Goal: Information Seeking & Learning: Learn about a topic

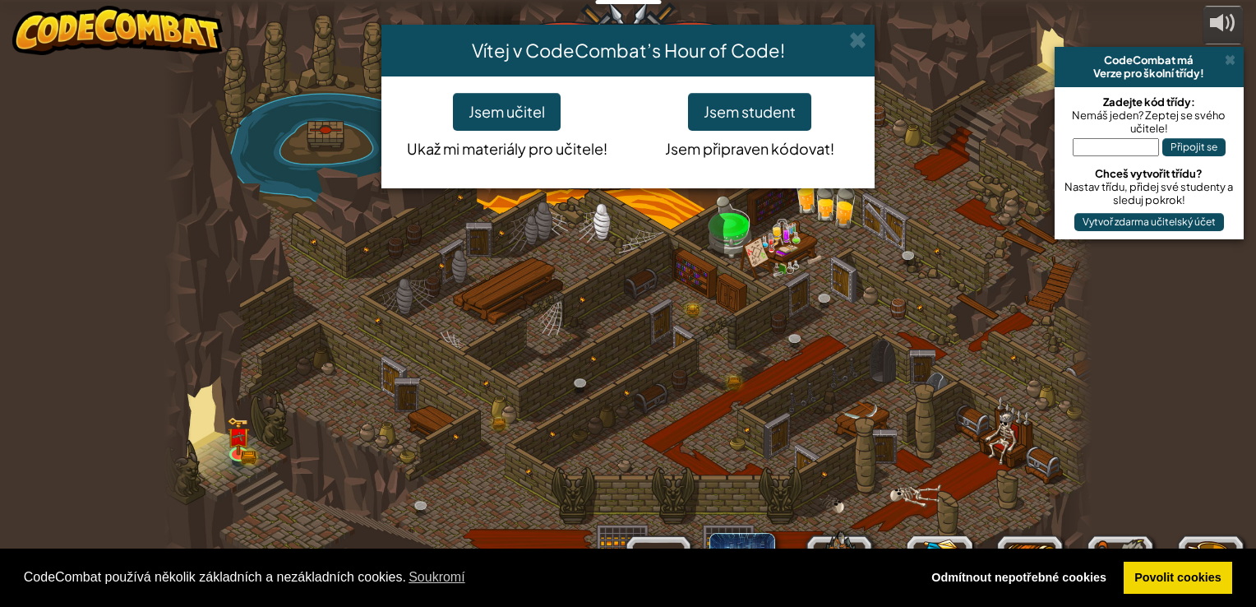
select select "cs"
click at [773, 107] on button "Jsem student" at bounding box center [749, 112] width 123 height 38
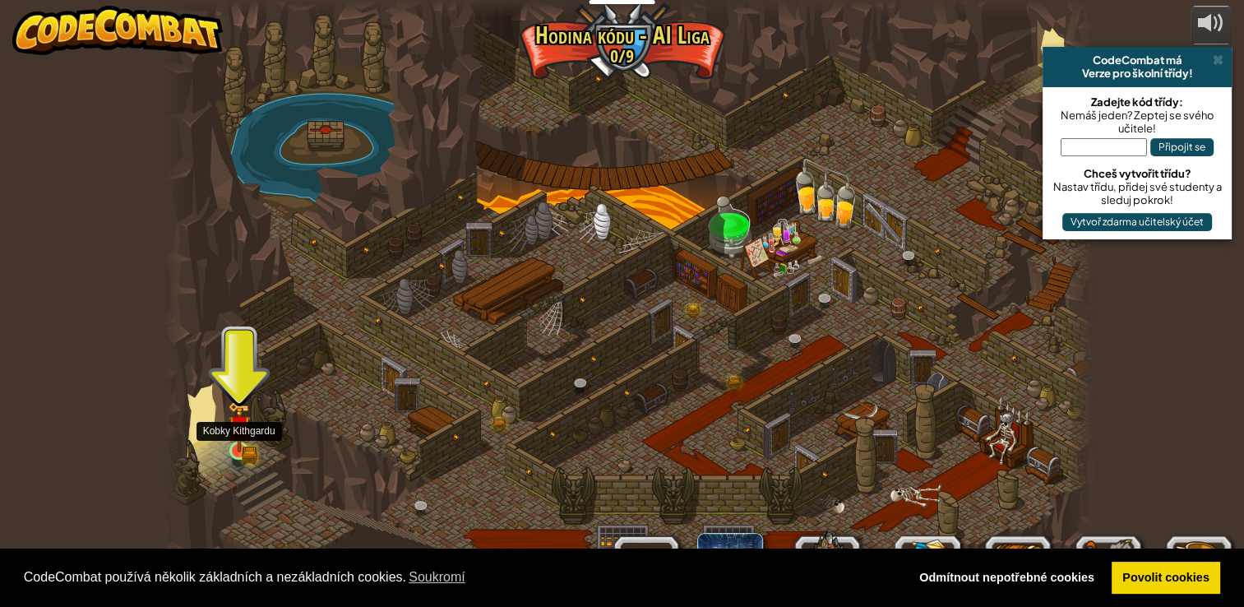
click at [245, 442] on img at bounding box center [239, 426] width 23 height 51
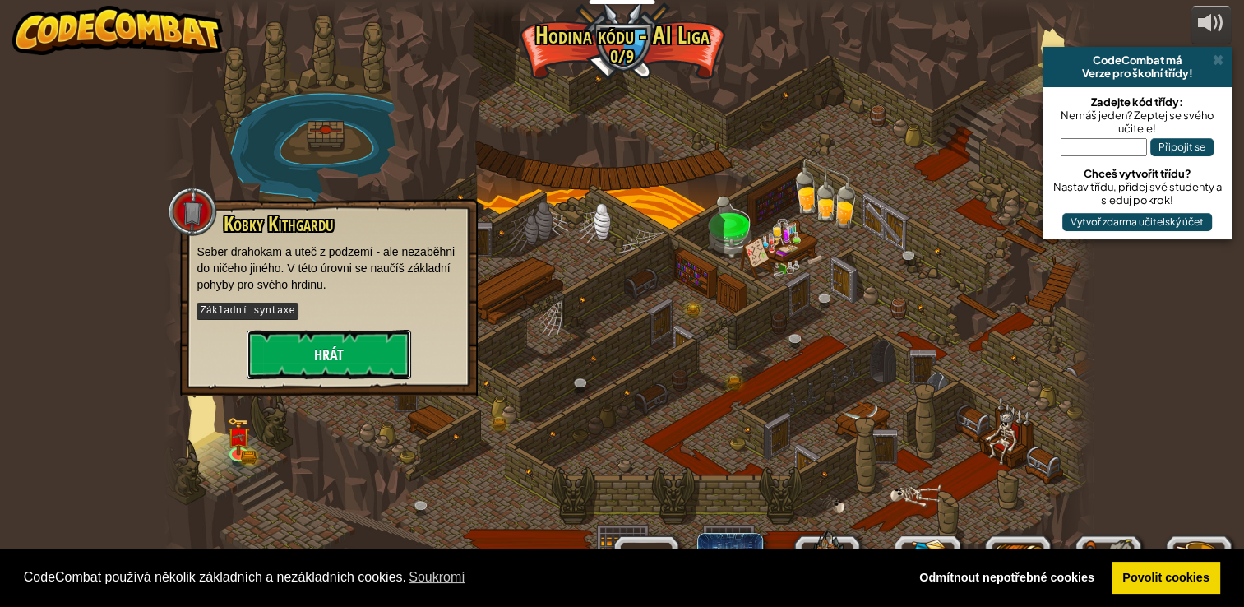
click at [349, 367] on button "Hrát" at bounding box center [329, 354] width 164 height 49
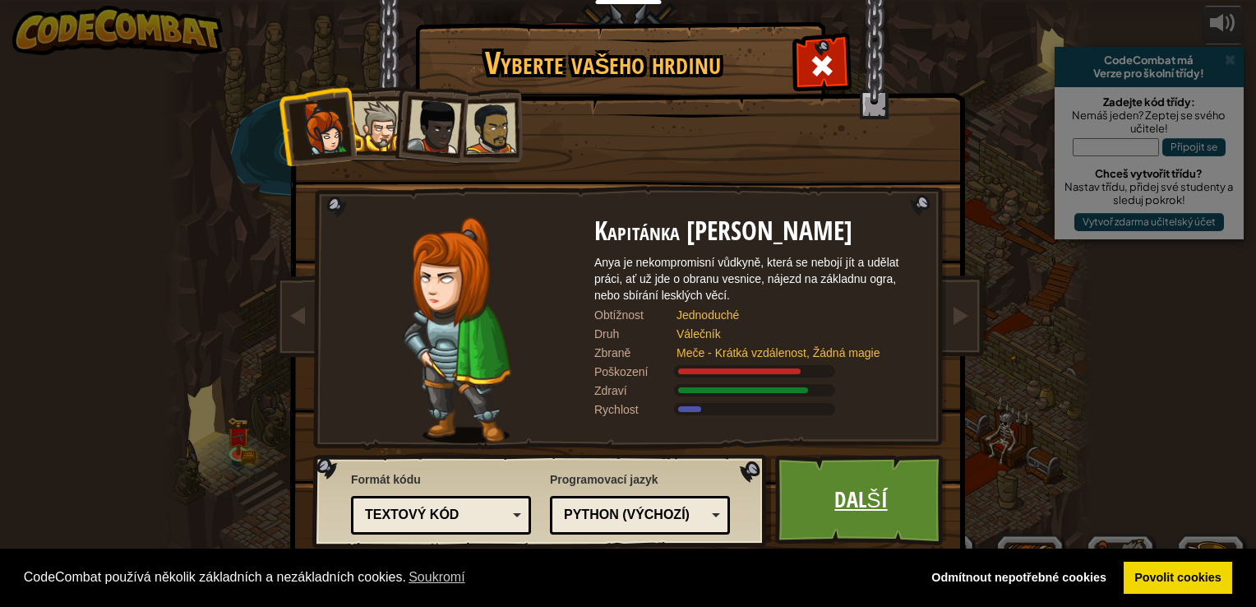
click at [907, 494] on link "Další" at bounding box center [861, 500] width 172 height 90
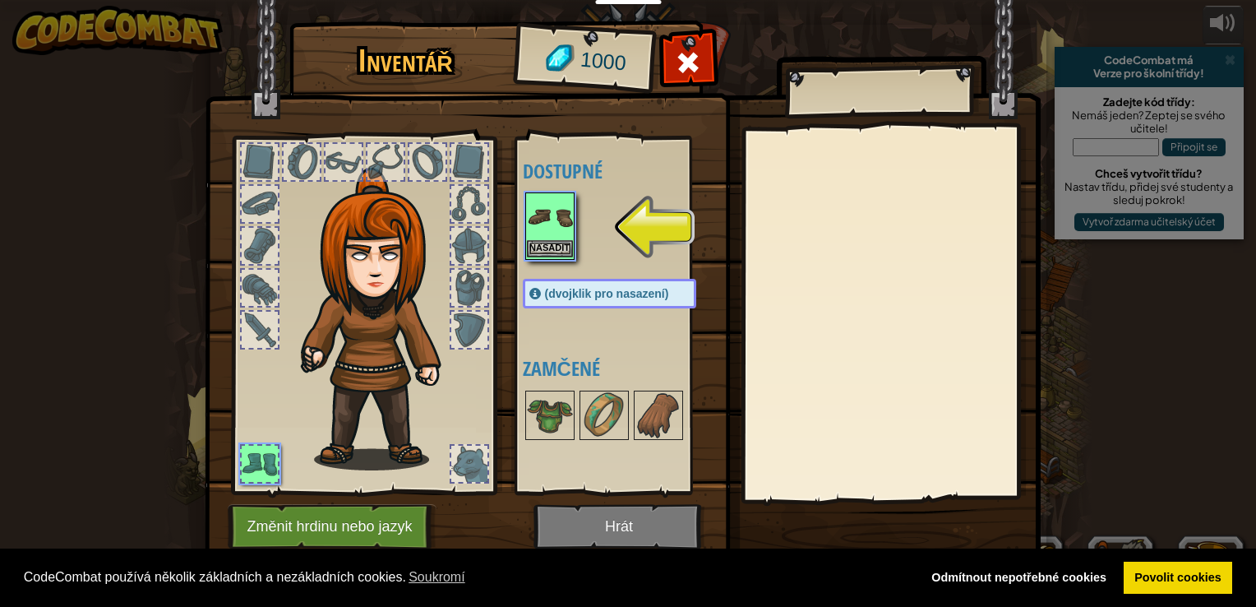
click at [565, 233] on img at bounding box center [550, 217] width 46 height 46
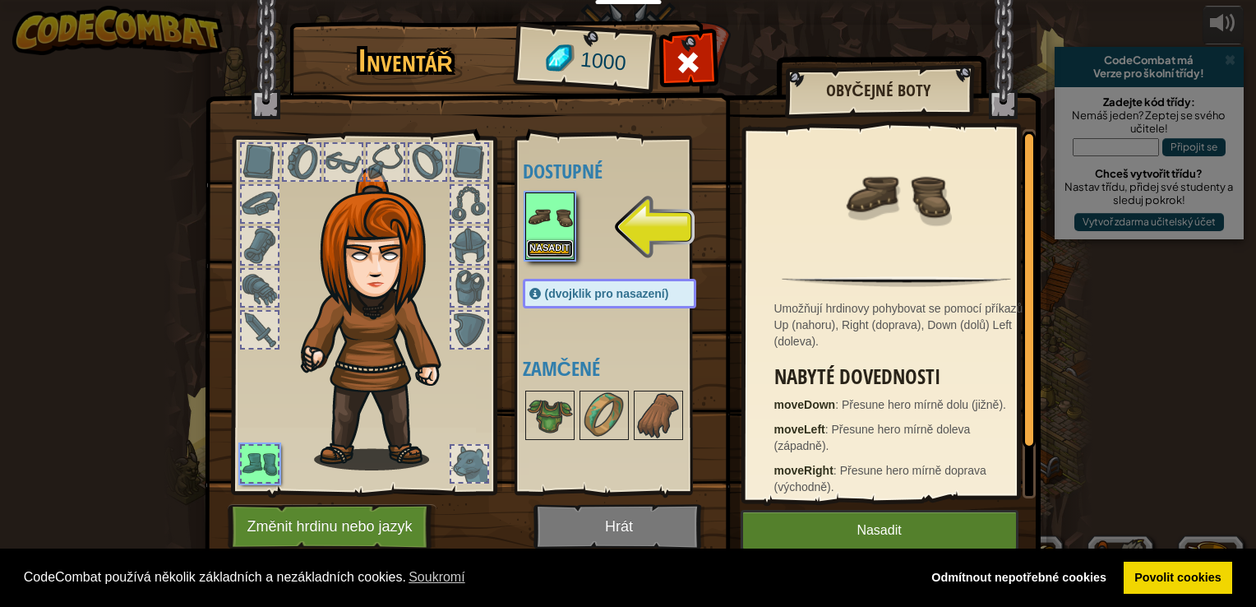
click at [561, 248] on button "Nasadit" at bounding box center [550, 248] width 46 height 17
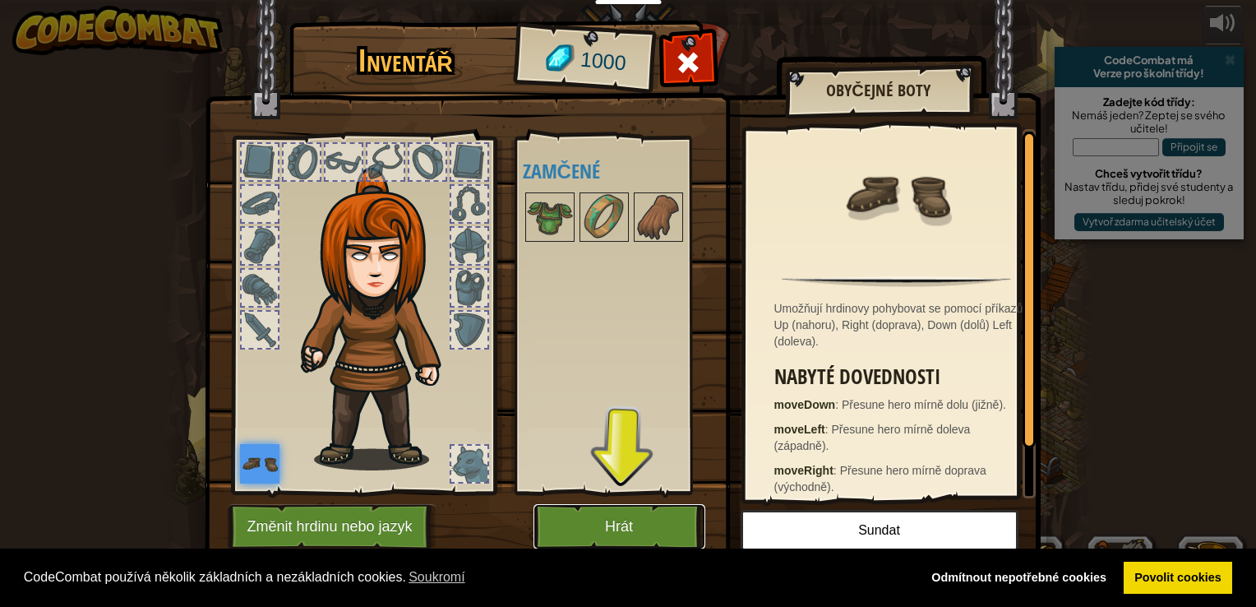
click at [597, 533] on button "Hrát" at bounding box center [619, 526] width 172 height 45
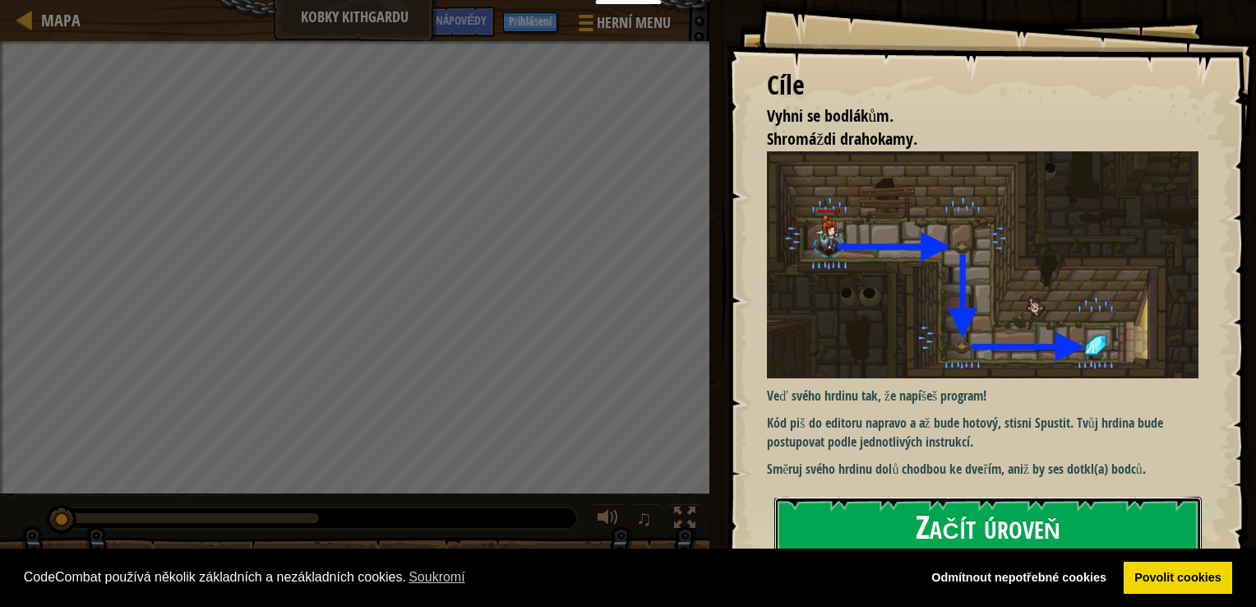
click at [926, 524] on button "Začít úroveň" at bounding box center [987, 528] width 427 height 65
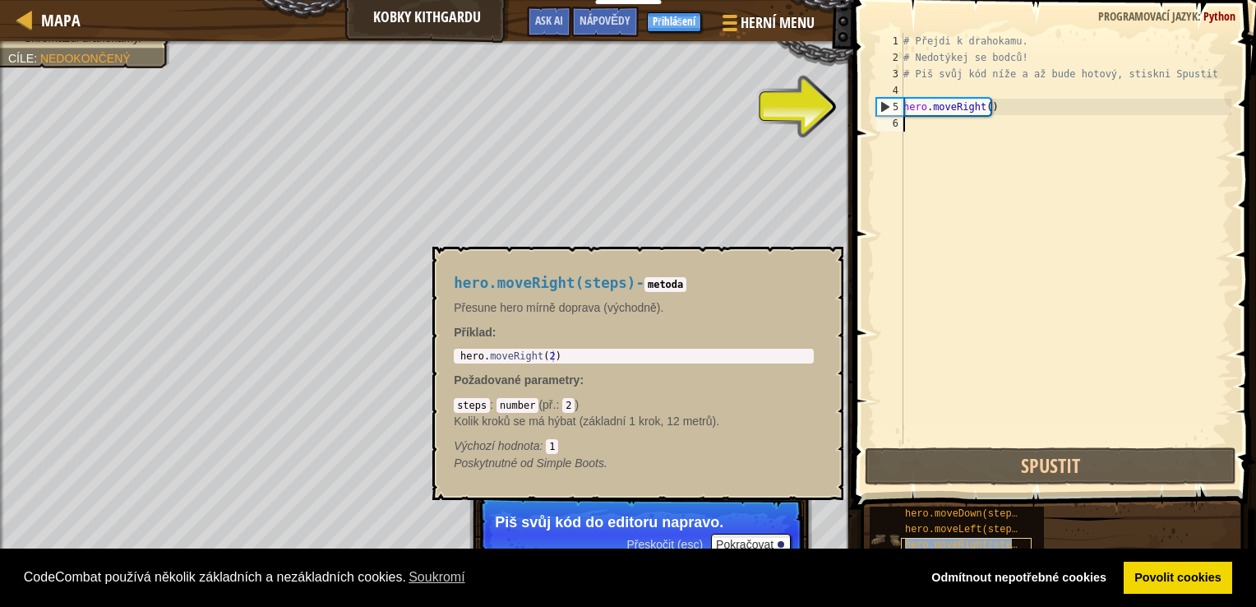
click at [986, 543] on span "hero.moveRight(steps)" at bounding box center [967, 545] width 124 height 12
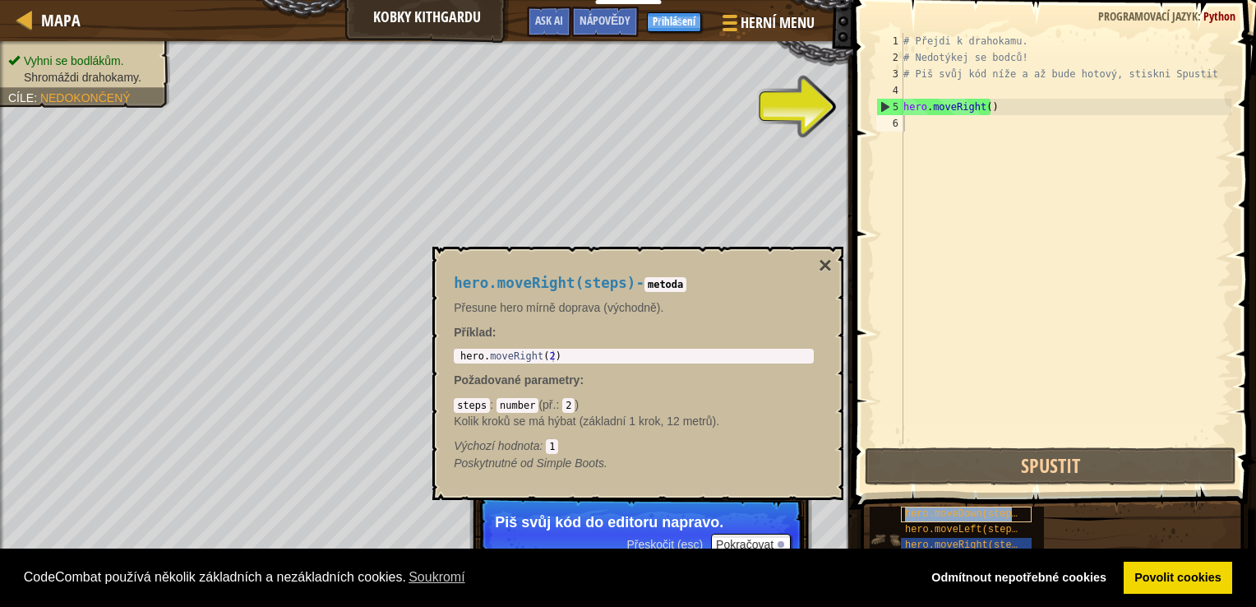
click at [993, 518] on span "hero.moveDown(steps)" at bounding box center [964, 514] width 118 height 12
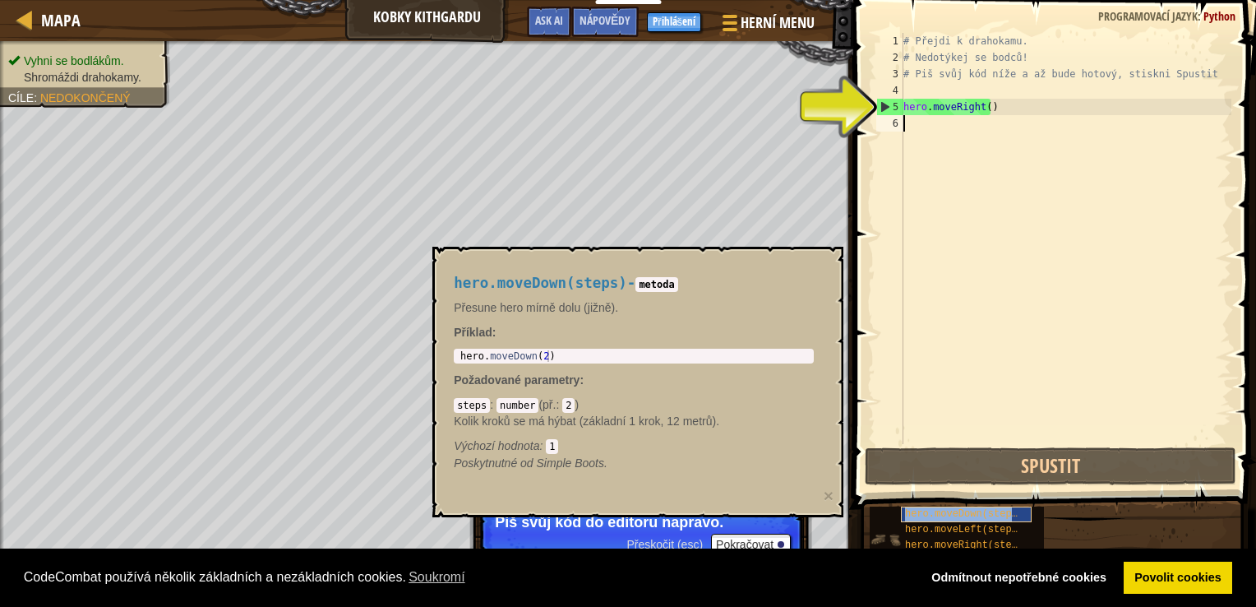
click at [993, 518] on span "hero.moveDown(steps)" at bounding box center [964, 514] width 118 height 12
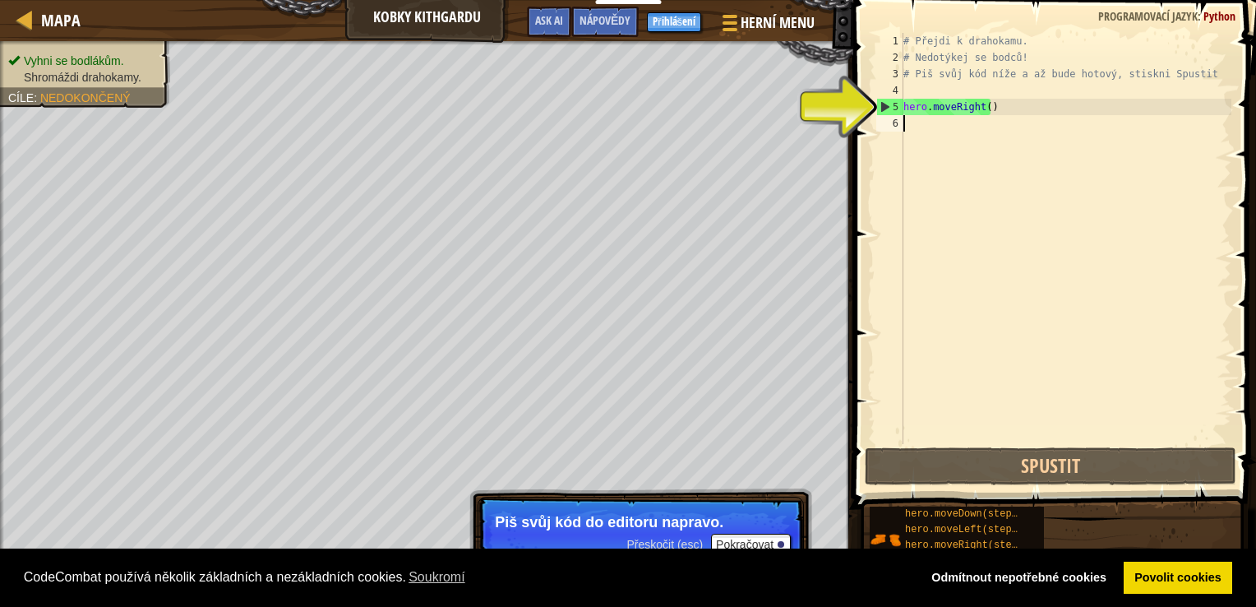
click at [911, 126] on div "# Přejdi k drahokamu. # Nedotýkej se bodců! # Piš svůj kód níže a až bude hotov…" at bounding box center [1065, 255] width 331 height 444
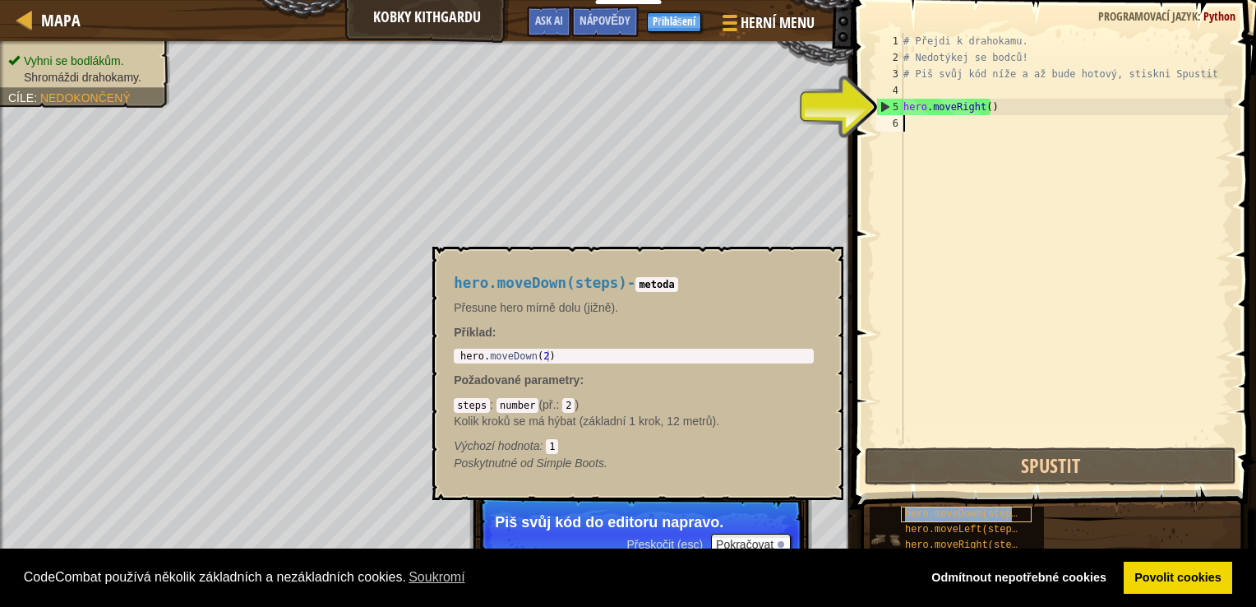
click at [958, 508] on span "hero.moveDown(steps)" at bounding box center [964, 514] width 118 height 12
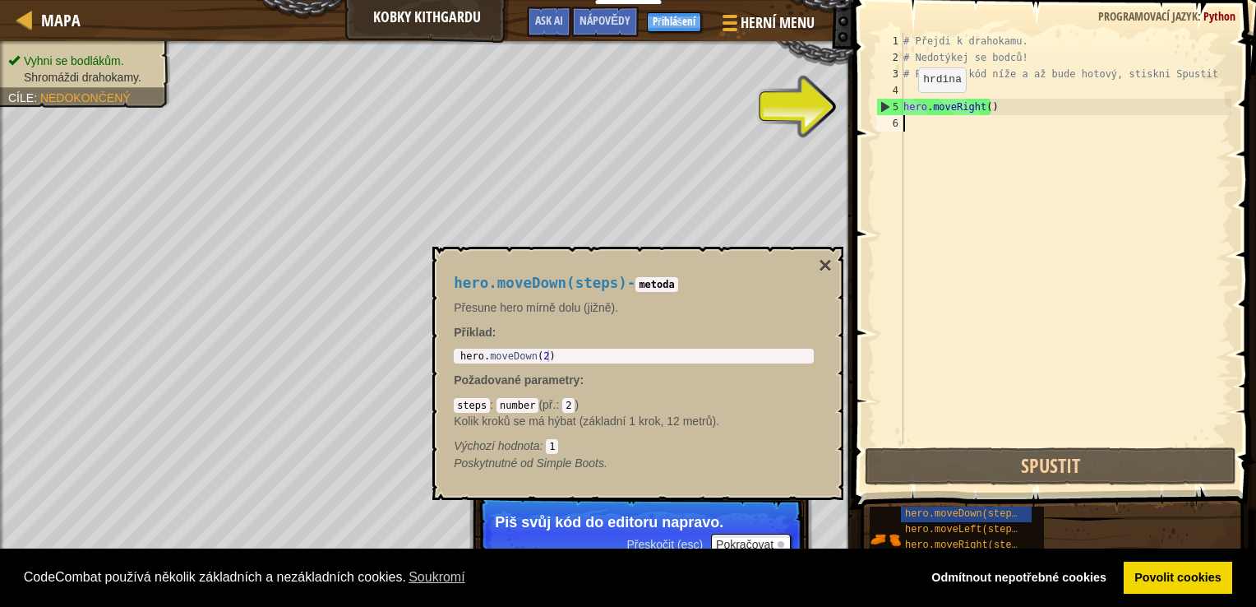
click at [892, 100] on div "5" at bounding box center [890, 107] width 26 height 16
type textarea "hero.moveRight()"
click at [942, 107] on div "# Přejdi k drahokamu. # Nedotýkej se bodců! # Piš svůj kód níže a až bude hotov…" at bounding box center [1065, 255] width 331 height 444
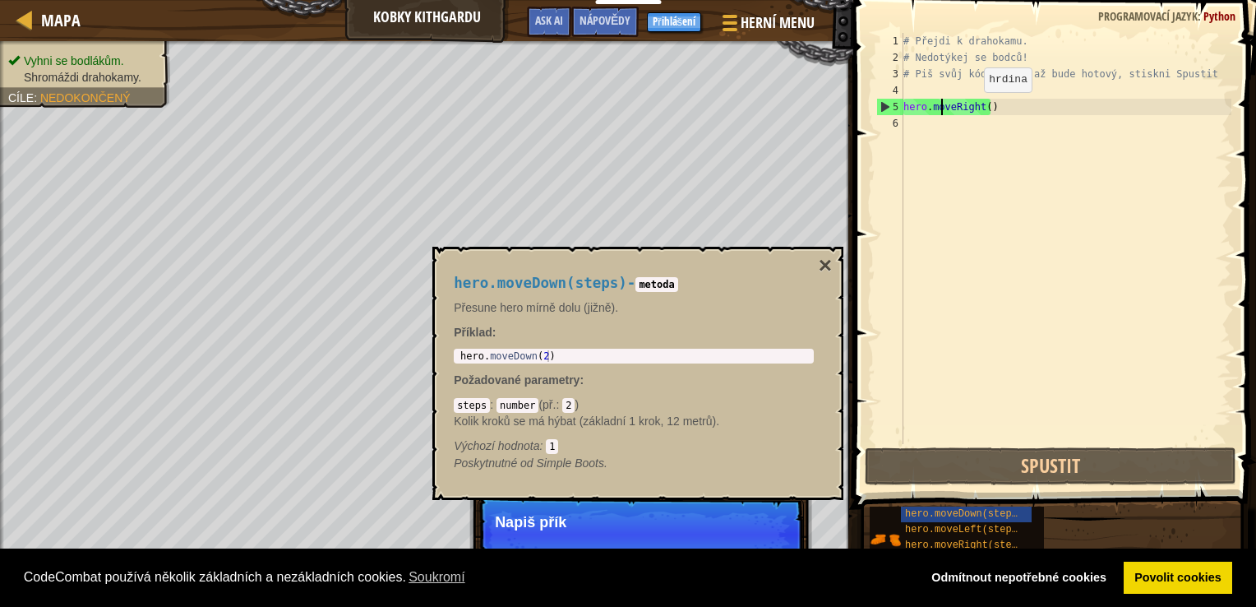
click at [986, 109] on div "# Přejdi k drahokamu. # Nedotýkej se bodců! # Piš svůj kód níže a až bude hotov…" at bounding box center [1065, 255] width 331 height 444
click at [979, 126] on div "# Přejdi k drahokamu. # Nedotýkej se bodců! # Piš svůj kód níže a až bude hotov…" at bounding box center [1065, 255] width 331 height 444
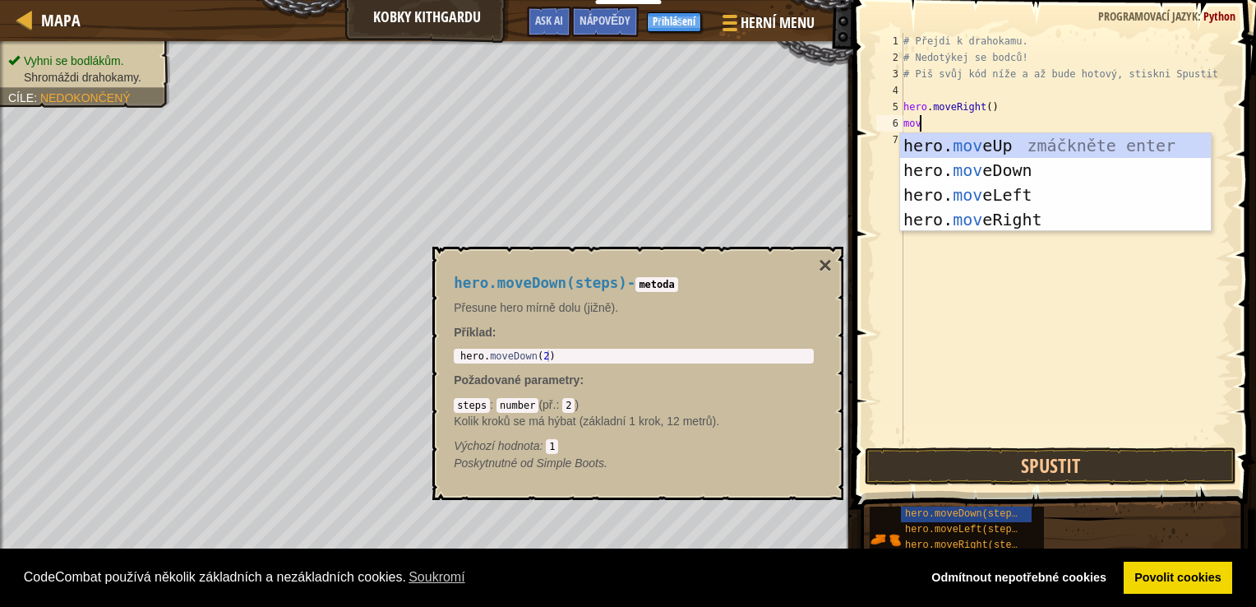
scroll to position [7, 1]
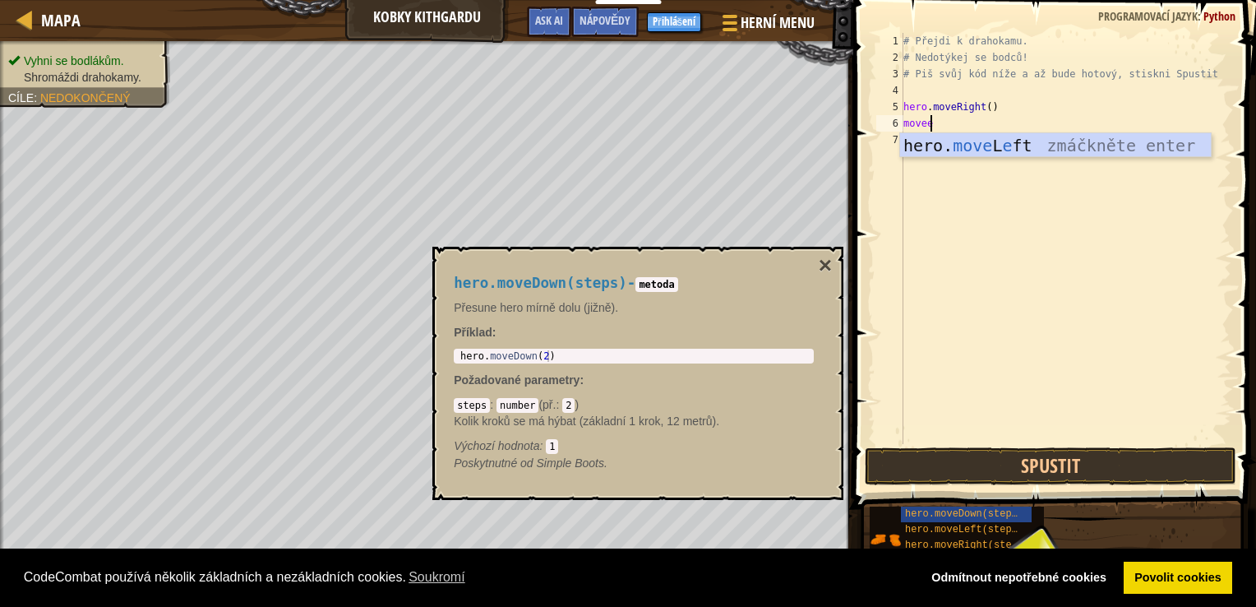
type textarea "move"
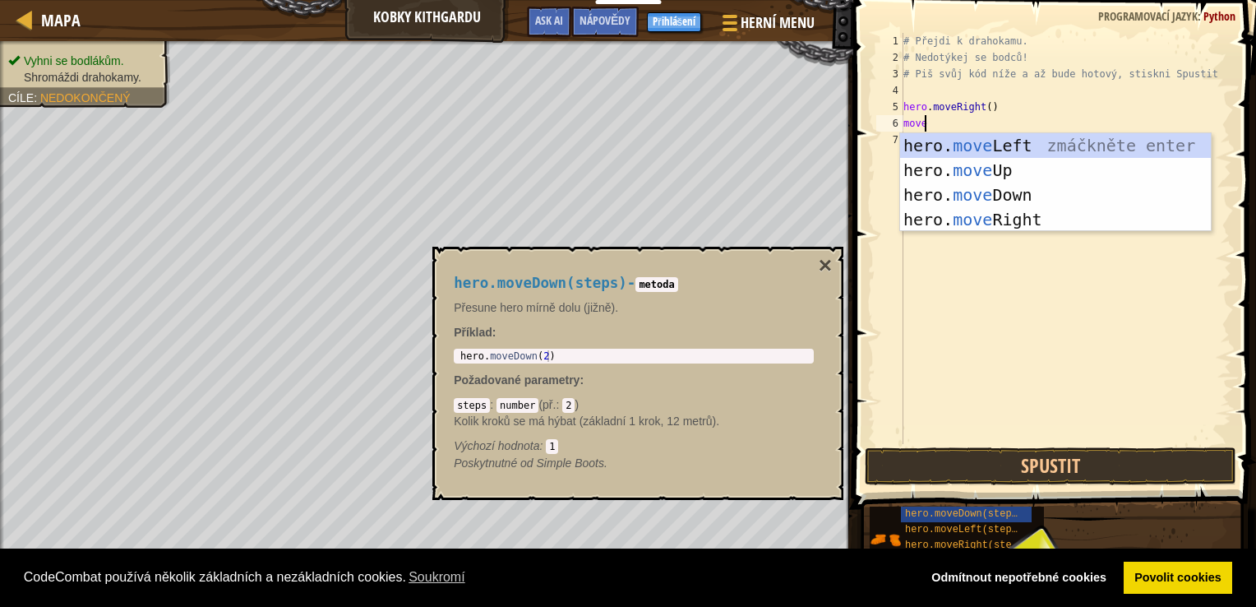
scroll to position [7, 0]
click at [1039, 192] on div "hero. move Left zmáčkněte enter hero. move Up zmáčkněte enter hero. move Down z…" at bounding box center [1055, 207] width 311 height 148
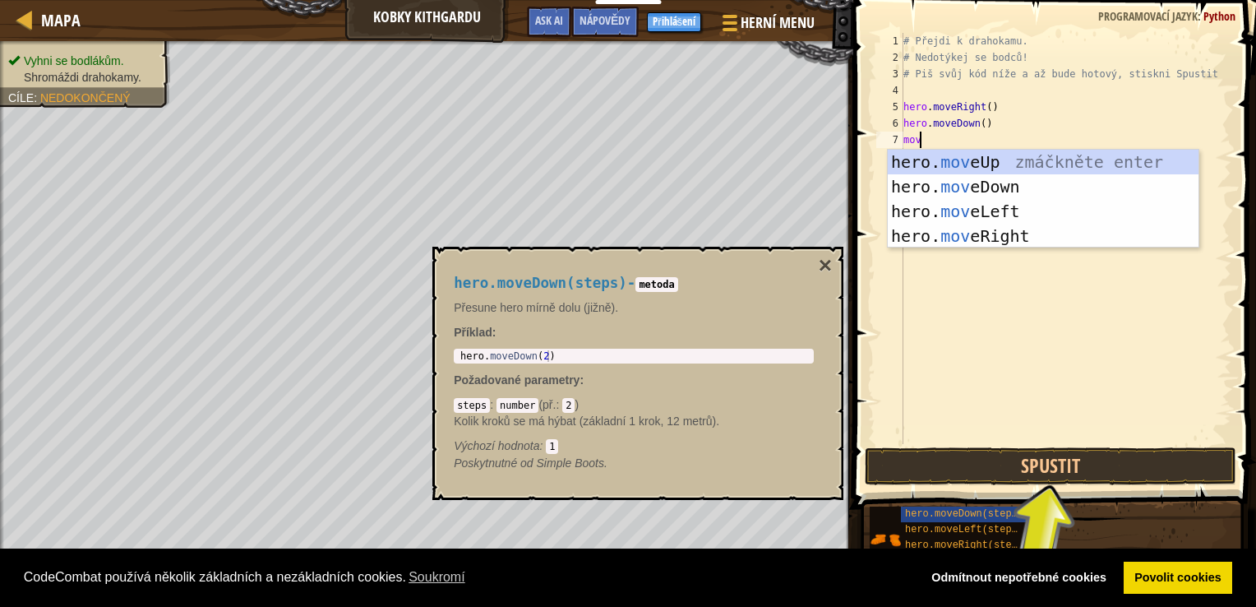
type textarea "move"
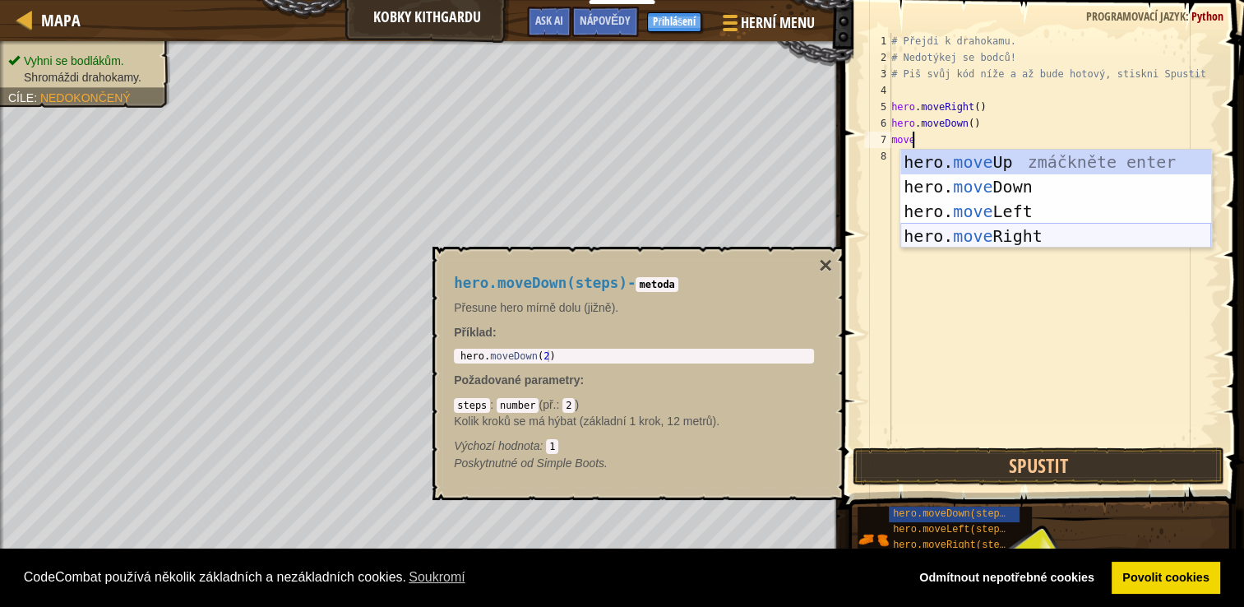
click at [1015, 230] on div "hero. move Up zmáčkněte enter hero. move Down zmáčkněte enter hero. move Left z…" at bounding box center [1055, 224] width 311 height 148
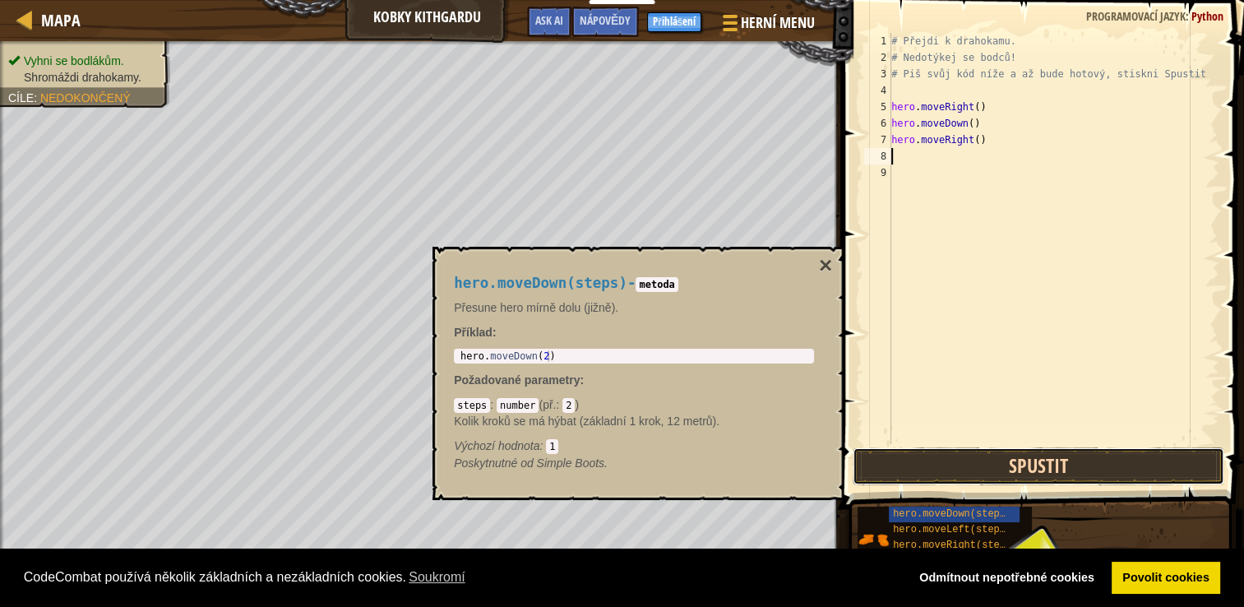
click at [1015, 465] on button "Spustit" at bounding box center [1038, 466] width 372 height 38
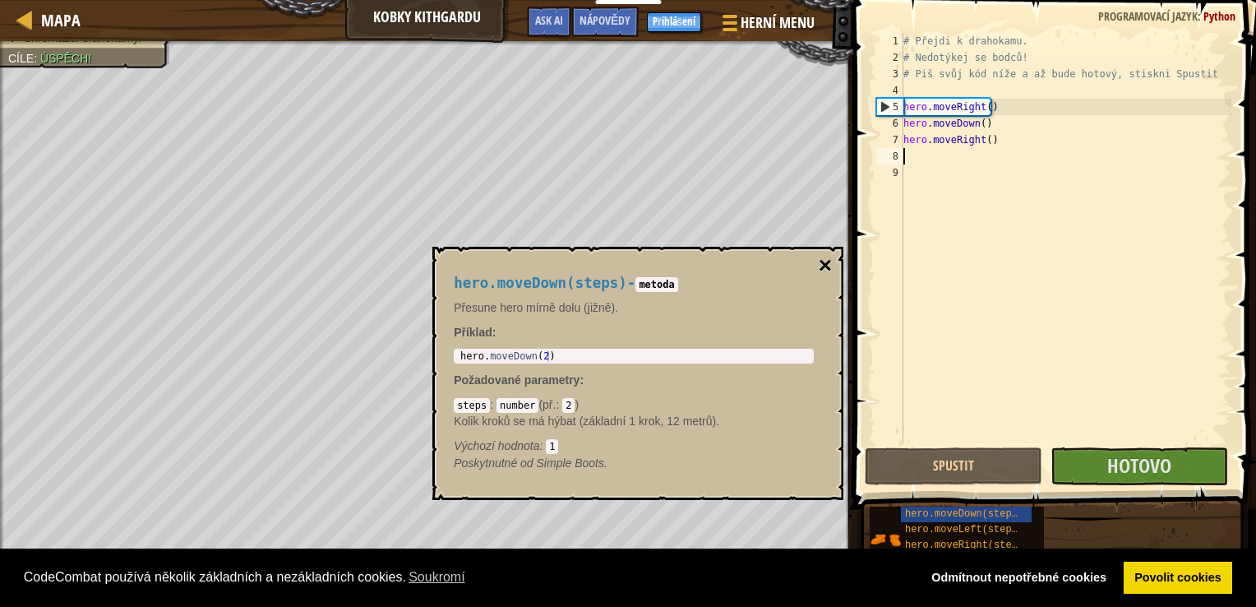
click at [824, 266] on button "×" at bounding box center [825, 265] width 13 height 23
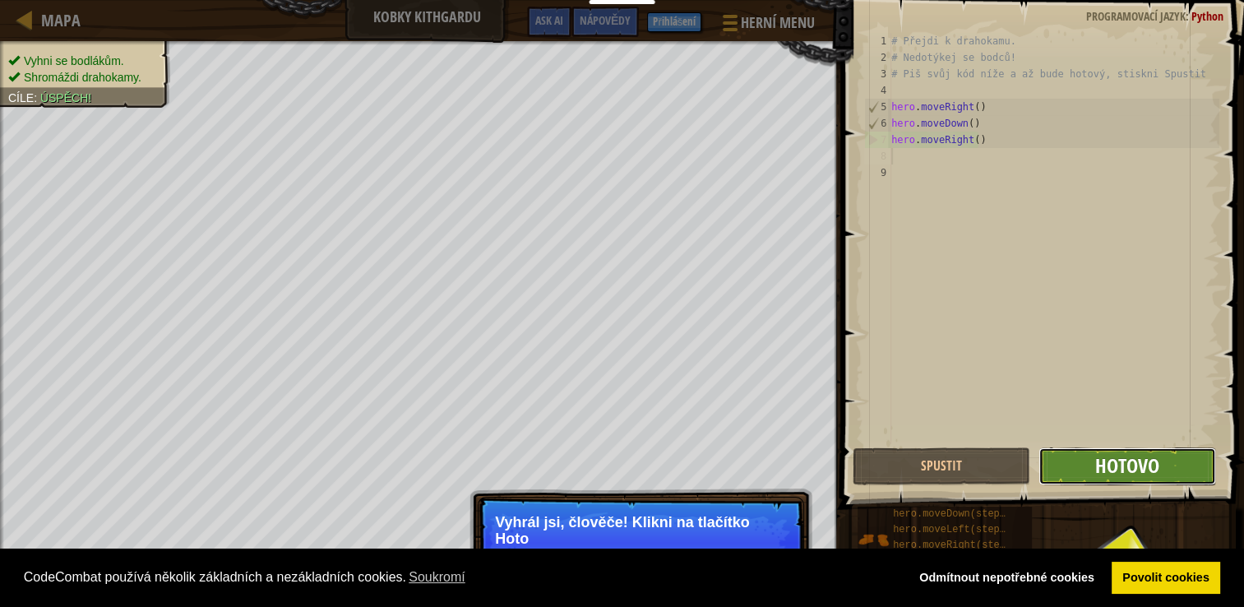
click at [1139, 471] on span "Hotovo" at bounding box center [1127, 465] width 64 height 26
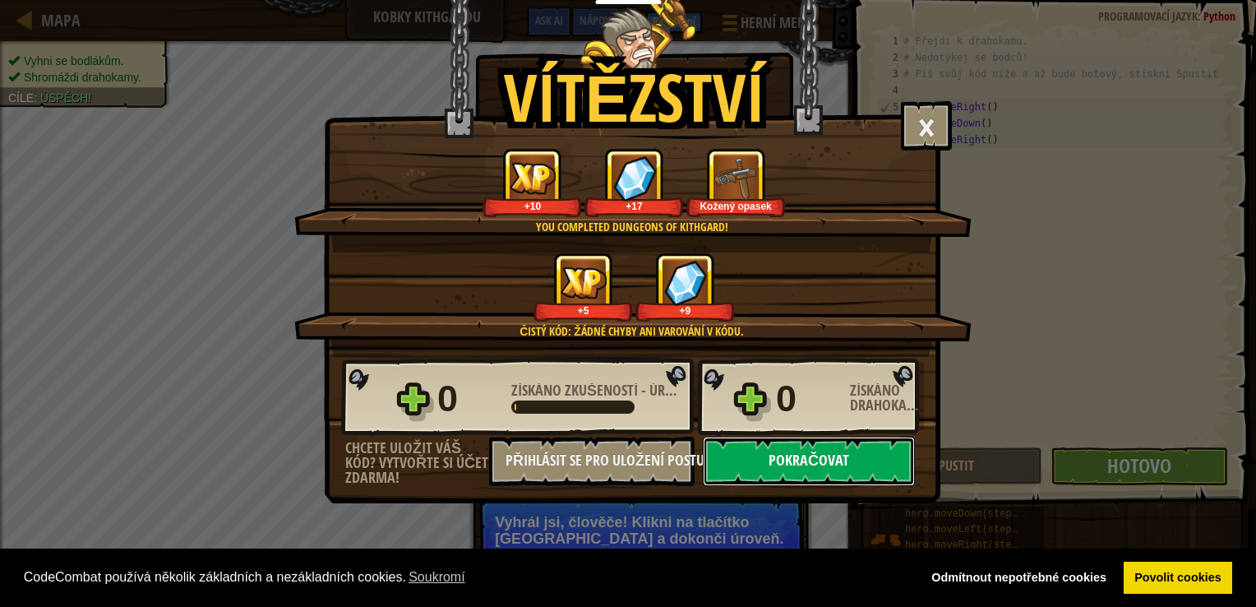
click at [806, 452] on button "Pokračovat" at bounding box center [809, 460] width 212 height 49
select select "cs"
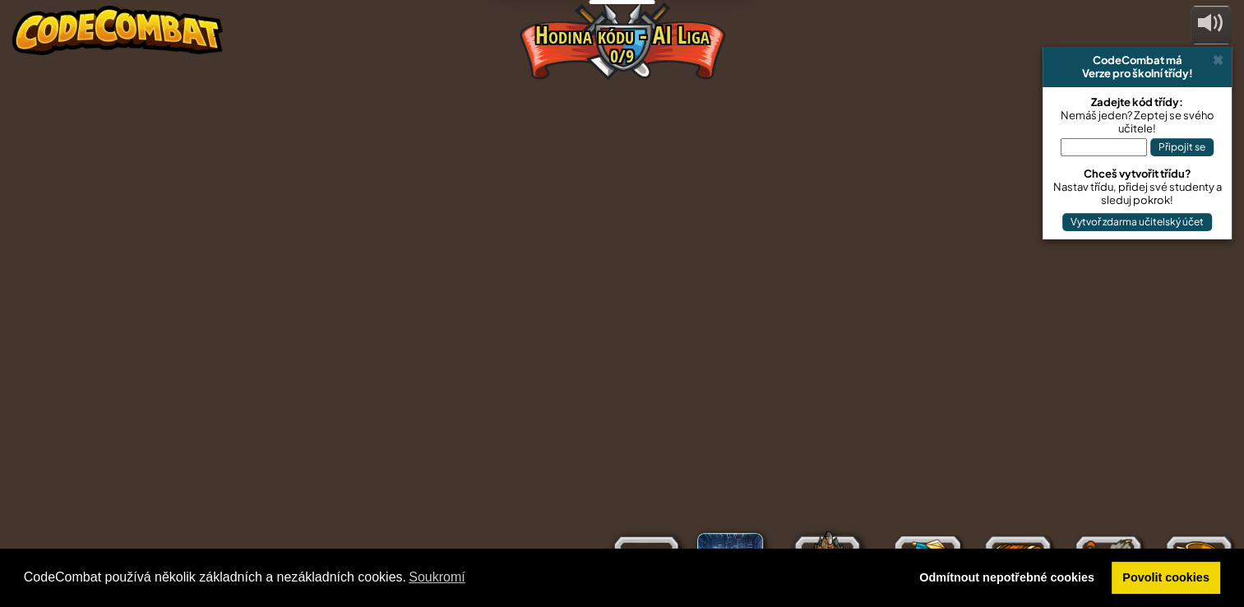
select select "cs"
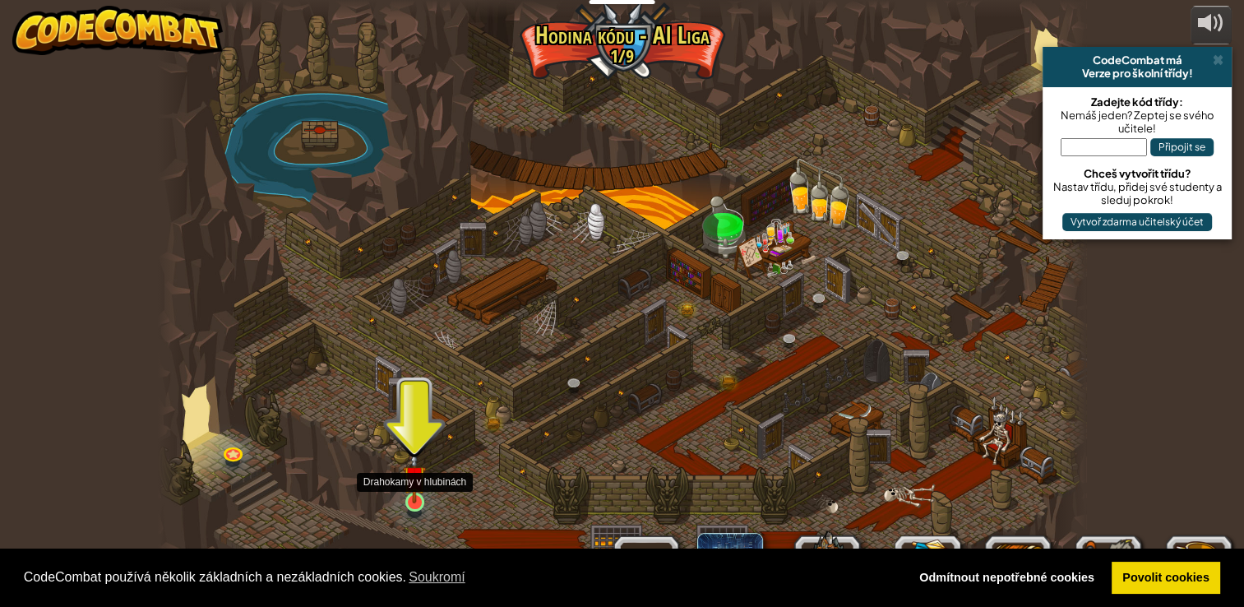
click at [415, 499] on img at bounding box center [414, 476] width 23 height 53
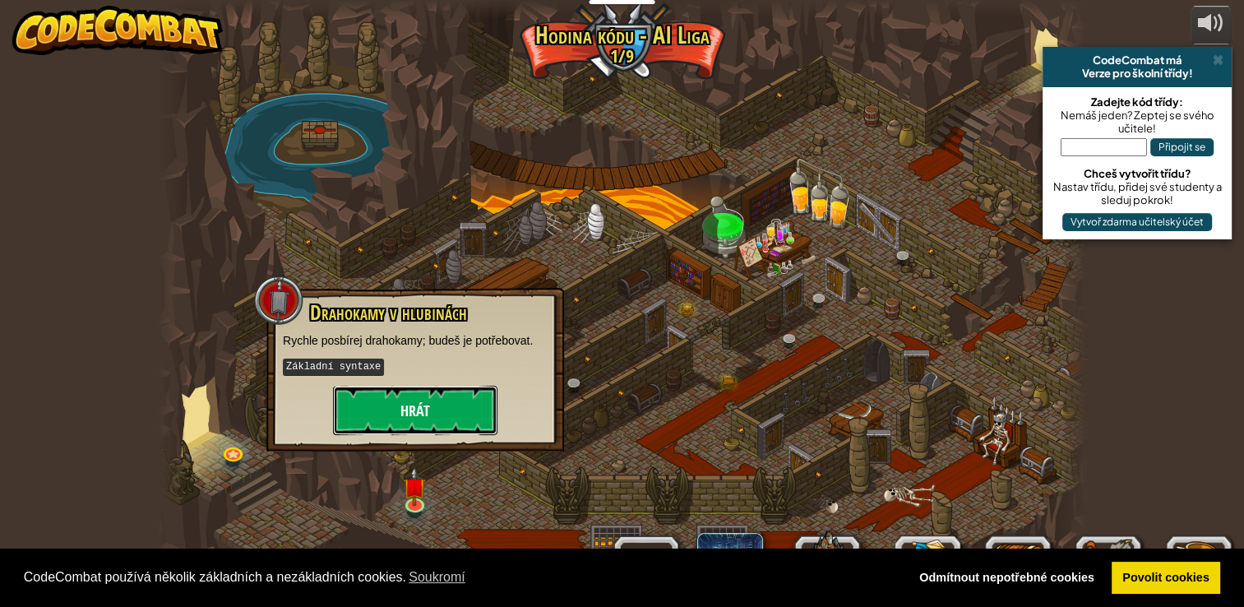
click at [410, 411] on button "Hrát" at bounding box center [415, 410] width 164 height 49
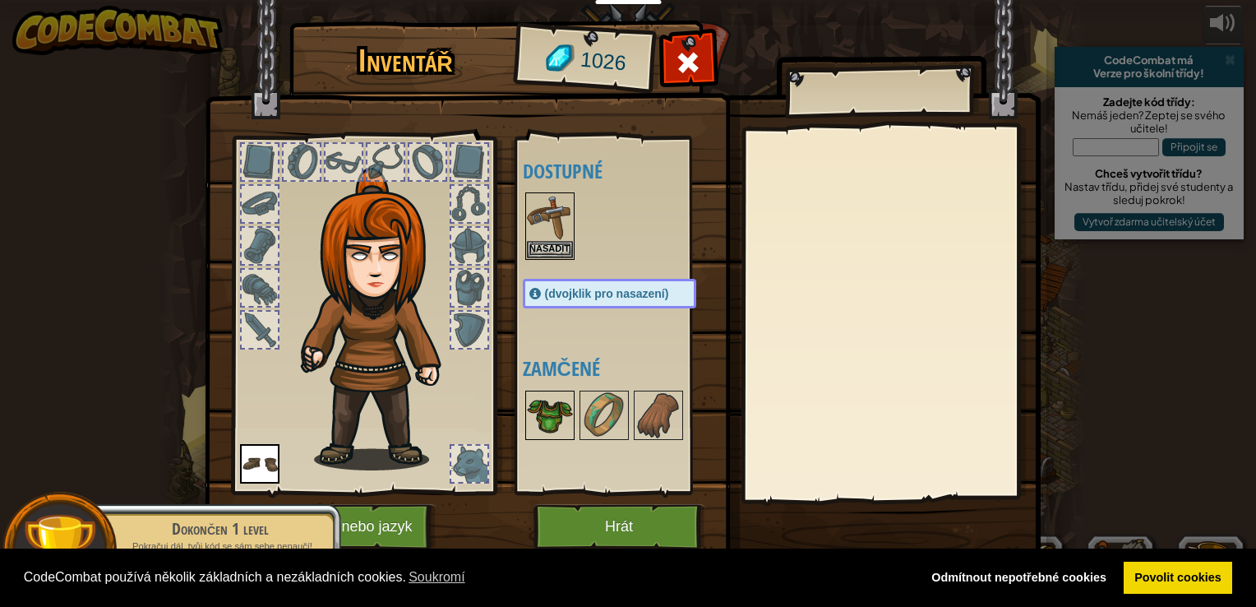
click at [545, 413] on img at bounding box center [550, 415] width 46 height 46
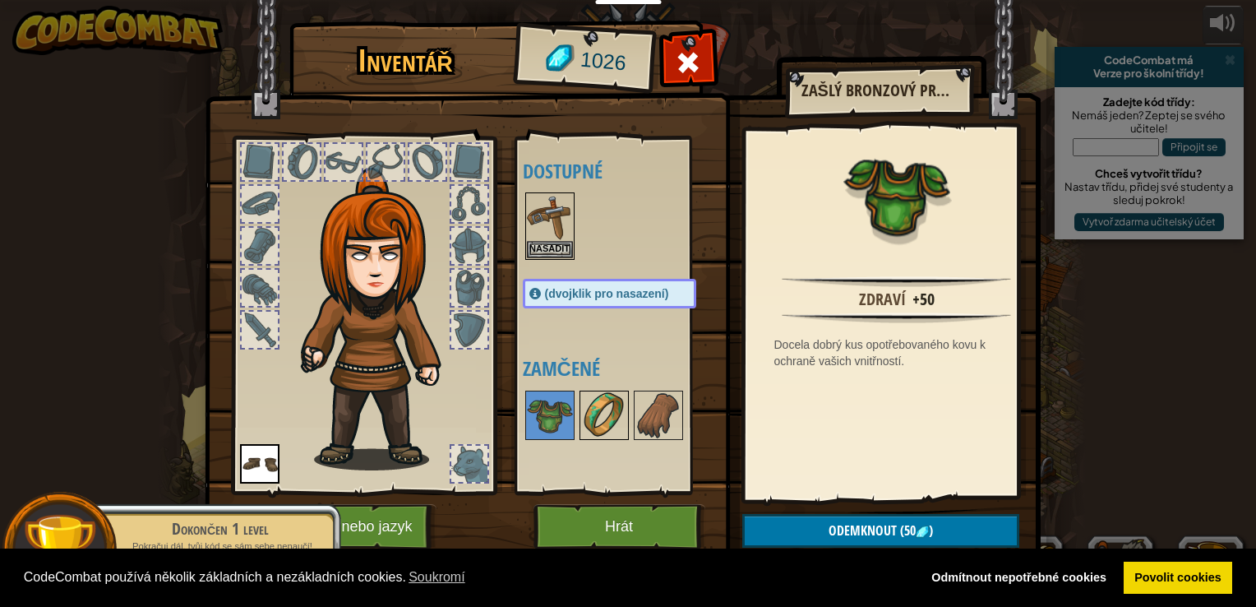
click at [585, 413] on img at bounding box center [604, 415] width 46 height 46
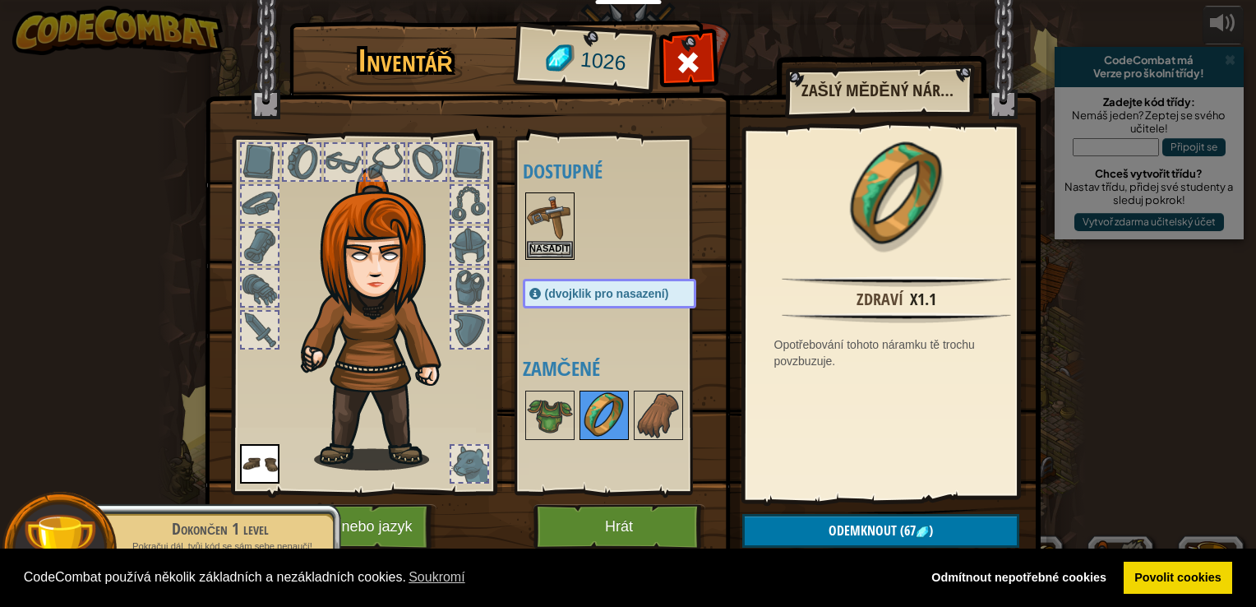
click at [627, 406] on div at bounding box center [604, 414] width 49 height 49
click at [549, 248] on button "Nasadit" at bounding box center [550, 248] width 46 height 17
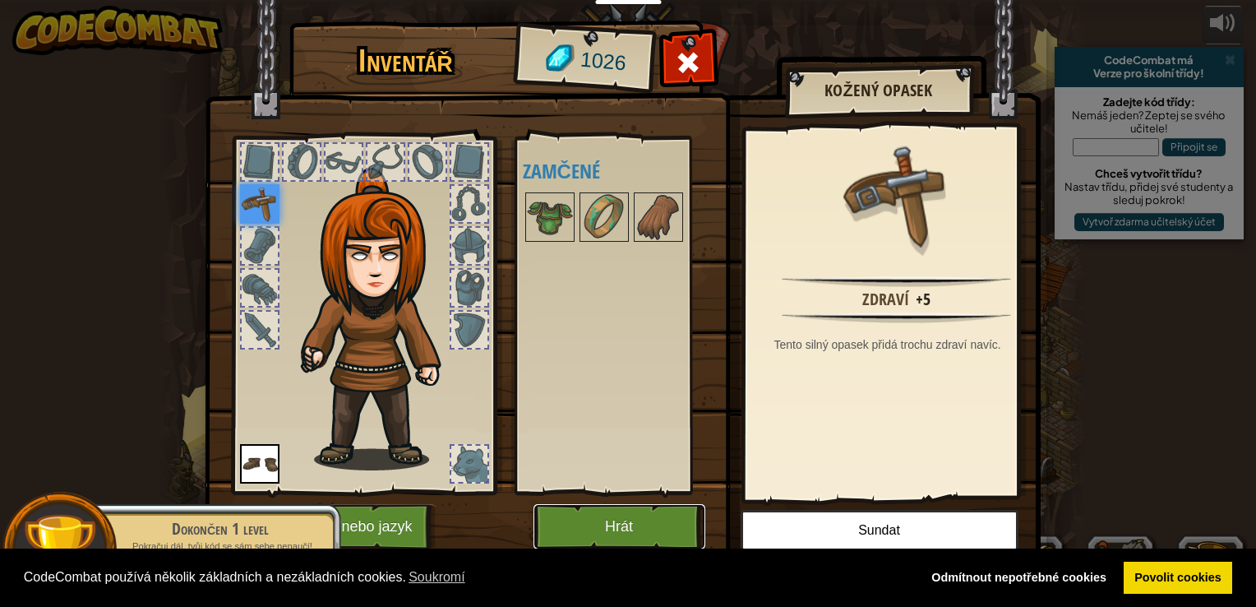
click at [609, 521] on button "Hrát" at bounding box center [619, 526] width 172 height 45
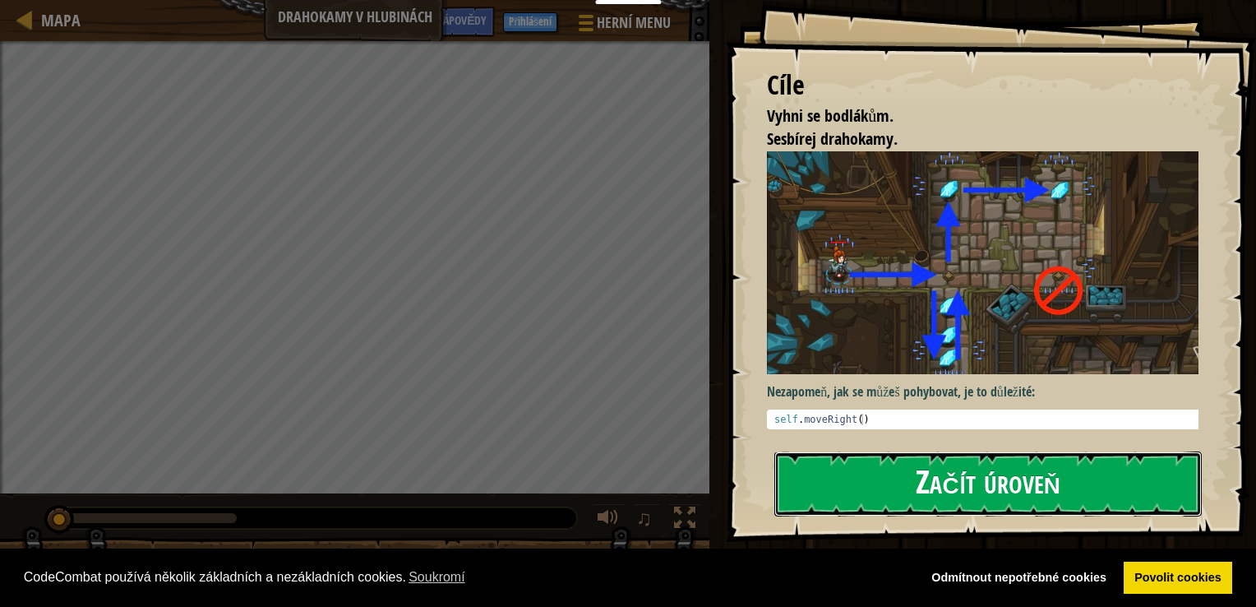
click at [972, 475] on button "Začít úroveň" at bounding box center [987, 483] width 427 height 65
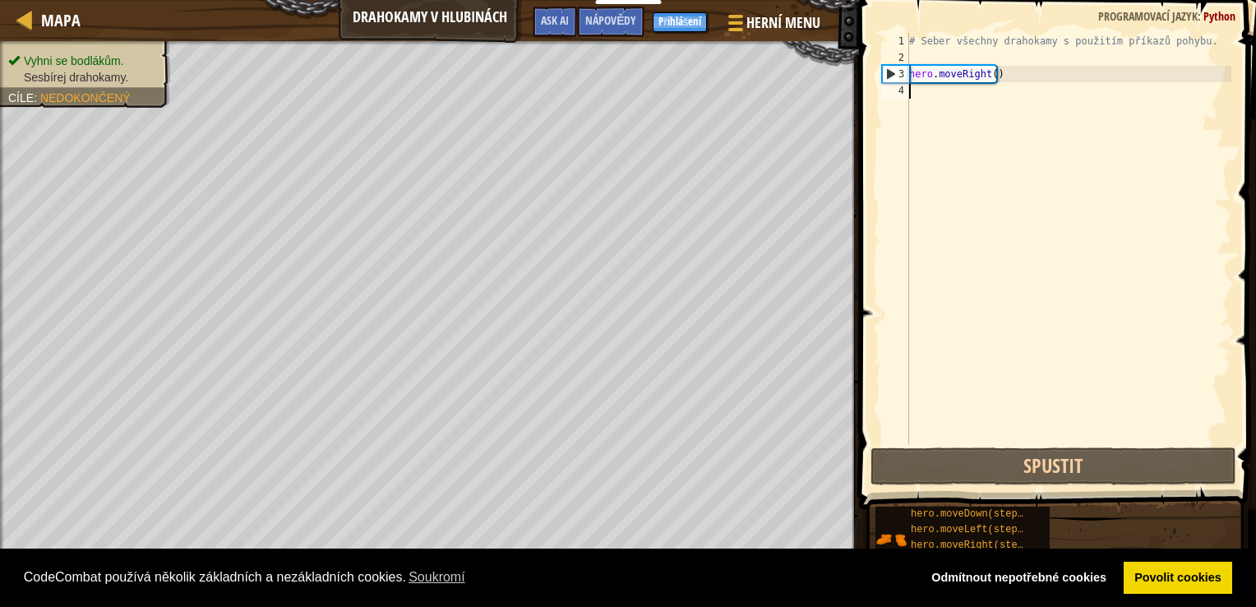
click at [940, 95] on div "# Seber všechny drahokamy s použitím příkazů pohybu. hero . moveRight ( )" at bounding box center [1069, 255] width 326 height 444
type textarea "m"
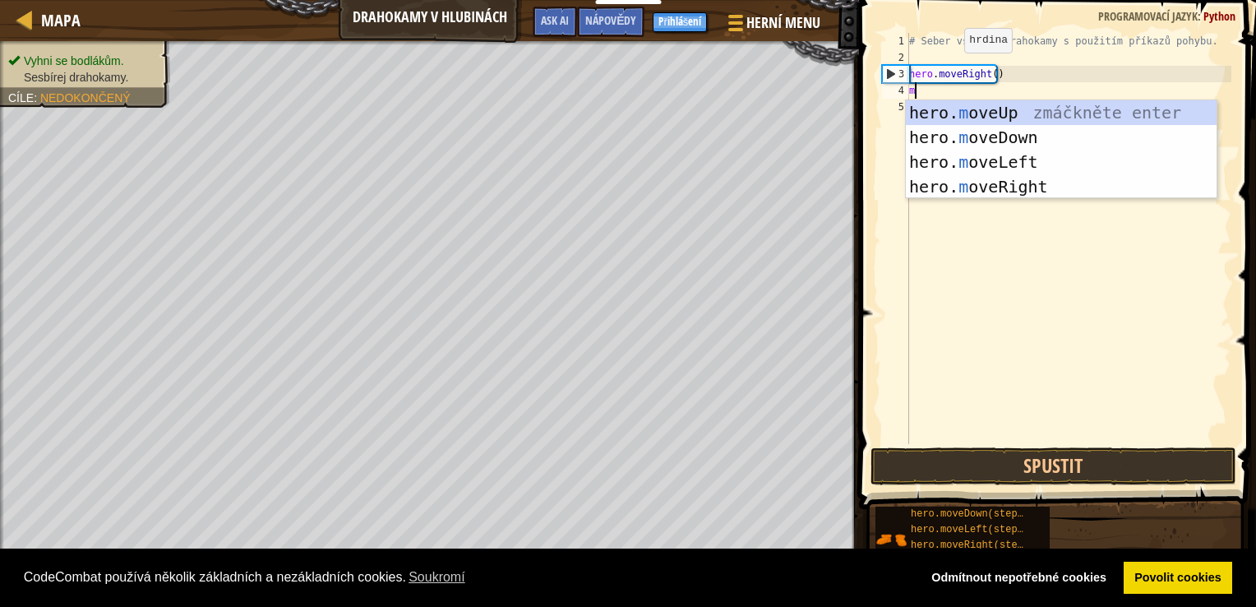
scroll to position [7, 0]
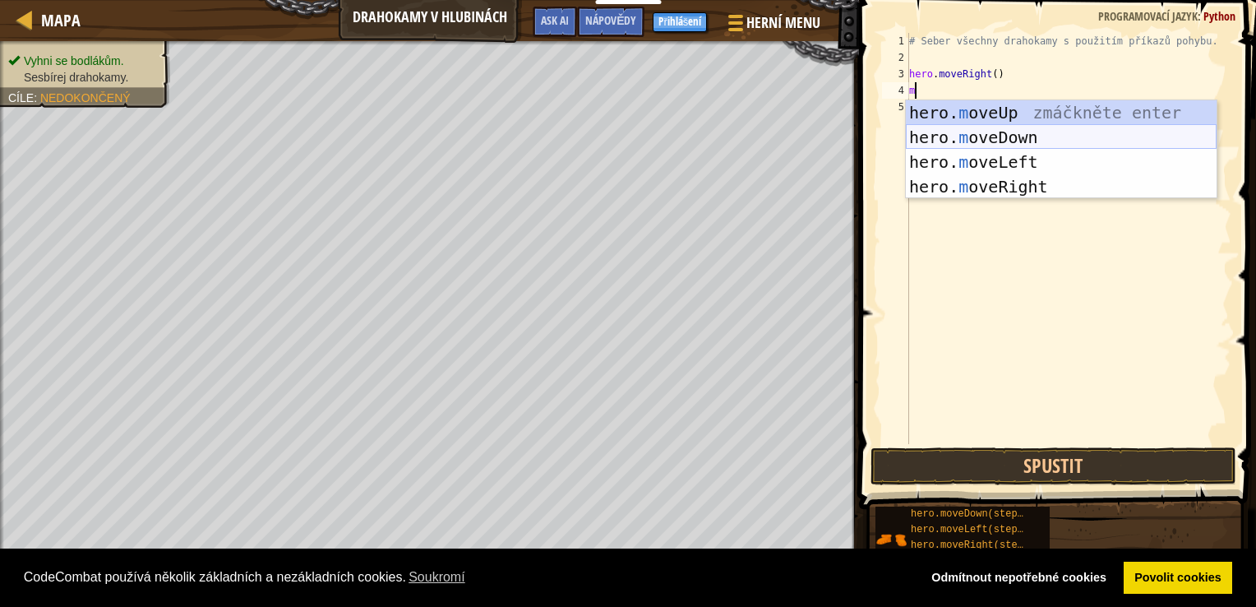
click at [970, 140] on div "hero. m oveUp zmáčkněte enter hero. m oveDown zmáčkněte enter hero. m oveLeft z…" at bounding box center [1061, 174] width 311 height 148
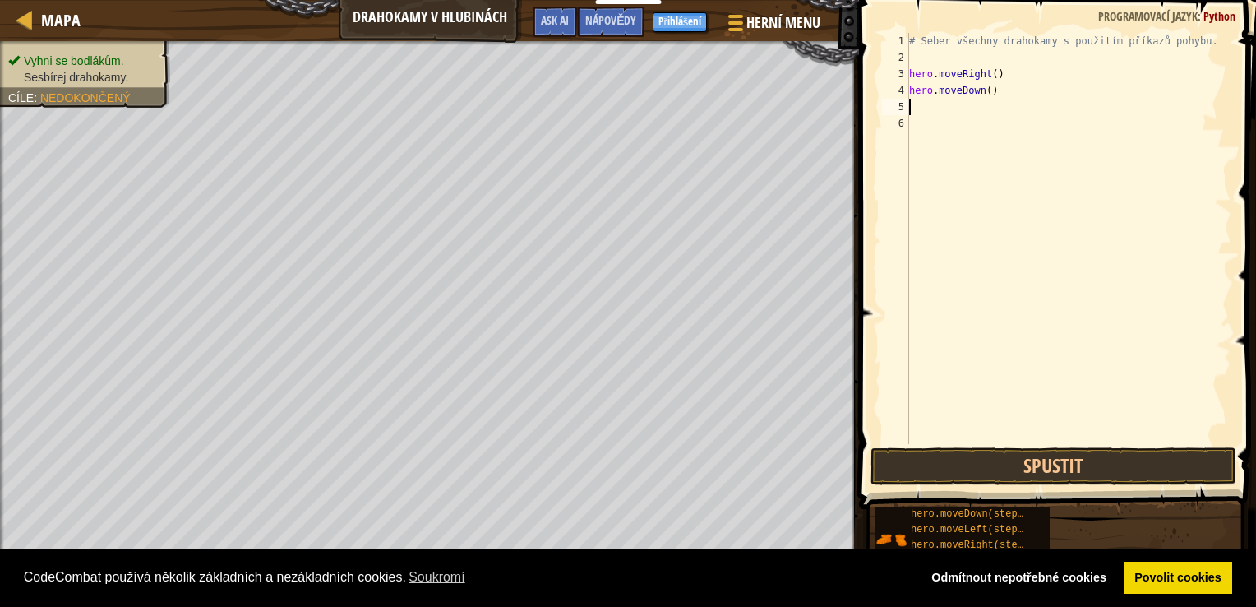
click at [937, 114] on div "# Seber všechny drahokamy s použitím příkazů pohybu. hero . moveRight ( ) hero …" at bounding box center [1069, 255] width 326 height 444
type textarea "m"
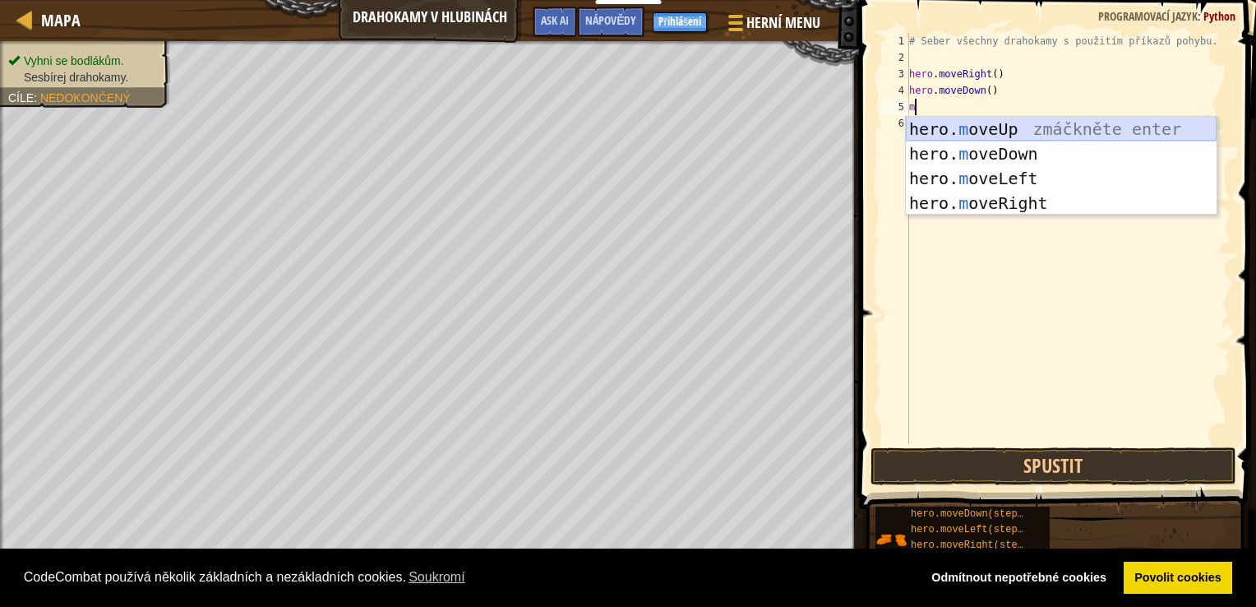
click at [983, 130] on div "hero. m oveUp zmáčkněte enter hero. m oveDown zmáčkněte enter hero. m oveLeft z…" at bounding box center [1061, 191] width 311 height 148
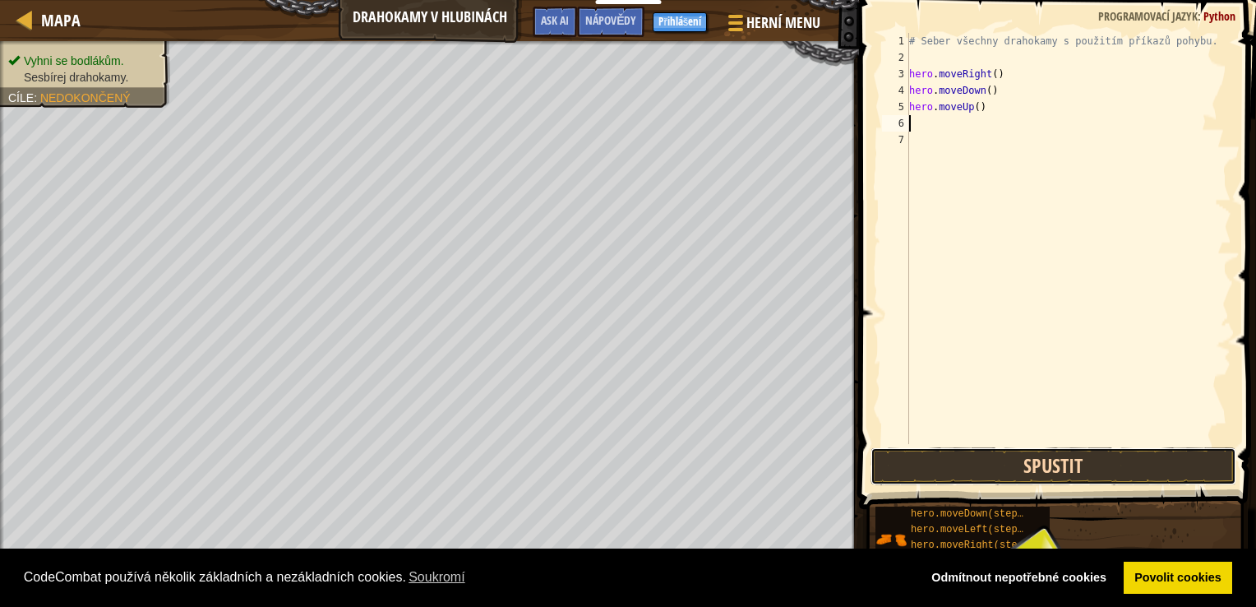
click at [1040, 478] on button "Spustit" at bounding box center [1054, 466] width 366 height 38
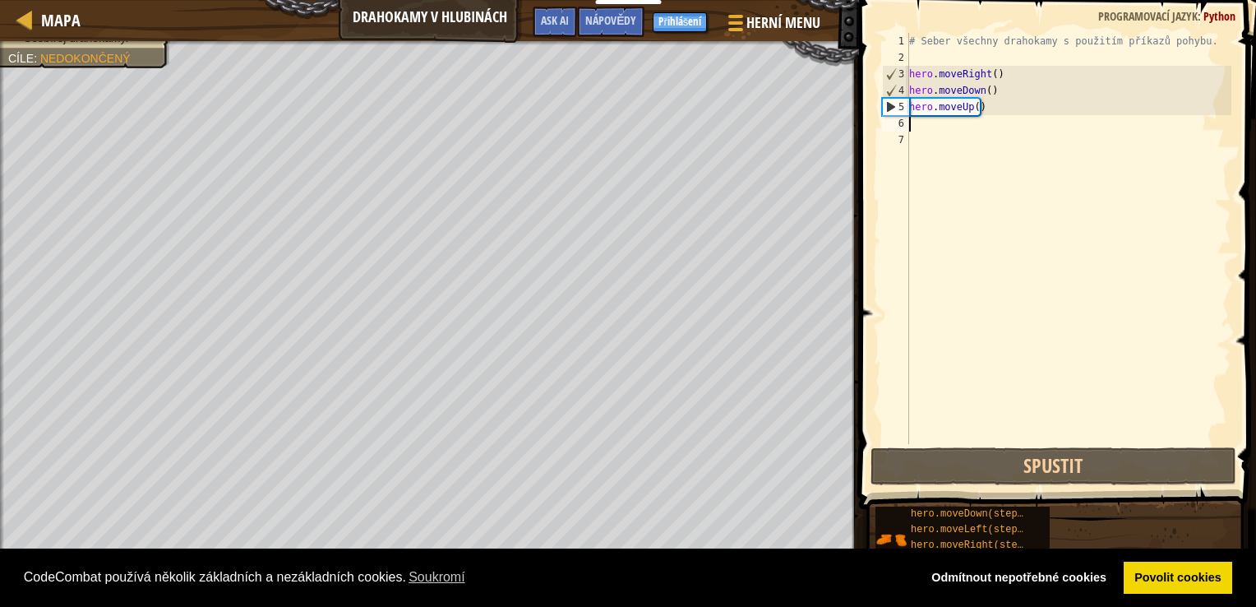
click at [963, 122] on div "# Seber všechny drahokamy s použitím příkazů pohybu. hero . moveRight ( ) hero …" at bounding box center [1069, 255] width 326 height 444
type textarea "m"
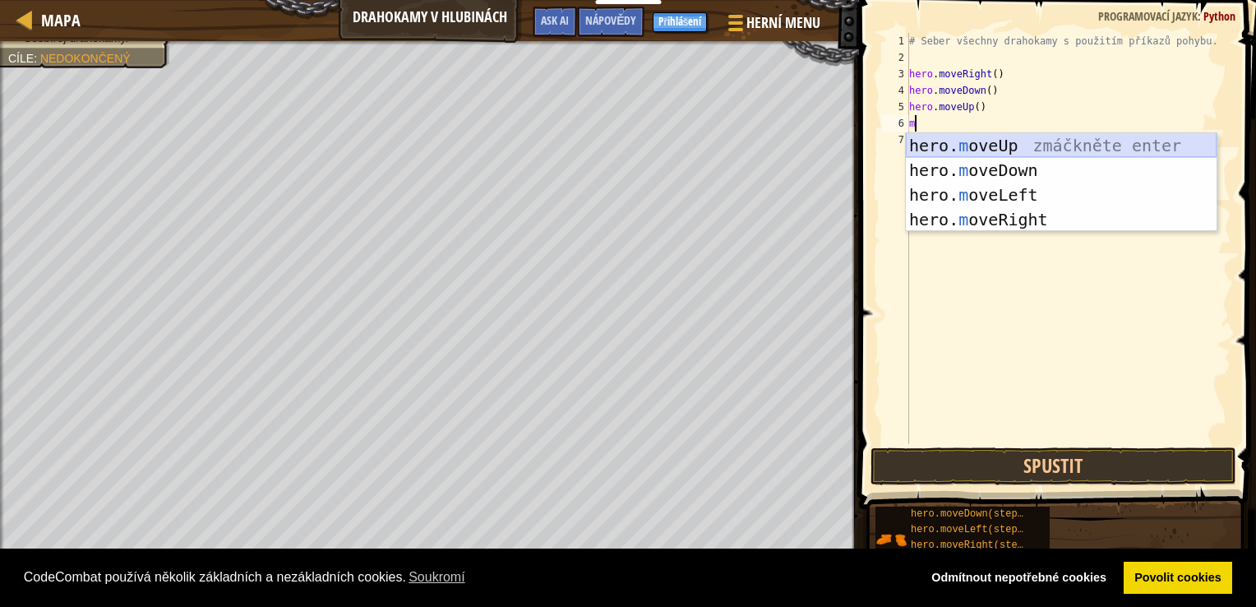
click at [976, 147] on div "hero. m oveUp zmáčkněte enter hero. m oveDown zmáčkněte enter hero. m oveLeft z…" at bounding box center [1061, 207] width 311 height 148
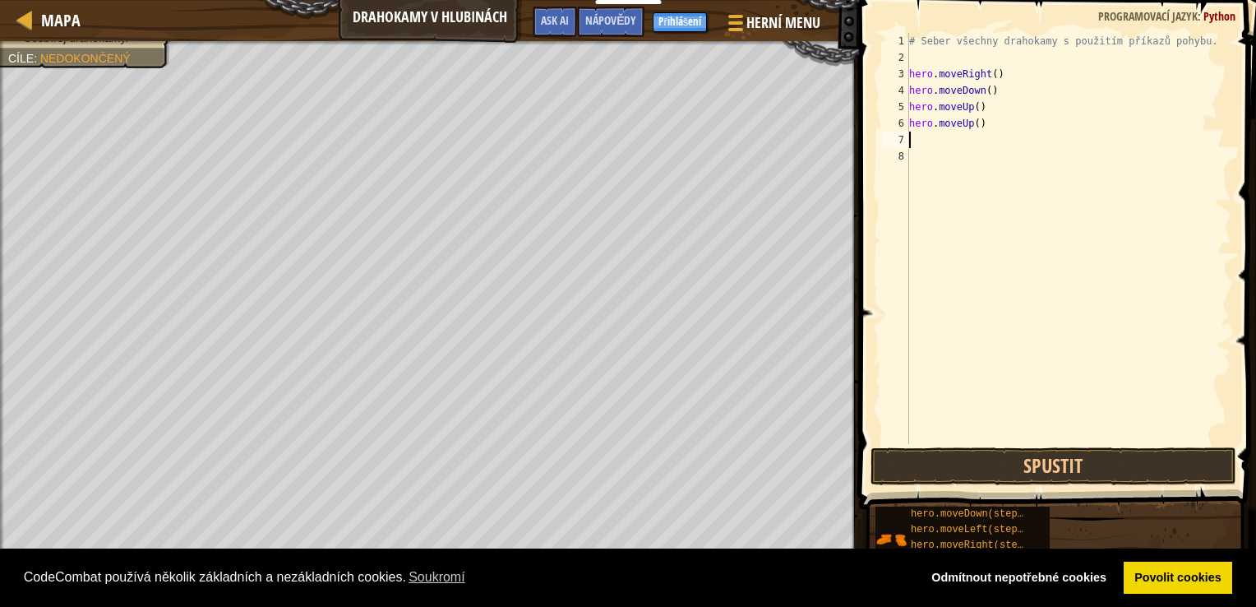
click at [941, 139] on div "# Seber všechny drahokamy s použitím příkazů pohybu. hero . moveRight ( ) hero …" at bounding box center [1069, 255] width 326 height 444
type textarea "m"
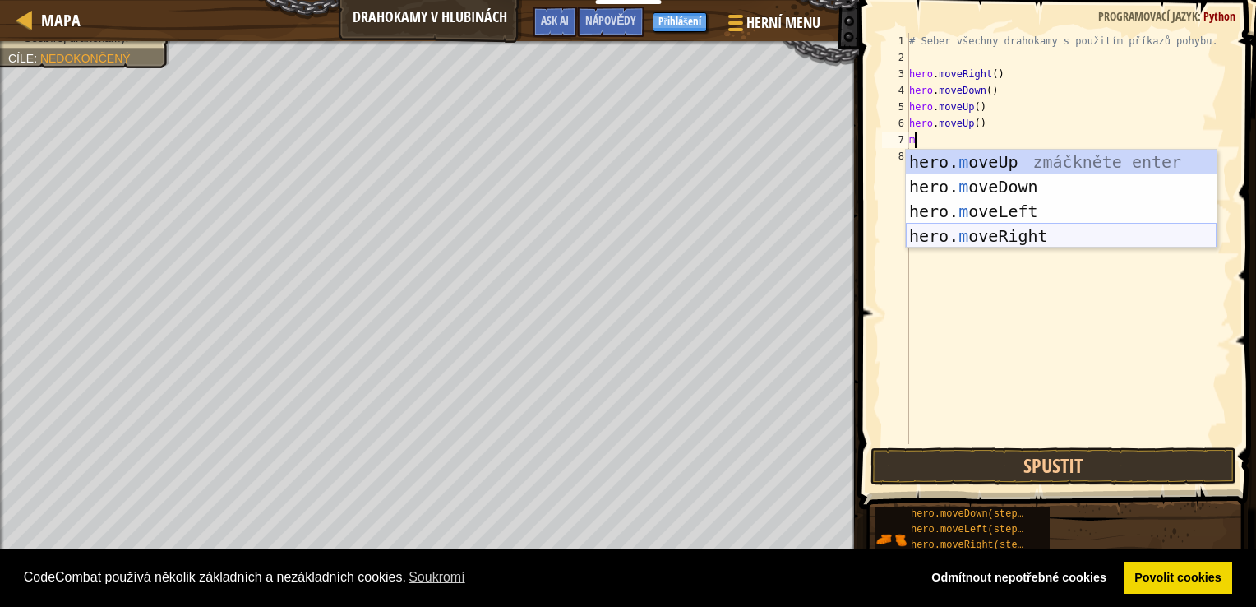
click at [1000, 231] on div "hero. m oveUp zmáčkněte enter hero. m oveDown zmáčkněte enter hero. m oveLeft z…" at bounding box center [1061, 224] width 311 height 148
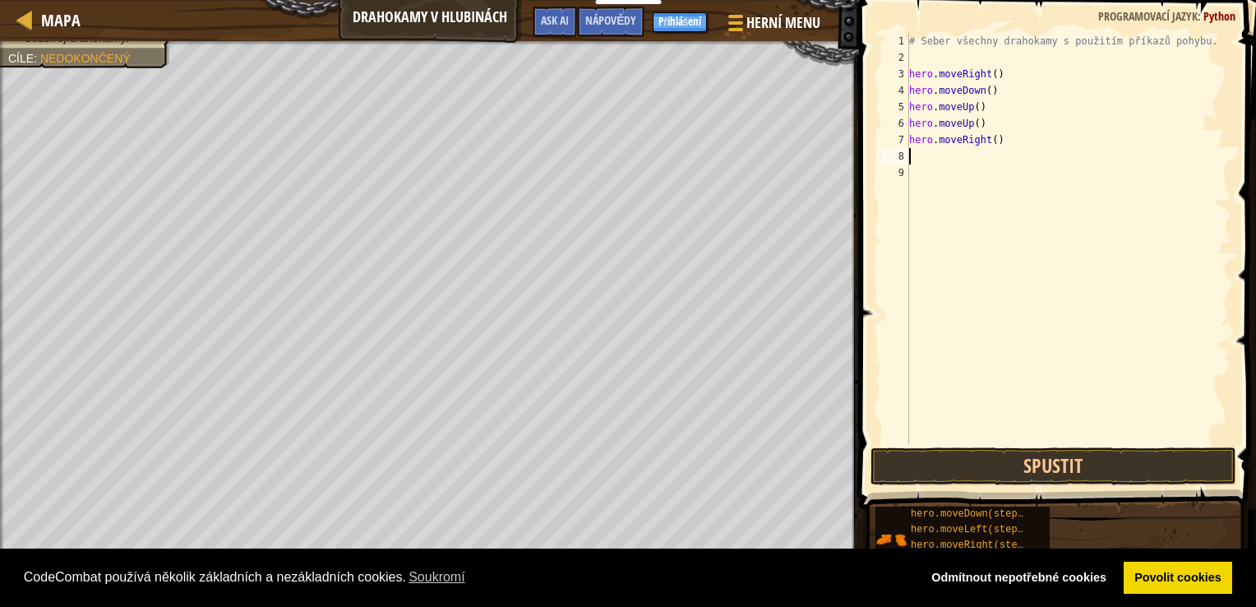
click at [970, 165] on div "# Seber všechny drahokamy s použitím příkazů pohybu. hero . moveRight ( ) hero …" at bounding box center [1069, 255] width 326 height 444
type textarea "m"
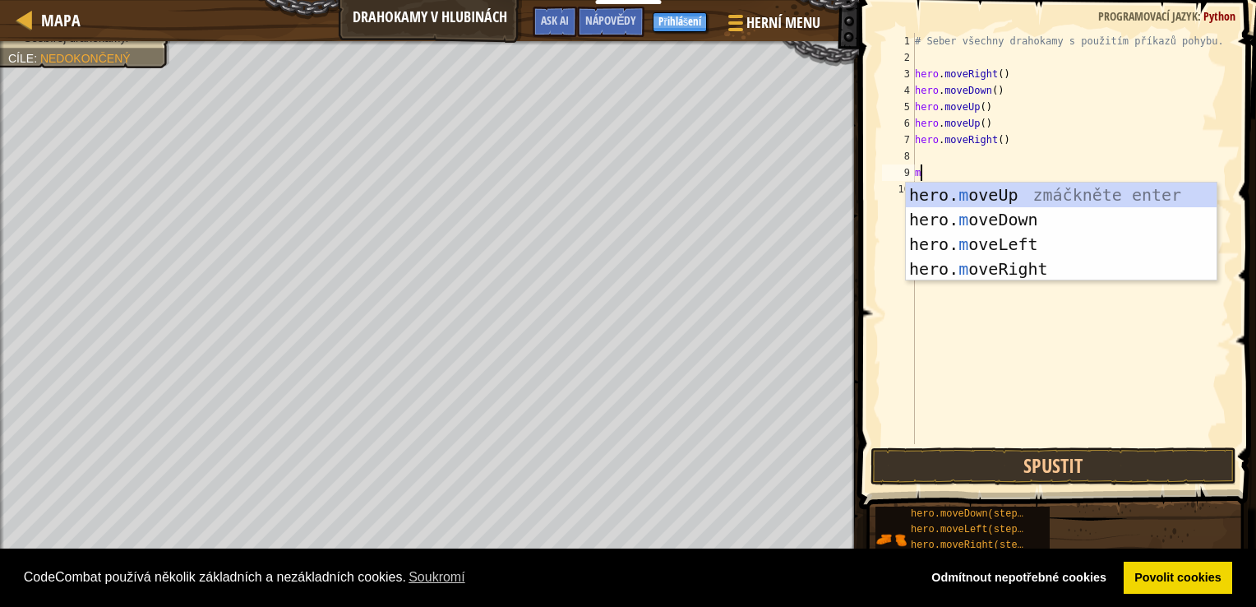
click at [969, 156] on div "# Seber všechny drahokamy s použitím příkazů pohybu. hero . moveRight ( ) hero …" at bounding box center [1072, 255] width 321 height 444
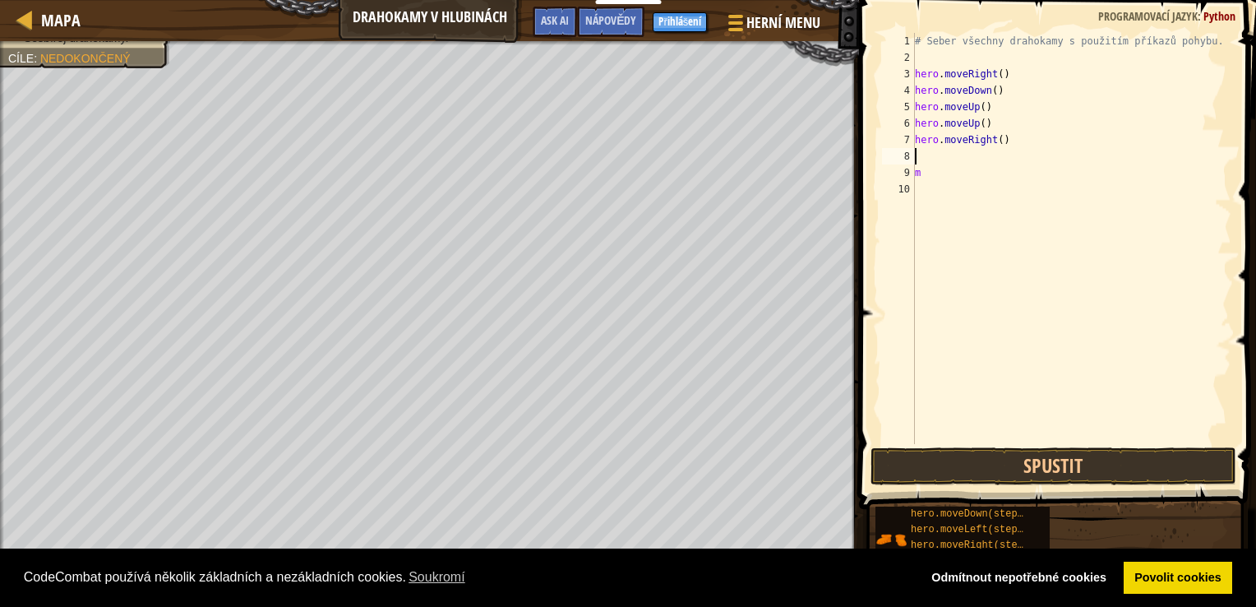
type textarea "m"
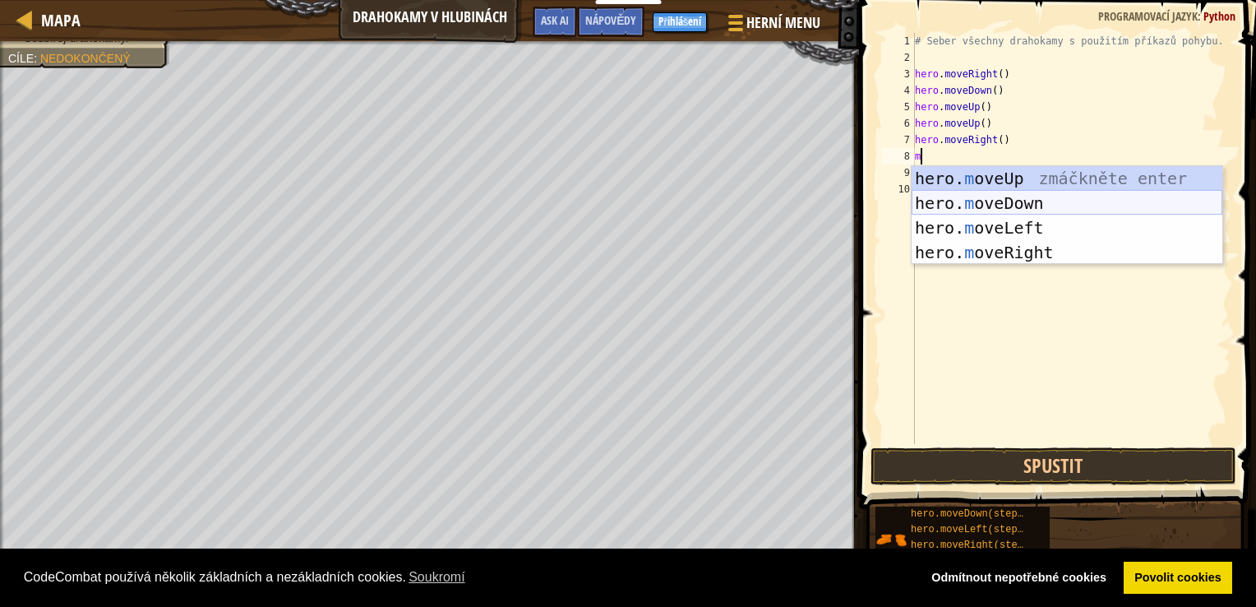
click at [1001, 206] on div "hero. m oveUp zmáčkněte enter hero. m oveDown zmáčkněte enter hero. m oveLeft z…" at bounding box center [1067, 240] width 311 height 148
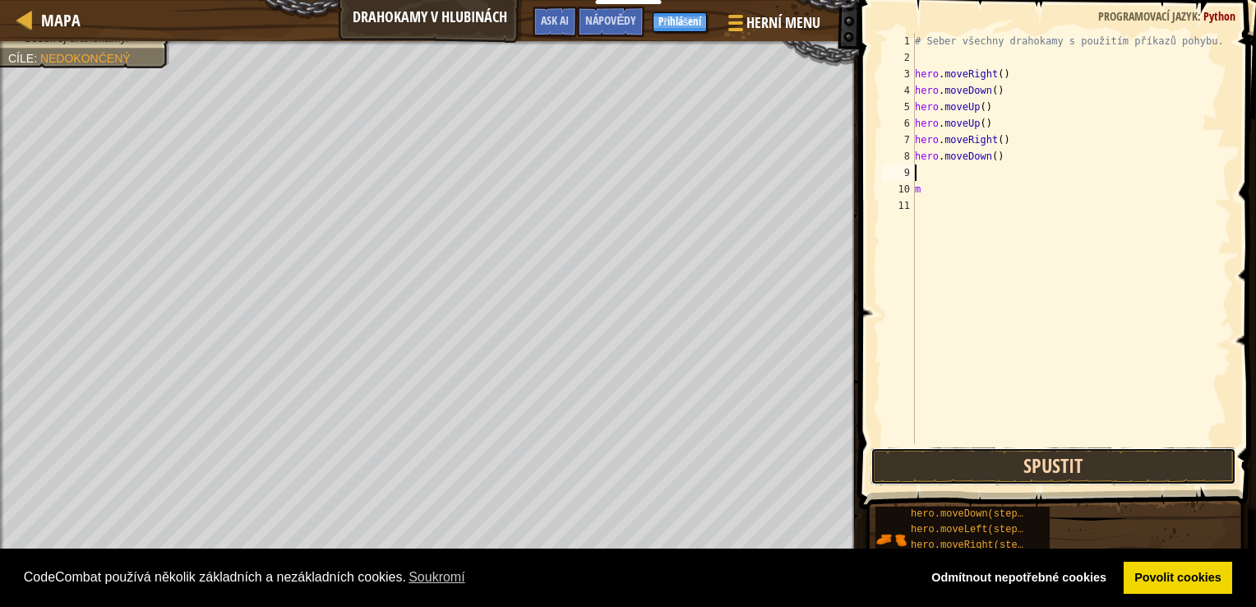
click at [1027, 462] on button "Spustit" at bounding box center [1054, 466] width 366 height 38
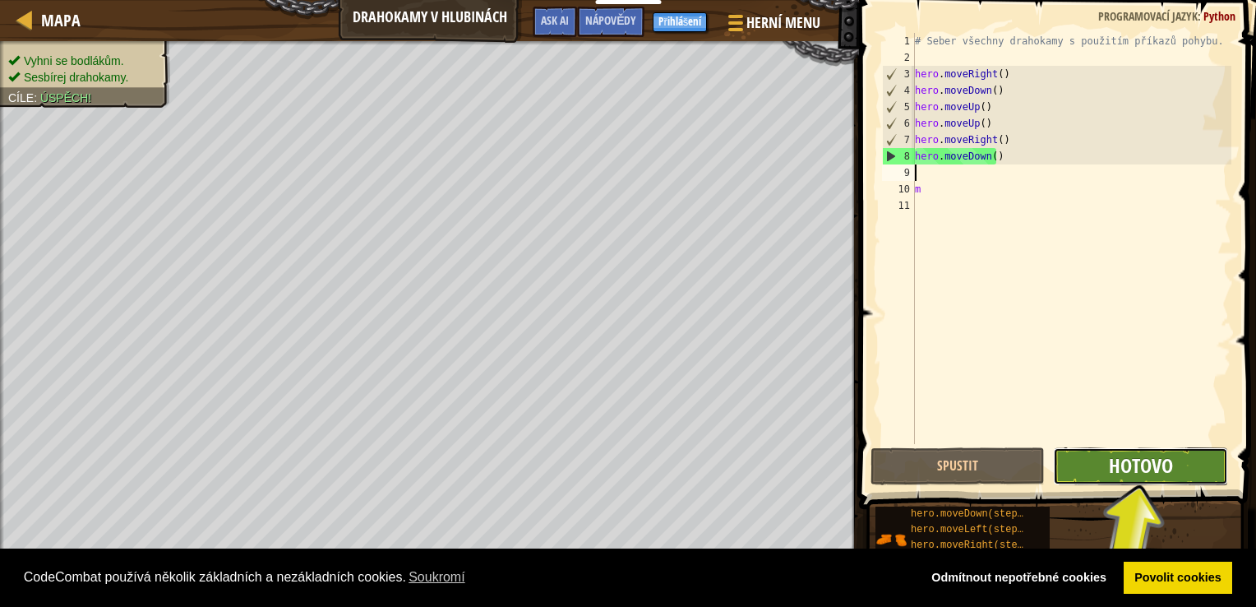
click at [1117, 465] on span "Hotovo" at bounding box center [1141, 465] width 64 height 26
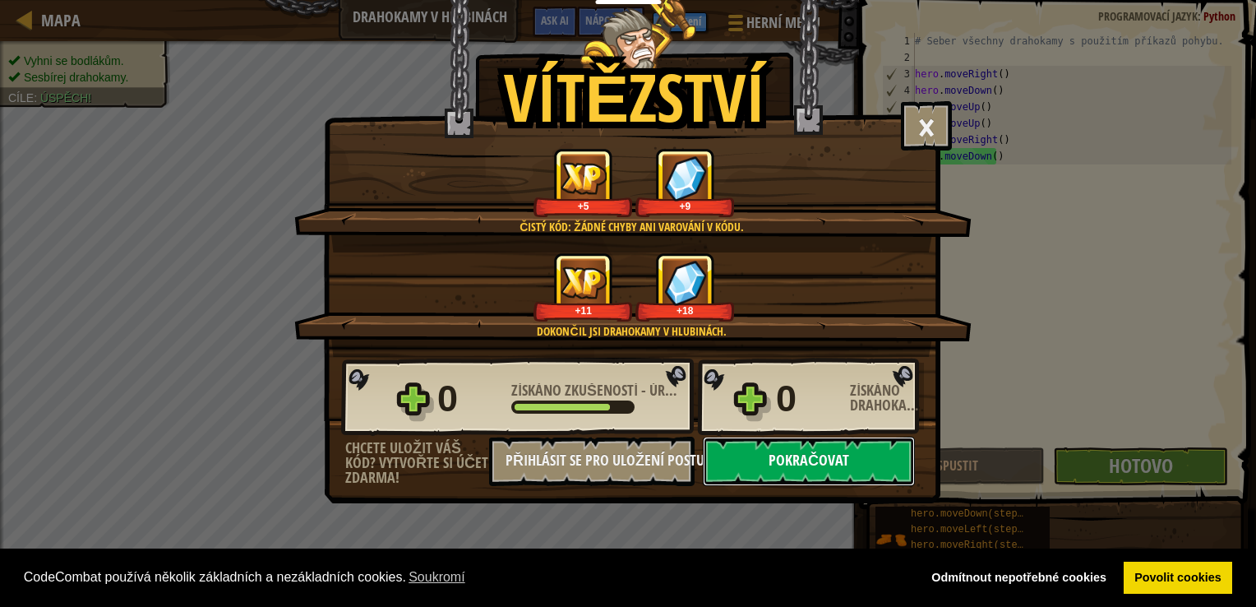
click at [898, 450] on button "Pokračovat" at bounding box center [809, 460] width 212 height 49
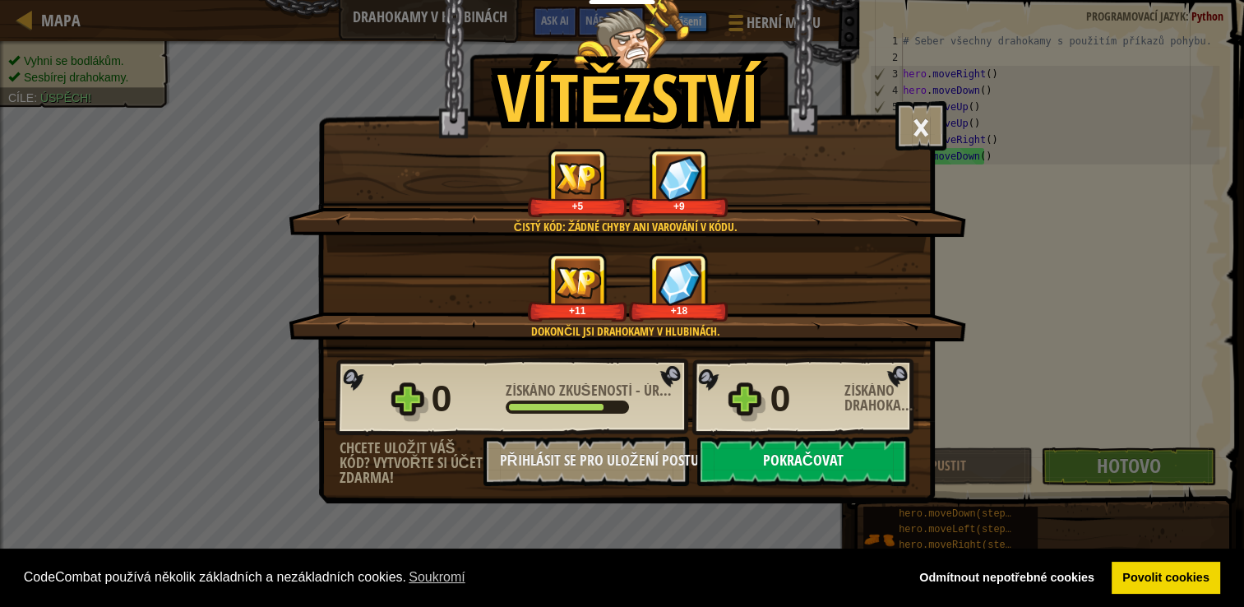
select select "cs"
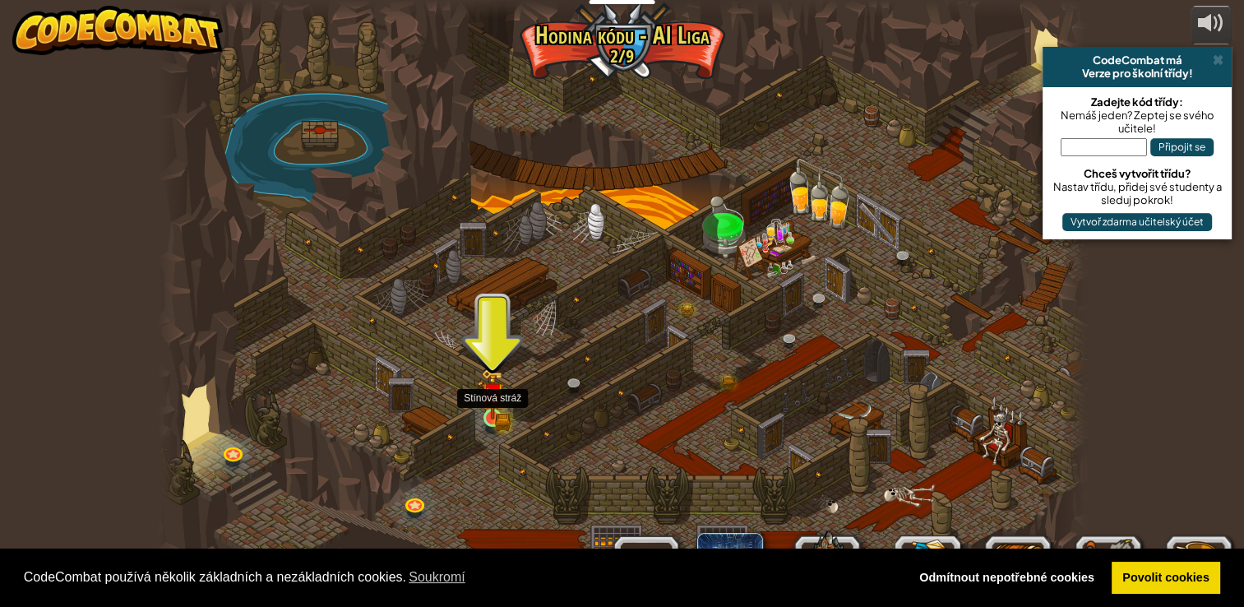
click at [497, 417] on img at bounding box center [492, 393] width 23 height 51
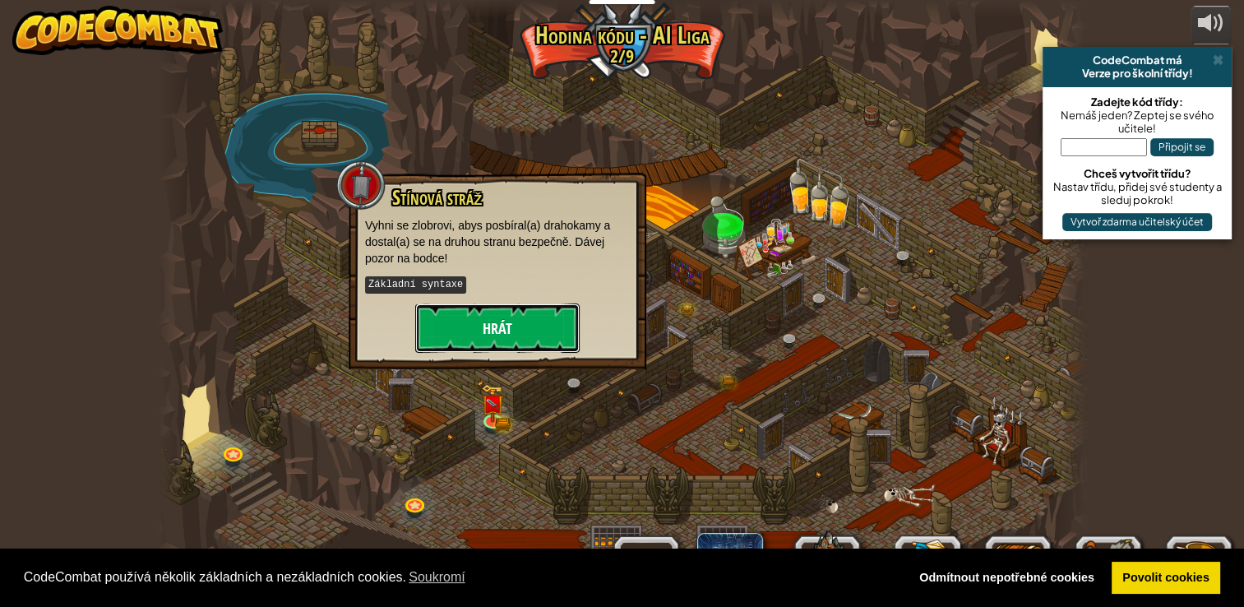
click at [533, 337] on button "Hrát" at bounding box center [497, 327] width 164 height 49
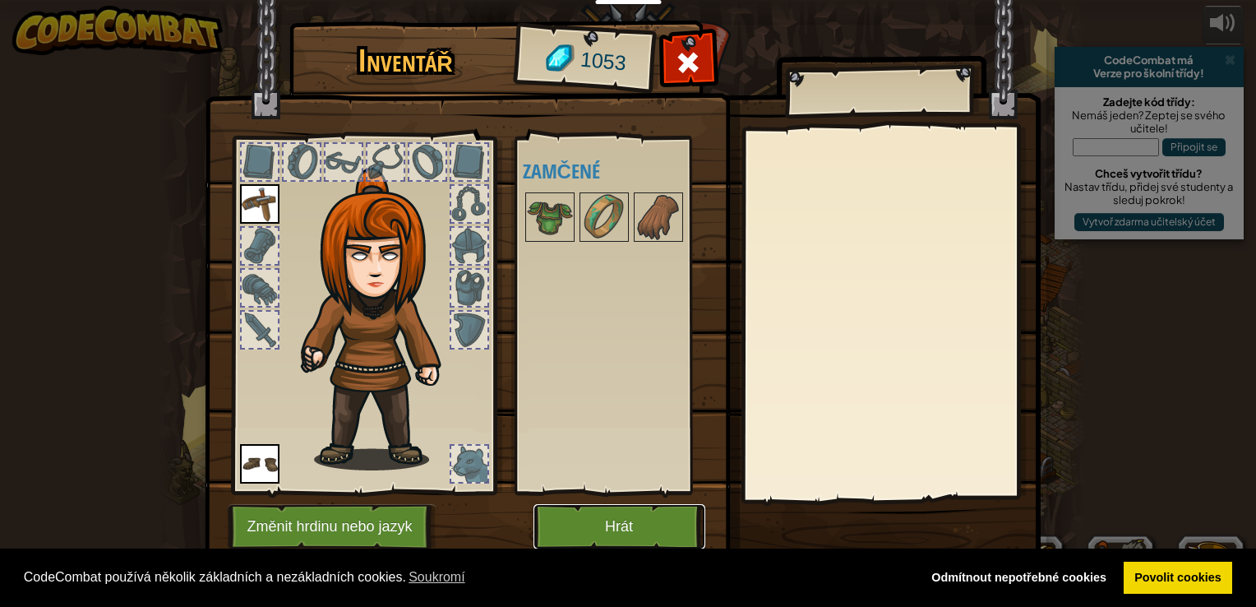
click at [630, 542] on button "Hrát" at bounding box center [619, 526] width 172 height 45
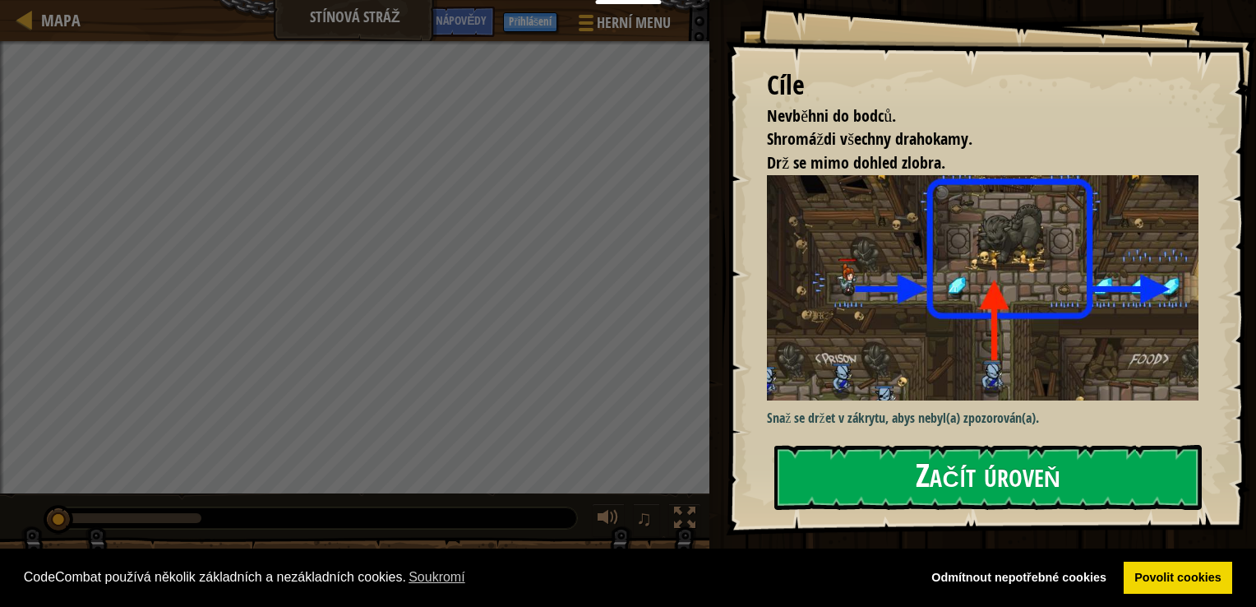
click at [980, 301] on img at bounding box center [989, 287] width 444 height 225
click at [972, 456] on button "Začít úroveň" at bounding box center [987, 477] width 427 height 65
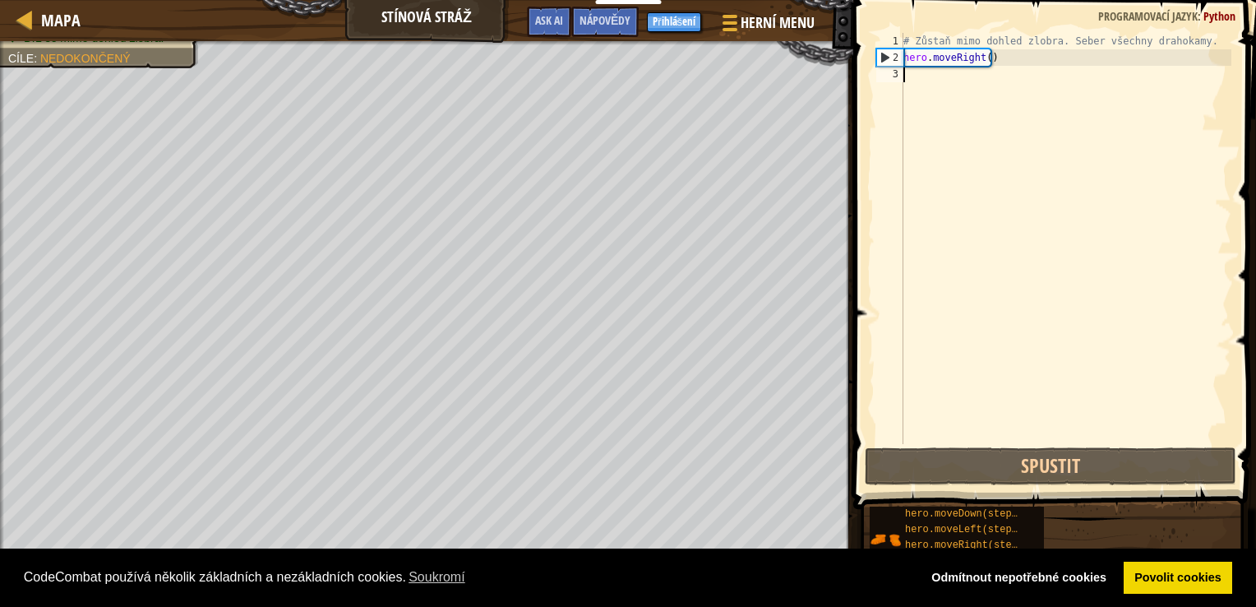
type textarea "m"
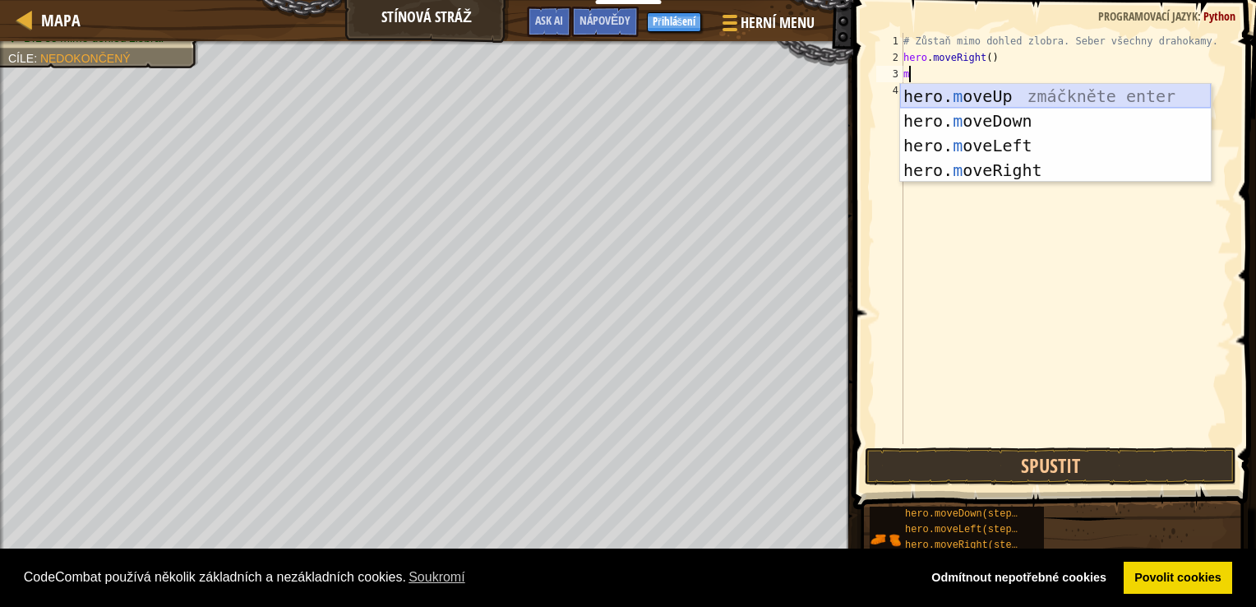
click at [1000, 94] on div "hero. m oveUp zmáčkněte enter hero. m oveDown zmáčkněte enter hero. m oveLeft z…" at bounding box center [1055, 158] width 311 height 148
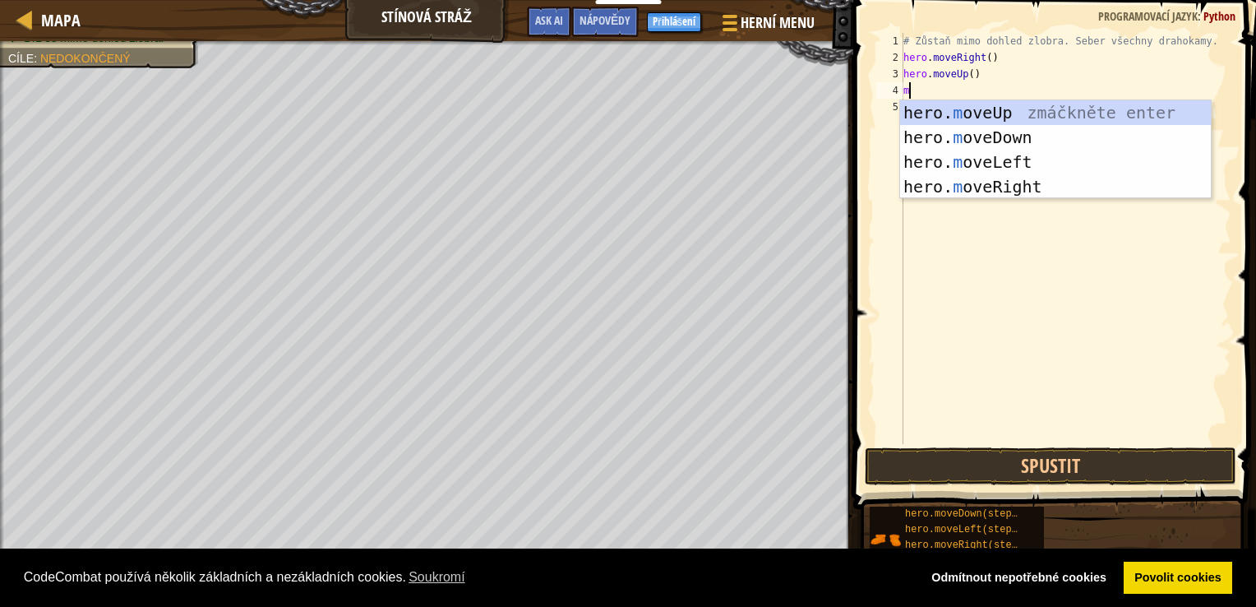
type textarea "m"
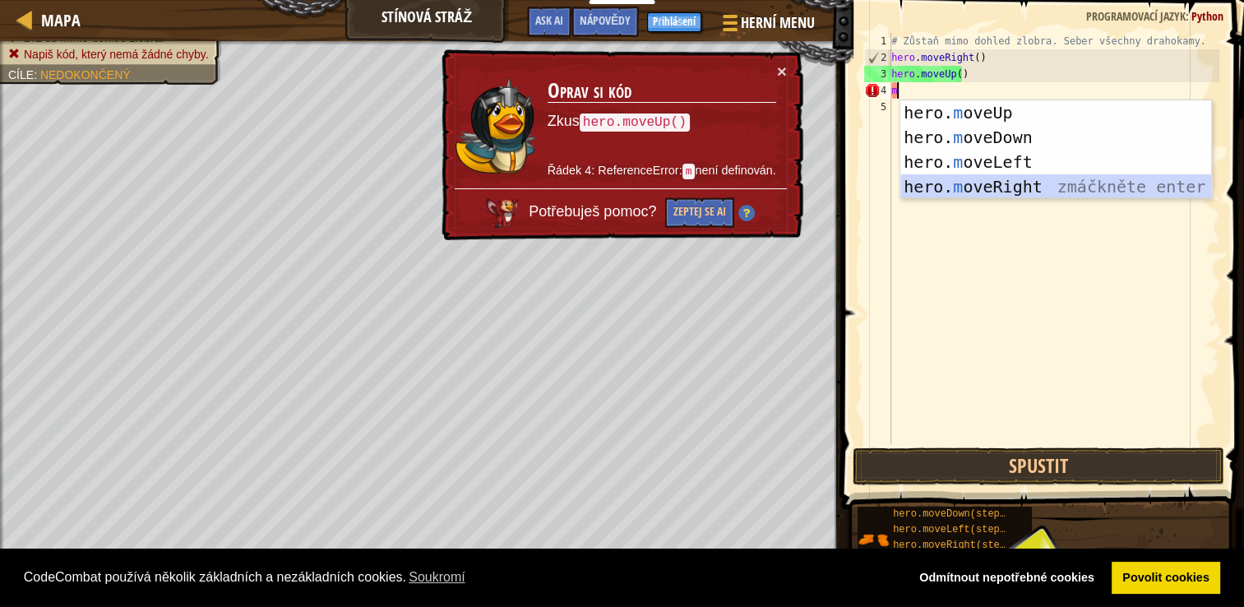
click at [990, 190] on div "hero. m oveUp zmáčkněte enter hero. m oveDown zmáčkněte enter hero. m oveLeft z…" at bounding box center [1055, 174] width 311 height 148
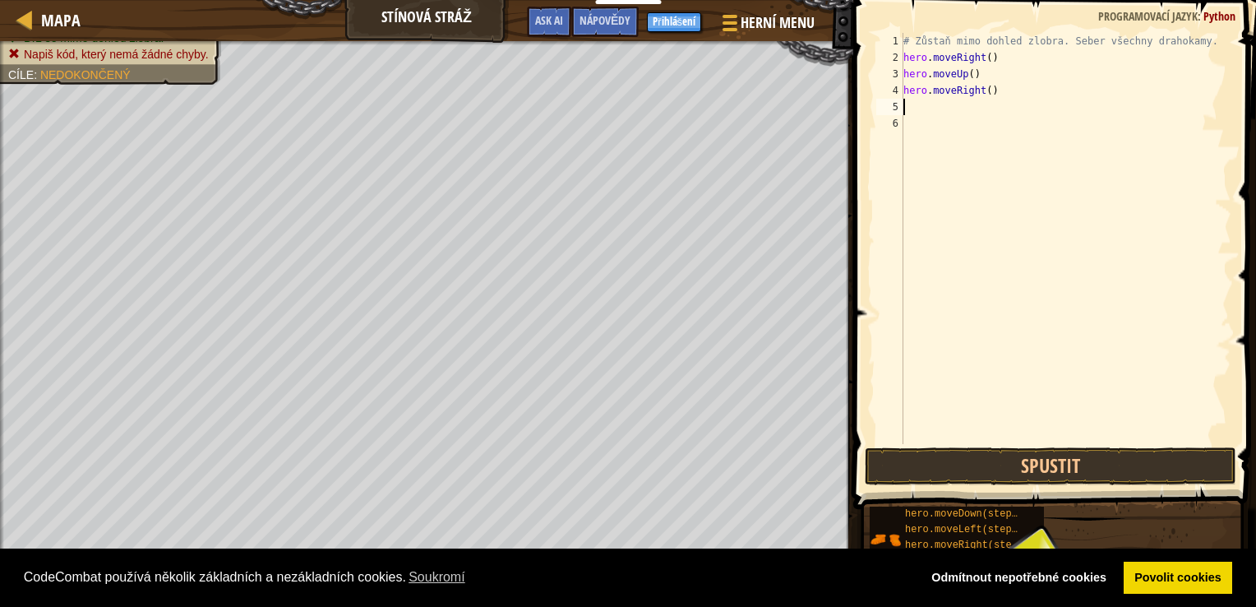
click at [956, 113] on div "# Zůstaň mimo dohled zlobra. Seber všechny drahokamy. hero . moveRight ( ) hero…" at bounding box center [1065, 255] width 331 height 444
type textarea "m"
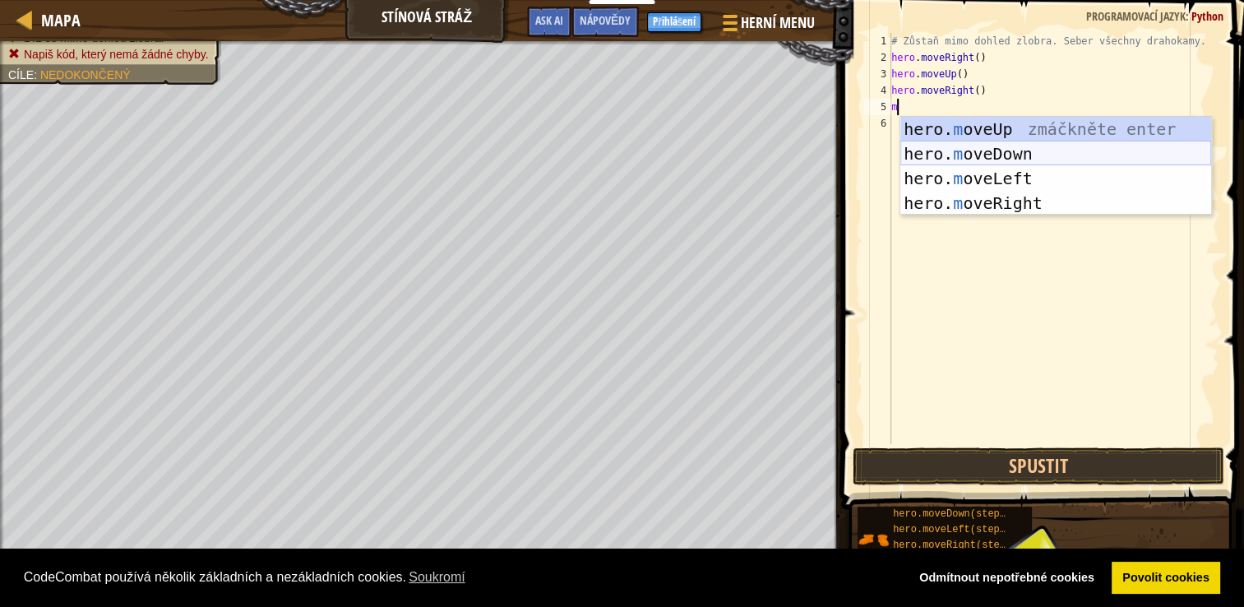
click at [979, 150] on div "hero. m oveUp zmáčkněte enter hero. m oveDown zmáčkněte enter hero. m oveLeft z…" at bounding box center [1055, 191] width 311 height 148
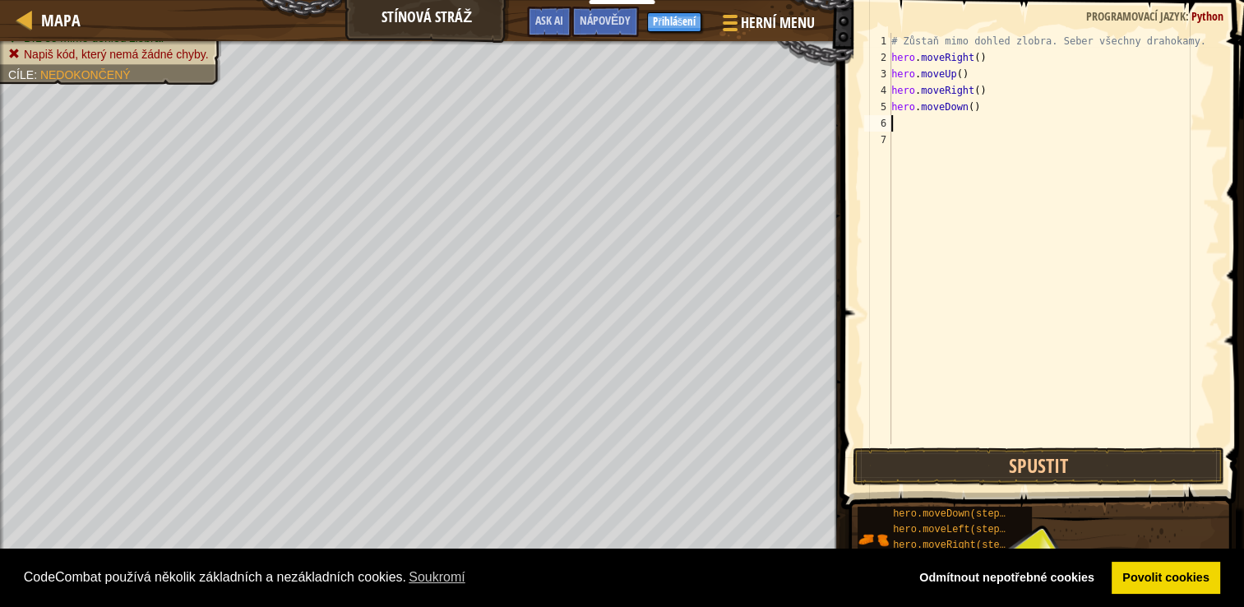
click at [947, 132] on div "# Zůstaň mimo dohled zlobra. Seber všechny drahokamy. hero . moveRight ( ) hero…" at bounding box center [1053, 255] width 331 height 444
type textarea "m"
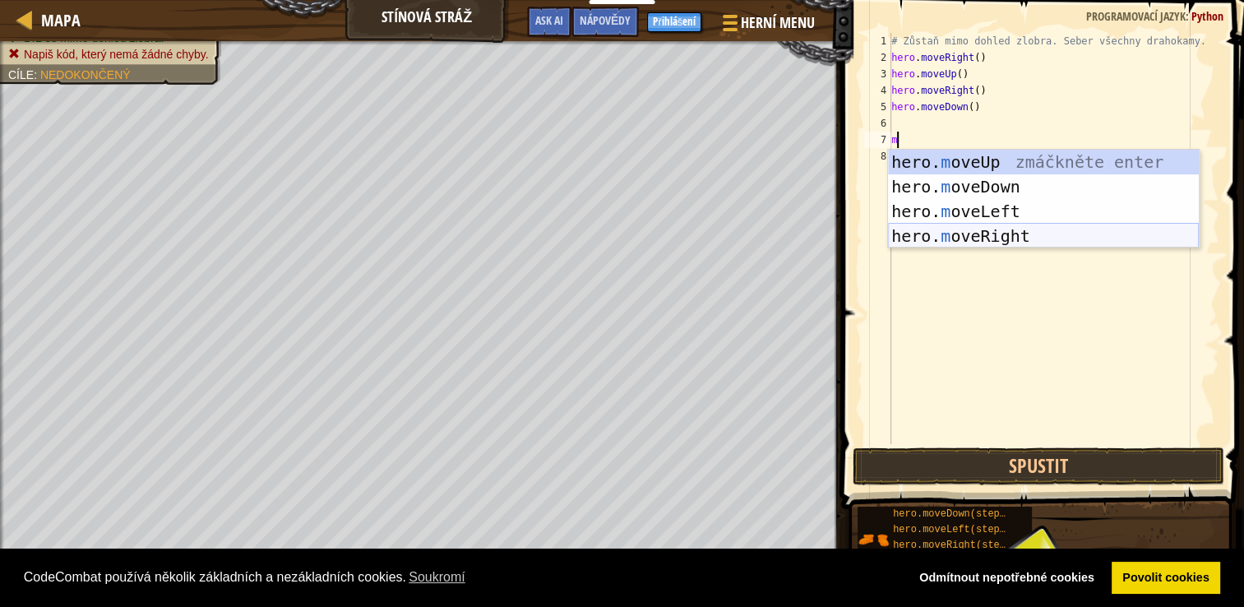
click at [990, 238] on div "hero. m oveUp zmáčkněte enter hero. m oveDown zmáčkněte enter hero. m oveLeft z…" at bounding box center [1043, 224] width 311 height 148
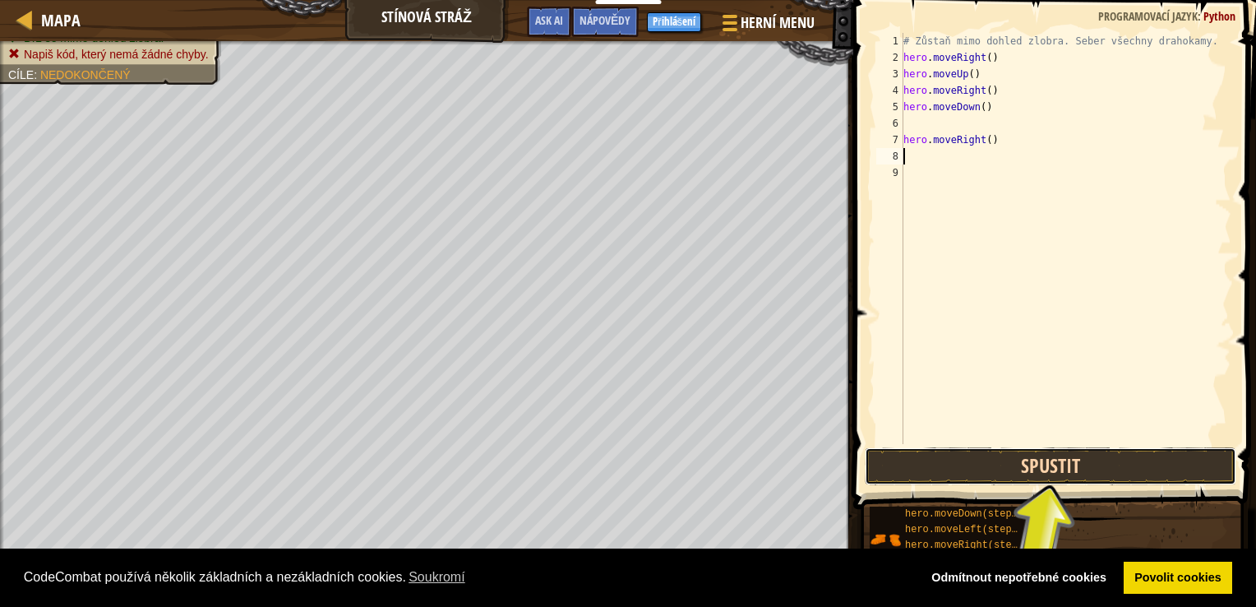
click at [996, 472] on button "Spustit" at bounding box center [1051, 466] width 372 height 38
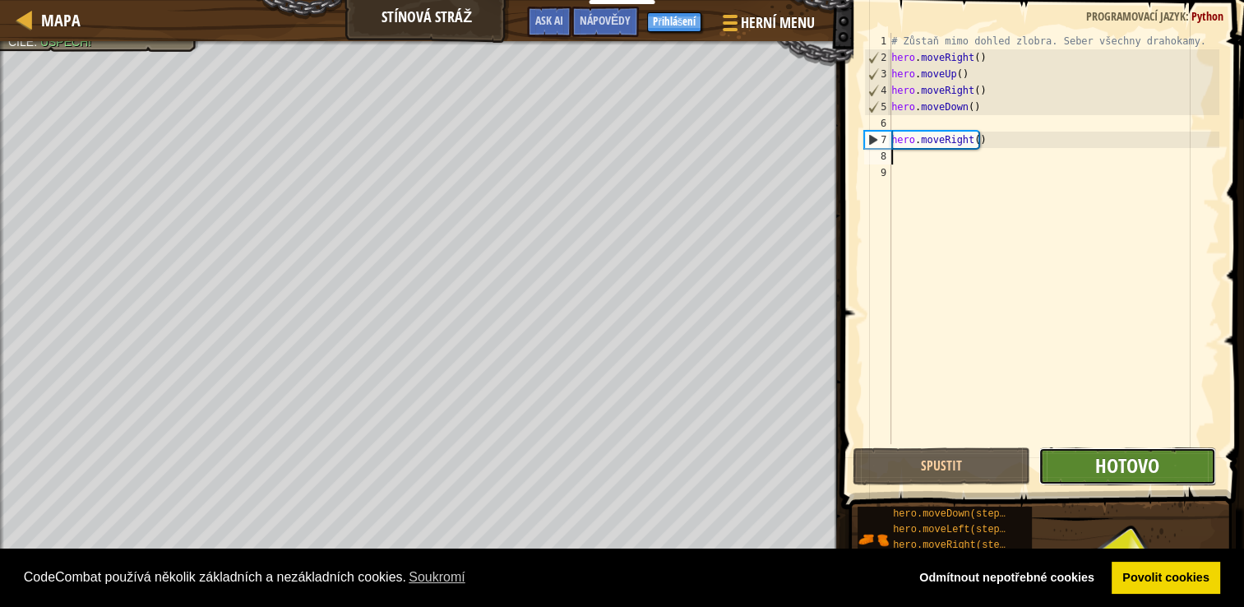
click at [1123, 469] on span "Hotovo" at bounding box center [1127, 465] width 64 height 26
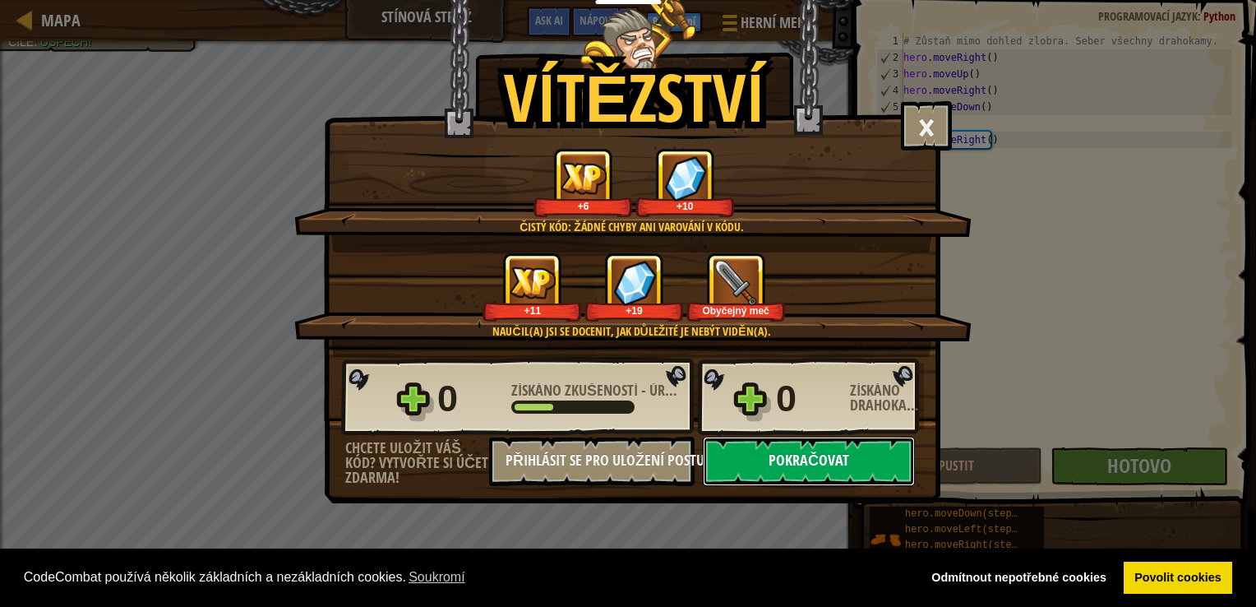
click at [856, 465] on button "Pokračovat" at bounding box center [809, 460] width 212 height 49
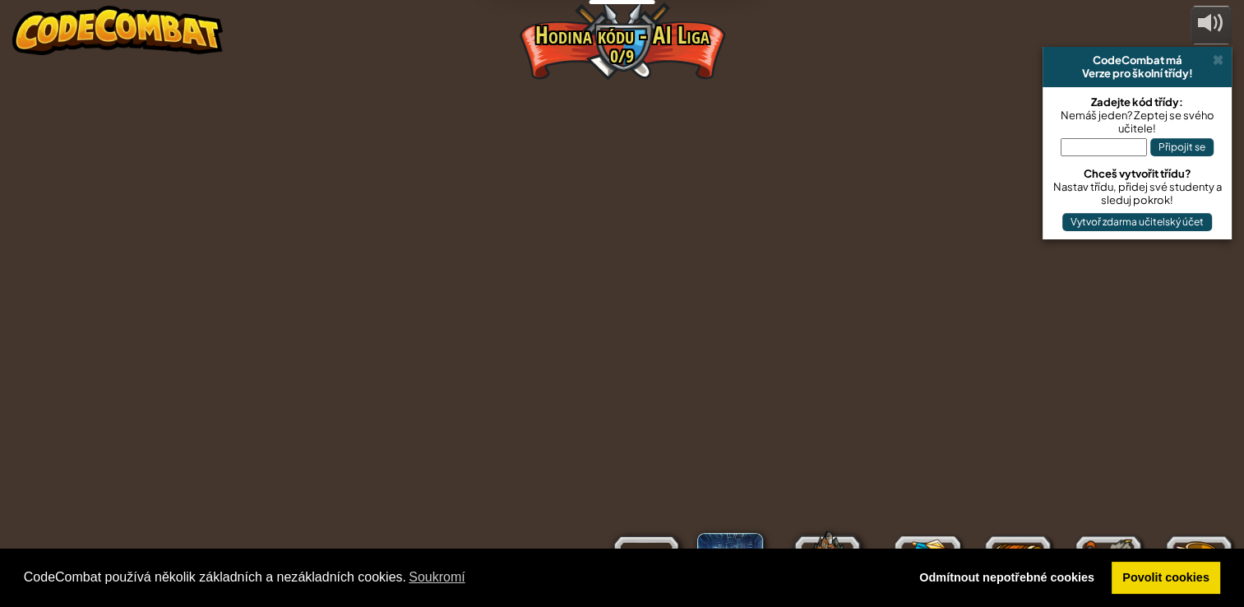
select select "cs"
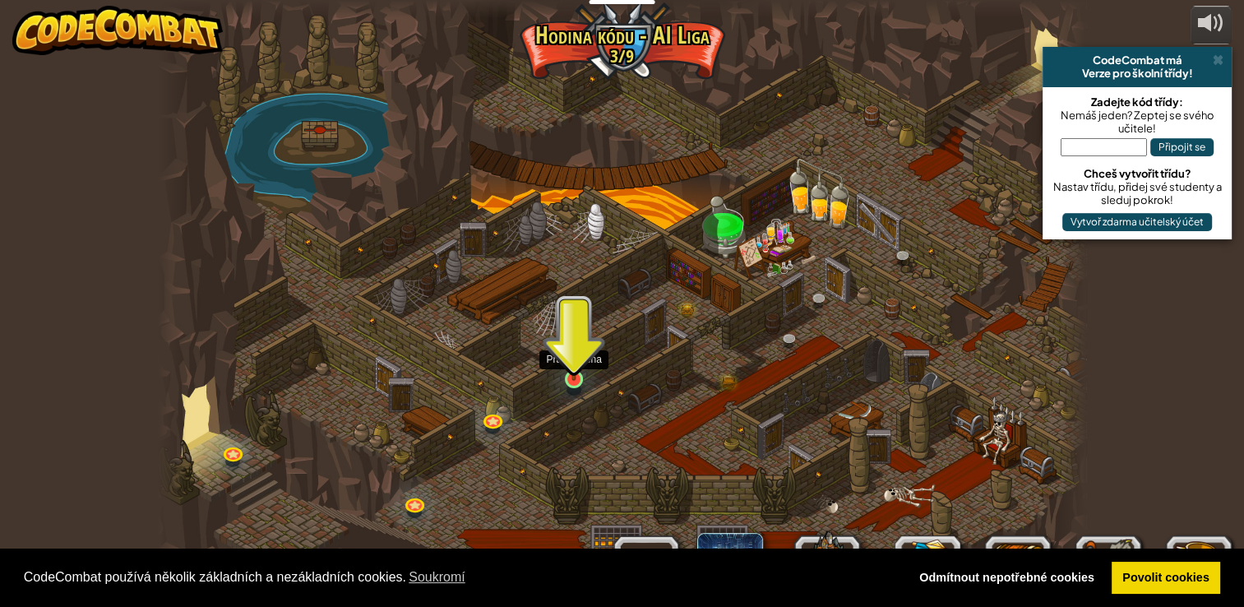
click at [575, 380] on img at bounding box center [573, 353] width 23 height 53
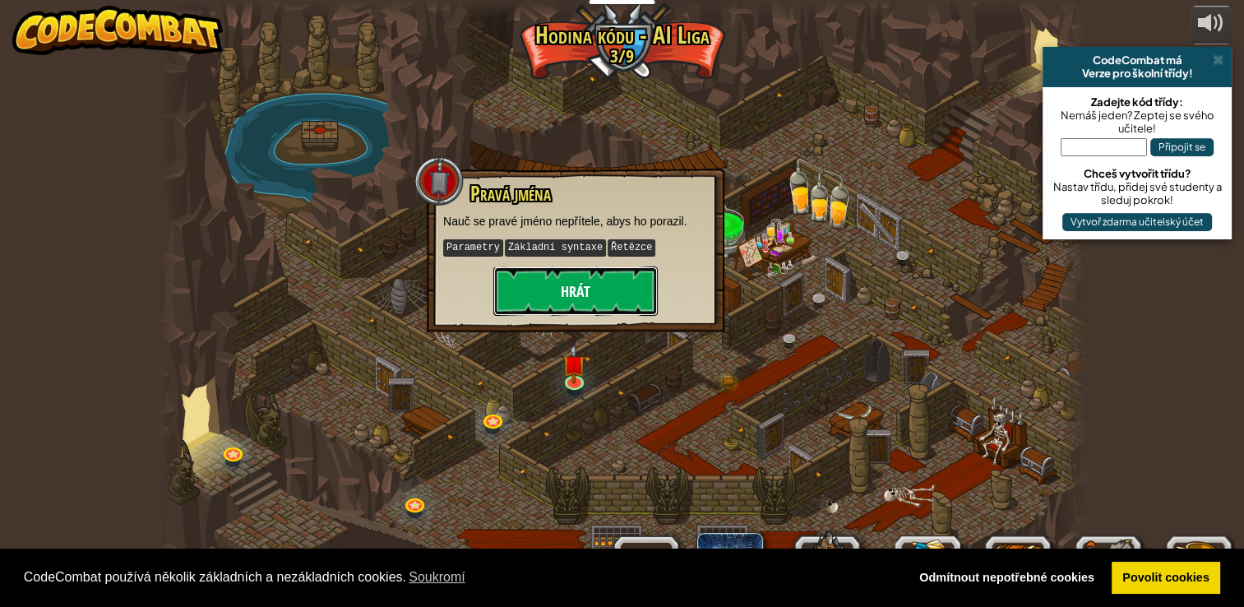
click at [558, 299] on button "Hrát" at bounding box center [575, 290] width 164 height 49
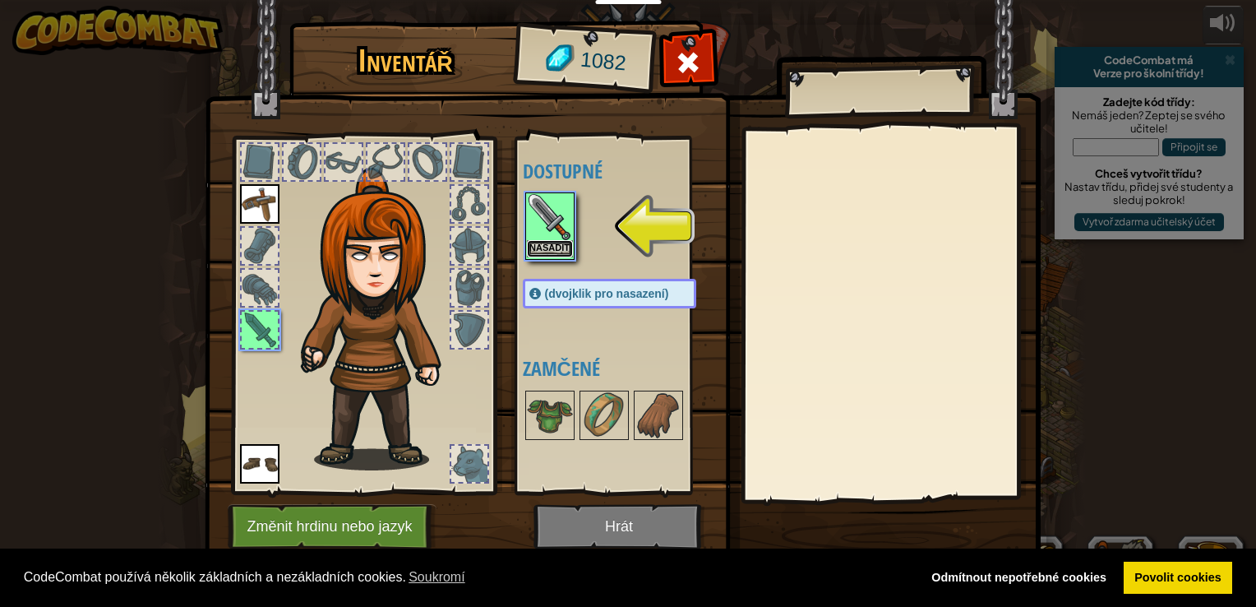
click at [550, 242] on button "Nasadit" at bounding box center [550, 248] width 46 height 17
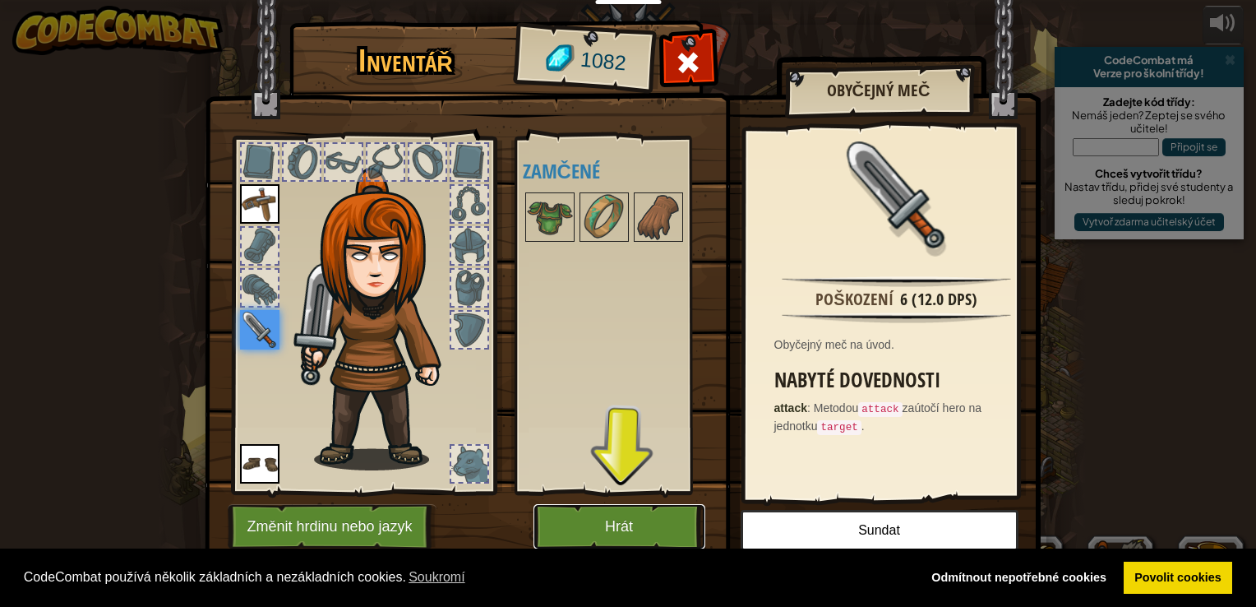
click at [598, 515] on button "Hrát" at bounding box center [619, 526] width 172 height 45
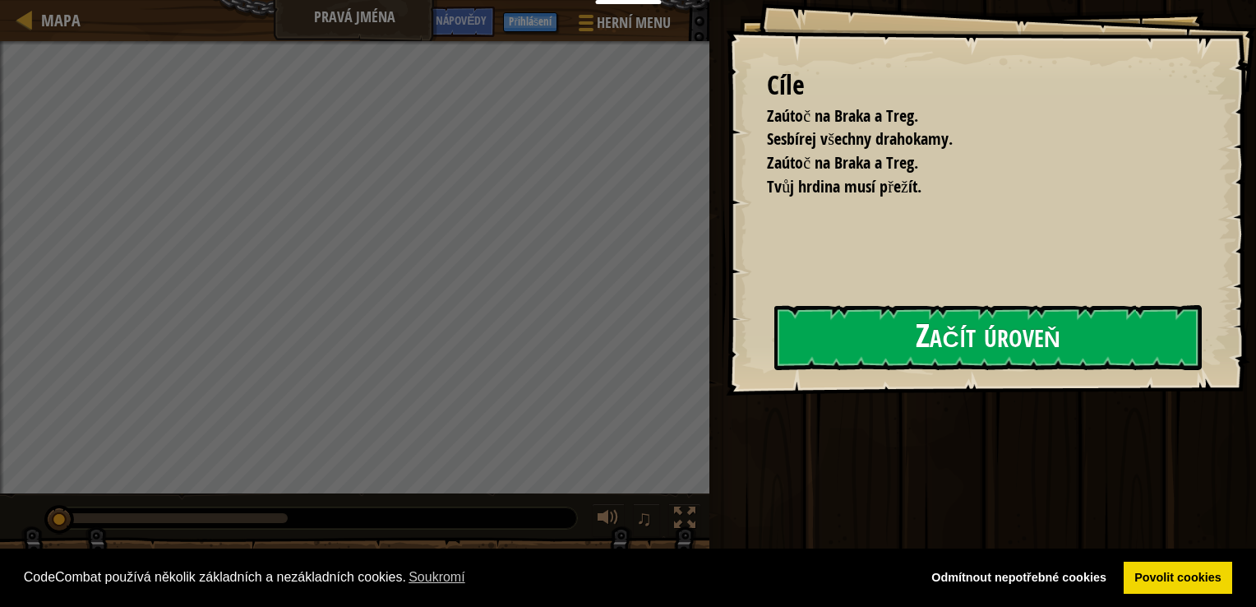
click at [954, 335] on button "Začít úroveň" at bounding box center [987, 337] width 427 height 65
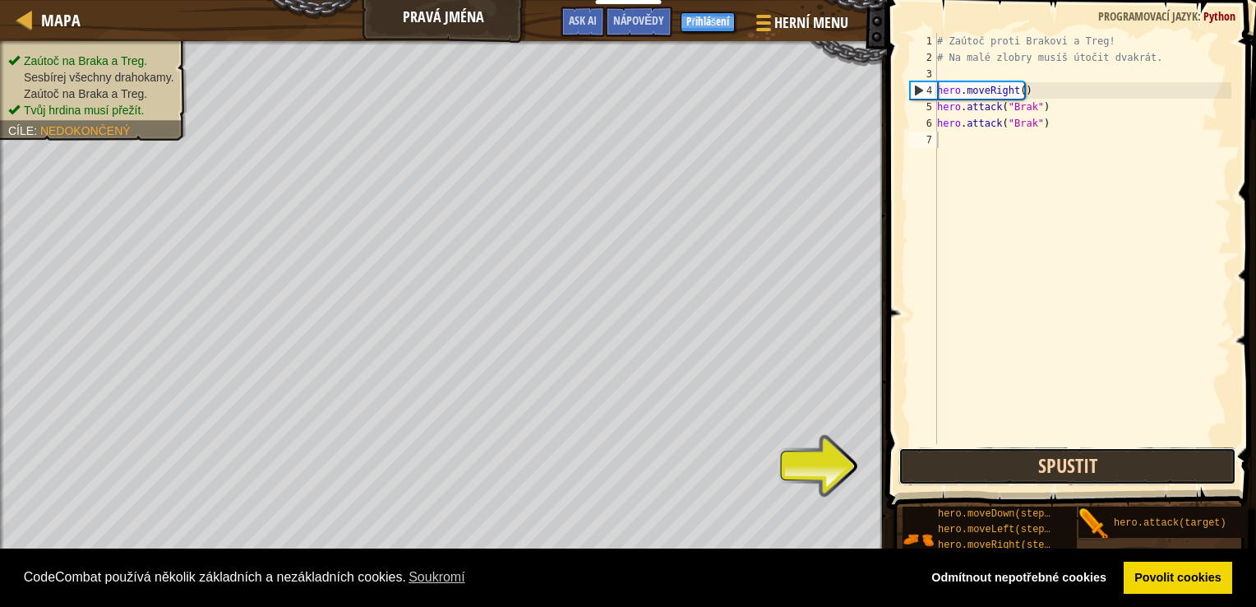
click at [1037, 478] on button "Spustit" at bounding box center [1067, 466] width 339 height 38
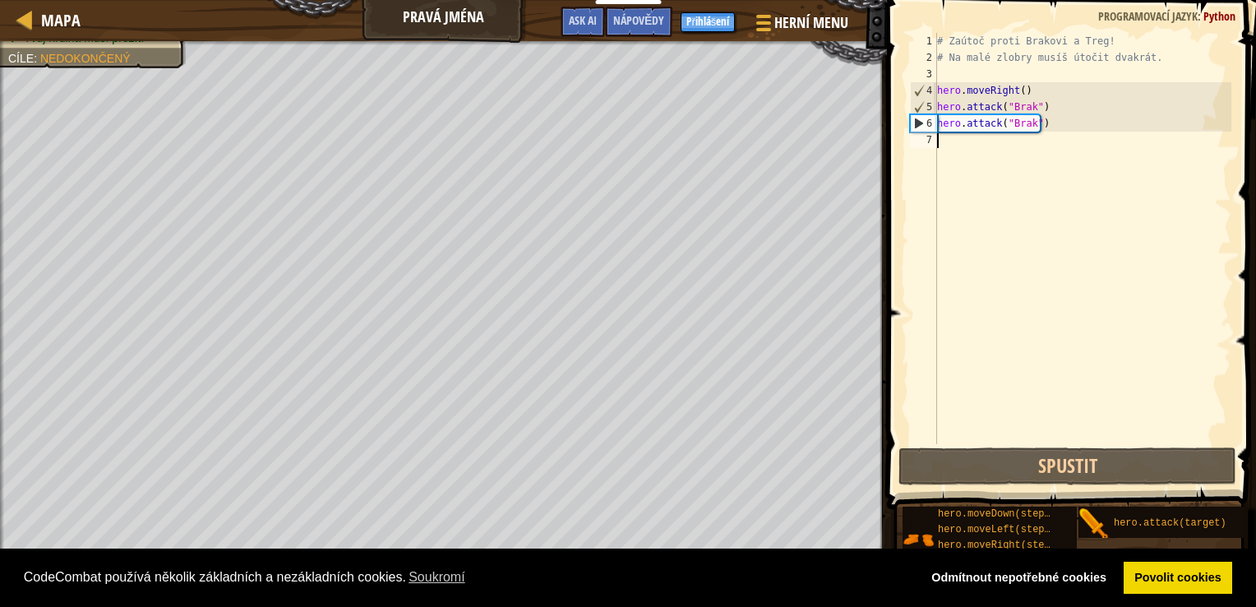
click at [967, 145] on div "# Zaútoč proti Brakovi a Treg! # Na malé zlobry musíš útočit dvakrát. hero . mo…" at bounding box center [1083, 255] width 298 height 444
type textarea "m"
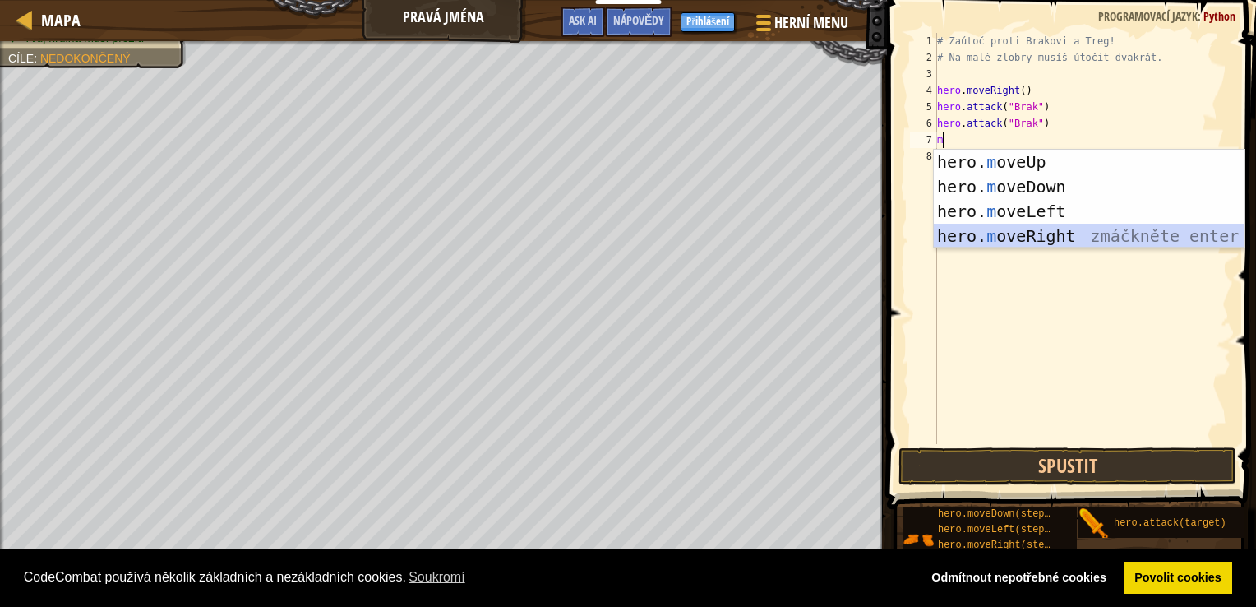
click at [1002, 235] on div "hero. m oveUp zmáčkněte enter hero. m oveDown zmáčkněte enter hero. m oveLeft z…" at bounding box center [1089, 224] width 311 height 148
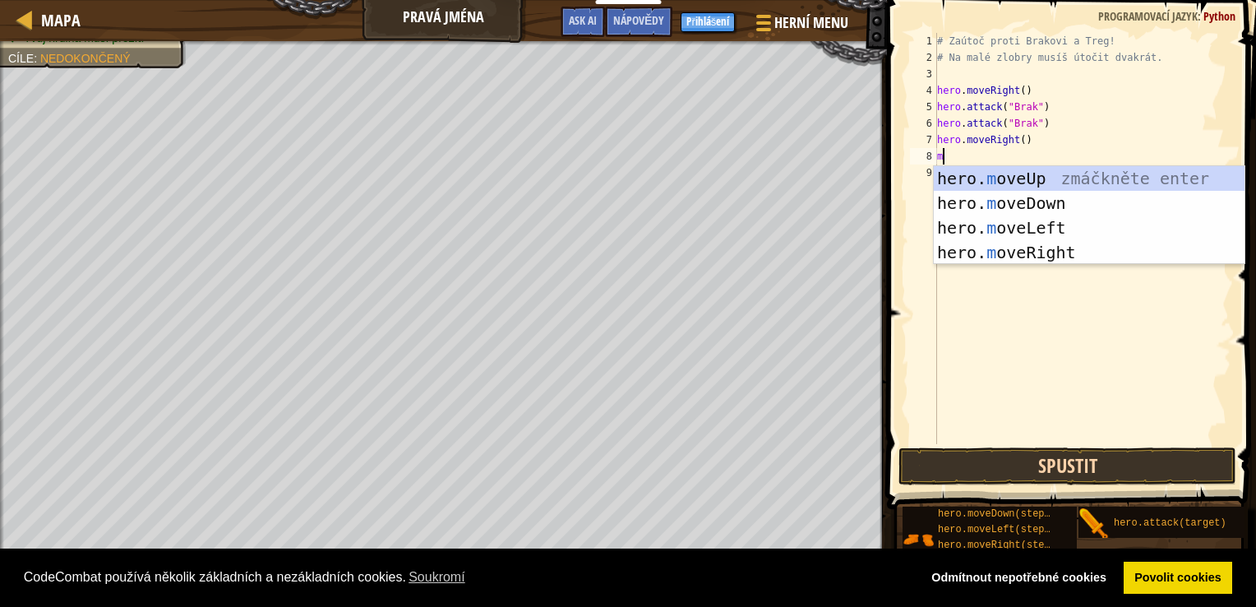
type textarea "m"
click at [1019, 471] on button "Spustit" at bounding box center [1067, 466] width 339 height 38
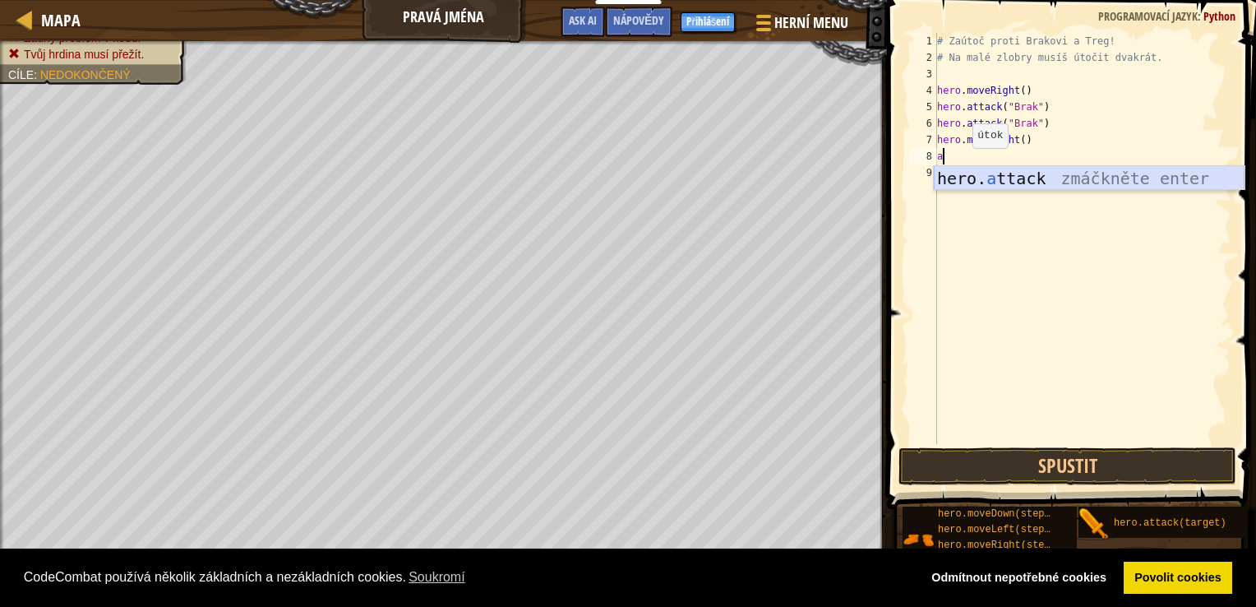
click at [980, 183] on div "hero. a ttack zmáčkněte enter" at bounding box center [1089, 203] width 311 height 74
type textarea "hero.attack("Enemy Name")"
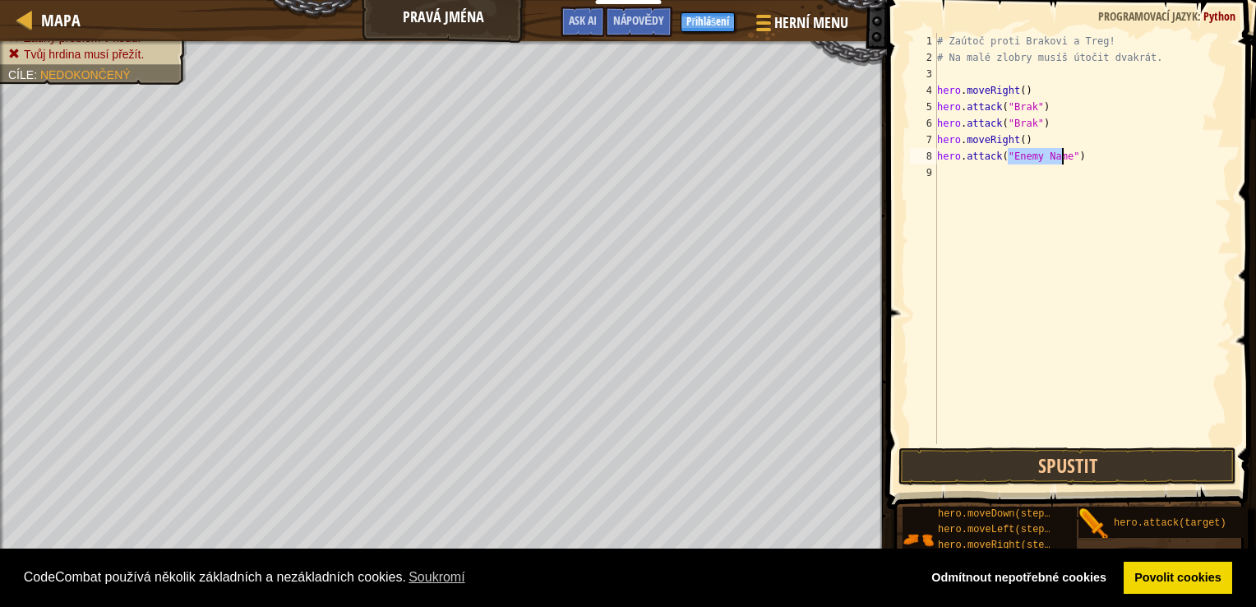
click at [993, 177] on div "# Zaútoč proti Brakovi a Treg! # Na malé zlobry musíš útočit dvakrát. hero . mo…" at bounding box center [1083, 255] width 298 height 444
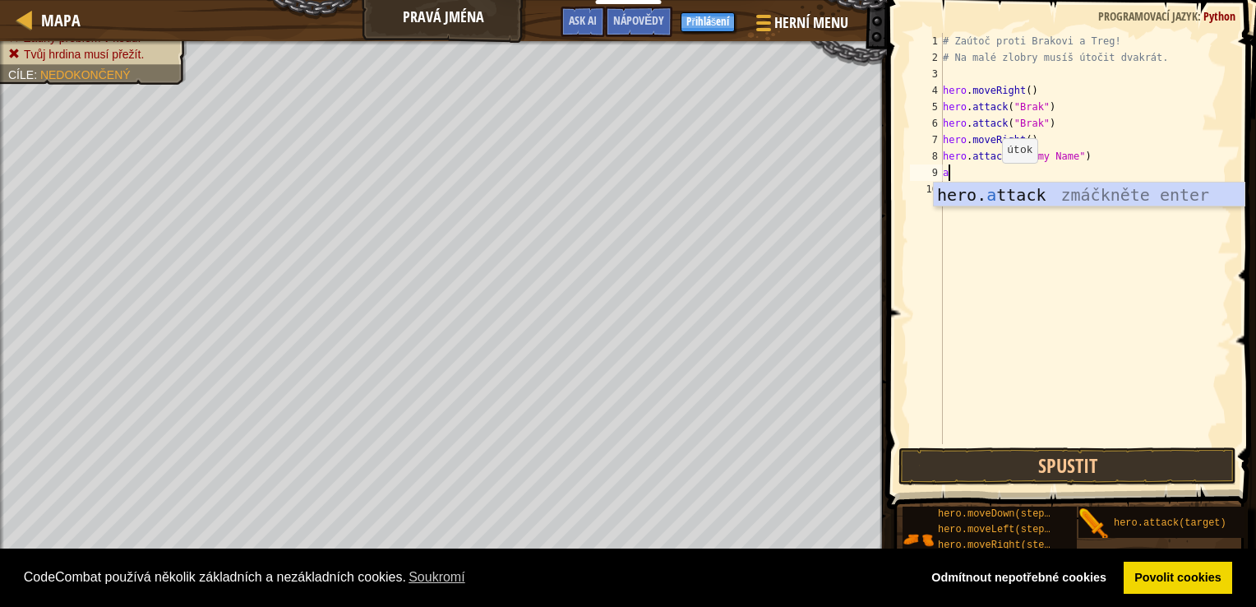
click at [996, 200] on div "hero. a ttack zmáčkněte enter" at bounding box center [1089, 219] width 311 height 74
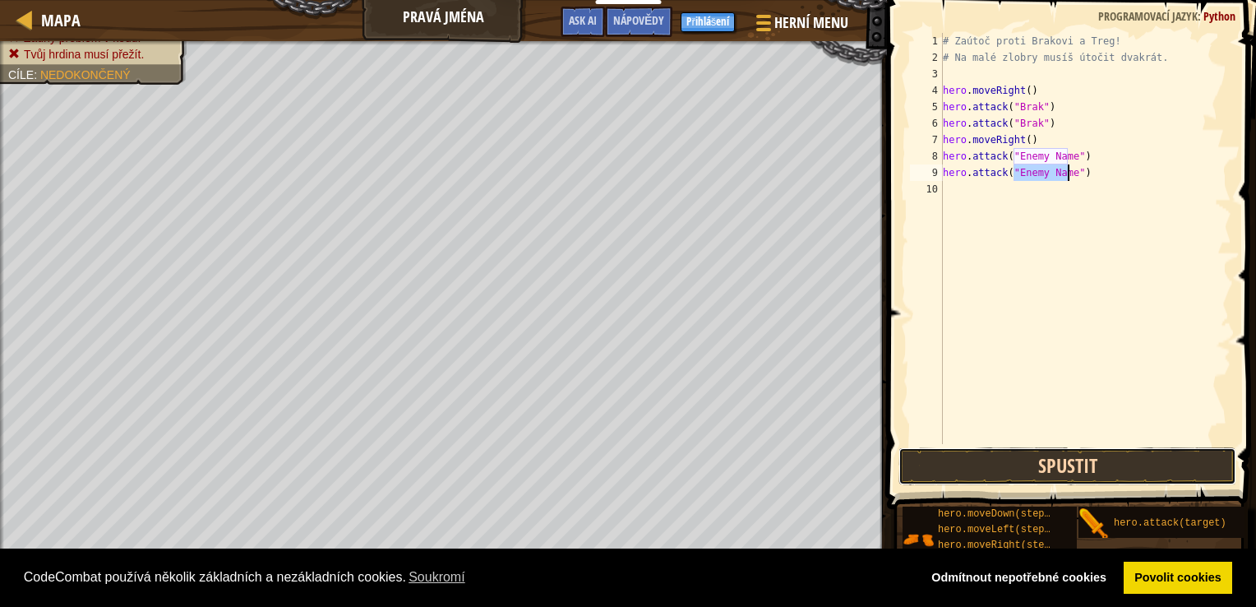
click at [1041, 469] on button "Spustit" at bounding box center [1067, 466] width 339 height 38
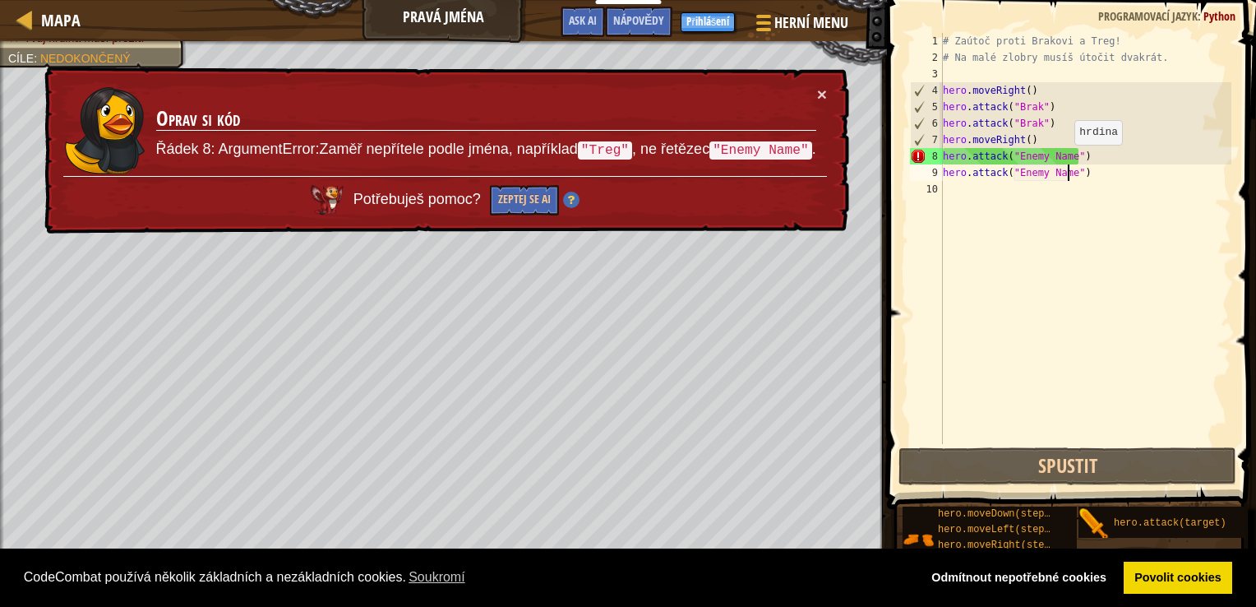
click at [1065, 159] on div "# Zaútoč proti Brakovi a Treg! # Na malé zlobry musíš útočit dvakrát. hero . mo…" at bounding box center [1086, 255] width 293 height 444
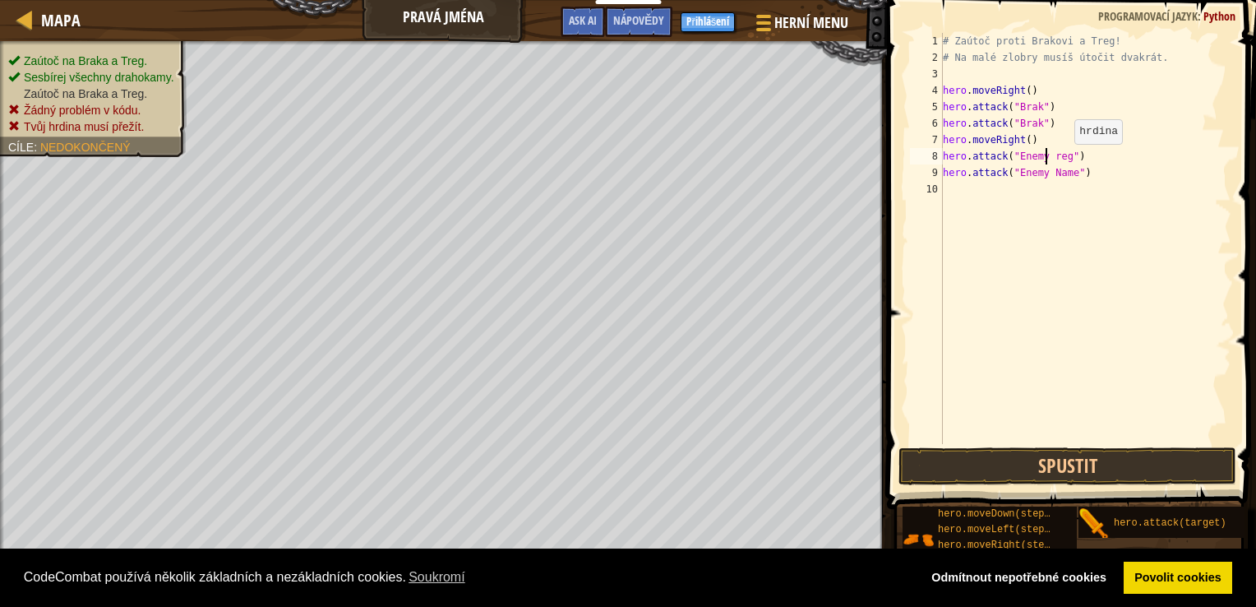
scroll to position [7, 9]
click at [1101, 152] on div "# Zaútoč proti Brakovi a Treg! # Na malé zlobry musíš útočit dvakrát. hero . mo…" at bounding box center [1086, 255] width 292 height 444
drag, startPoint x: 1105, startPoint y: 155, endPoint x: 1028, endPoint y: 161, distance: 76.7
click at [1028, 161] on div "# Zaútoč proti Brakovi a Treg! # Na malé zlobry musíš útočit dvakrát. hero . mo…" at bounding box center [1086, 255] width 292 height 444
drag, startPoint x: 1197, startPoint y: 156, endPoint x: 926, endPoint y: 164, distance: 270.6
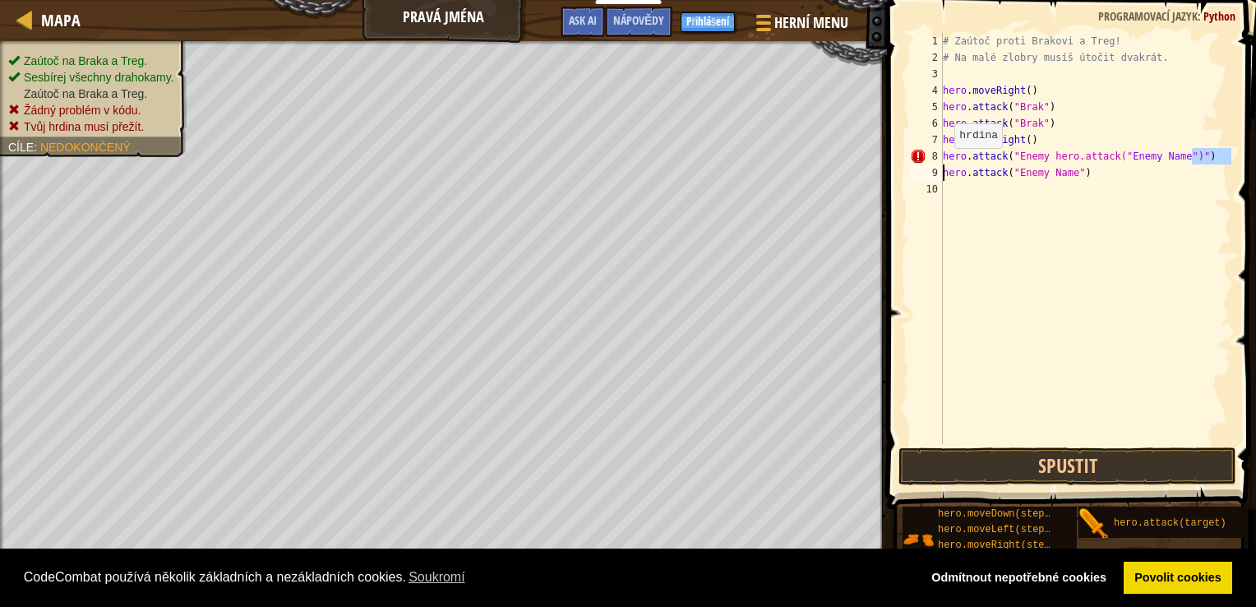
click at [926, 164] on div "hero.attack("Enemy hero.attack("Enemy Name")") 1 2 3 4 5 6 7 8 9 10 # Zaútoč pr…" at bounding box center [1069, 238] width 325 height 411
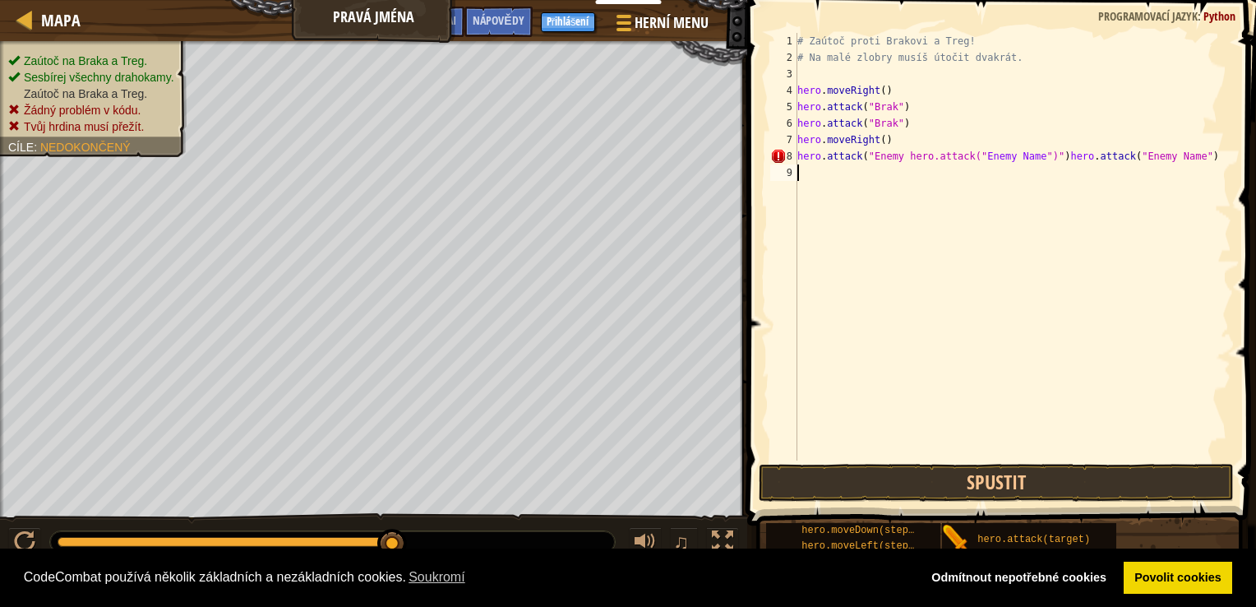
drag, startPoint x: 792, startPoint y: 175, endPoint x: 807, endPoint y: 160, distance: 20.9
click at [807, 161] on div "# Zaútoč proti Brakovi a Treg! # Na malé zlobry musíš útočit dvakrát. hero . mo…" at bounding box center [1012, 263] width 437 height 460
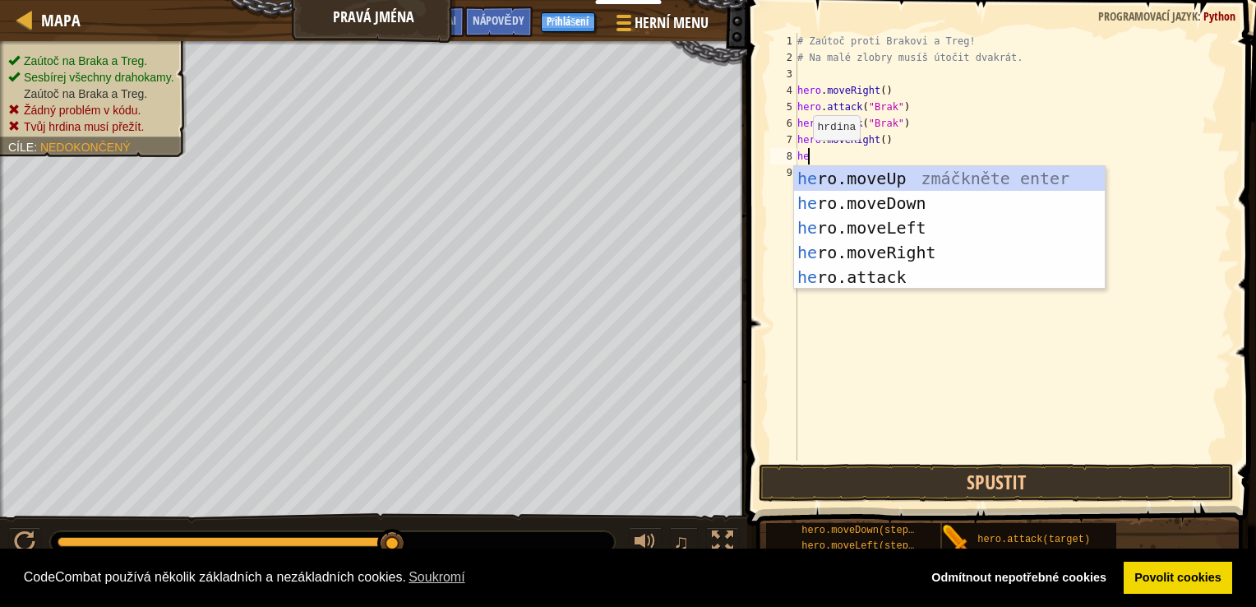
scroll to position [7, 0]
type textarea "h"
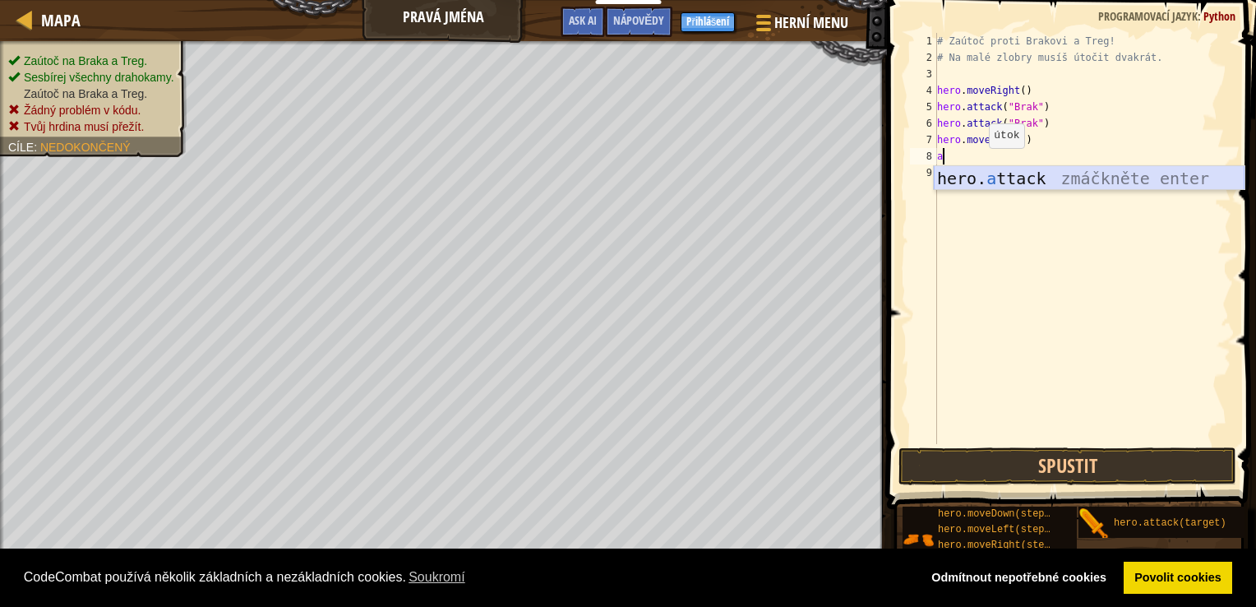
click at [981, 177] on div "hero. a ttack zmáčkněte enter" at bounding box center [1089, 203] width 311 height 74
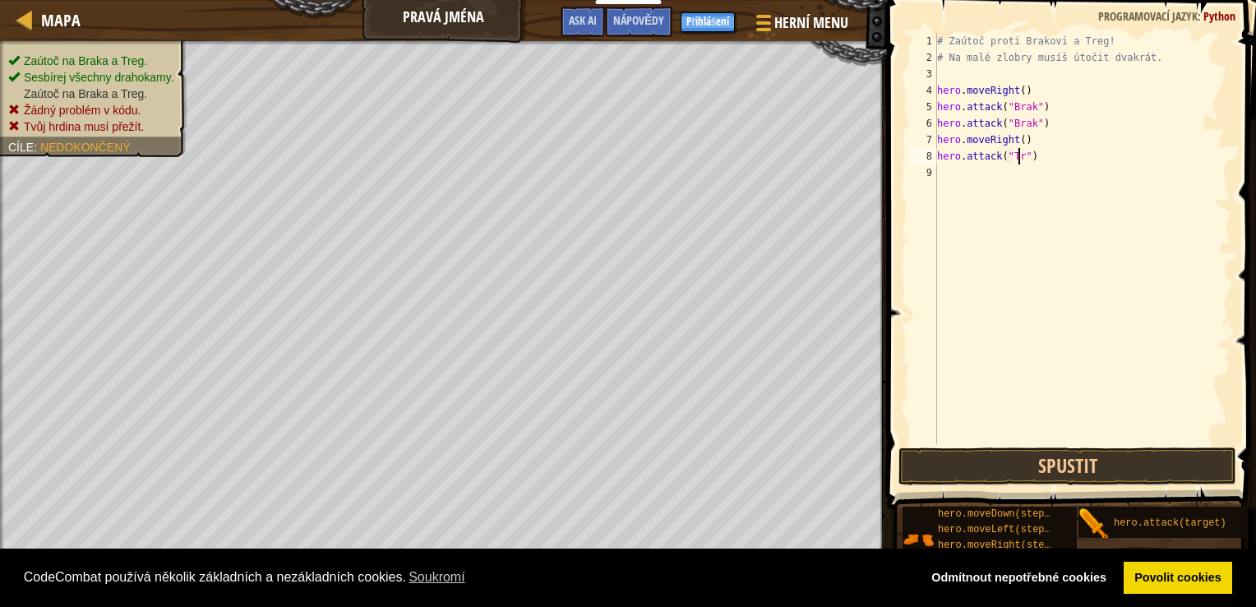
scroll to position [7, 7]
type textarea "hero.attack("Treg")"
click at [955, 173] on div "# Zaútoč proti Brakovi a Treg! # Na malé zlobry musíš útočit dvakrát. hero . mo…" at bounding box center [1083, 255] width 298 height 444
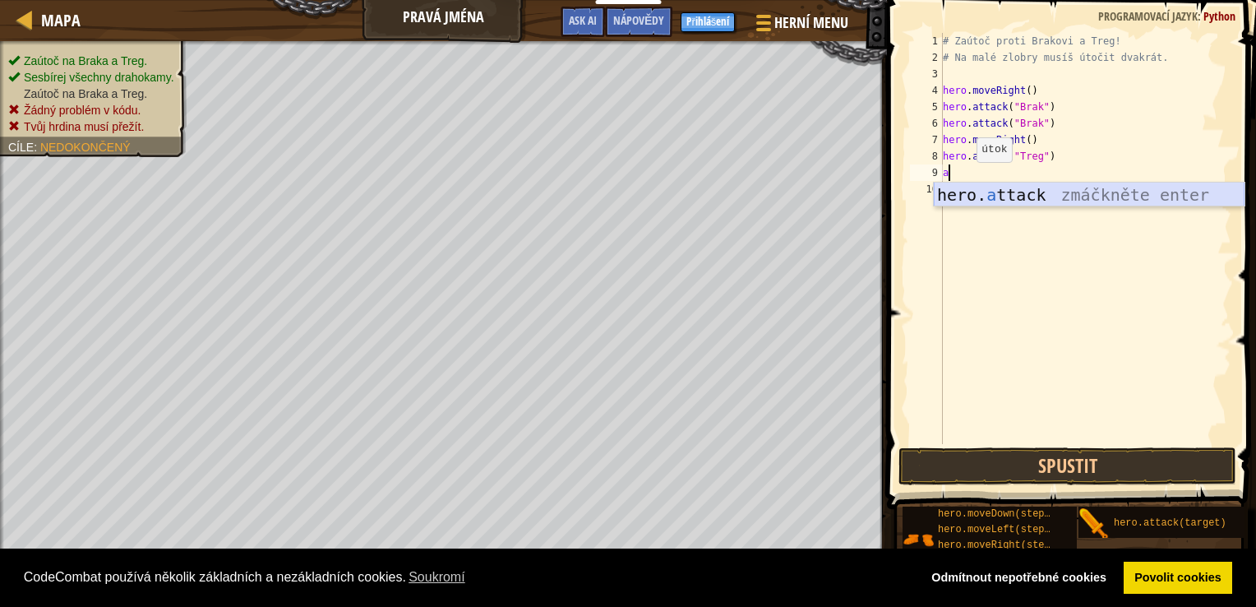
click at [984, 204] on div "hero. a ttack zmáčkněte enter" at bounding box center [1089, 219] width 311 height 74
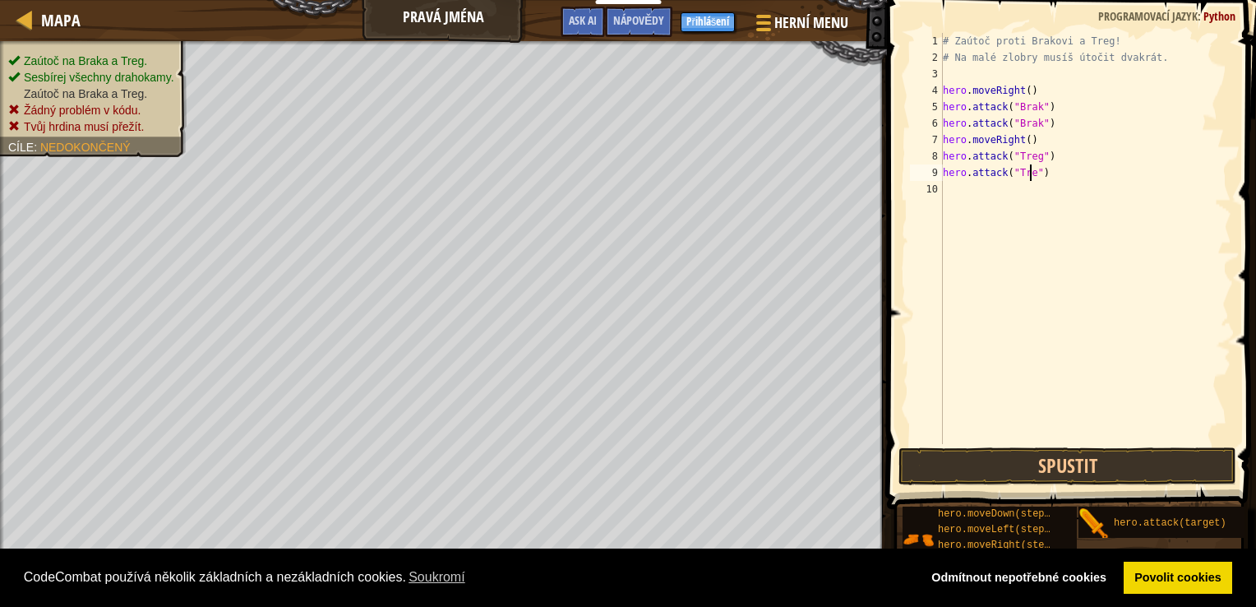
type textarea "hero.attack("Treg")"
click at [1000, 199] on div "# Zaútoč proti Brakovi a Treg! # Na malé zlobry musíš útočit dvakrát. hero . mo…" at bounding box center [1086, 255] width 293 height 444
type textarea "m"
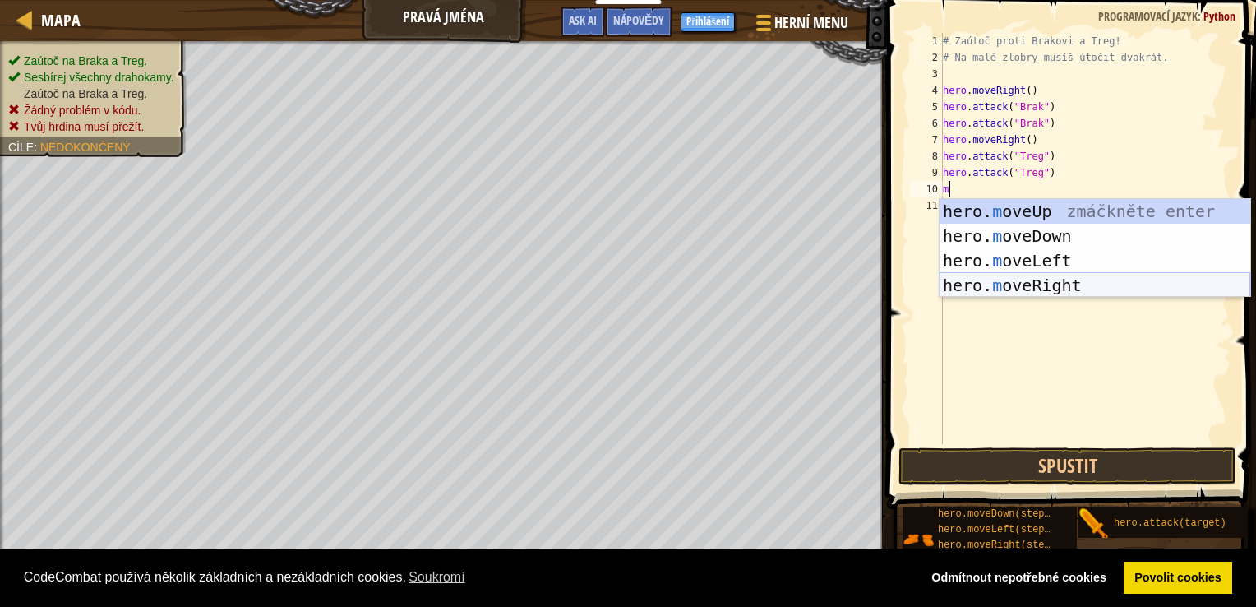
click at [1039, 284] on div "hero. m oveUp zmáčkněte enter hero. m oveDown zmáčkněte enter hero. m oveLeft z…" at bounding box center [1095, 273] width 311 height 148
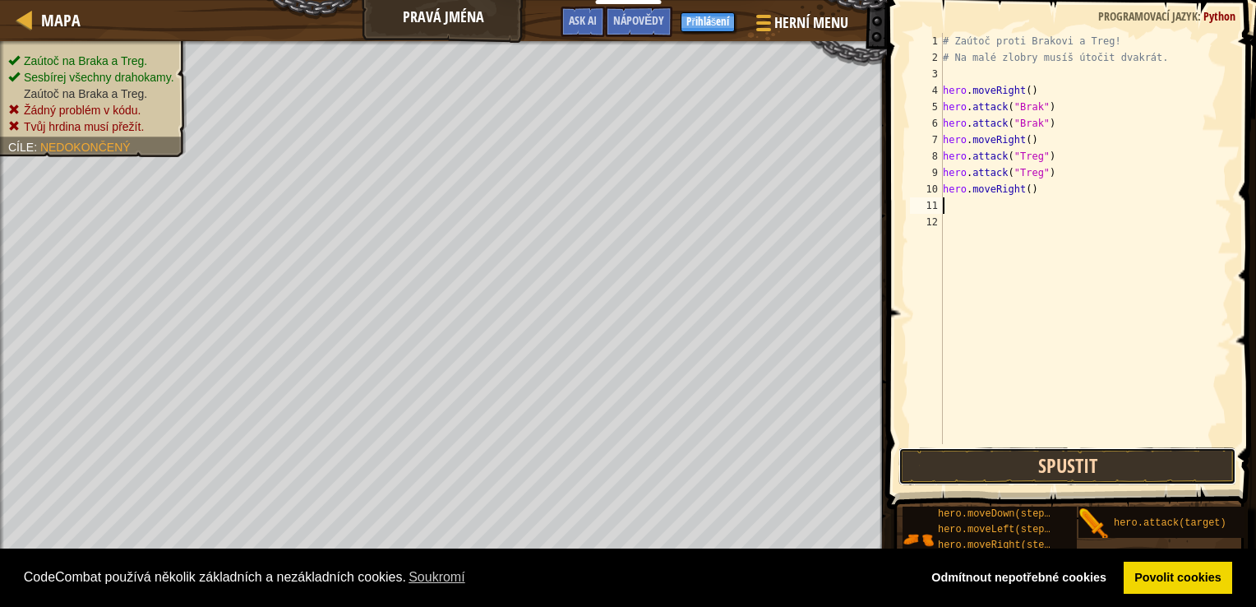
click at [1056, 464] on button "Spustit" at bounding box center [1067, 466] width 339 height 38
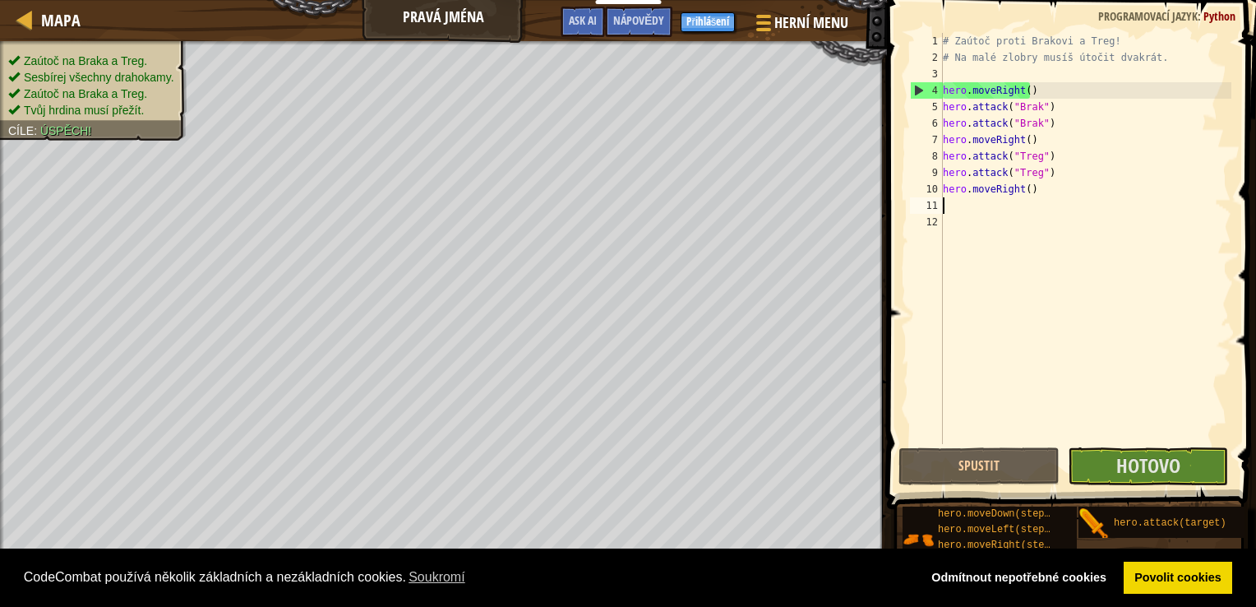
click at [963, 208] on div "# Zaútoč proti Brakovi a Treg! # Na malé zlobry musíš útočit dvakrát. hero . mo…" at bounding box center [1086, 255] width 293 height 444
type textarea "m"
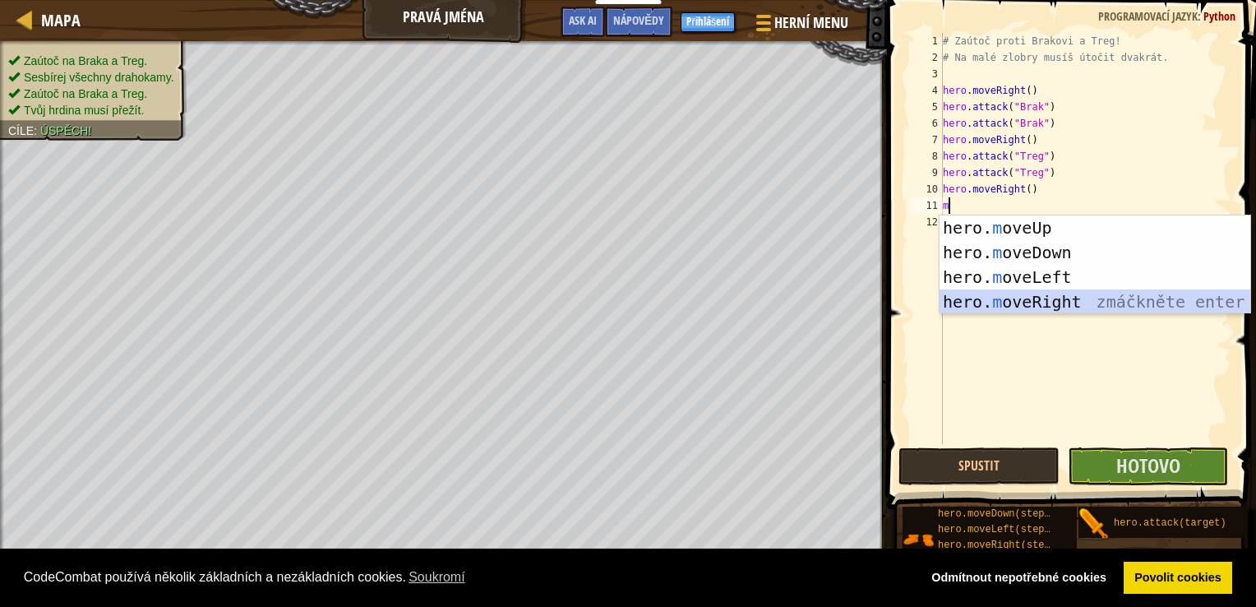
click at [1006, 298] on div "hero. m oveUp zmáčkněte enter hero. m oveDown zmáčkněte enter hero. m oveLeft z…" at bounding box center [1095, 289] width 311 height 148
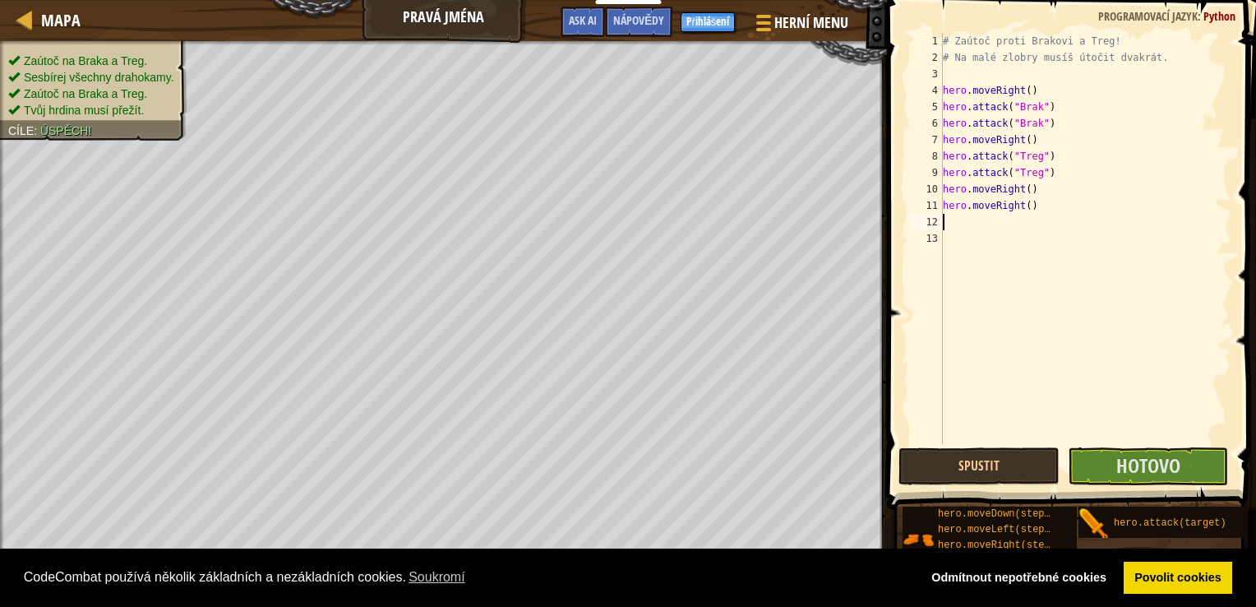
click at [964, 215] on div "# Zaútoč proti Brakovi a Treg! # Na malé zlobry musíš útočit dvakrát. hero . mo…" at bounding box center [1086, 255] width 293 height 444
type textarea "m"
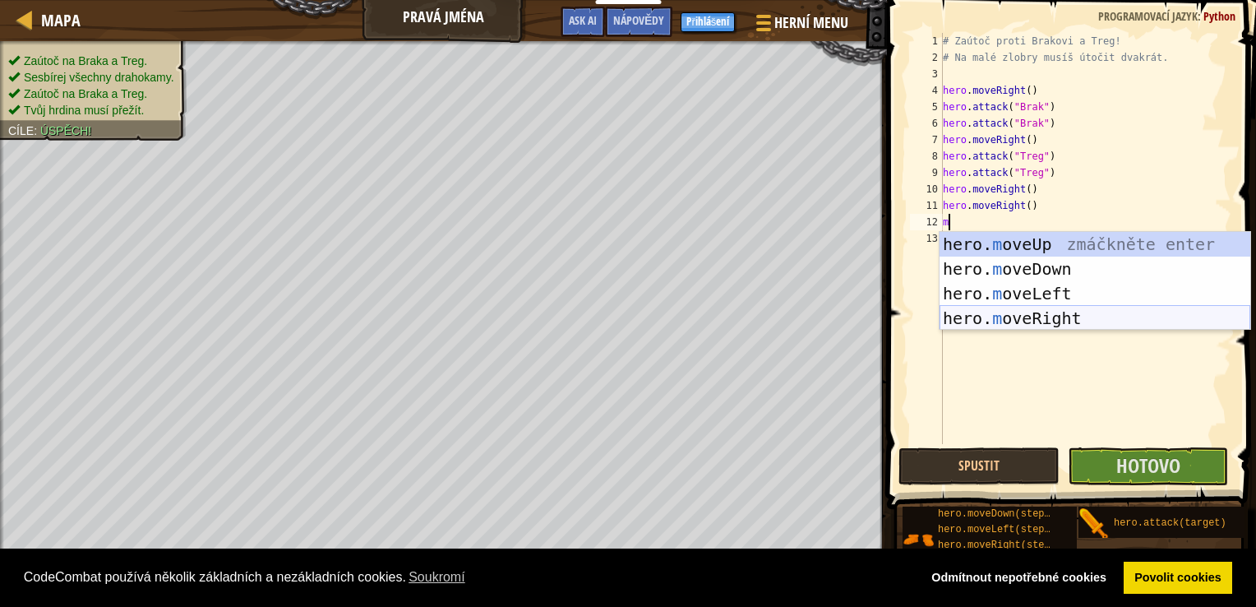
click at [1014, 316] on div "hero. m oveUp zmáčkněte enter hero. m oveDown zmáčkněte enter hero. m oveLeft z…" at bounding box center [1095, 306] width 311 height 148
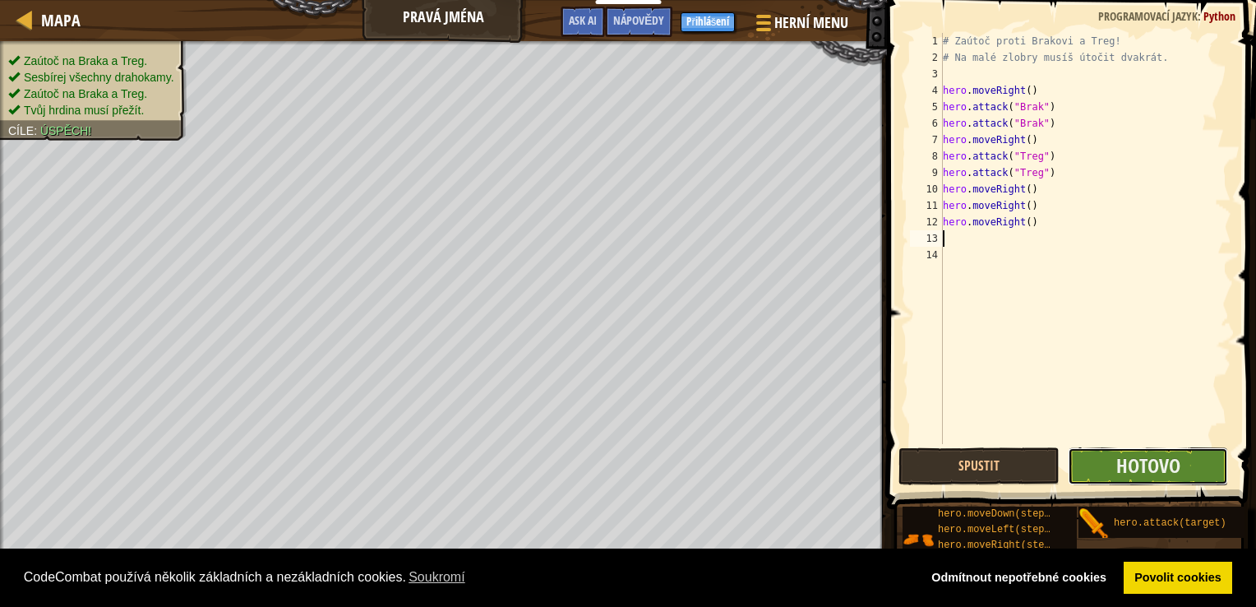
click at [1111, 465] on button "Hotovo" at bounding box center [1148, 466] width 161 height 38
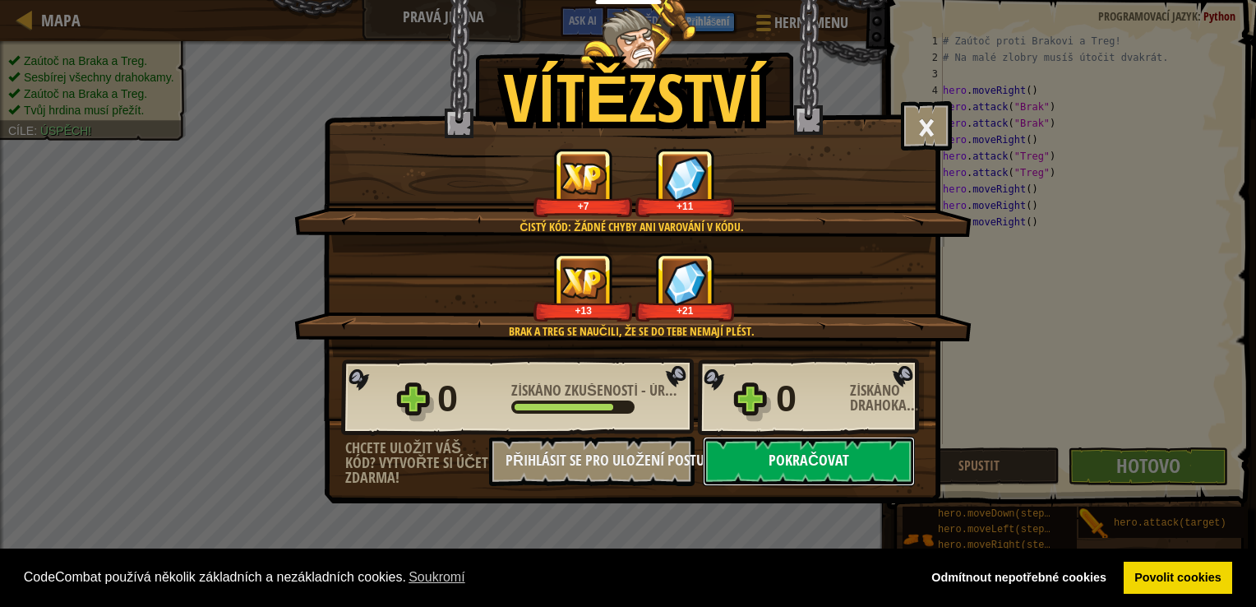
click at [871, 467] on button "Pokračovat" at bounding box center [809, 460] width 212 height 49
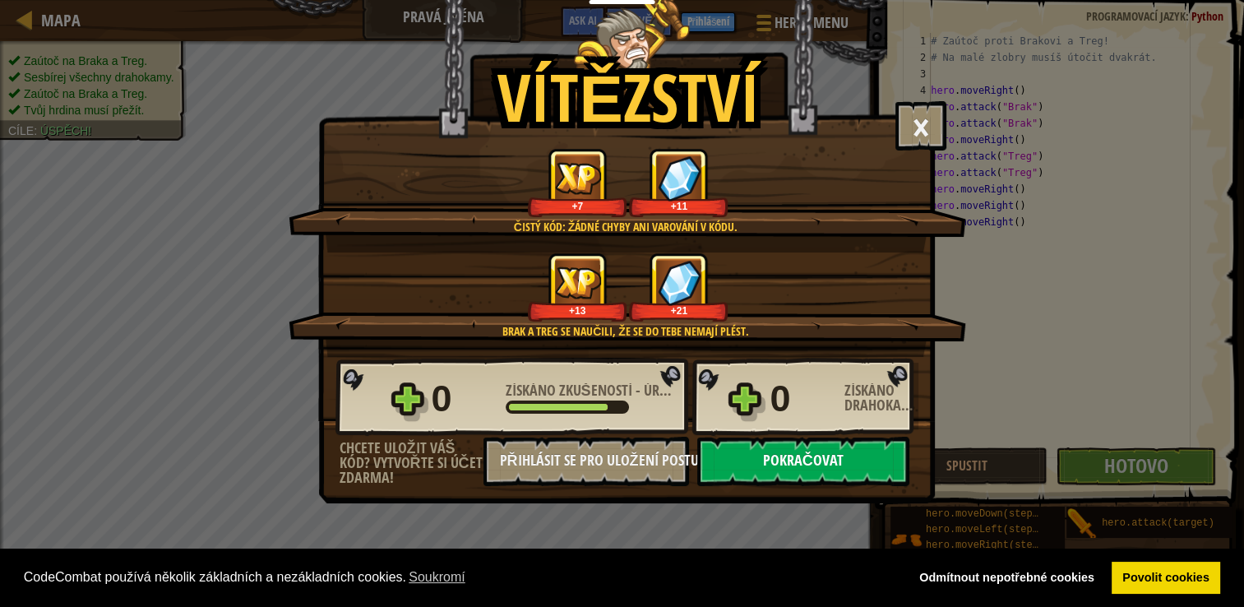
select select "cs"
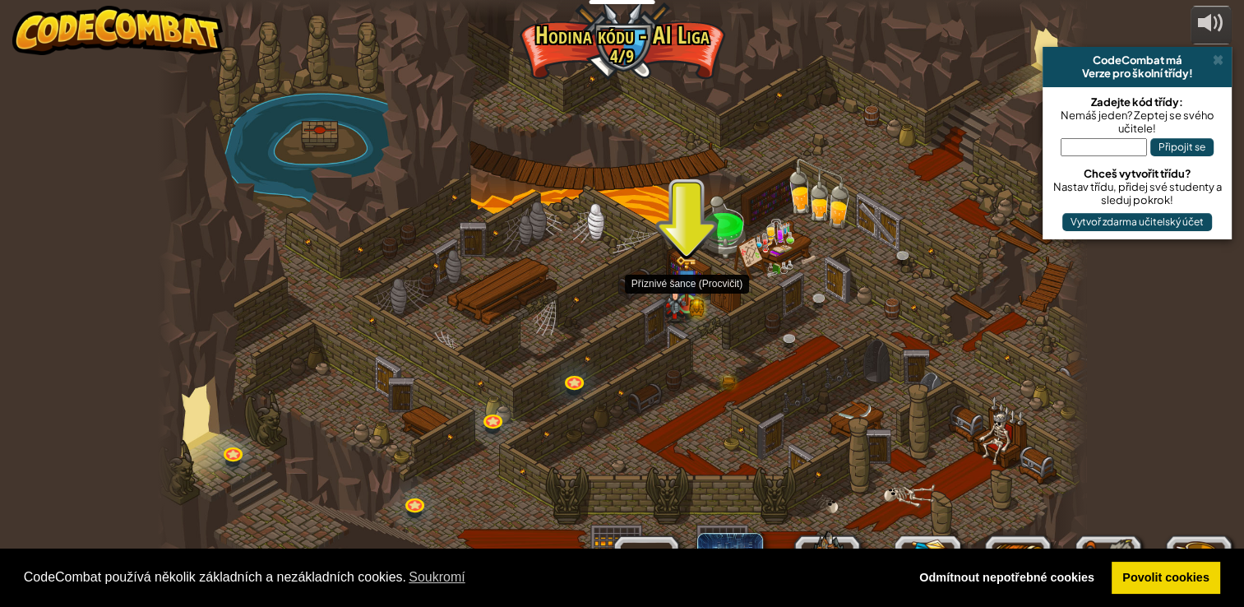
click at [689, 304] on img at bounding box center [686, 280] width 23 height 51
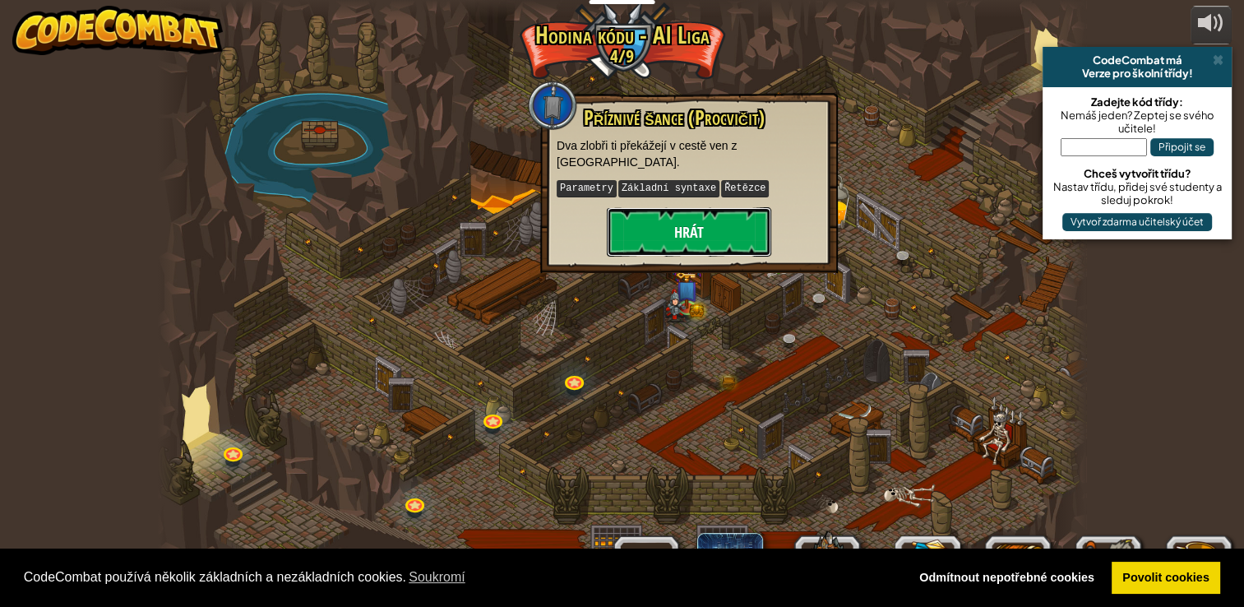
click at [688, 224] on button "Hrát" at bounding box center [689, 231] width 164 height 49
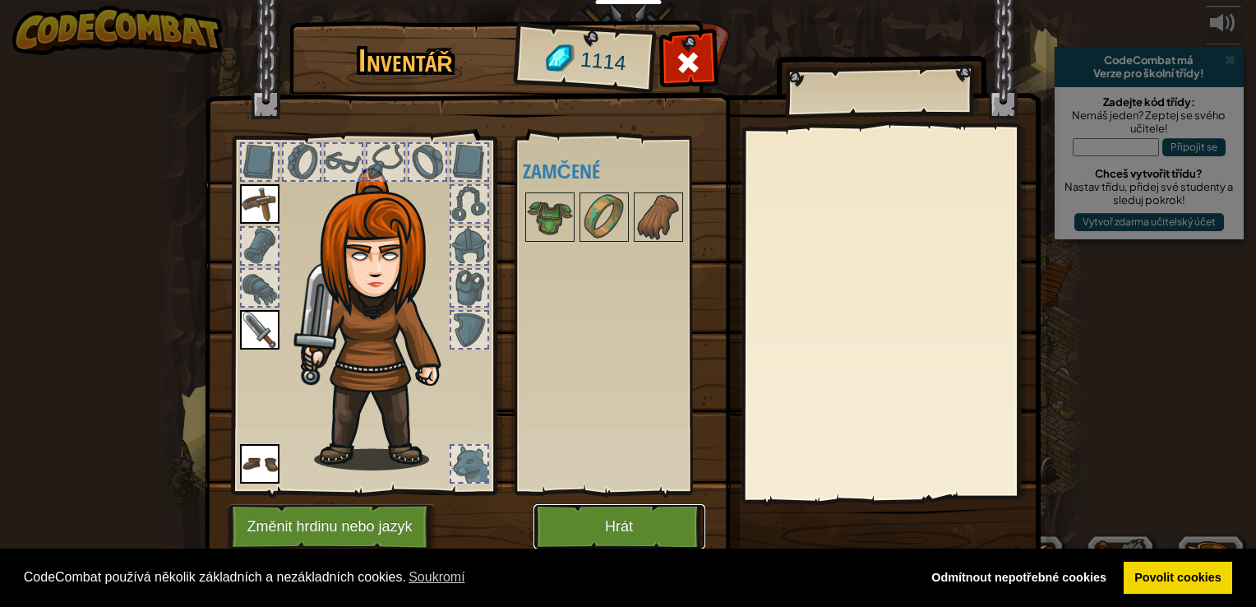
click at [654, 518] on button "Hrát" at bounding box center [619, 526] width 172 height 45
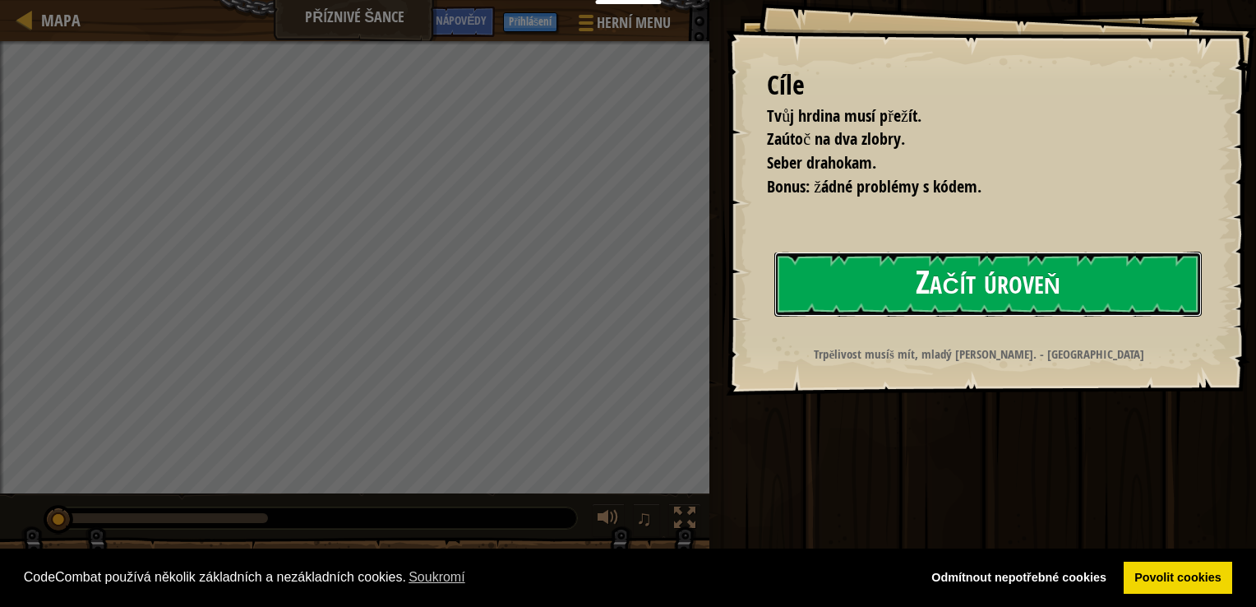
click at [949, 255] on button "Začít úroveň" at bounding box center [987, 284] width 427 height 65
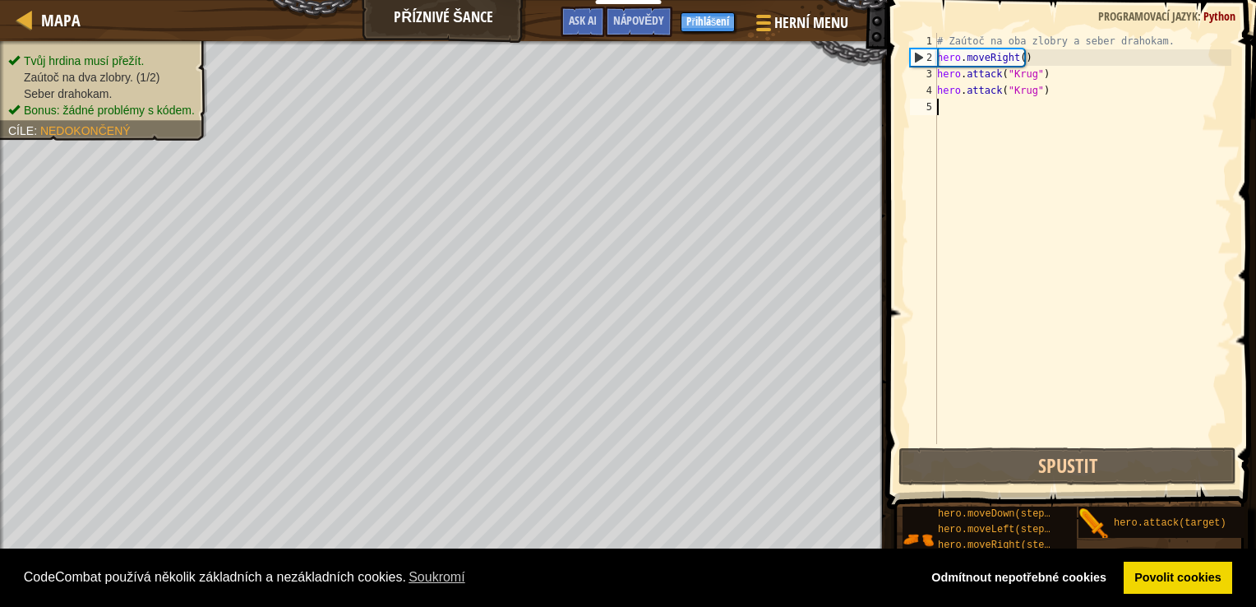
click at [949, 106] on div "# Zaútoč na oba zlobry a seber drahokam. hero . moveRight ( ) hero . attack ( "…" at bounding box center [1083, 255] width 298 height 444
type textarea "m"
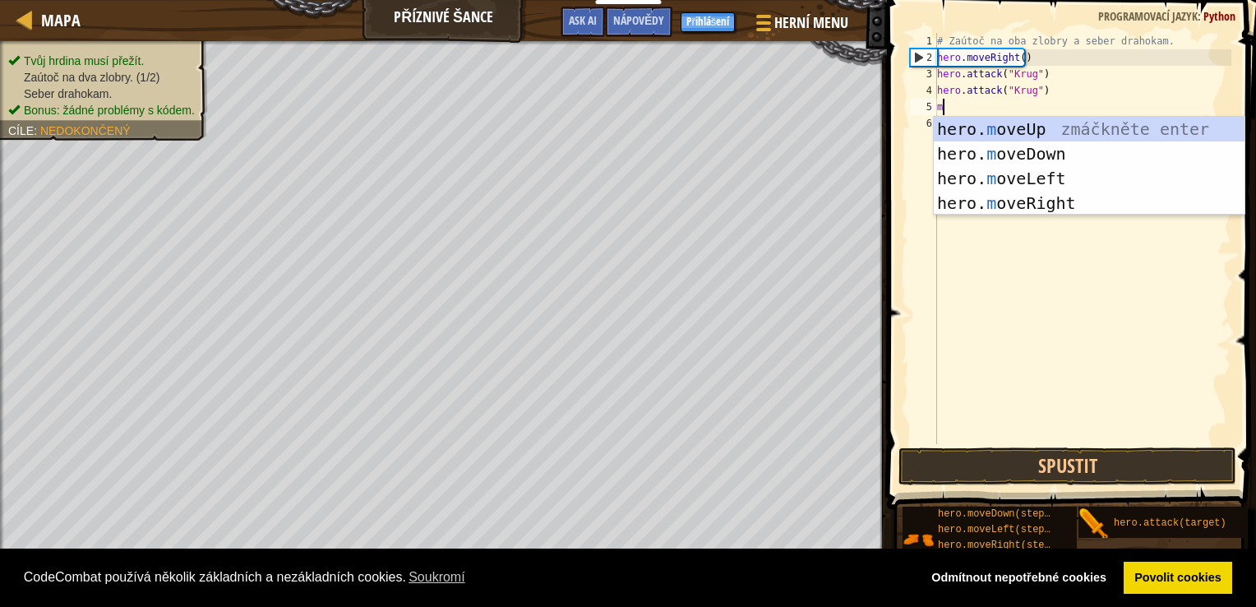
scroll to position [7, 0]
click at [995, 197] on div "hero. m oveUp zmáčkněte enter hero. m oveDown zmáčkněte enter hero. m oveLeft z…" at bounding box center [1089, 191] width 311 height 148
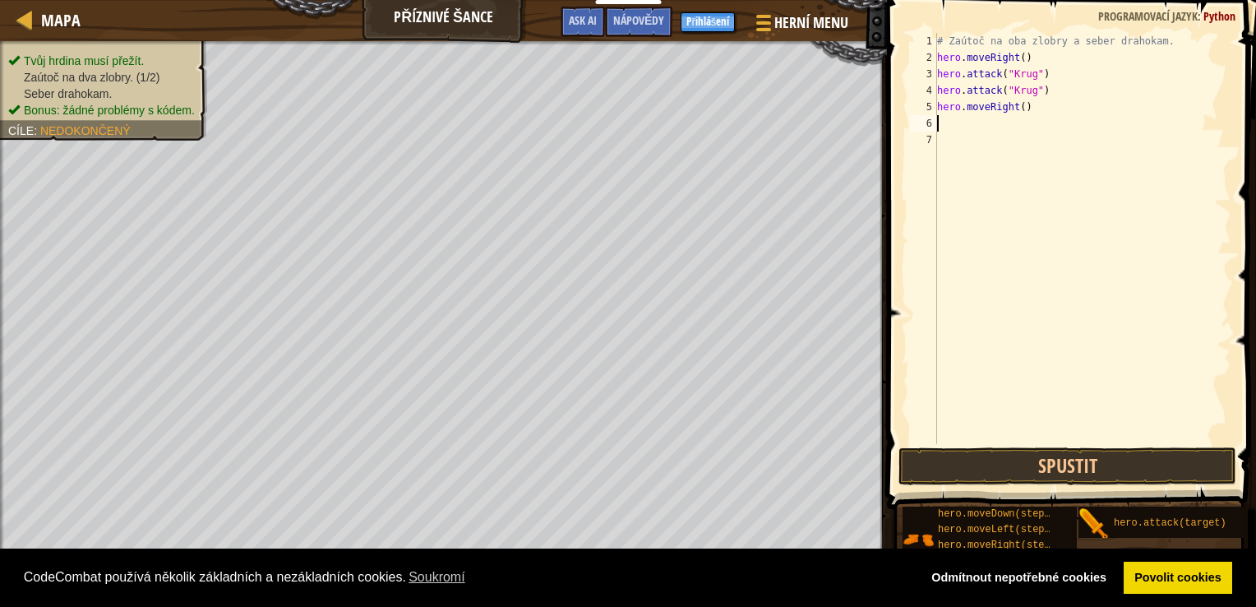
click at [958, 130] on div "# Zaútoč na oba zlobry a seber drahokam. hero . moveRight ( ) hero . attack ( "…" at bounding box center [1083, 255] width 298 height 444
type textarea "m"
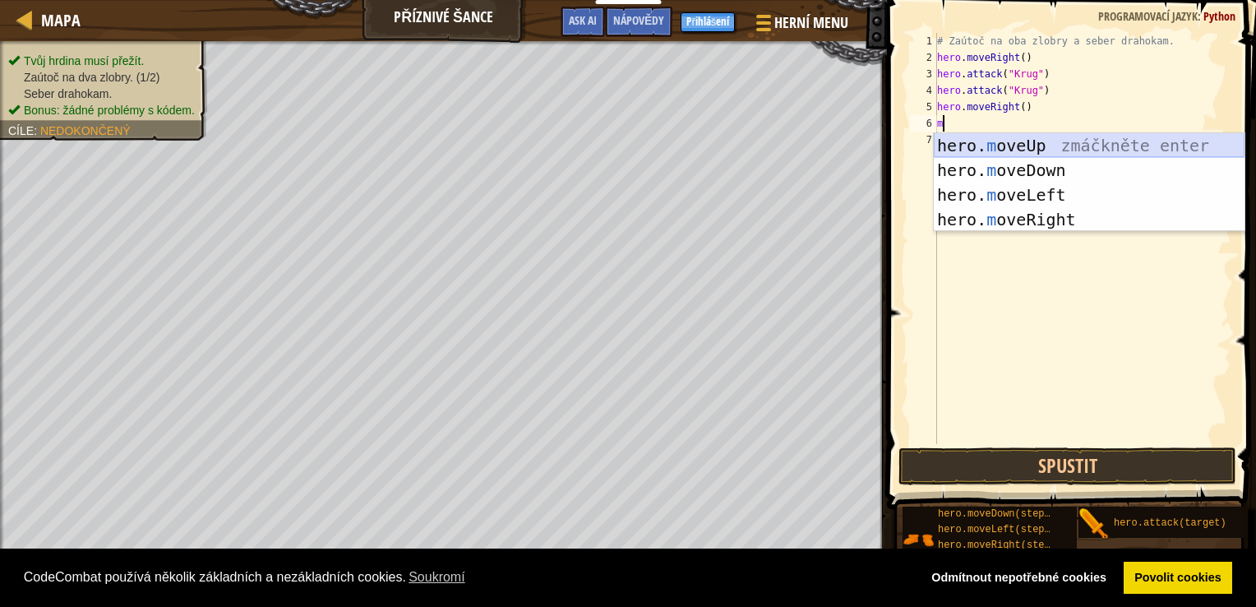
click at [1004, 141] on div "hero. m oveUp zmáčkněte enter hero. m oveDown zmáčkněte enter hero. m oveLeft z…" at bounding box center [1089, 207] width 311 height 148
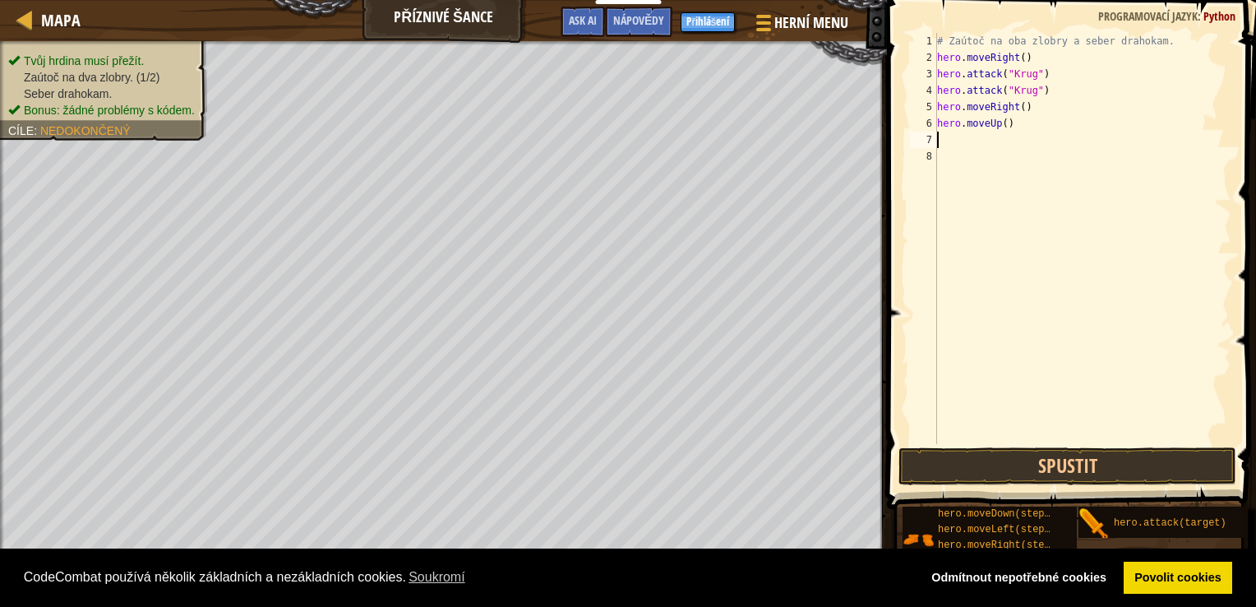
click at [963, 140] on div "# Zaútoč na oba zlobry a seber drahokam. hero . moveRight ( ) hero . attack ( "…" at bounding box center [1083, 255] width 298 height 444
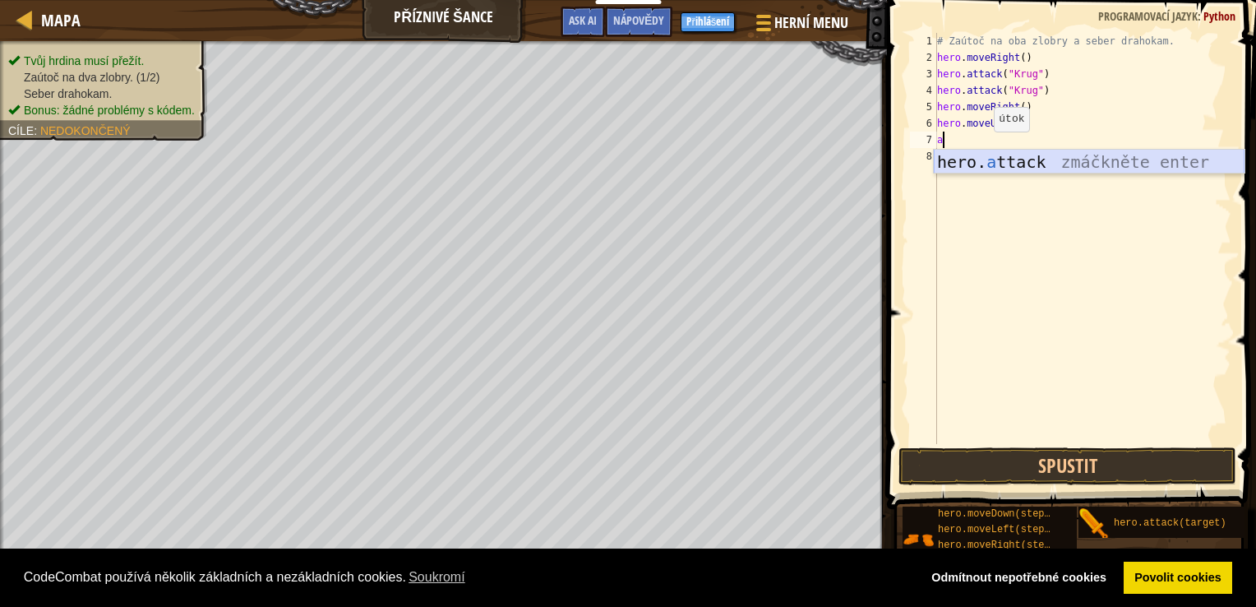
click at [986, 155] on div "hero. a ttack zmáčkněte enter" at bounding box center [1089, 187] width 311 height 74
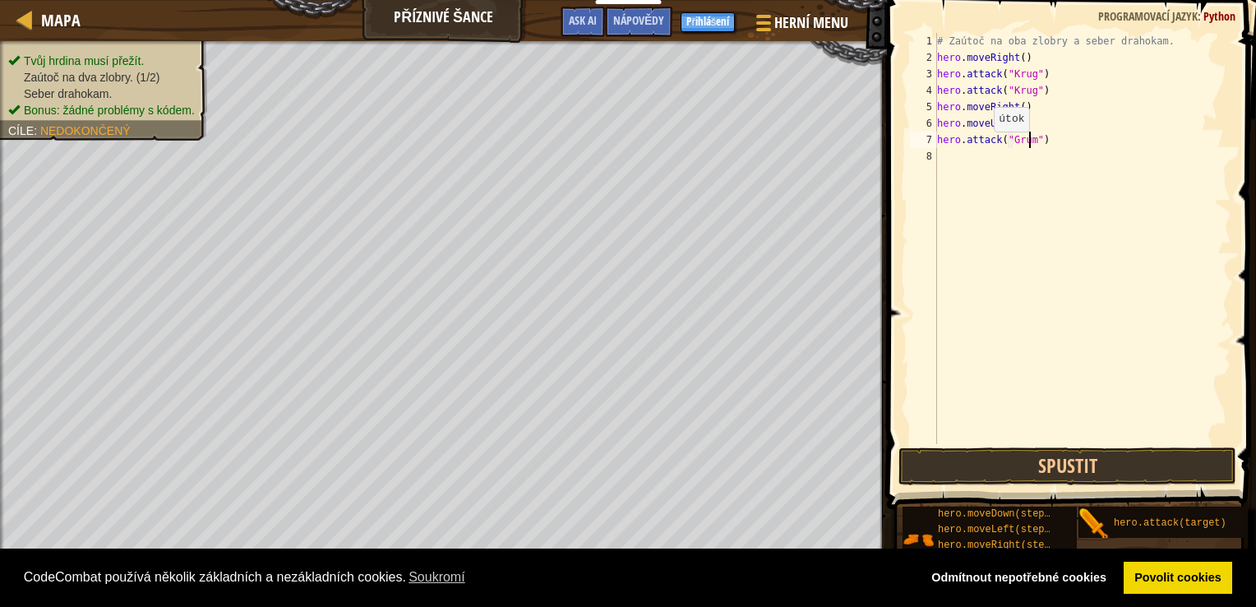
type textarea "hero.attack("Grump")"
click at [983, 162] on div "# Zaútoč na oba zlobry a seber drahokam. hero . moveRight ( ) hero . attack ( "…" at bounding box center [1083, 255] width 298 height 444
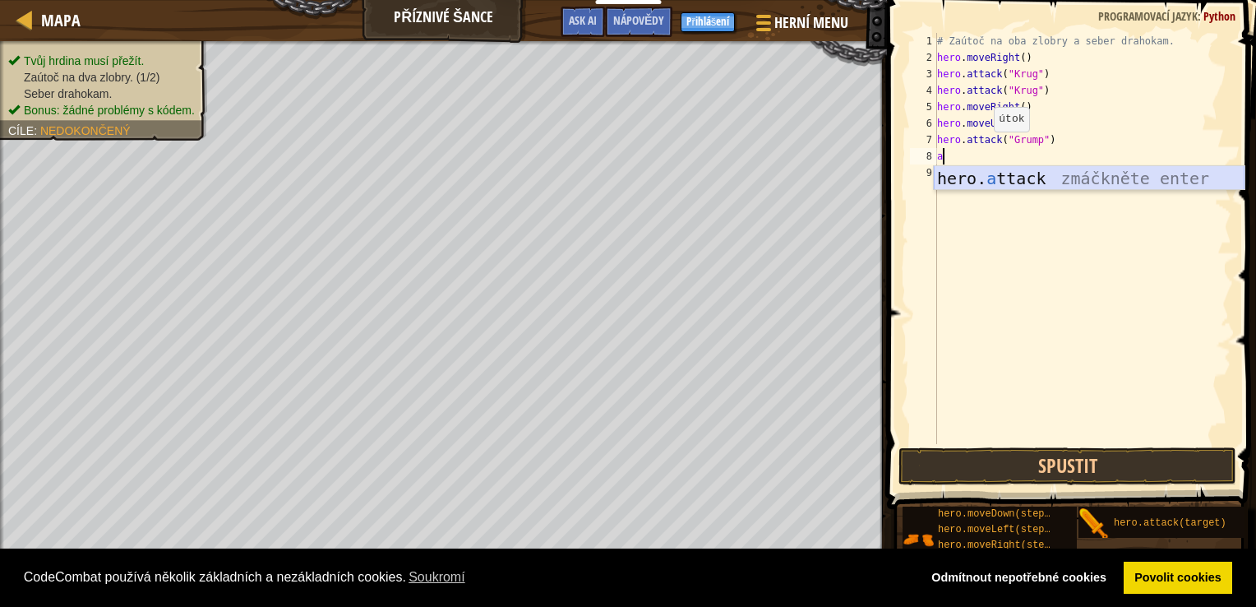
click at [986, 173] on div "hero. a ttack zmáčkněte enter" at bounding box center [1089, 203] width 311 height 74
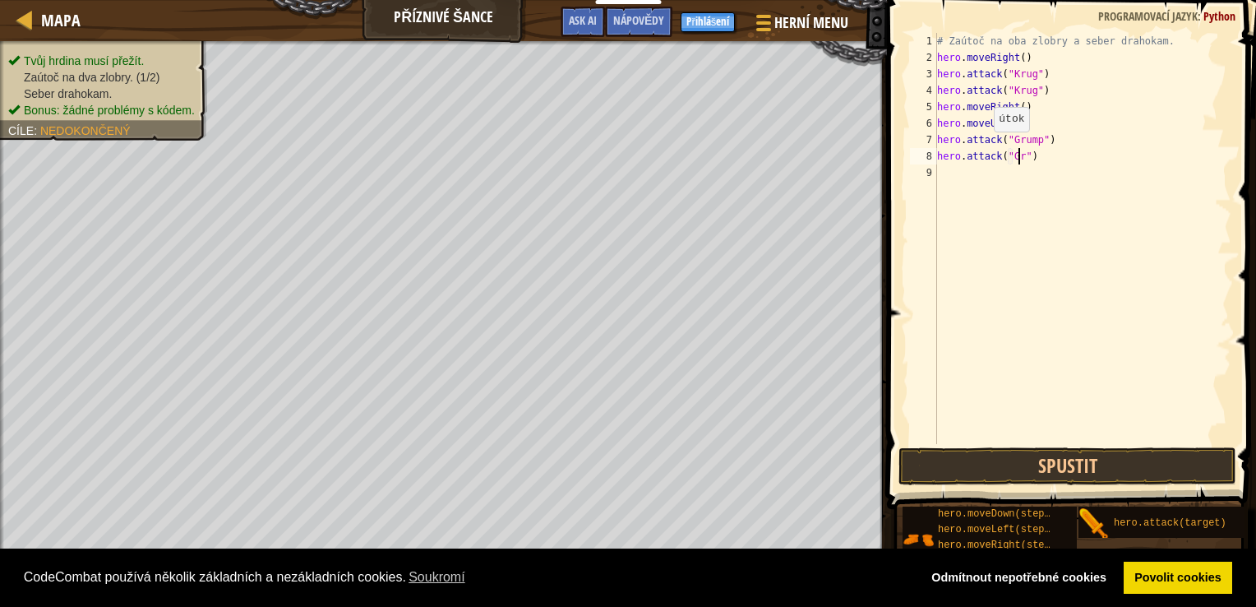
scroll to position [7, 7]
type textarea "hero.attack("Grump")"
click at [991, 179] on div "# Zaútoč na oba zlobry a seber drahokam. hero . moveRight ( ) hero . attack ( "…" at bounding box center [1083, 255] width 298 height 444
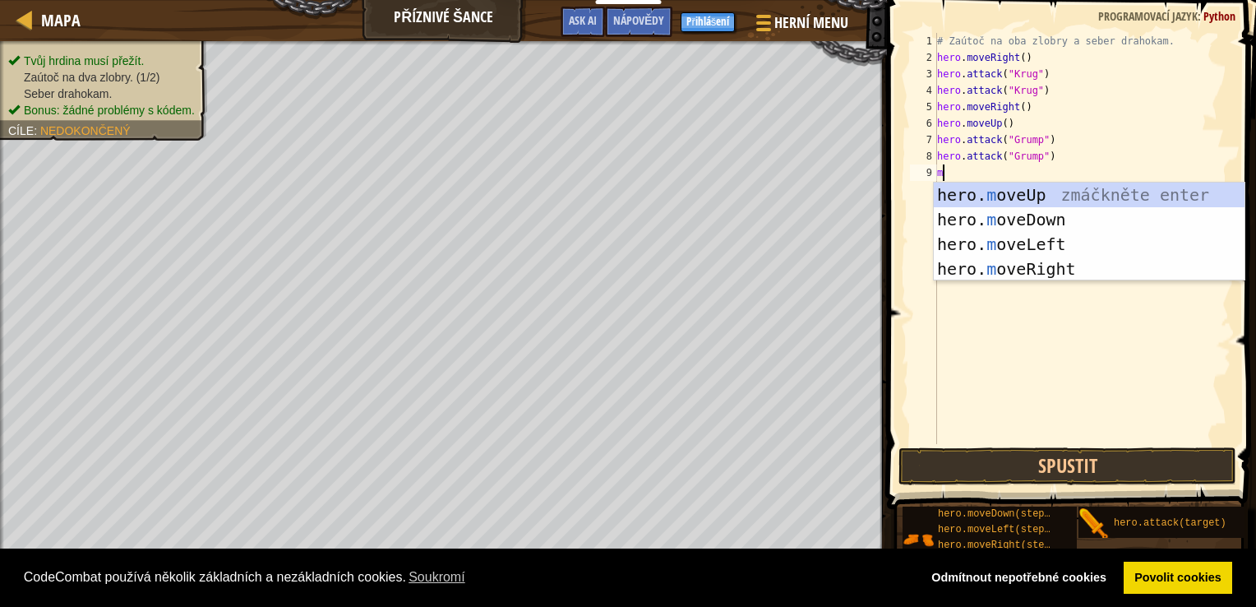
type textarea "m"
click at [1011, 233] on div "hero. m oveUp zmáčkněte enter hero. m oveDown zmáčkněte enter hero. m oveLeft z…" at bounding box center [1089, 256] width 311 height 148
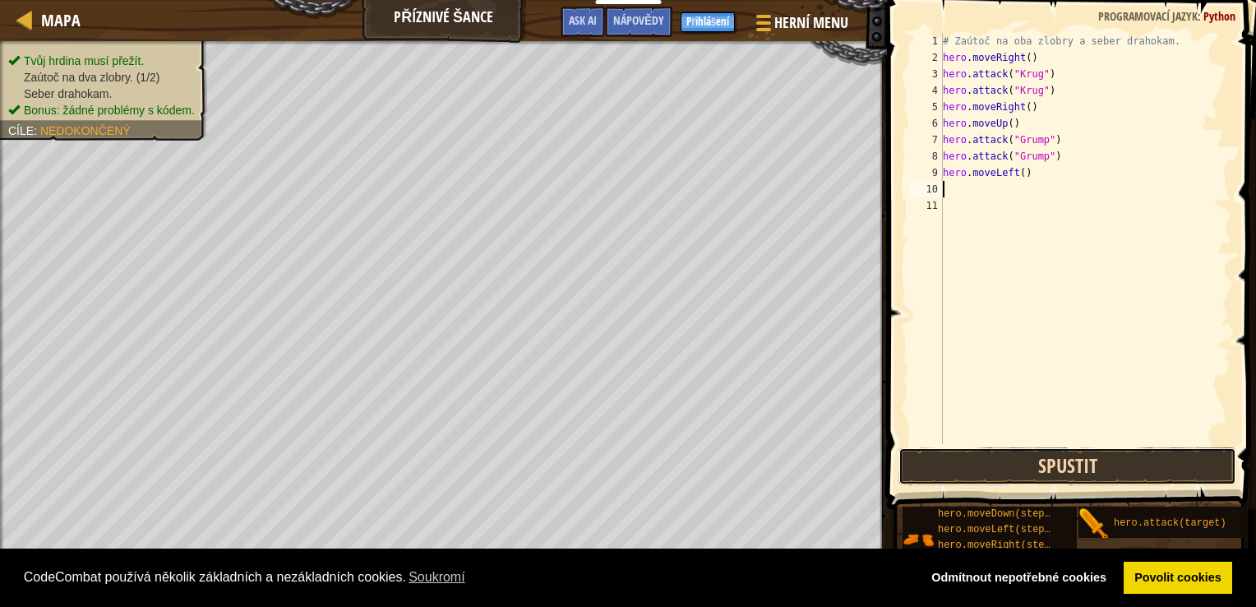
click at [1048, 475] on button "Spustit" at bounding box center [1067, 466] width 339 height 38
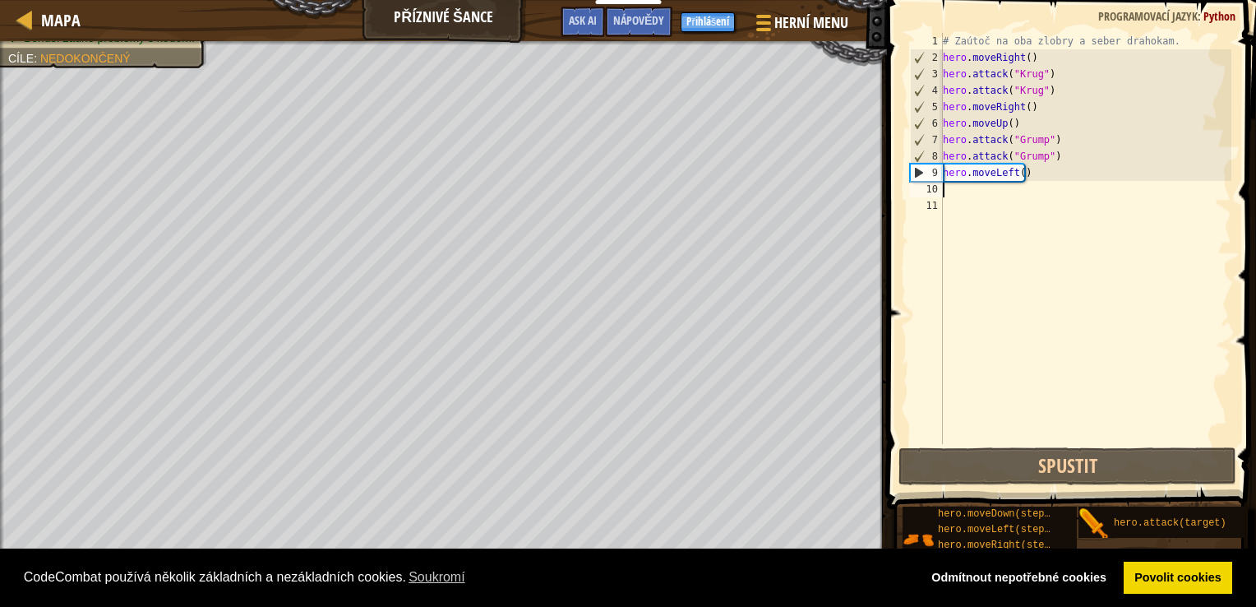
click at [995, 190] on div "# Zaútoč na oba zlobry a seber drahokam. hero . moveRight ( ) hero . attack ( "…" at bounding box center [1086, 255] width 293 height 444
type textarea "m"
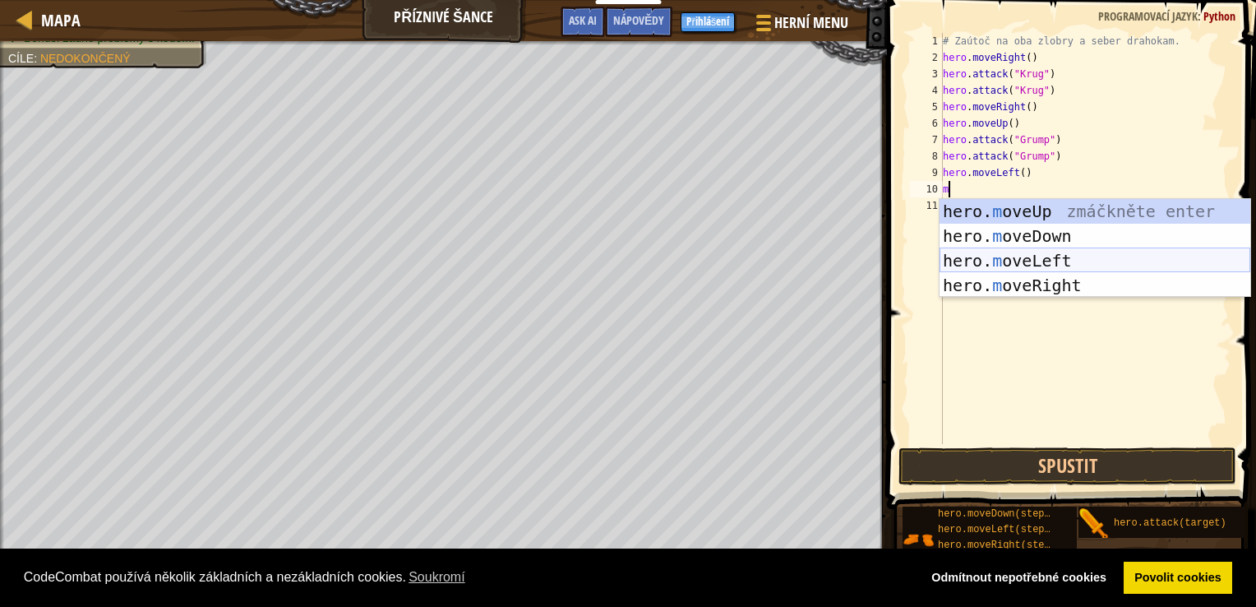
click at [1043, 264] on div "hero. m oveUp zmáčkněte enter hero. m oveDown zmáčkněte enter hero. m oveLeft z…" at bounding box center [1095, 273] width 311 height 148
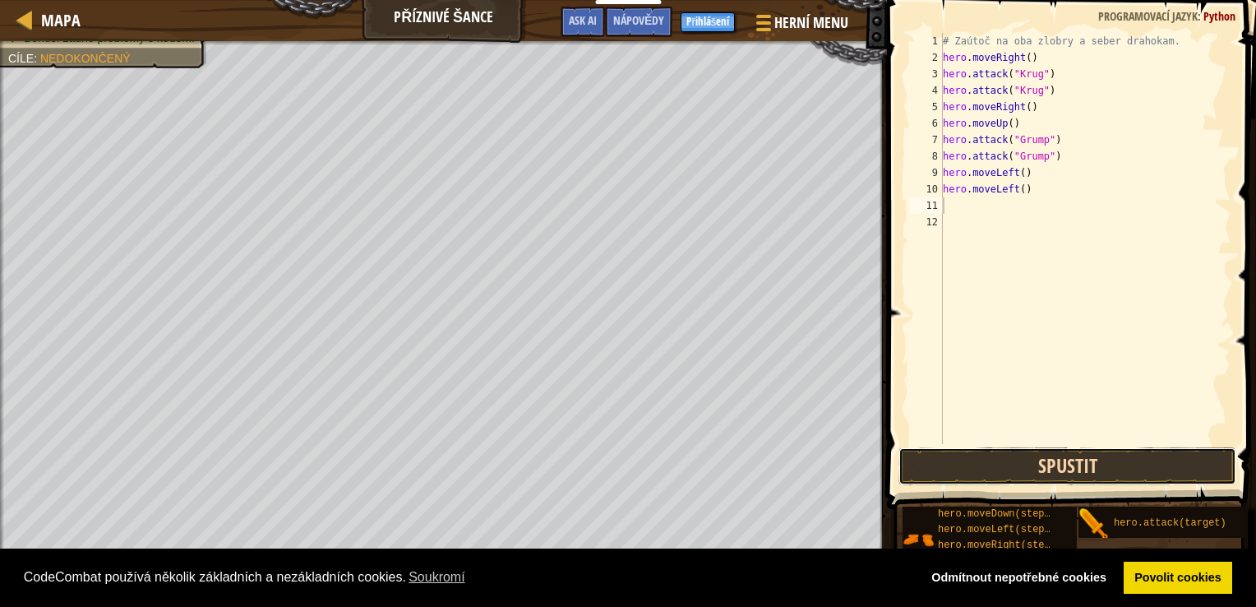
click at [1066, 469] on button "Spustit" at bounding box center [1067, 466] width 339 height 38
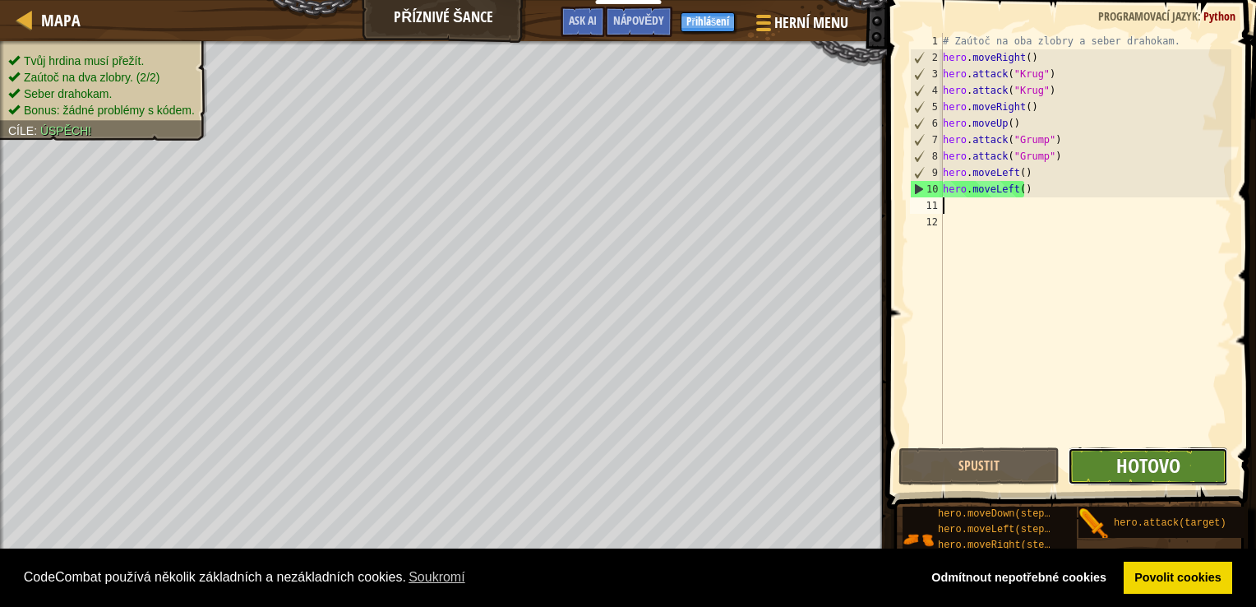
click at [1134, 460] on span "Hotovo" at bounding box center [1148, 465] width 64 height 26
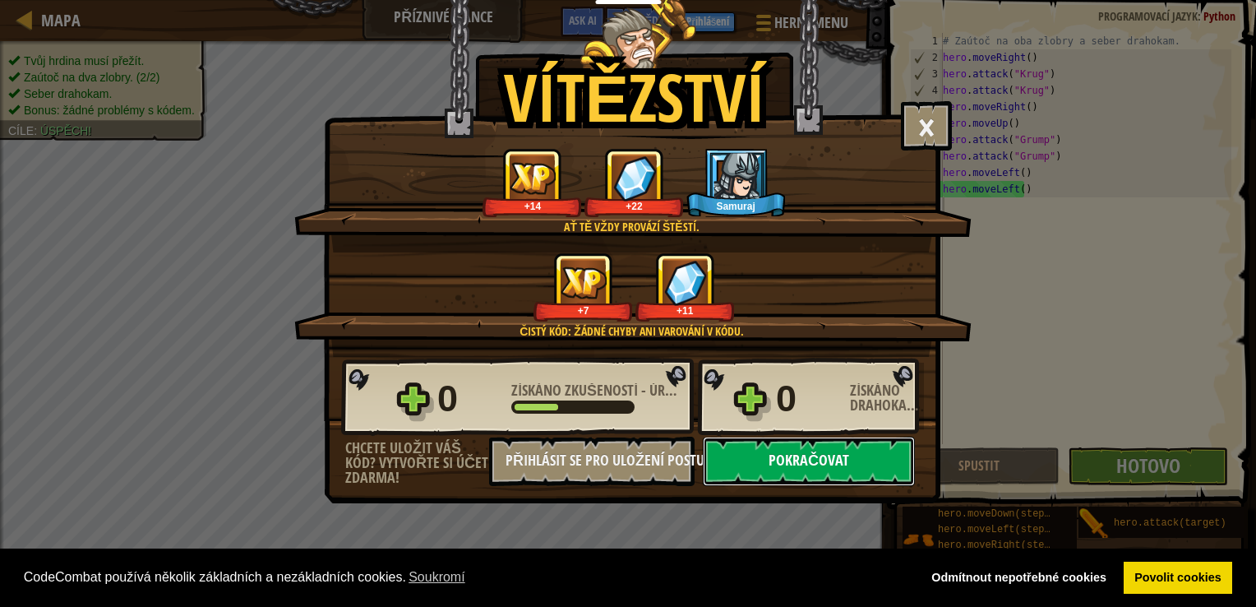
click at [885, 468] on button "Pokračovat" at bounding box center [809, 460] width 212 height 49
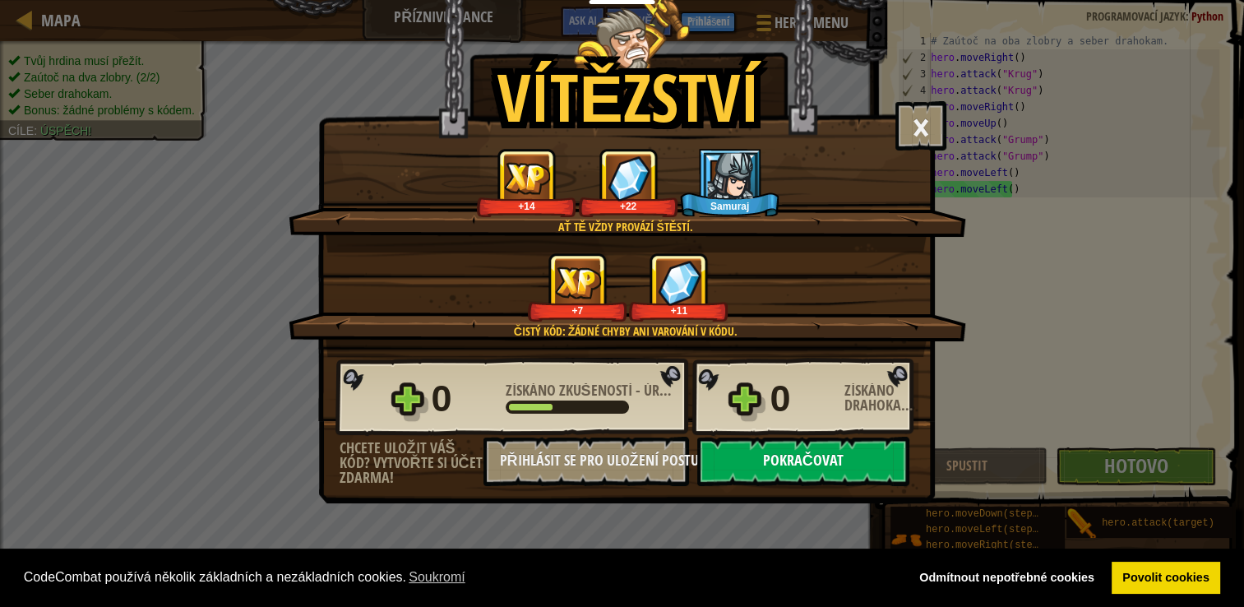
select select "cs"
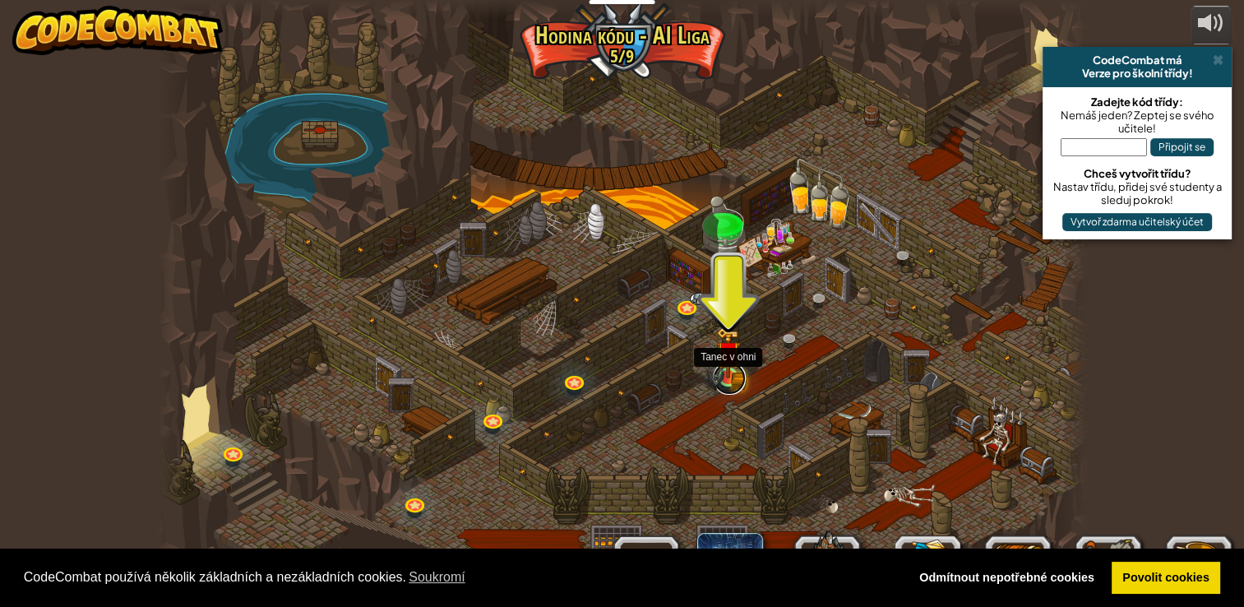
click at [732, 381] on link at bounding box center [729, 378] width 33 height 33
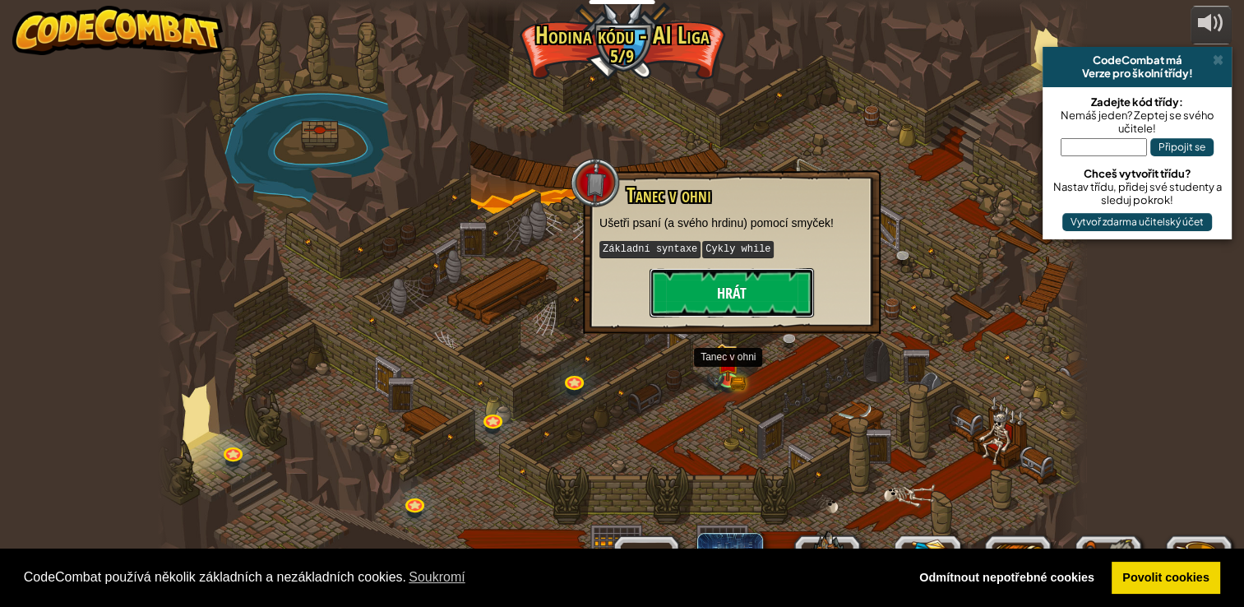
click at [731, 280] on button "Hrát" at bounding box center [731, 292] width 164 height 49
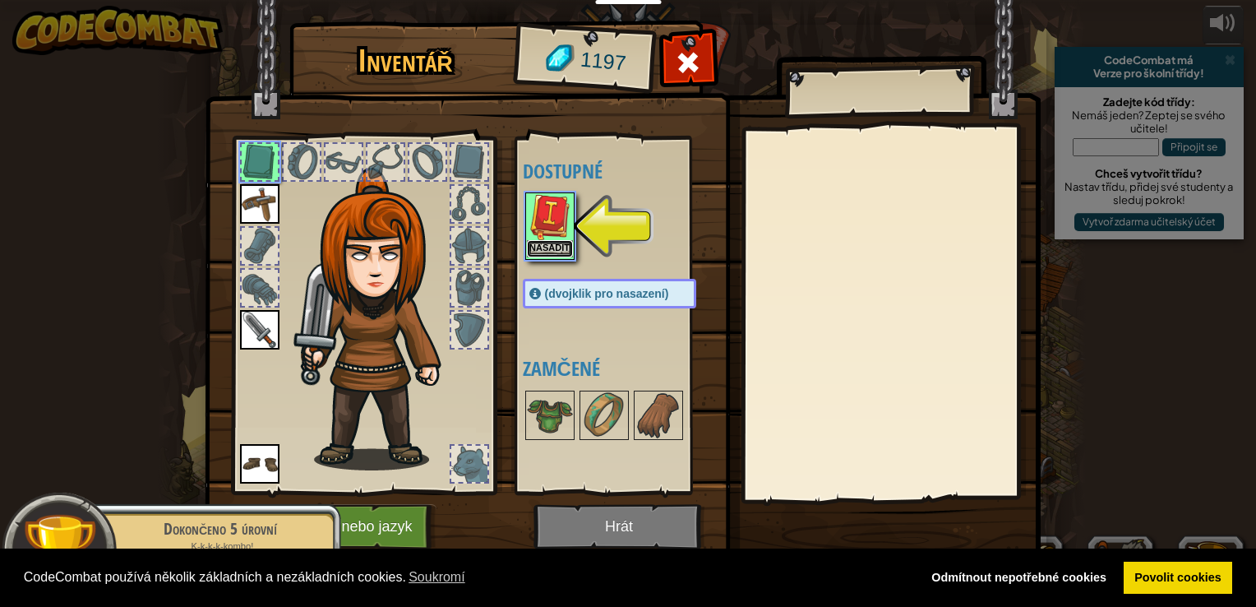
click at [553, 252] on button "Nasadit" at bounding box center [550, 248] width 46 height 17
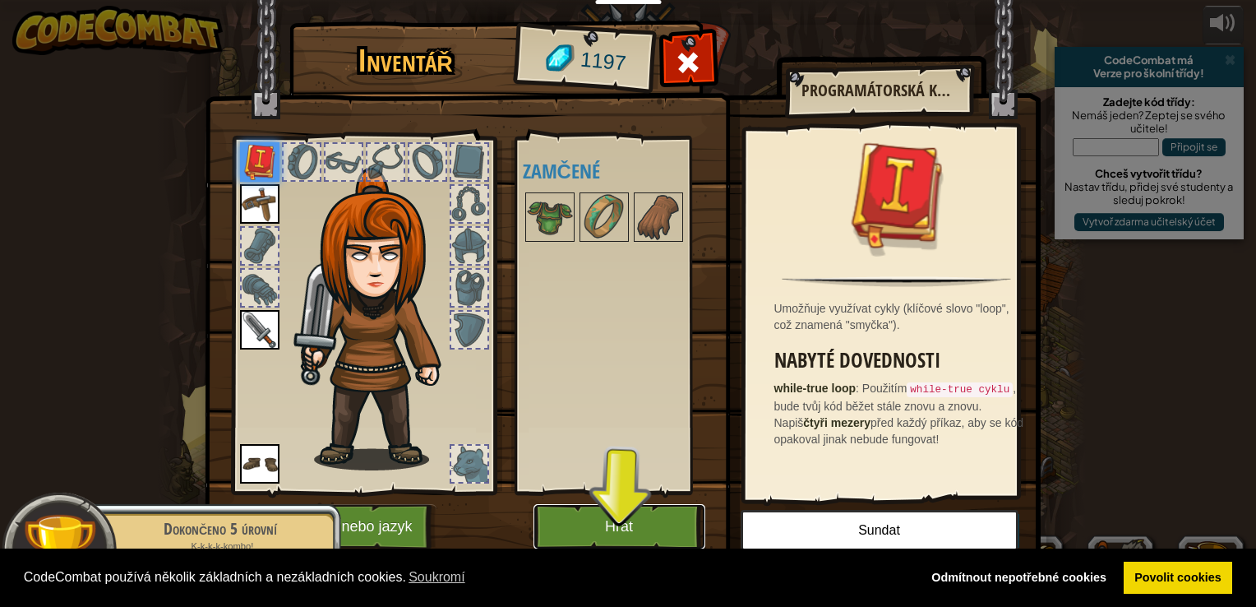
click at [606, 524] on button "Hrát" at bounding box center [619, 526] width 172 height 45
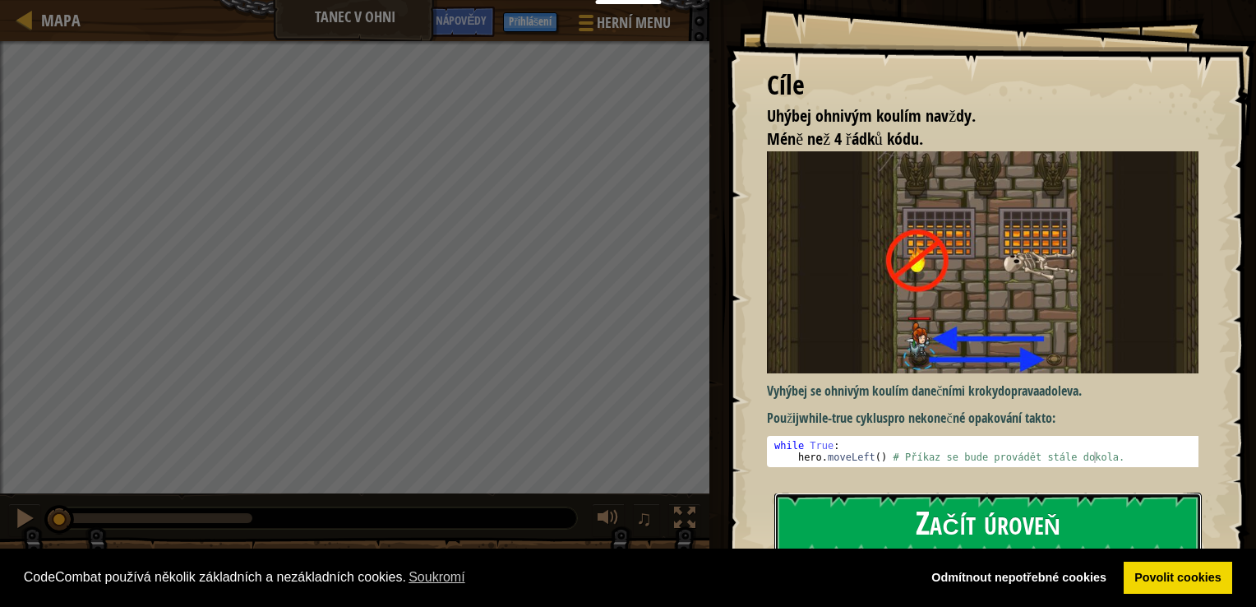
click at [932, 508] on button "Začít úroveň" at bounding box center [987, 524] width 427 height 65
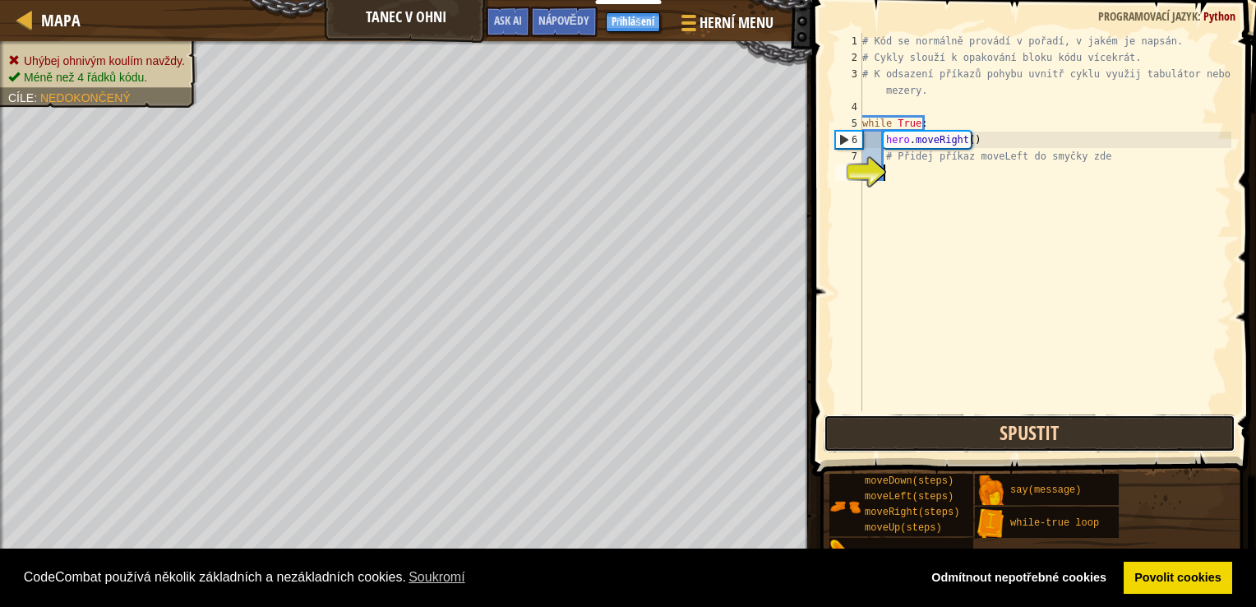
click at [1015, 423] on button "Spustit" at bounding box center [1030, 433] width 412 height 38
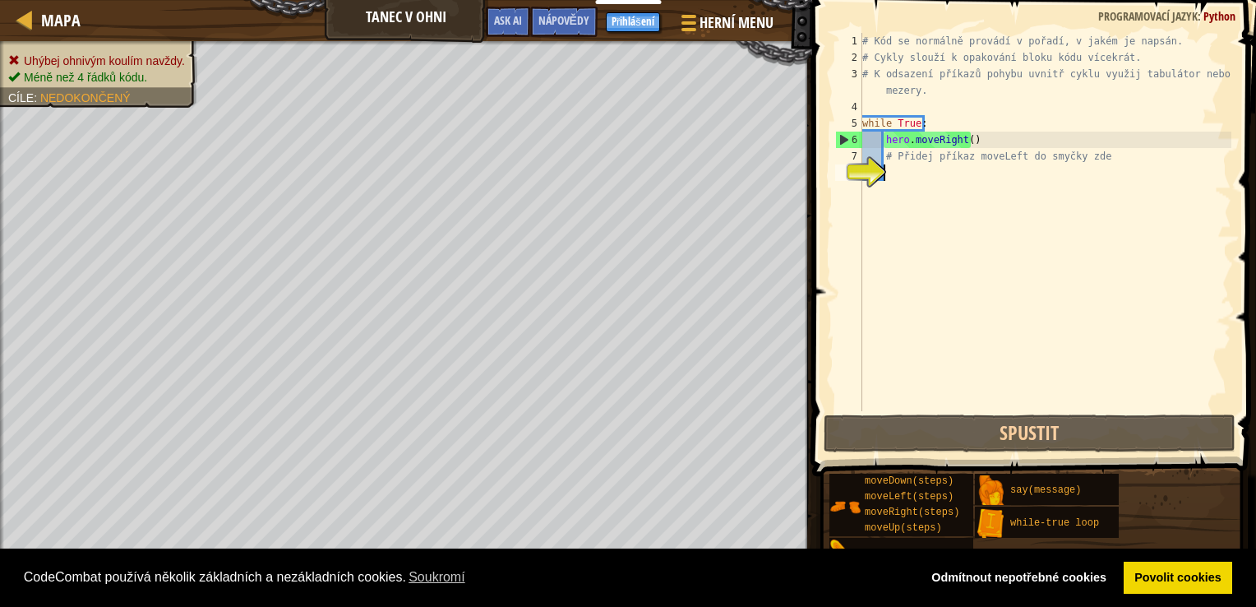
click at [891, 170] on div "# Kód se normálně provádí v pořadí, v jakém je napsán. # Cykly slouží k opaková…" at bounding box center [1045, 238] width 372 height 411
type textarea "m"
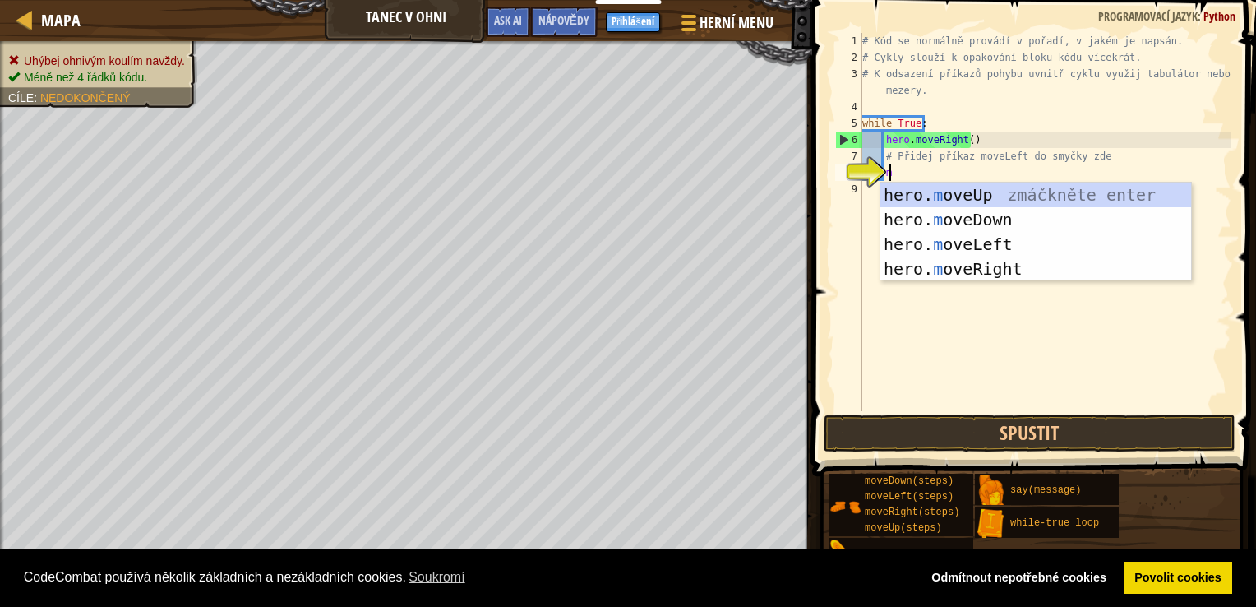
scroll to position [7, 1]
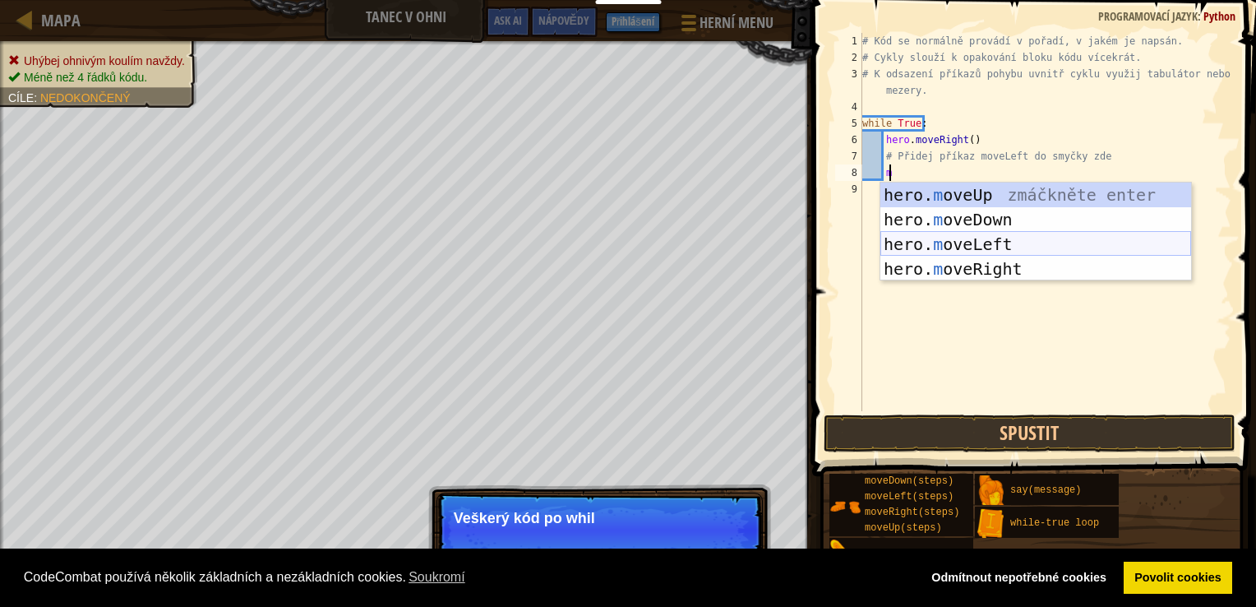
click at [960, 242] on div "hero. m oveUp zmáčkněte enter hero. m oveDown zmáčkněte enter hero. m oveLeft z…" at bounding box center [1035, 256] width 311 height 148
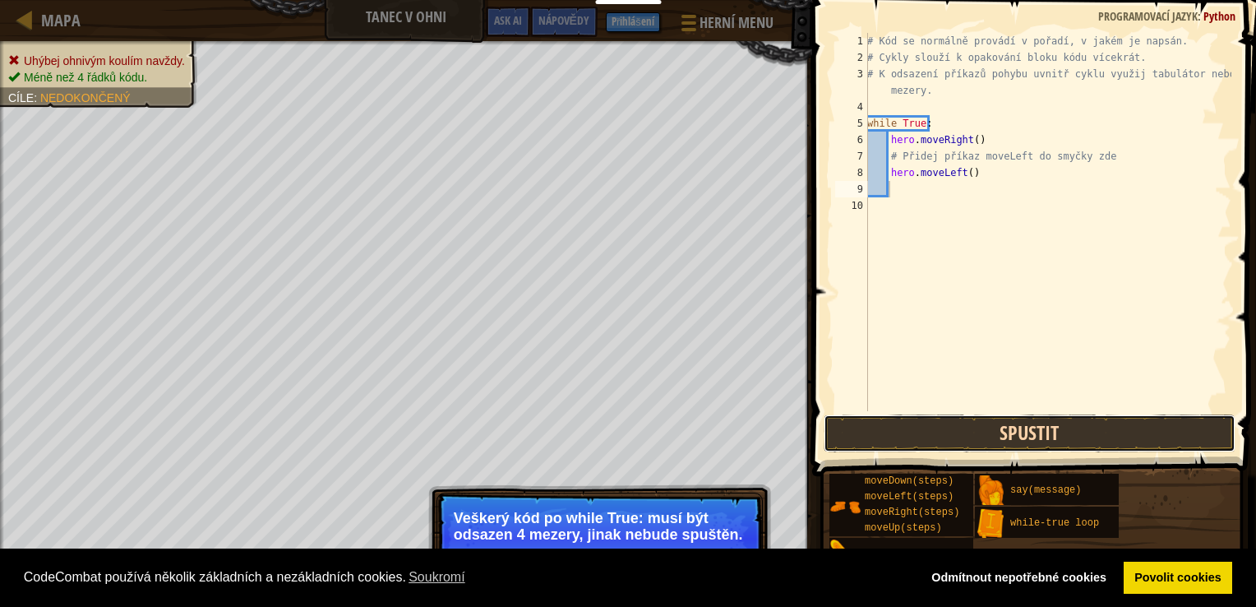
click at [1024, 440] on button "Spustit" at bounding box center [1030, 433] width 412 height 38
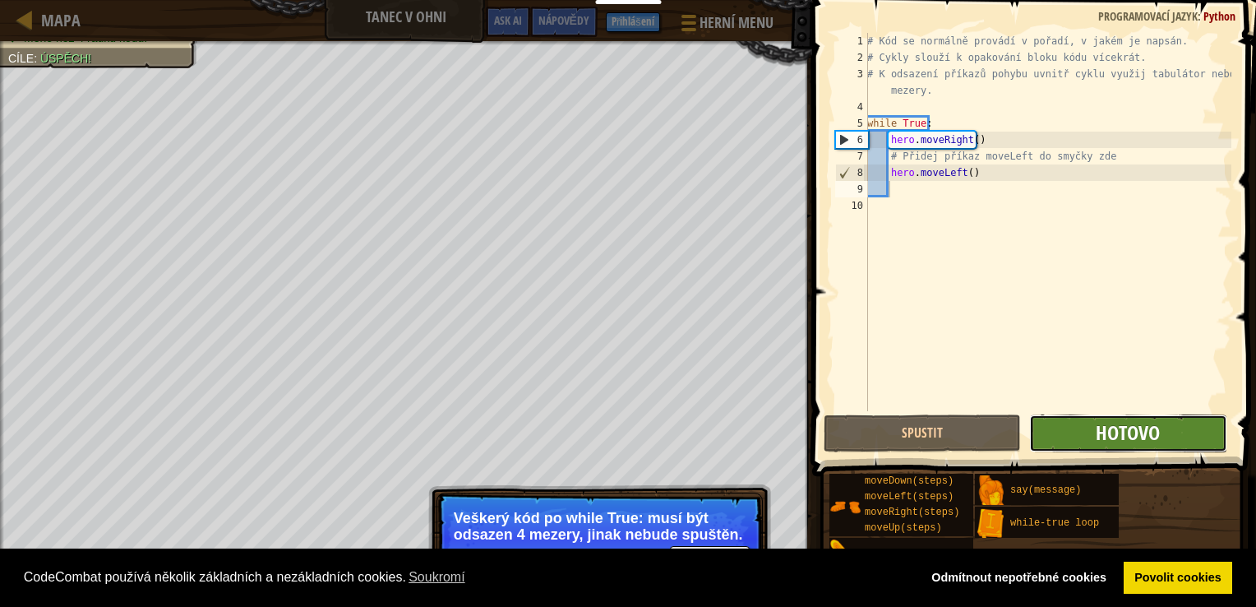
click at [1130, 432] on span "Hotovo" at bounding box center [1128, 432] width 64 height 26
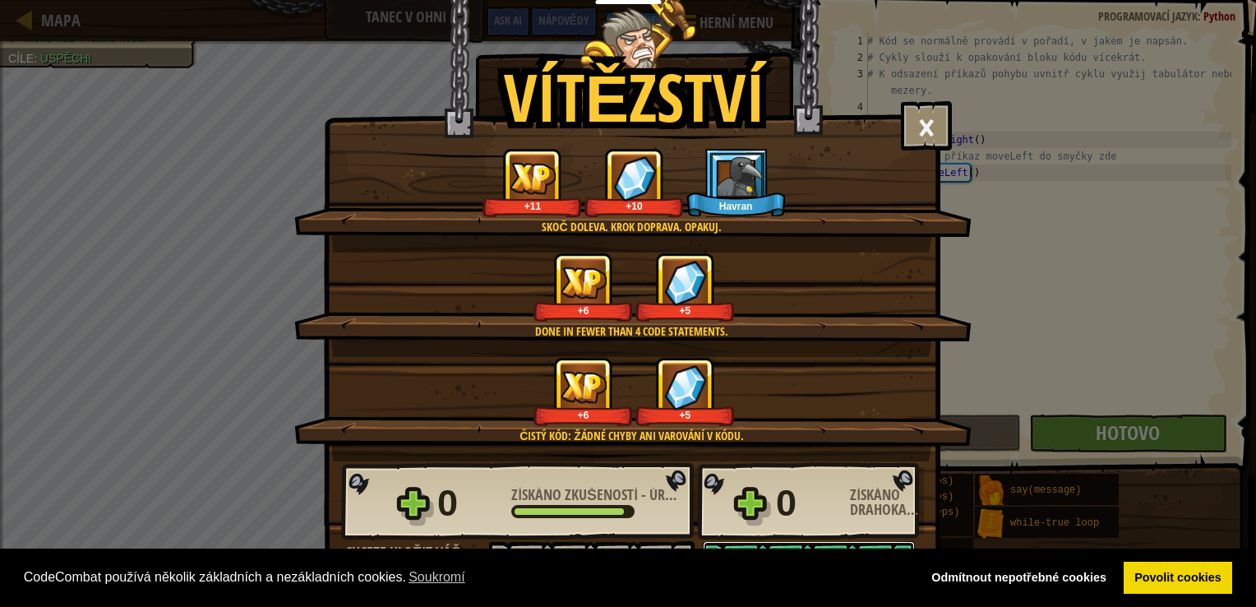
scroll to position [3, 0]
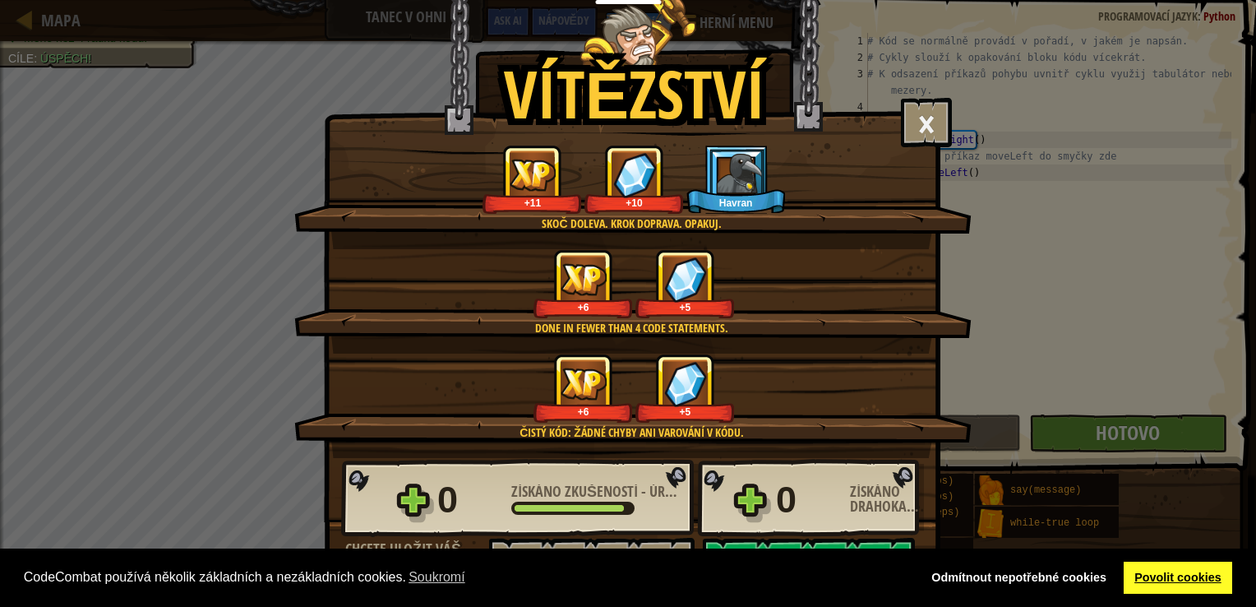
click at [1171, 585] on link "Povolit cookies" at bounding box center [1178, 577] width 109 height 33
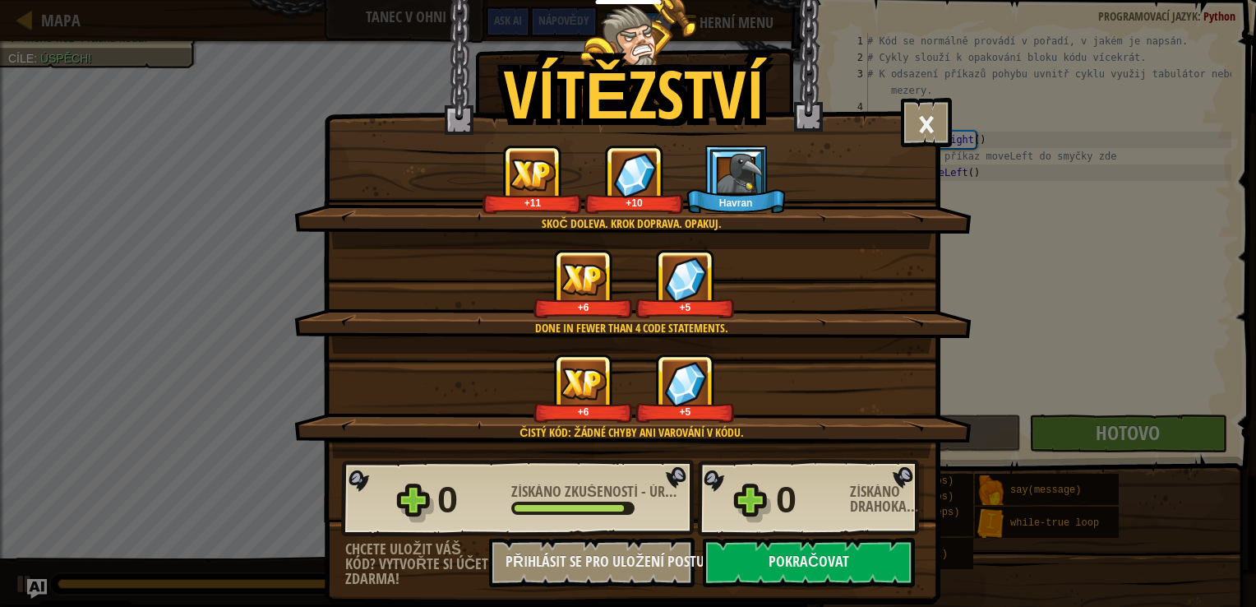
click at [841, 556] on div "CodeCombat používá několik základních a nezákladních cookies. Soukromí Odmítnou…" at bounding box center [628, 577] width 1256 height 59
click at [805, 562] on button "Pokračovat" at bounding box center [809, 562] width 212 height 49
select select "cs"
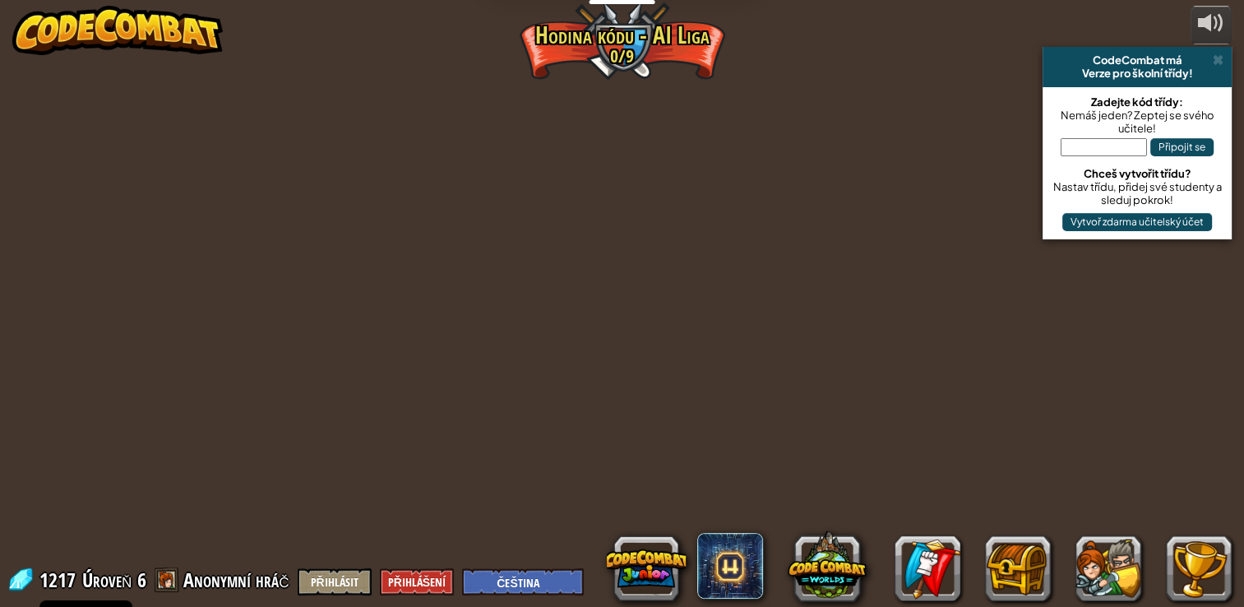
select select "cs"
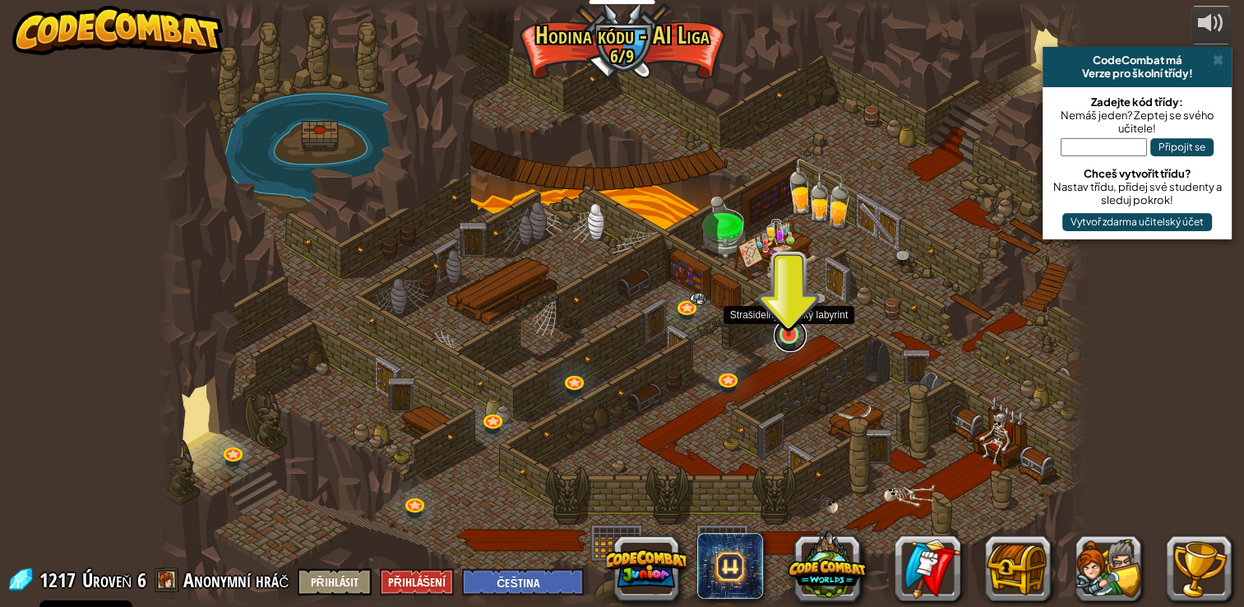
click at [783, 337] on link at bounding box center [790, 335] width 33 height 33
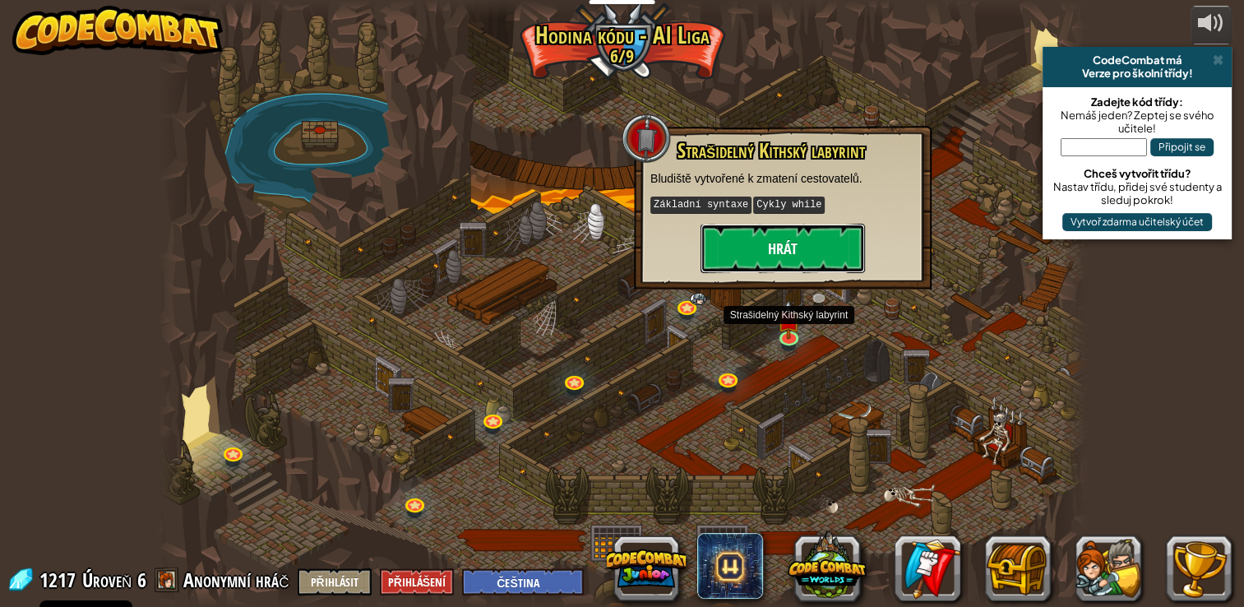
click at [799, 247] on button "Hrát" at bounding box center [782, 248] width 164 height 49
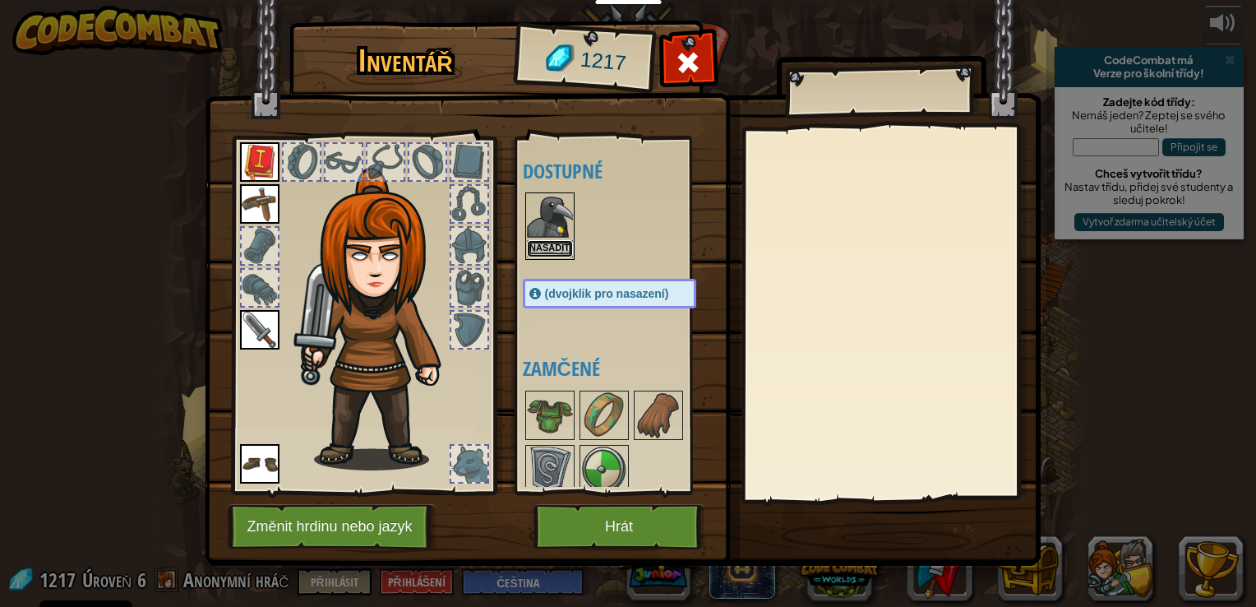
click at [558, 243] on button "Nasadit" at bounding box center [550, 248] width 46 height 17
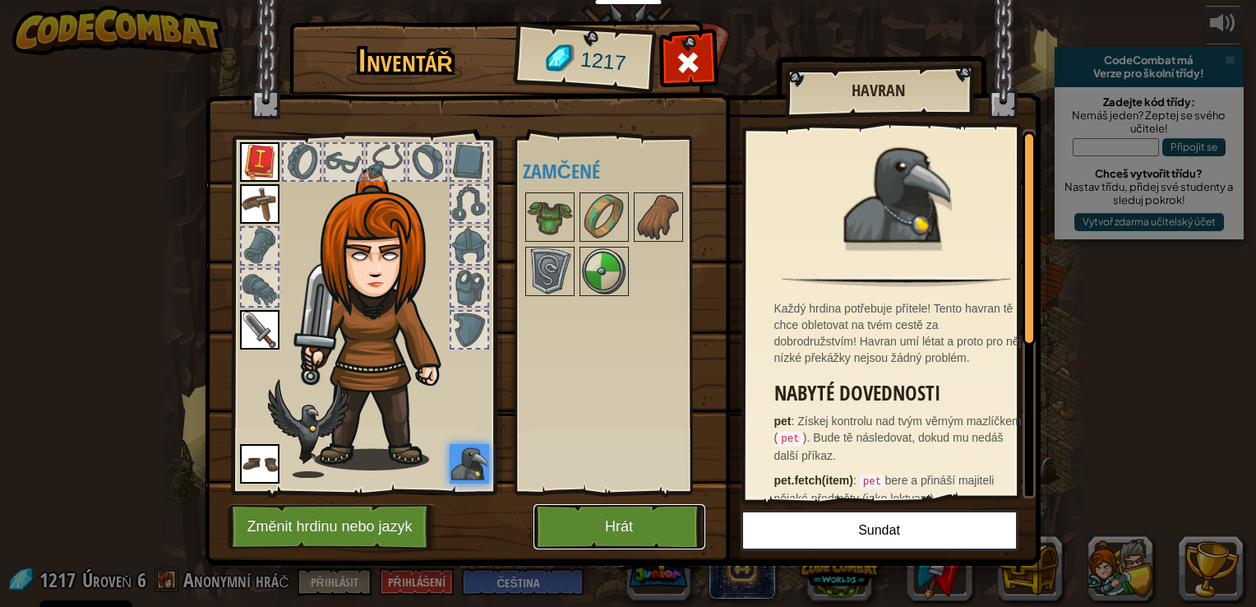
click at [616, 529] on button "Hrát" at bounding box center [619, 526] width 172 height 45
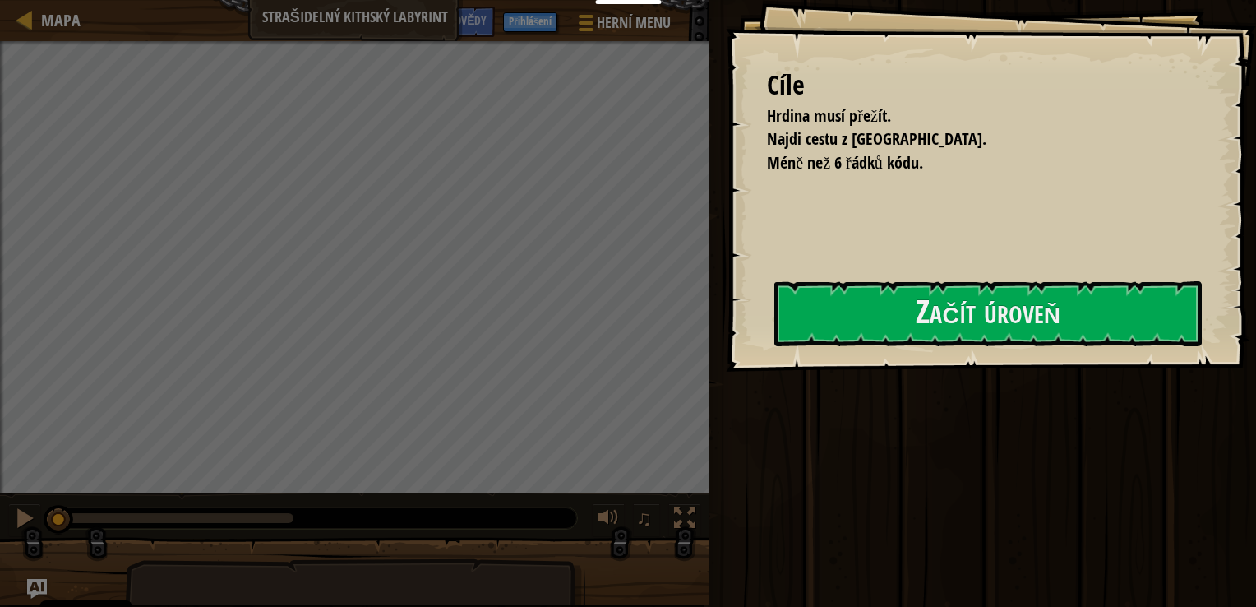
click at [908, 255] on div "Cíle Hrdina musí přežít. Najdi cestu z [GEOGRAPHIC_DATA]. Méně než 6 řádků kódu…" at bounding box center [991, 186] width 530 height 372
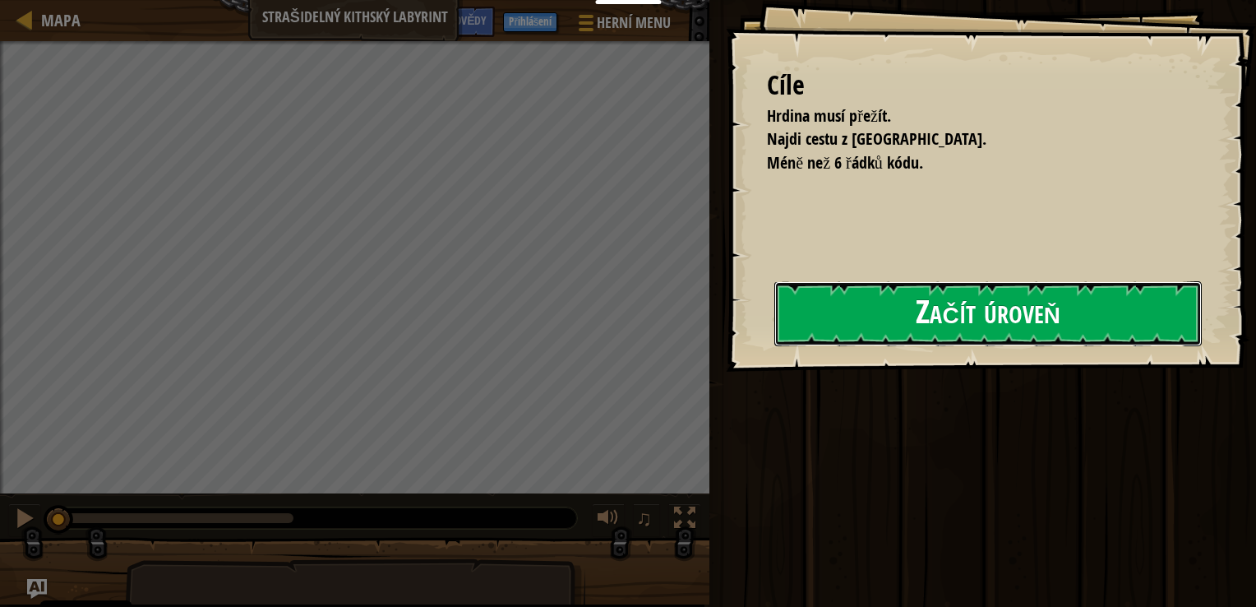
click at [917, 305] on button "Začít úroveň" at bounding box center [987, 313] width 427 height 65
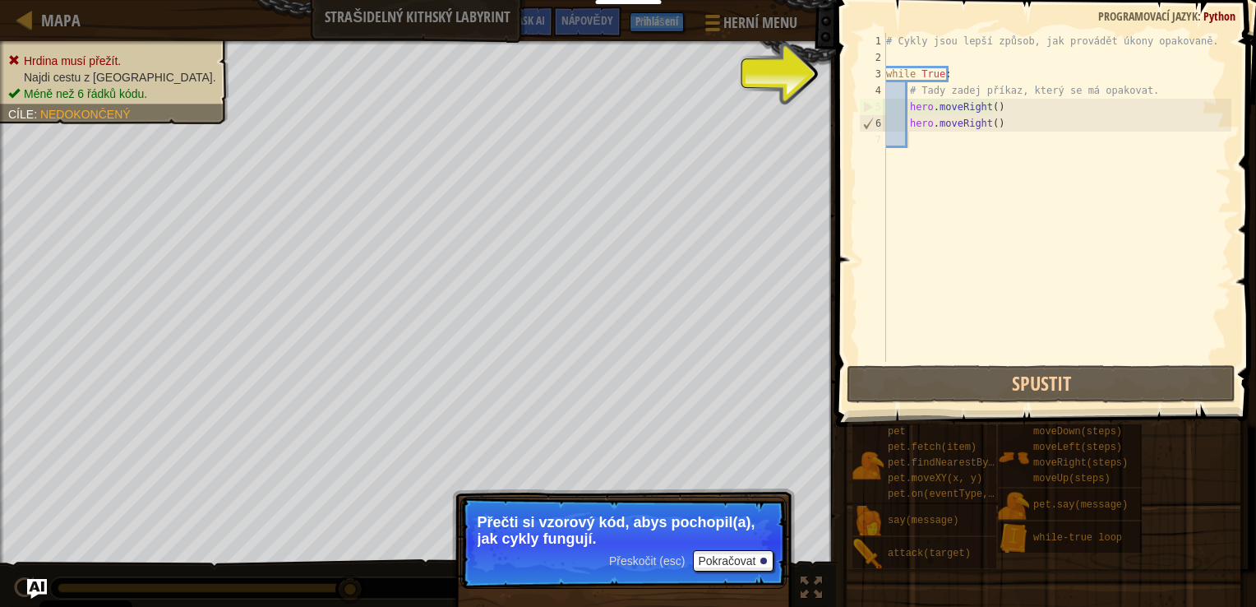
click at [900, 110] on div "# Cykly jsou lepší způsob, jak provádět úkony opakovaně. while True : # Tady za…" at bounding box center [1057, 214] width 349 height 362
type textarea "hero.moveRight()"
click at [898, 125] on div "# Cykly jsou lepší způsob, jak provádět úkony opakovaně. while True : # Tady za…" at bounding box center [1057, 214] width 349 height 362
click at [945, 123] on div "# Cykly jsou lepší způsob, jak provádět úkony opakovaně. while True : # Tady za…" at bounding box center [1057, 214] width 349 height 362
click at [1007, 123] on div "# Cykly jsou lepší způsob, jak provádět úkony opakovaně. while True : # Tady za…" at bounding box center [1057, 214] width 349 height 362
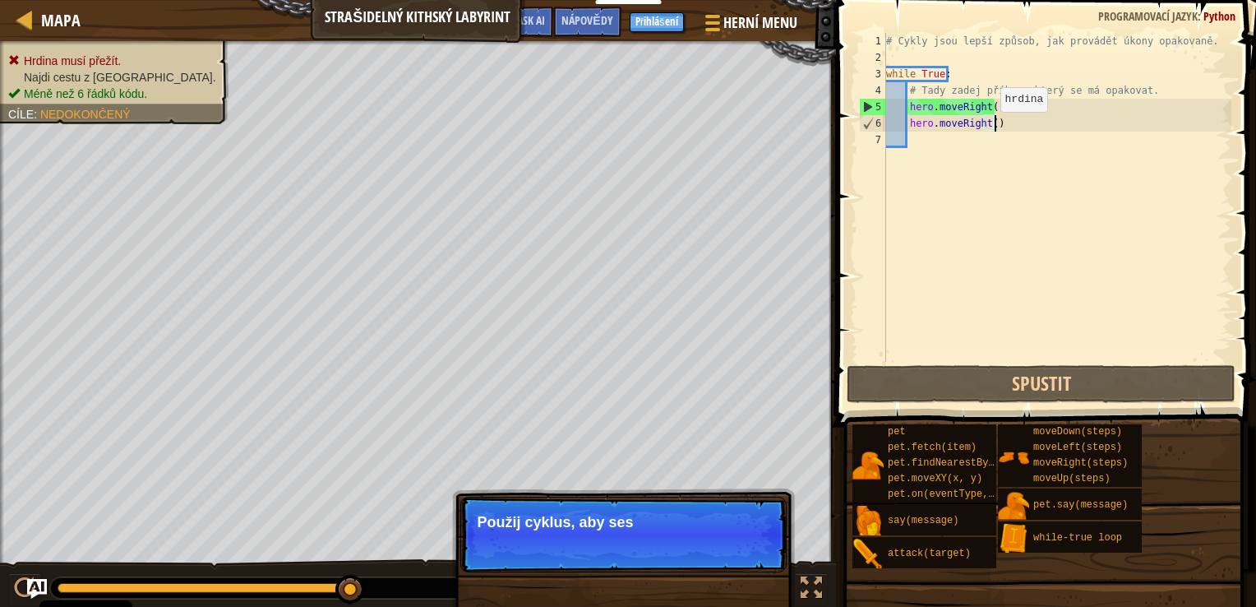
click at [986, 127] on div "# Cykly jsou lepší způsob, jak provádět úkony opakovaně. while True : # Tady za…" at bounding box center [1057, 214] width 349 height 362
click at [972, 143] on div "# Cykly jsou lepší způsob, jak provádět úkony opakovaně. while True : # Tady za…" at bounding box center [1057, 214] width 349 height 362
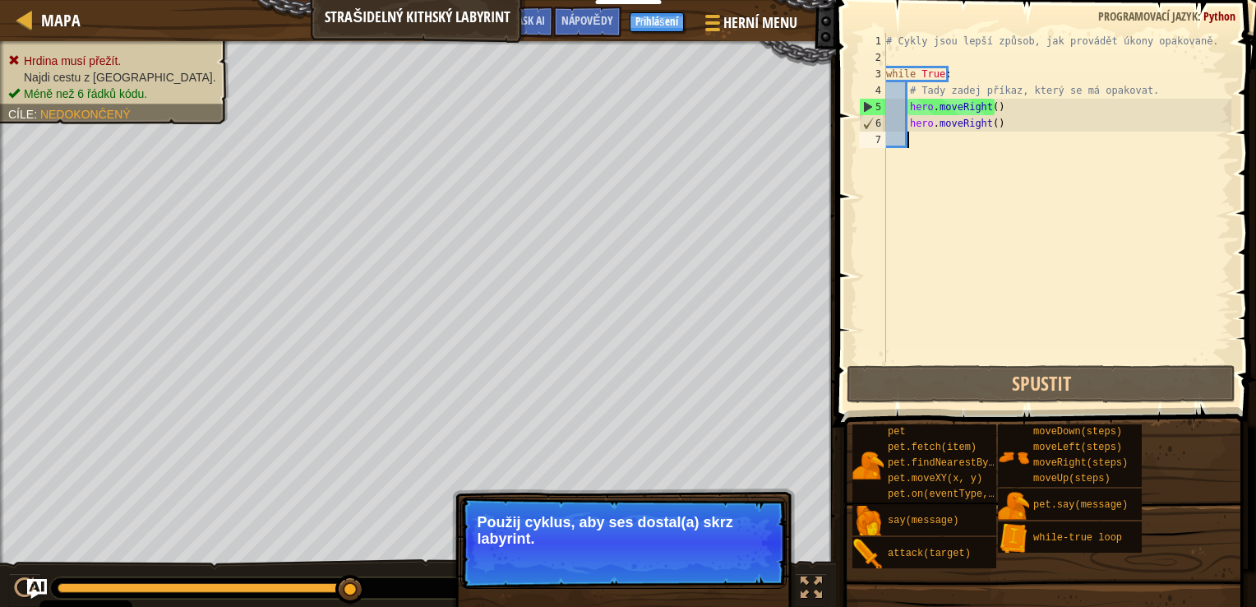
type textarea "m"
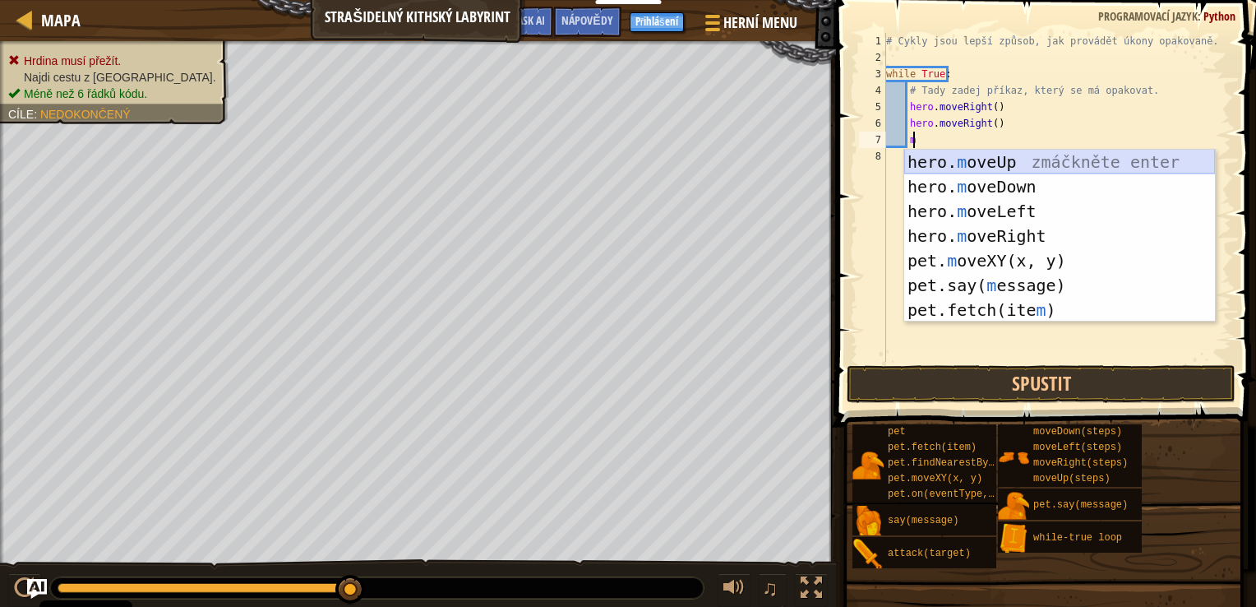
click at [988, 167] on div "hero. m oveUp zmáčkněte enter hero. m oveDown zmáčkněte enter hero. m oveLeft z…" at bounding box center [1059, 261] width 311 height 222
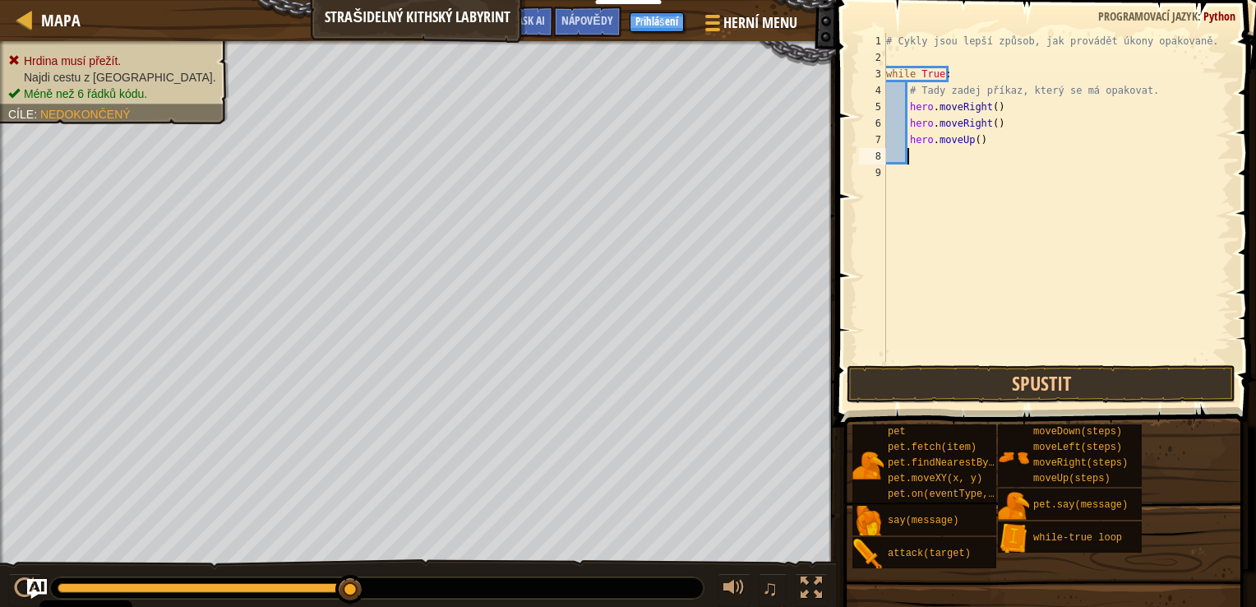
scroll to position [7, 0]
type textarea "m"
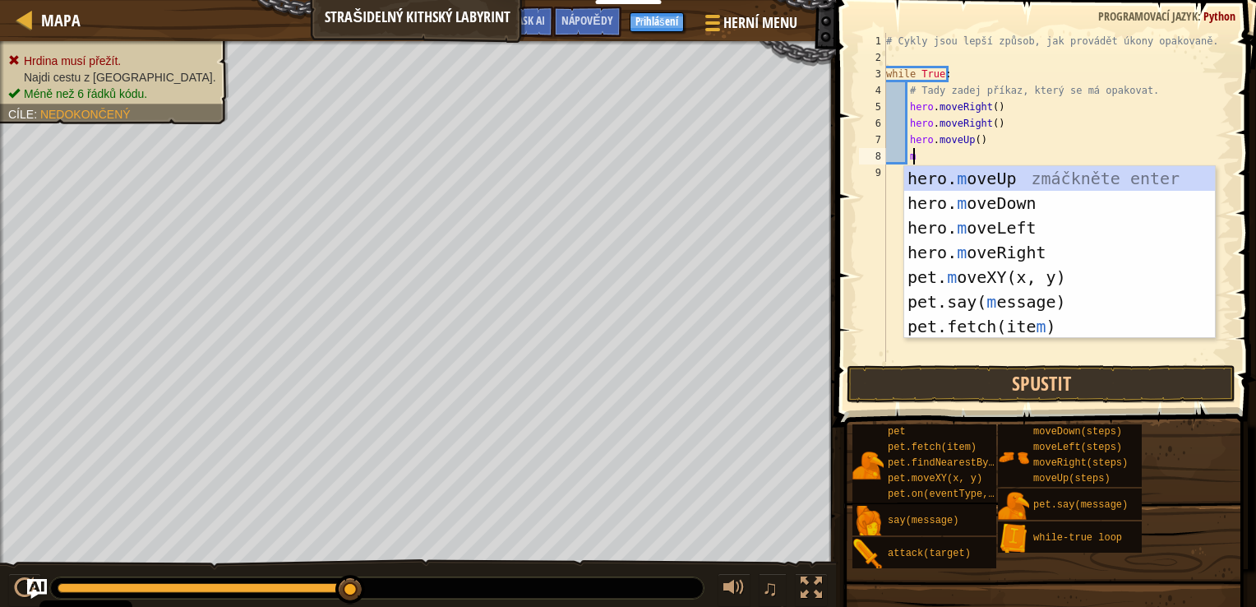
scroll to position [7, 1]
click at [1012, 247] on div "hero. m oveUp zmáčkněte enter hero. m oveDown zmáčkněte enter hero. m oveLeft z…" at bounding box center [1059, 277] width 311 height 222
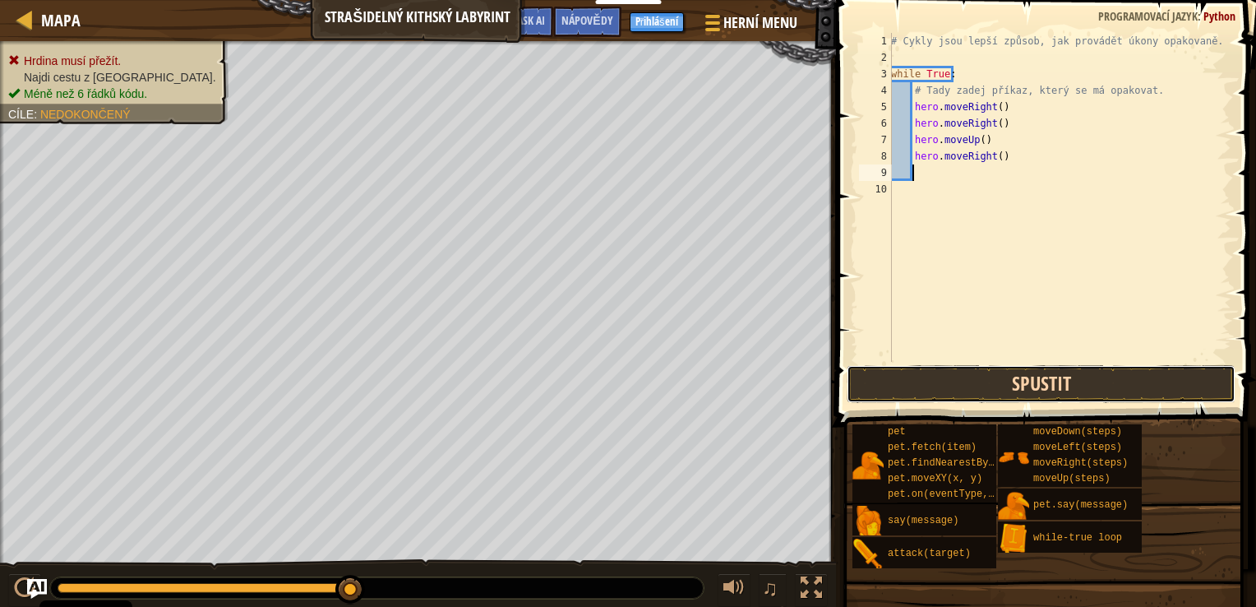
click at [1018, 378] on button "Spustit" at bounding box center [1041, 384] width 389 height 38
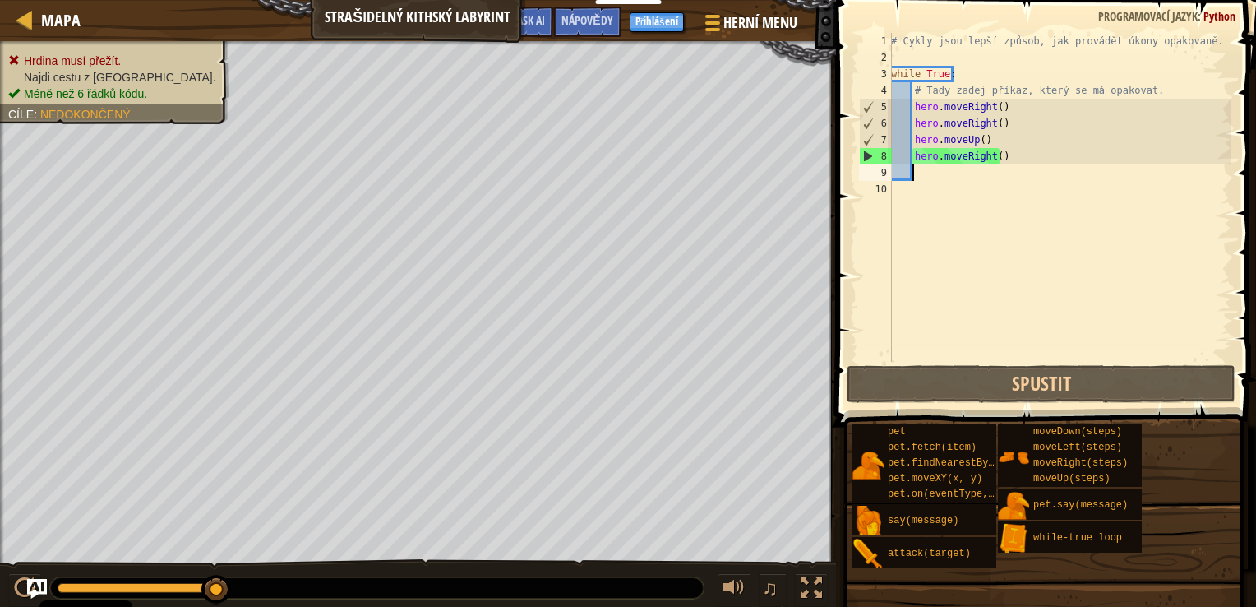
click at [955, 176] on div "# Cykly jsou lepší způsob, jak provádět úkony opakovaně. while True : # Tady za…" at bounding box center [1060, 214] width 344 height 362
click at [972, 153] on div "# Cykly jsou lepší způsob, jak provádět úkony opakovaně. while True : # Tady za…" at bounding box center [1060, 214] width 344 height 362
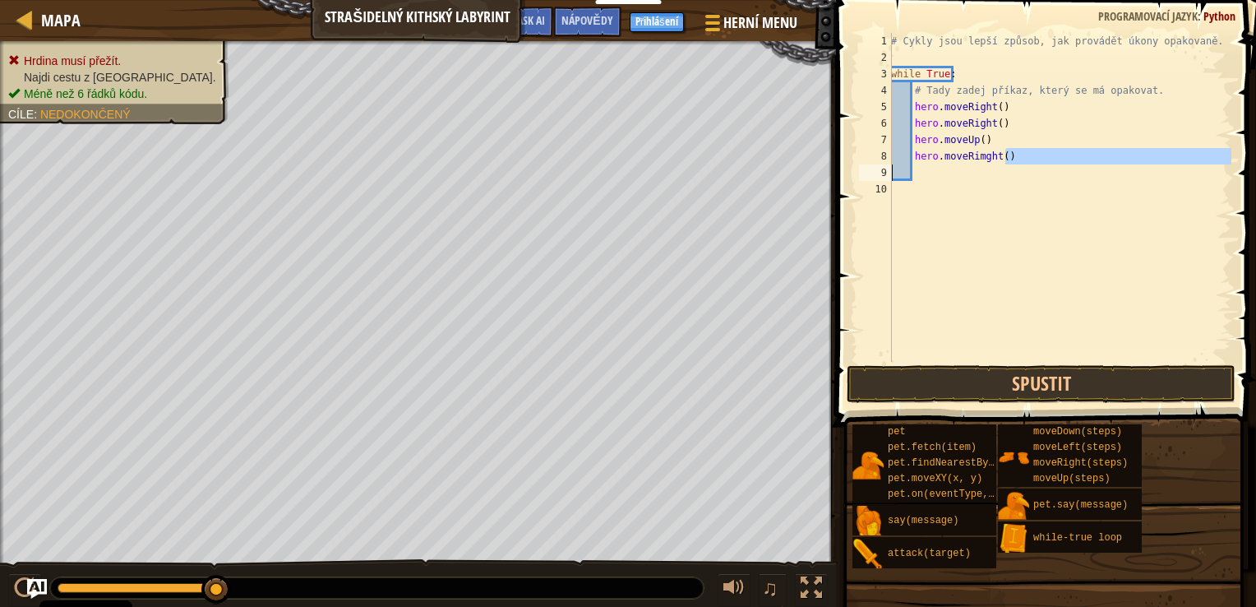
drag, startPoint x: 1003, startPoint y: 159, endPoint x: 915, endPoint y: 162, distance: 88.0
click at [915, 163] on div "# Cykly jsou lepší způsob, jak provádět úkony opakovaně. while True : # Tady za…" at bounding box center [1060, 214] width 344 height 362
click at [917, 155] on div "# Cykly jsou lepší způsob, jak provádět úkony opakovaně. while True : # Tady za…" at bounding box center [1060, 197] width 344 height 329
drag, startPoint x: 919, startPoint y: 158, endPoint x: 1002, endPoint y: 157, distance: 83.0
click at [1002, 158] on div "# Cykly jsou lepší způsob, jak provádět úkony opakovaně. while True : # Tady za…" at bounding box center [1060, 214] width 344 height 362
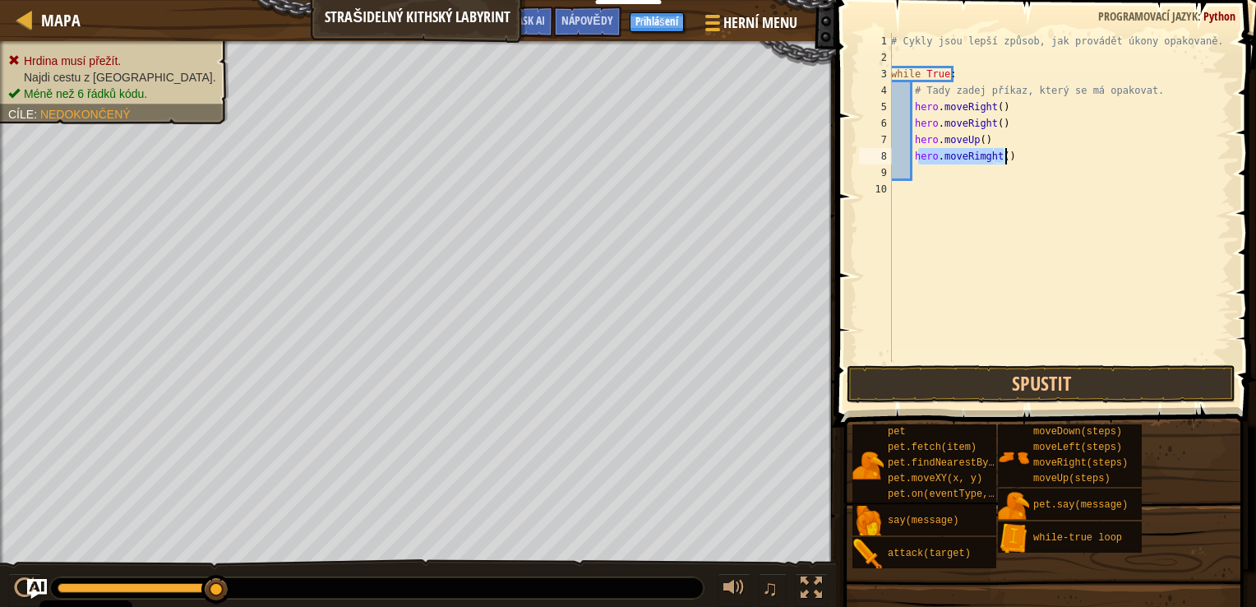
scroll to position [7, 1]
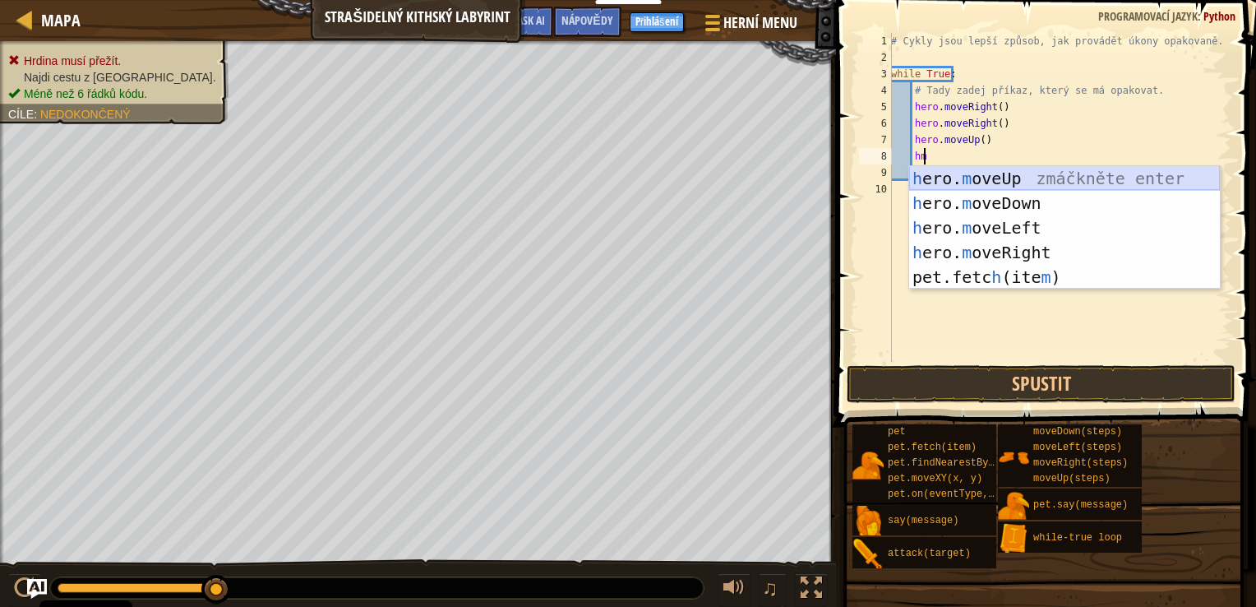
type textarea "h"
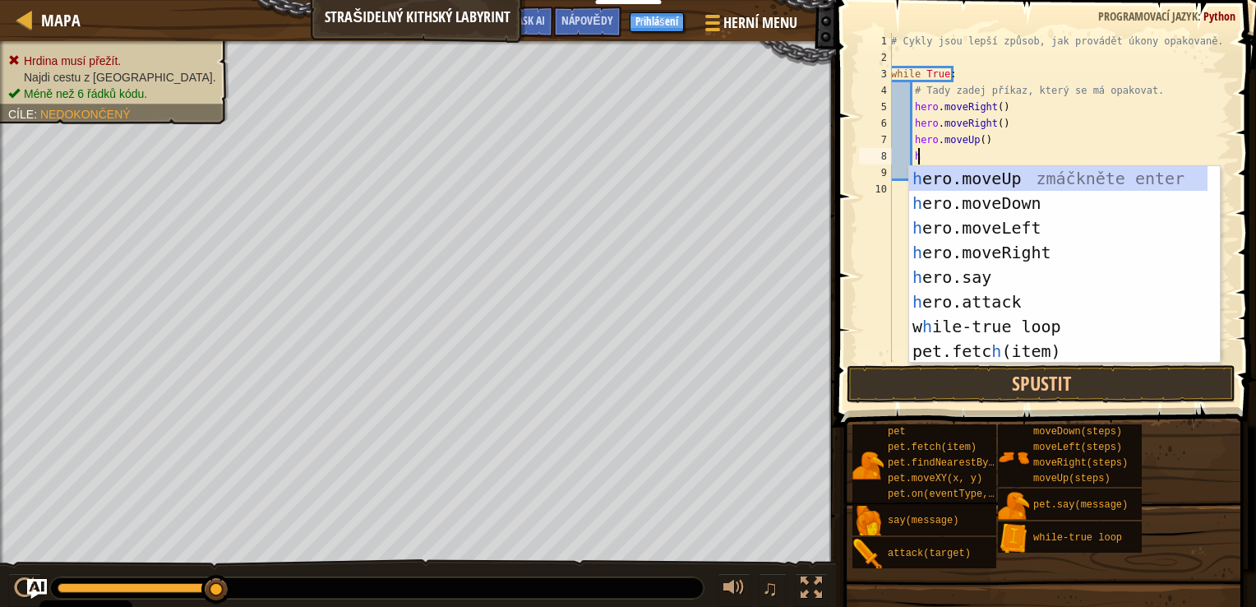
scroll to position [7, 0]
type textarea "m"
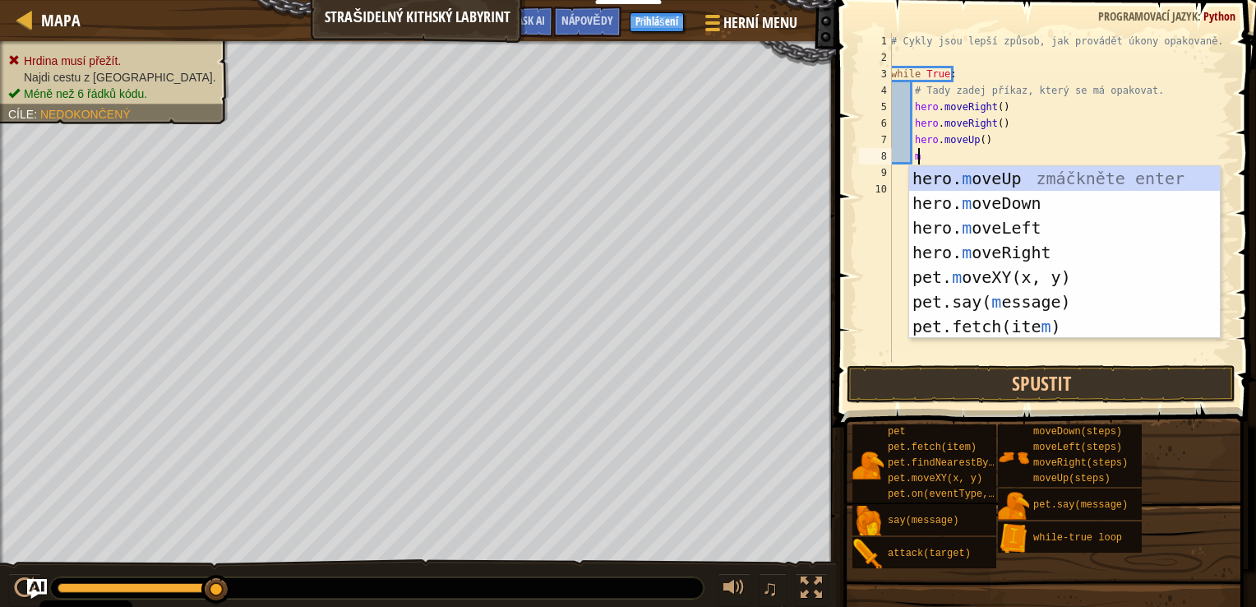
scroll to position [7, 1]
click at [996, 180] on div "hero. m oveUp zmáčkněte enter hero. m oveDown zmáčkněte enter hero. m oveLeft z…" at bounding box center [1064, 277] width 311 height 222
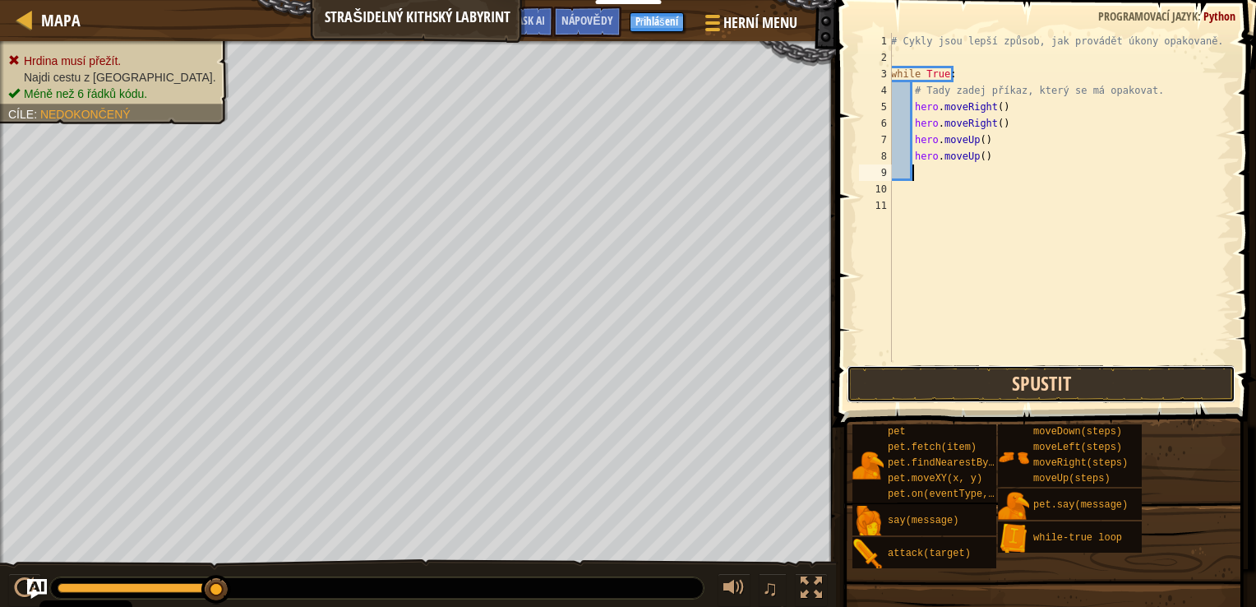
click at [1019, 390] on button "Spustit" at bounding box center [1041, 384] width 389 height 38
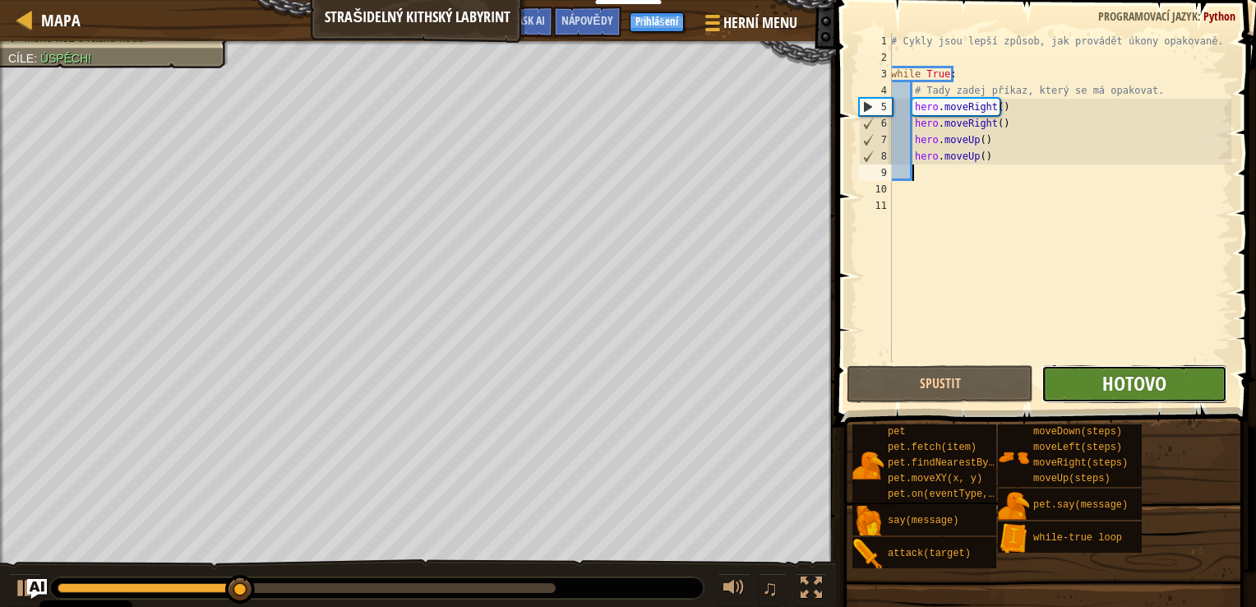
click at [1131, 378] on span "Hotovo" at bounding box center [1134, 383] width 64 height 26
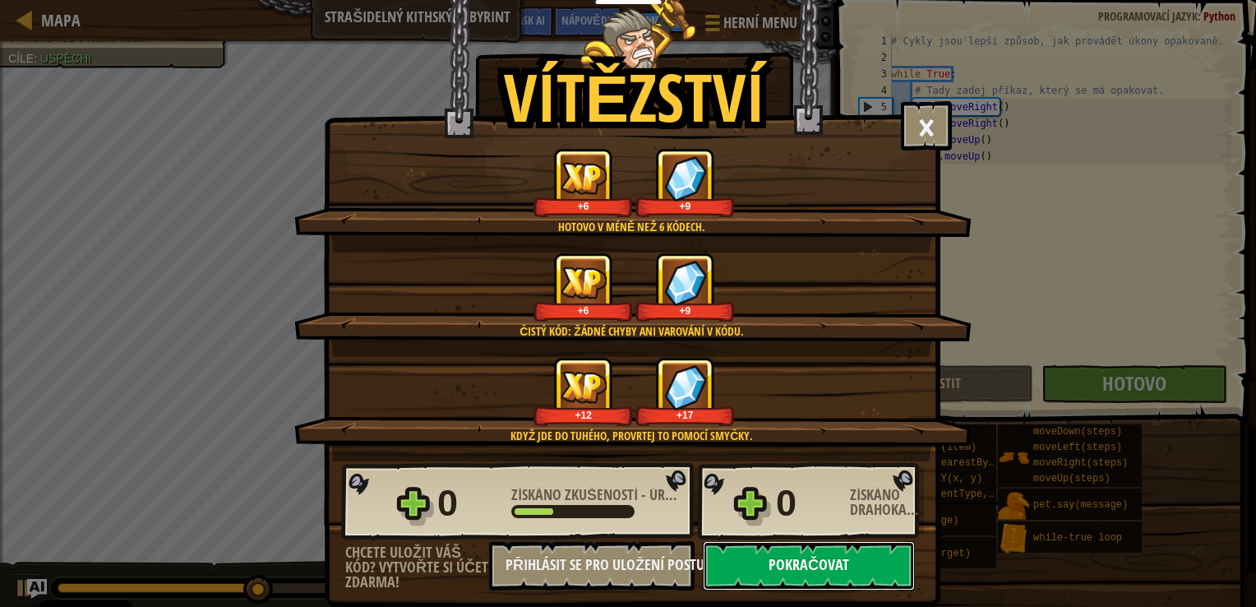
click at [741, 561] on button "Pokračovat" at bounding box center [809, 565] width 212 height 49
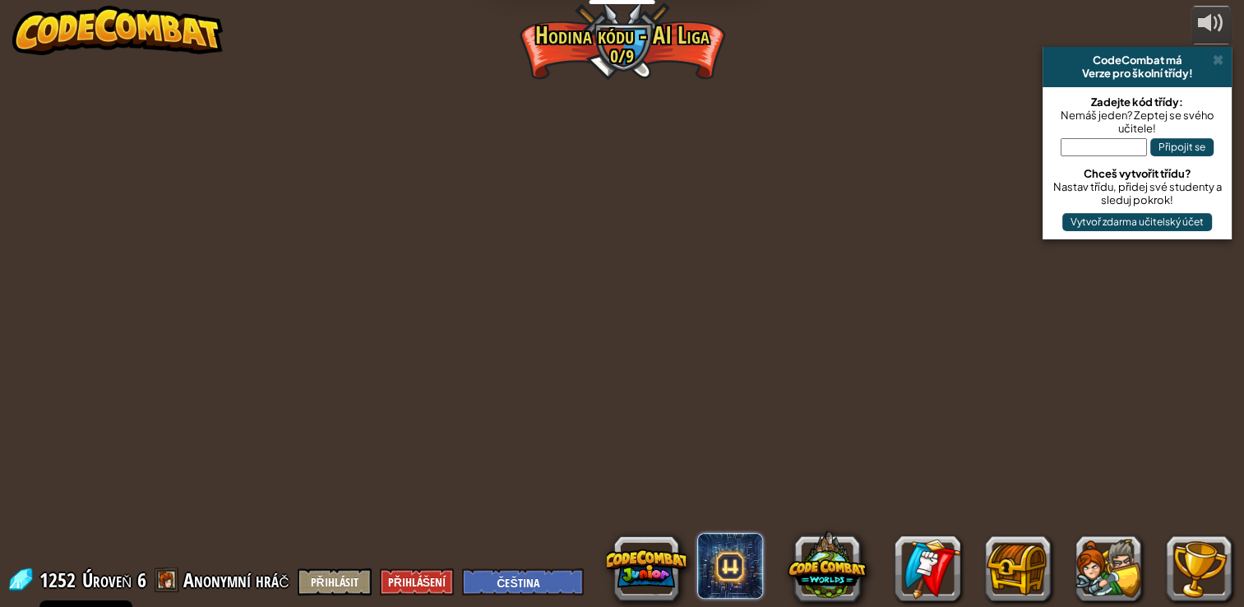
select select "cs"
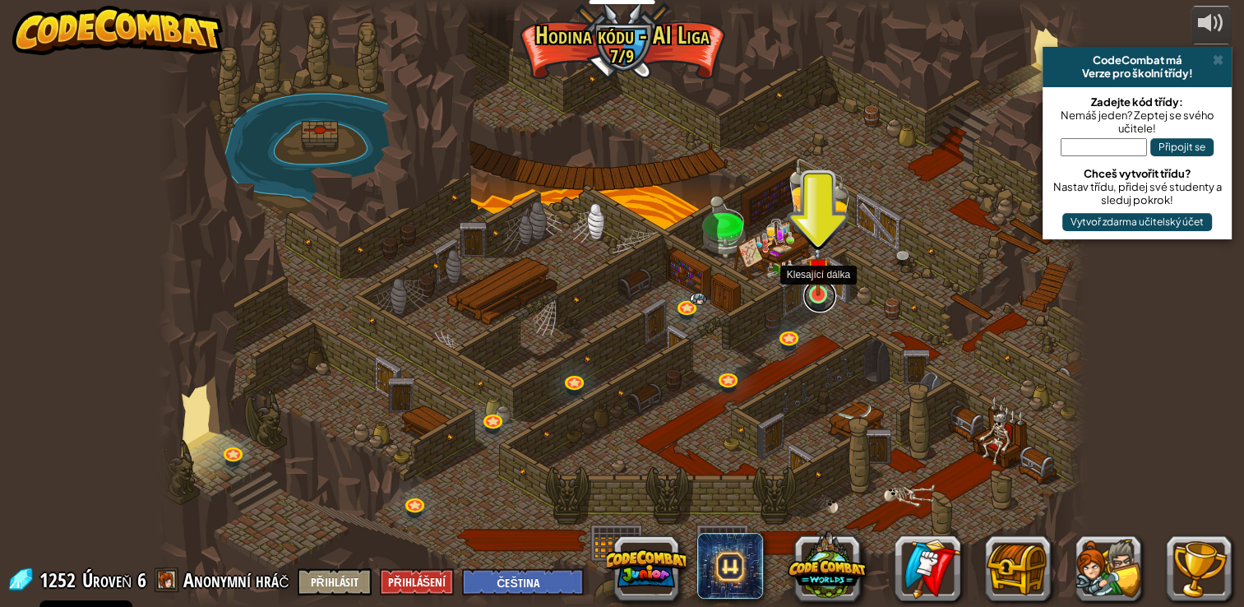
click at [809, 302] on link at bounding box center [819, 295] width 33 height 33
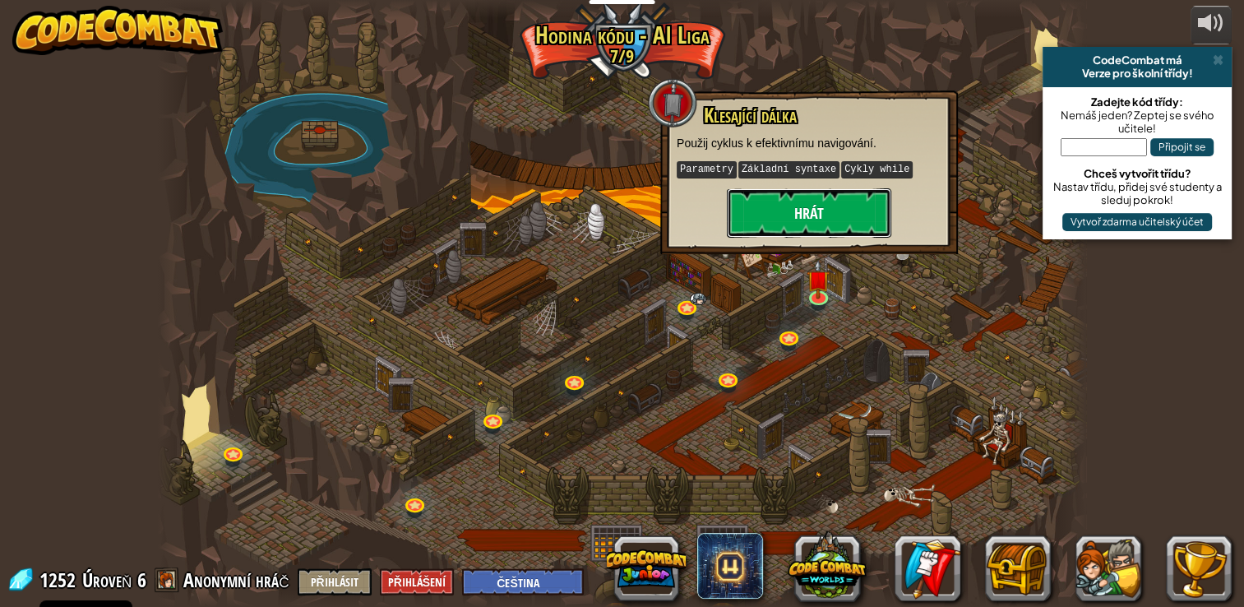
click at [822, 202] on button "Hrát" at bounding box center [809, 212] width 164 height 49
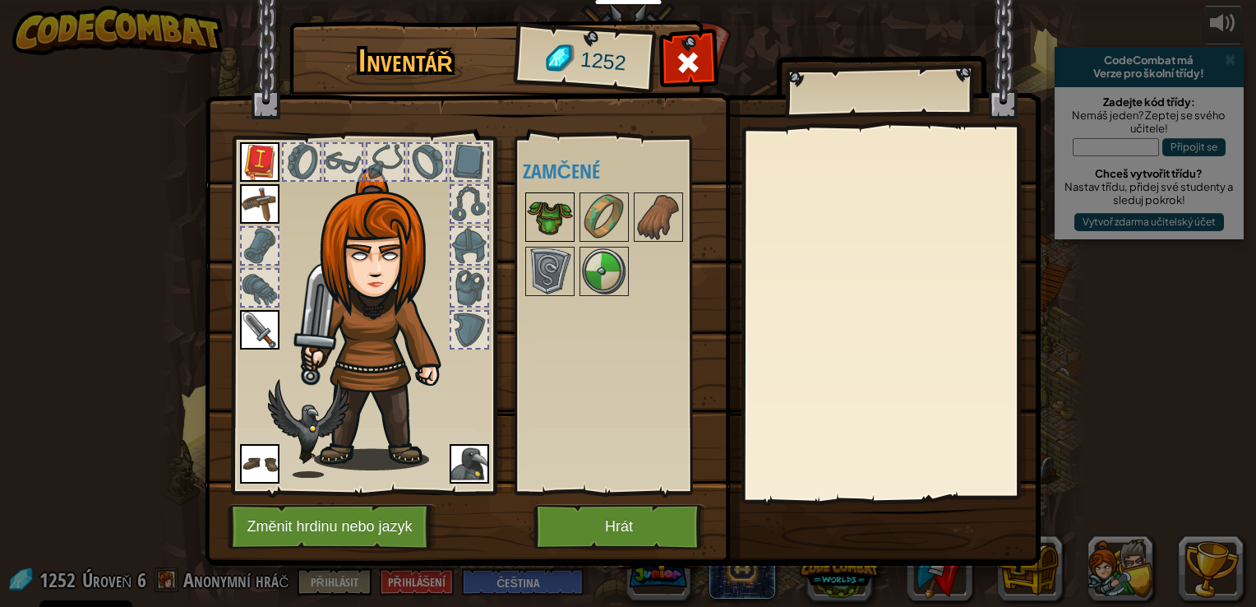
click at [559, 215] on img at bounding box center [550, 217] width 46 height 46
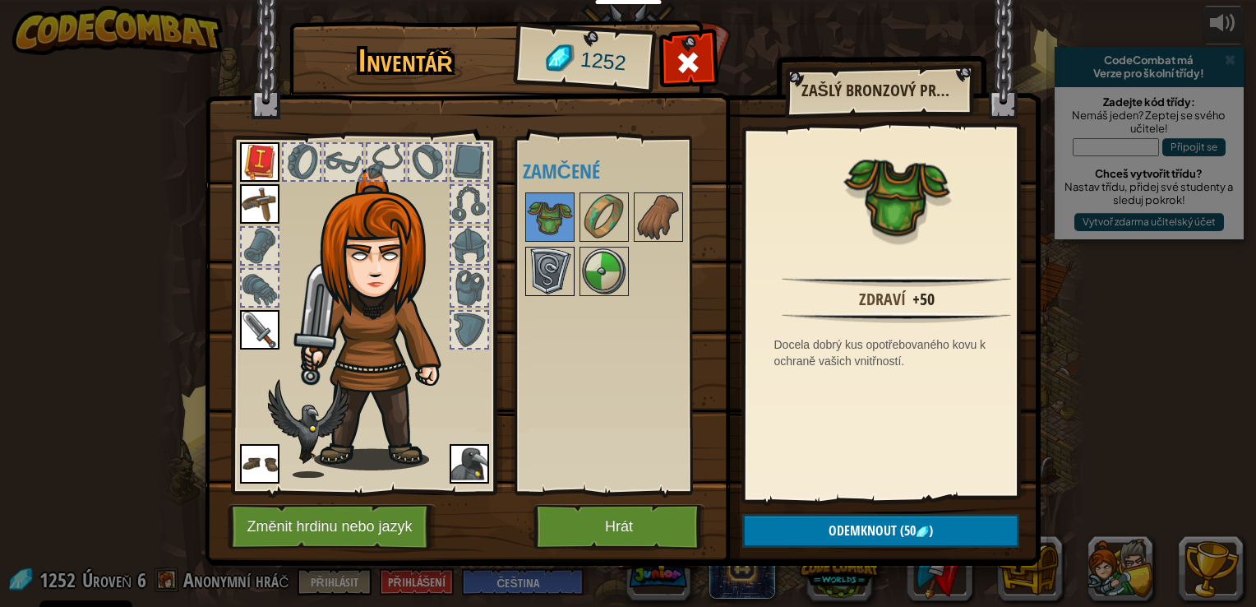
click at [557, 267] on img at bounding box center [550, 271] width 46 height 46
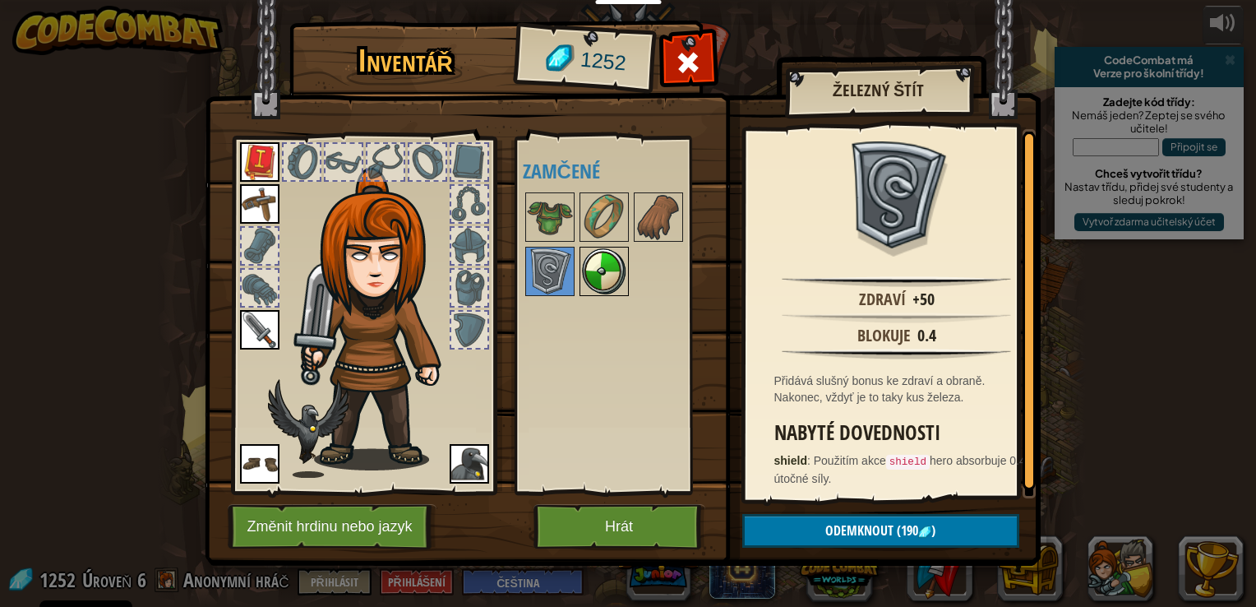
click at [593, 268] on img at bounding box center [604, 271] width 46 height 46
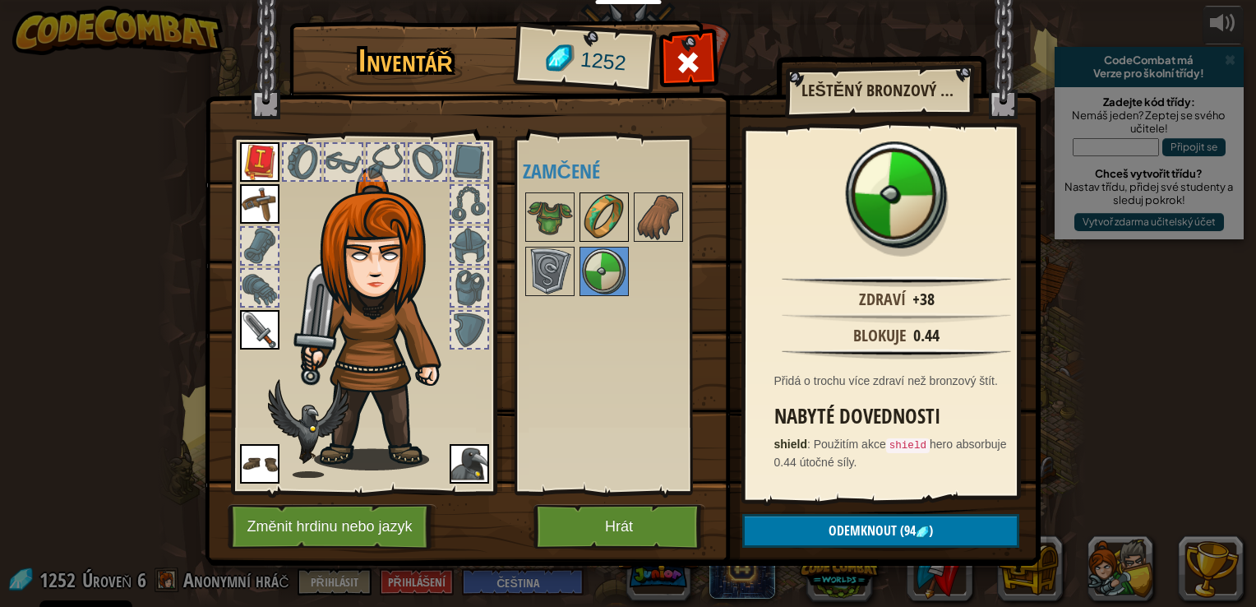
click at [588, 235] on img at bounding box center [604, 217] width 46 height 46
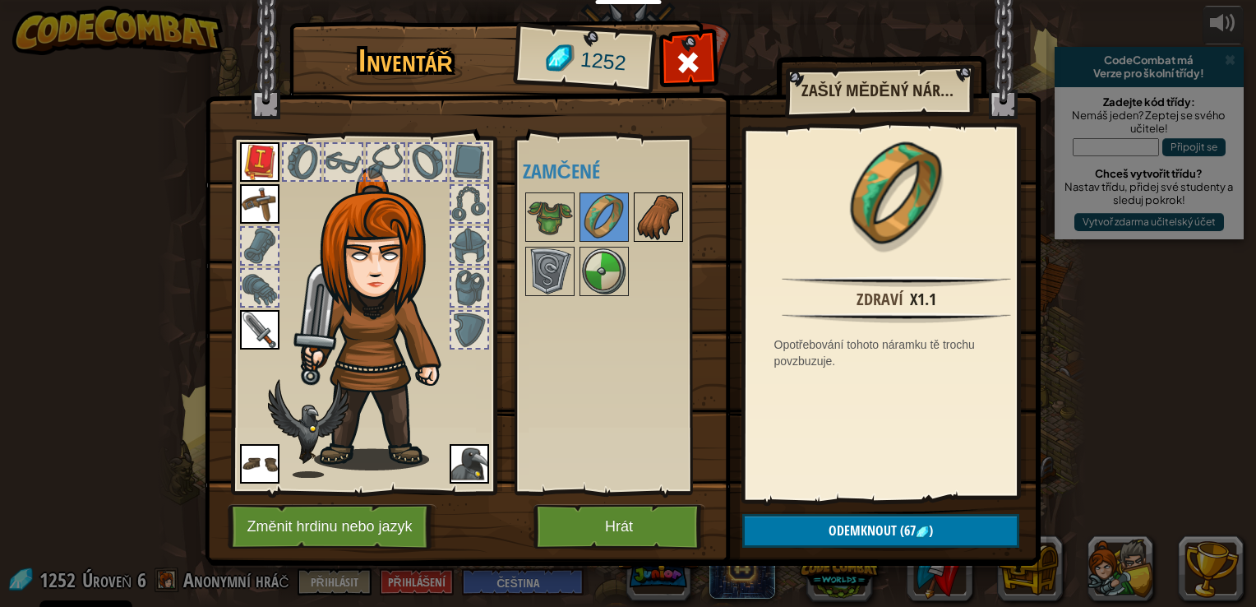
click at [635, 221] on img at bounding box center [658, 217] width 46 height 46
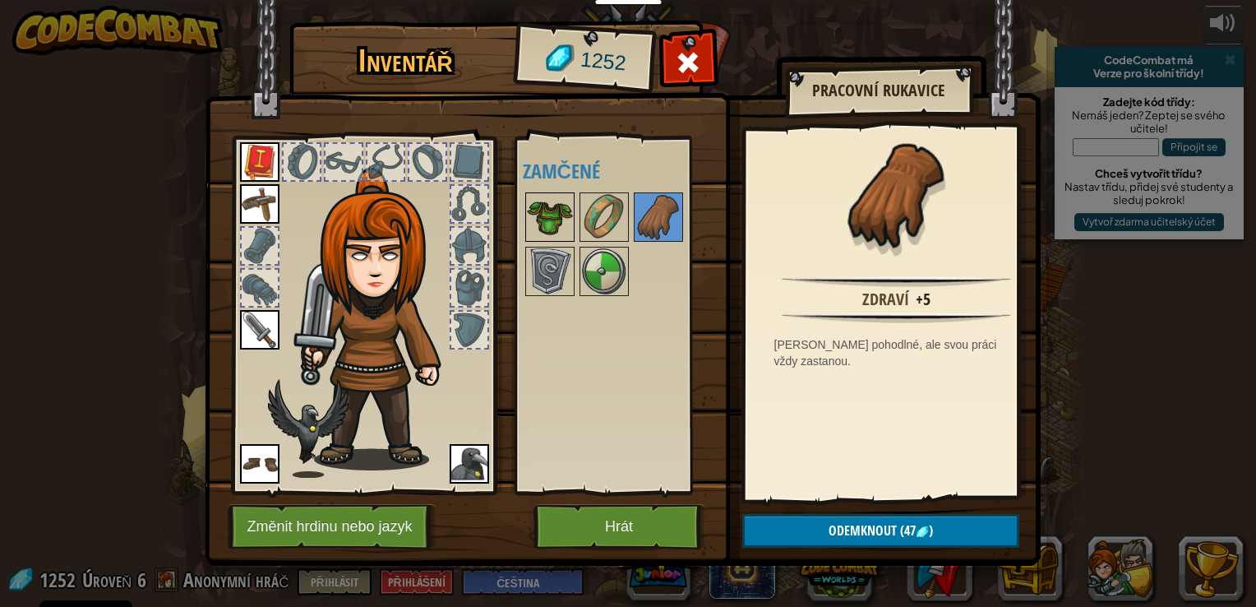
click at [557, 221] on img at bounding box center [550, 217] width 46 height 46
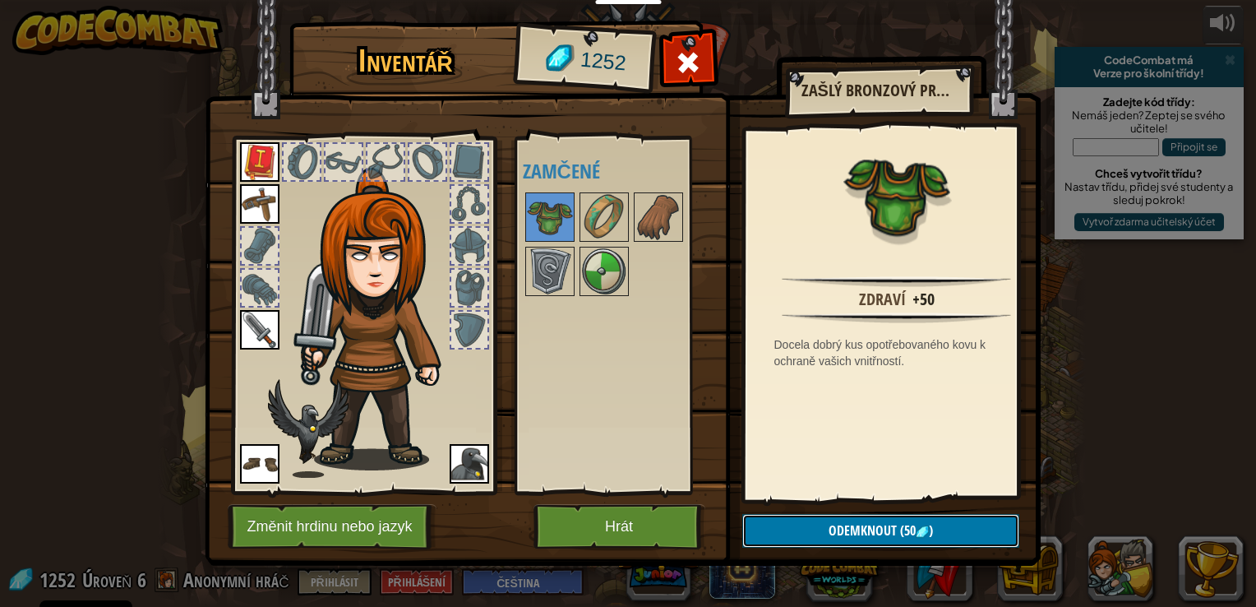
click at [847, 529] on span "Odemknout" at bounding box center [863, 530] width 68 height 18
click at [861, 523] on button "Potvrdit" at bounding box center [880, 531] width 277 height 34
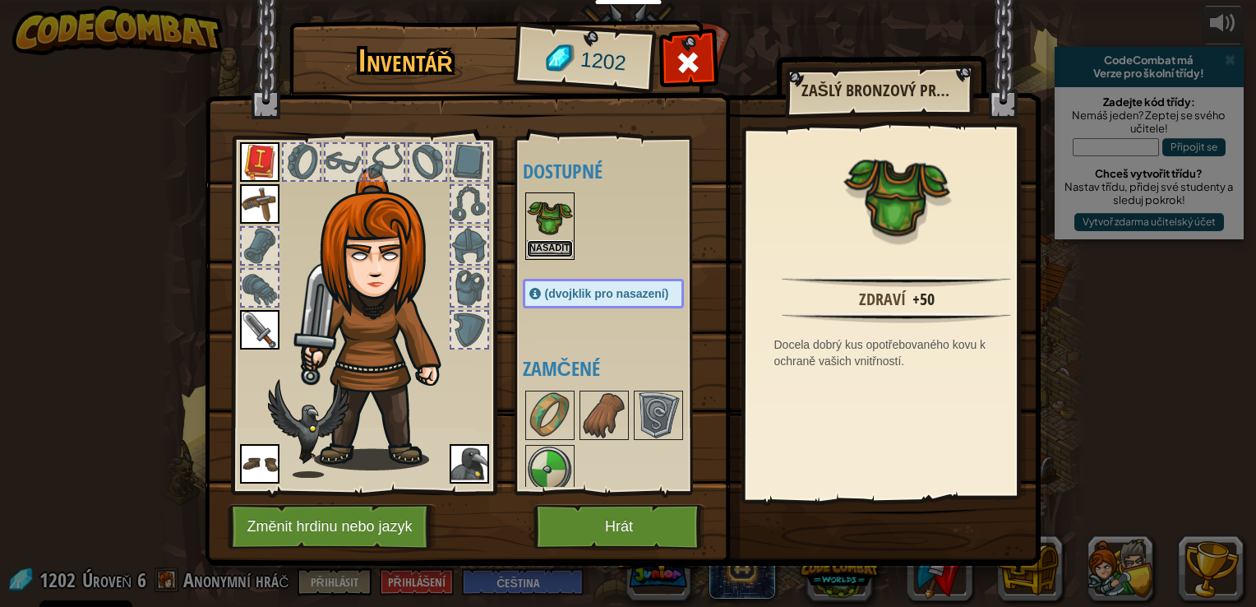
click at [560, 242] on button "Nasadit" at bounding box center [550, 248] width 46 height 17
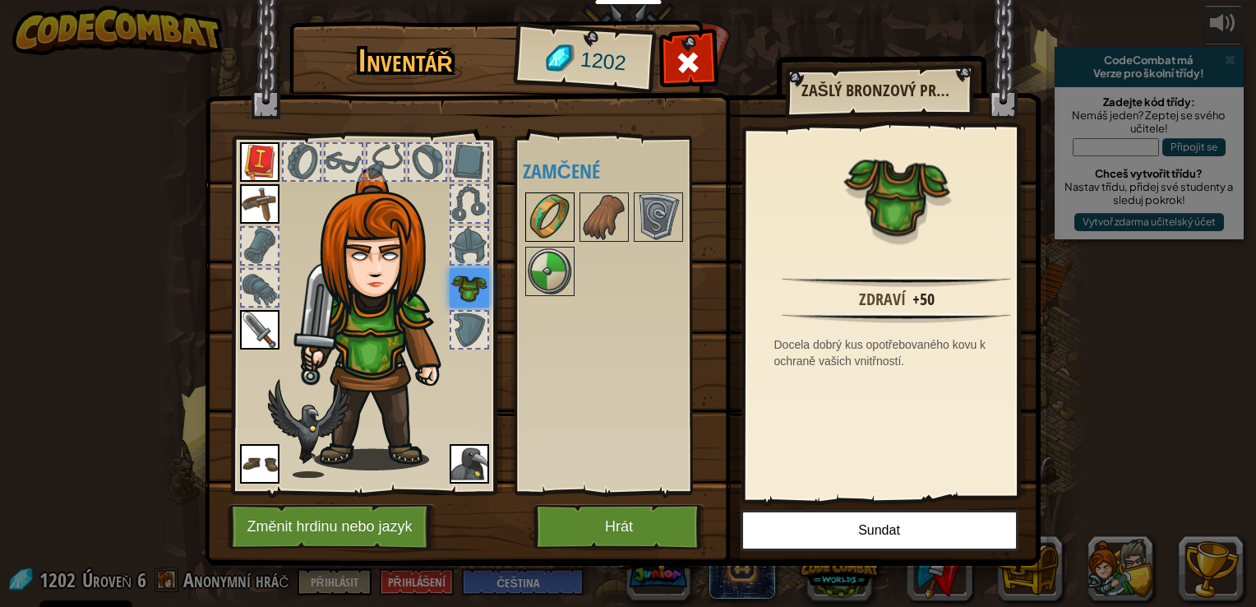
click at [545, 215] on img at bounding box center [550, 217] width 46 height 46
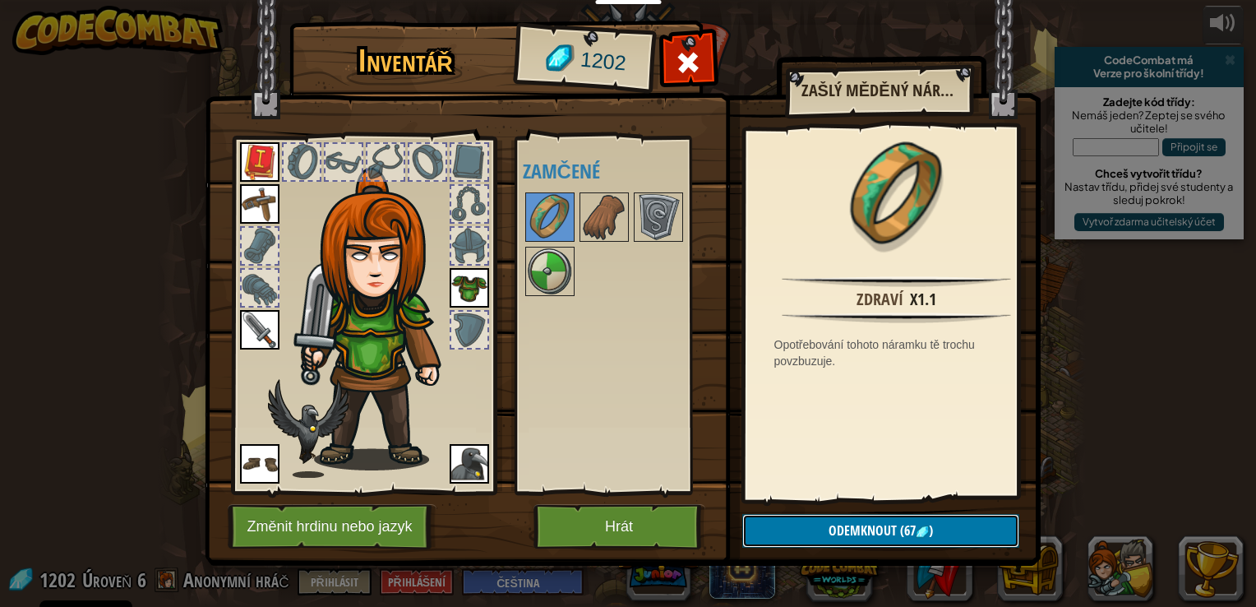
click at [868, 529] on span "Odemknout" at bounding box center [863, 530] width 68 height 18
click at [872, 529] on button "Potvrdit" at bounding box center [880, 531] width 277 height 34
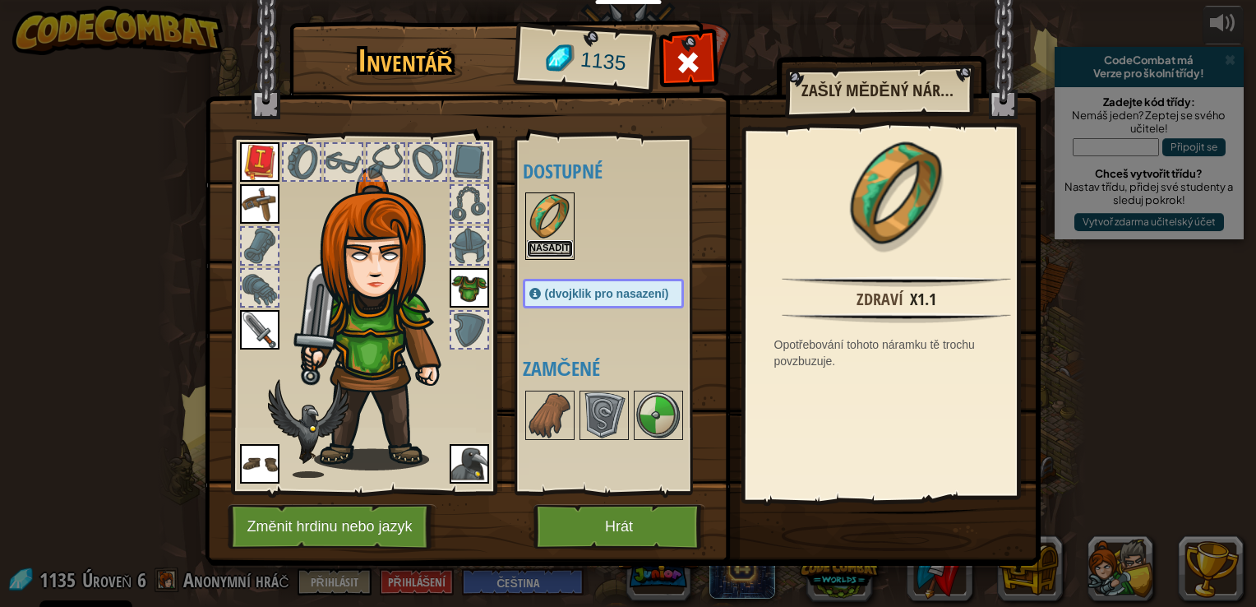
click at [552, 245] on button "Nasadit" at bounding box center [550, 248] width 46 height 17
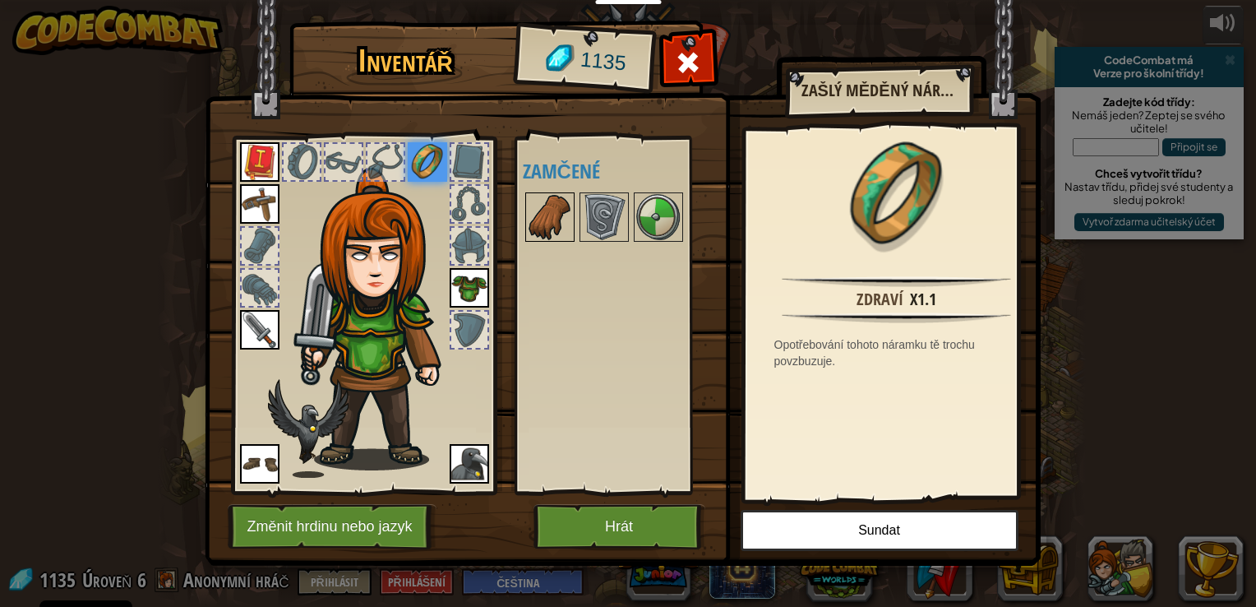
click at [544, 224] on img at bounding box center [550, 217] width 46 height 46
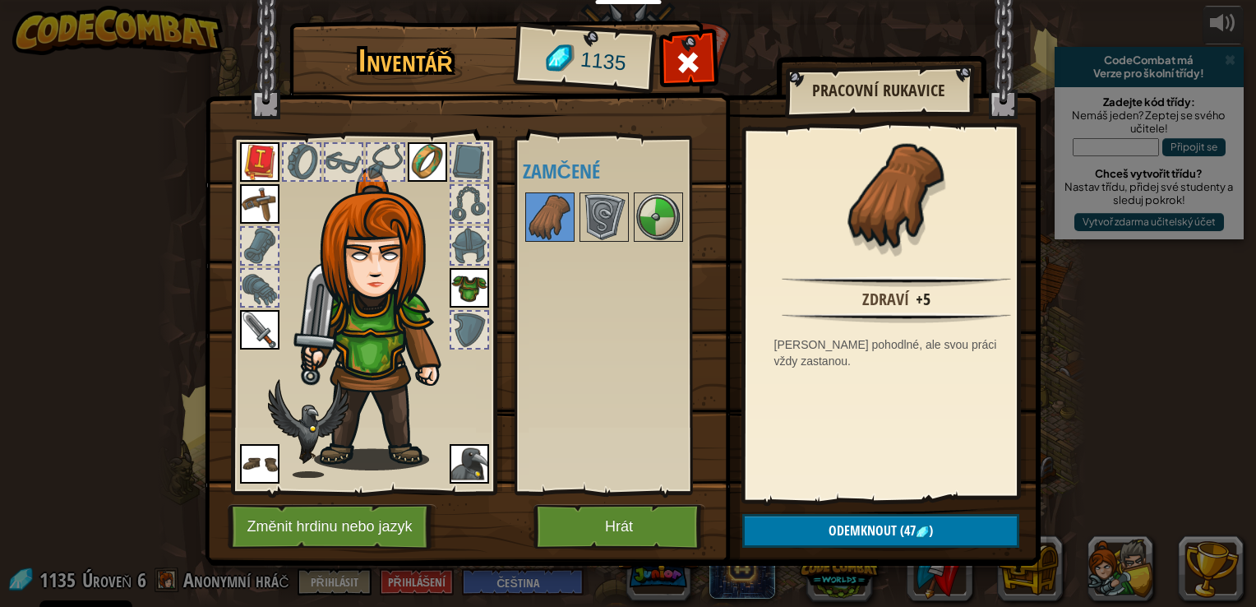
click at [629, 224] on div at bounding box center [620, 217] width 194 height 54
click at [652, 223] on img at bounding box center [658, 217] width 46 height 46
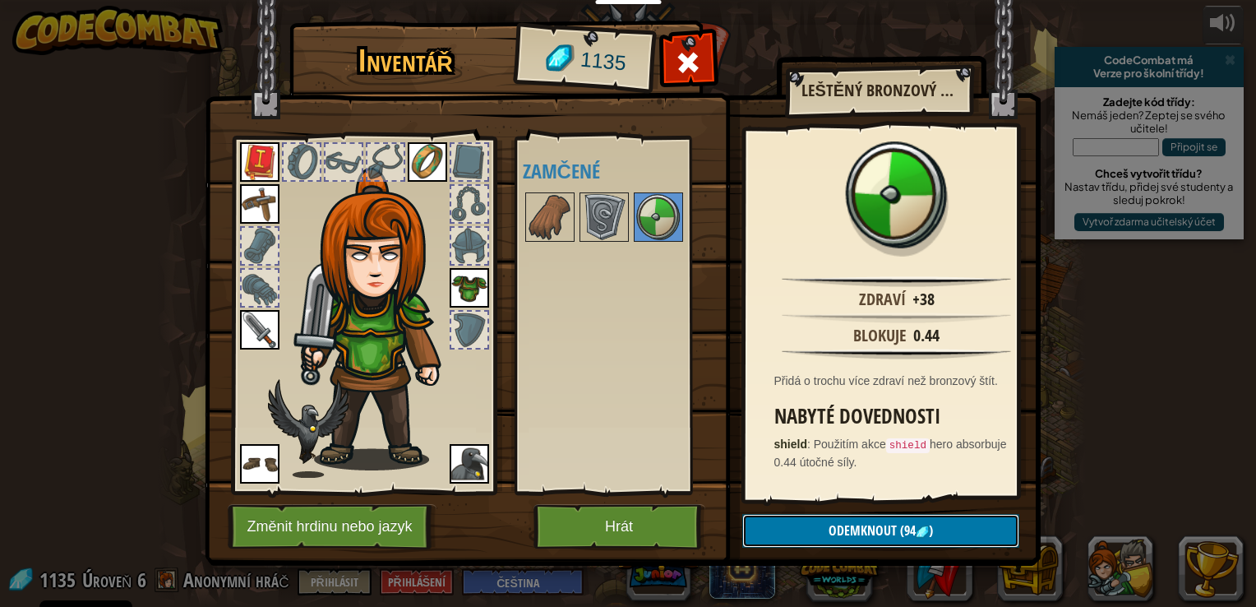
click at [882, 526] on span "Odemknout" at bounding box center [863, 530] width 68 height 18
click at [875, 528] on button "Potvrdit" at bounding box center [880, 531] width 277 height 34
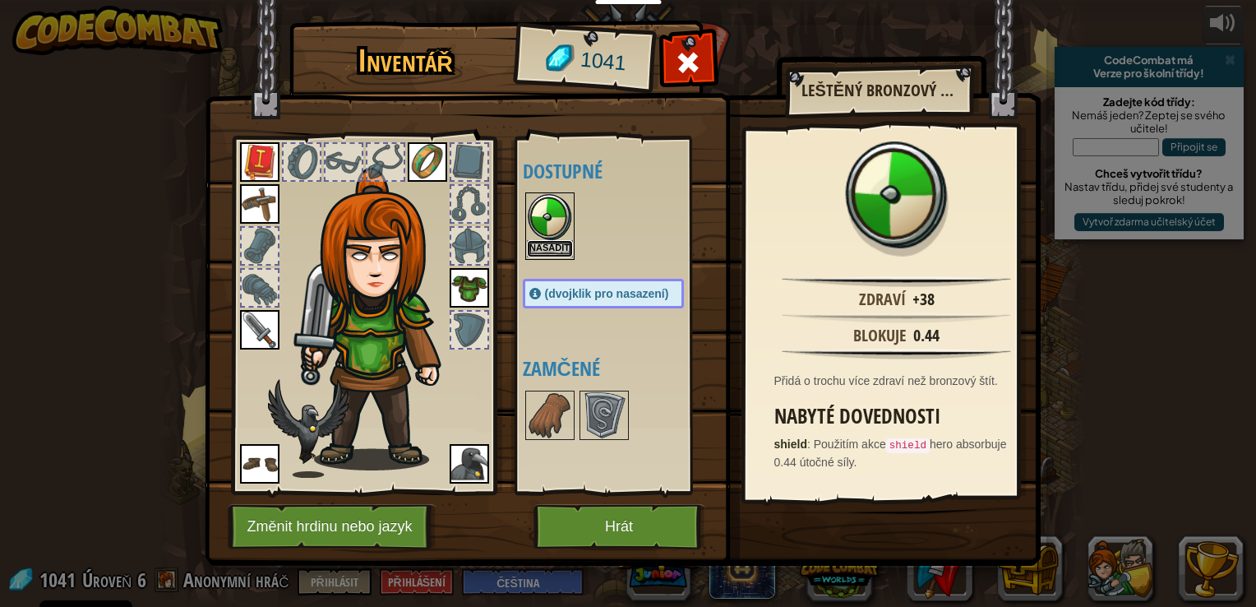
click at [548, 254] on button "Nasadit" at bounding box center [550, 248] width 46 height 17
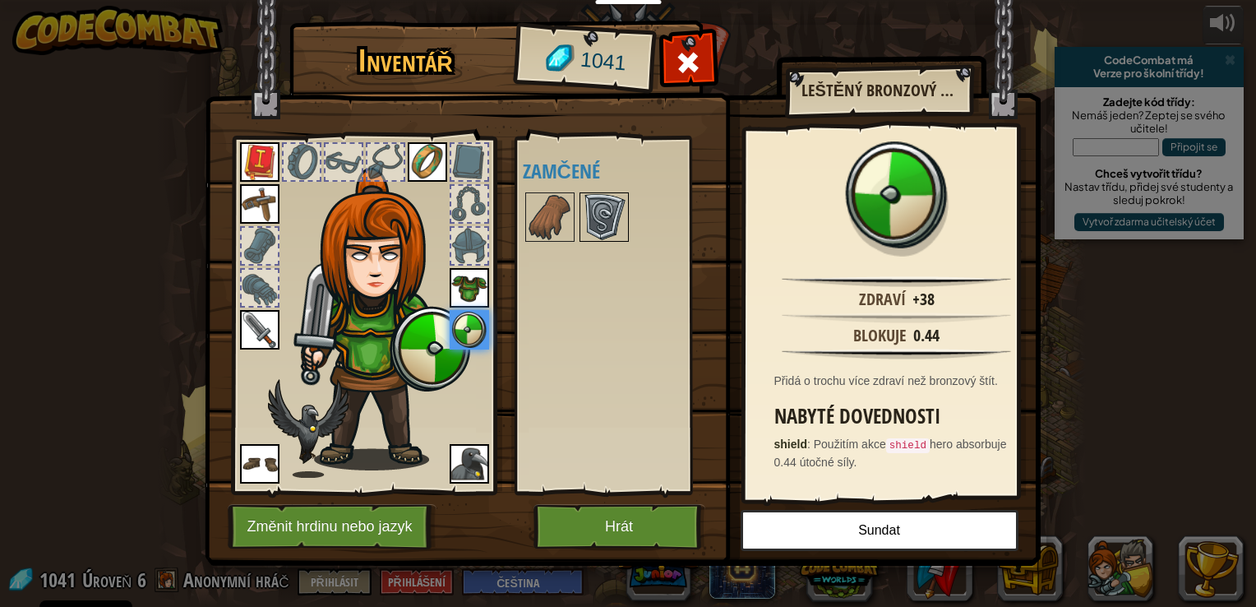
click at [597, 225] on img at bounding box center [604, 217] width 46 height 46
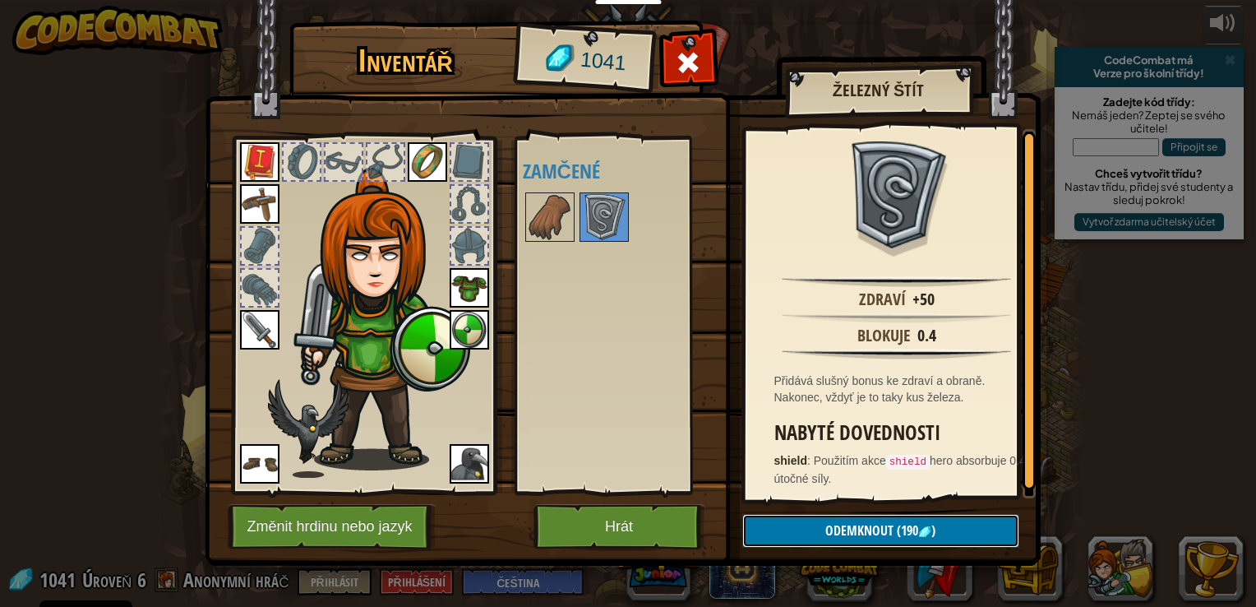
click at [880, 534] on span "Odemknout" at bounding box center [859, 530] width 68 height 18
click at [879, 533] on button "Potvrdit" at bounding box center [880, 531] width 277 height 34
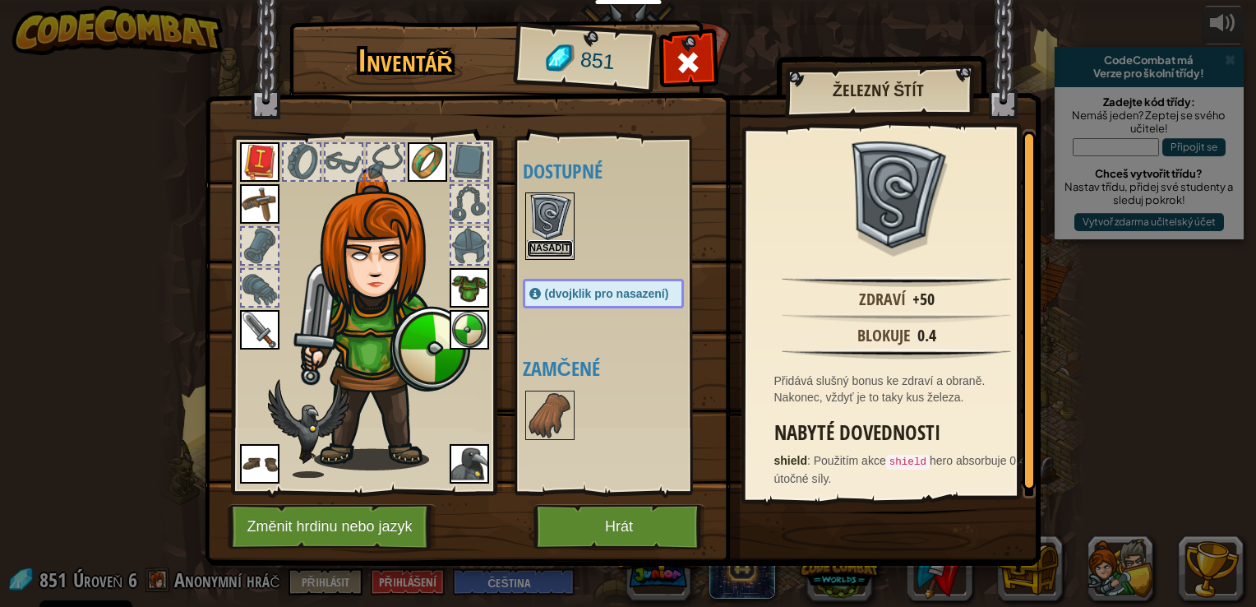
click at [556, 244] on button "Nasadit" at bounding box center [550, 248] width 46 height 17
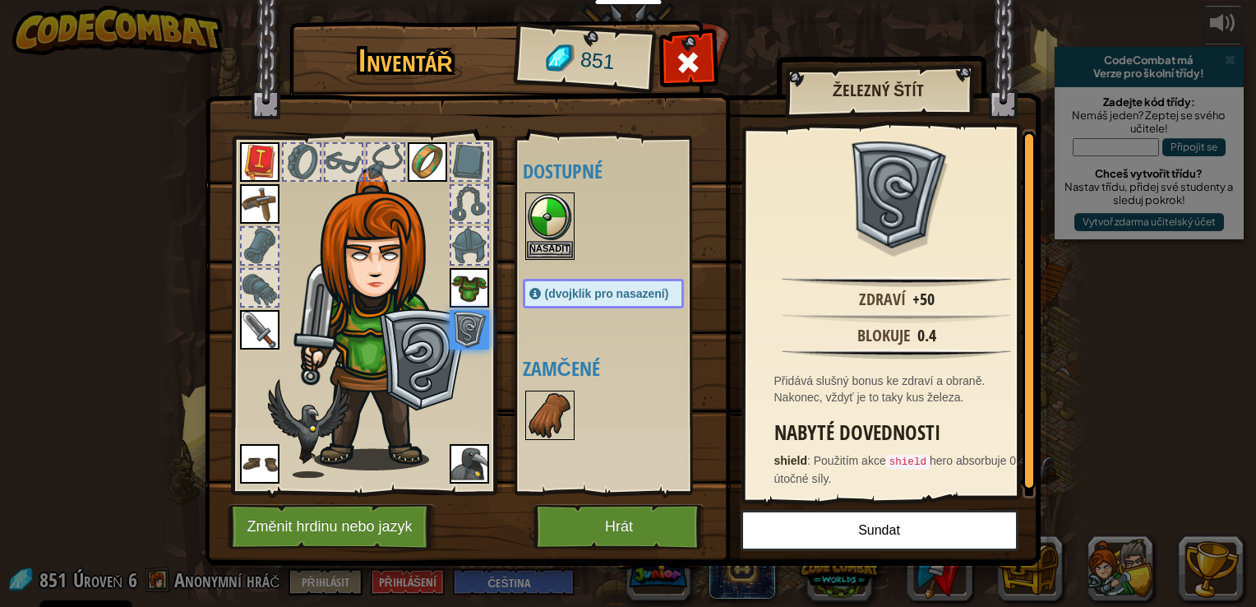
click at [559, 406] on img at bounding box center [550, 415] width 46 height 46
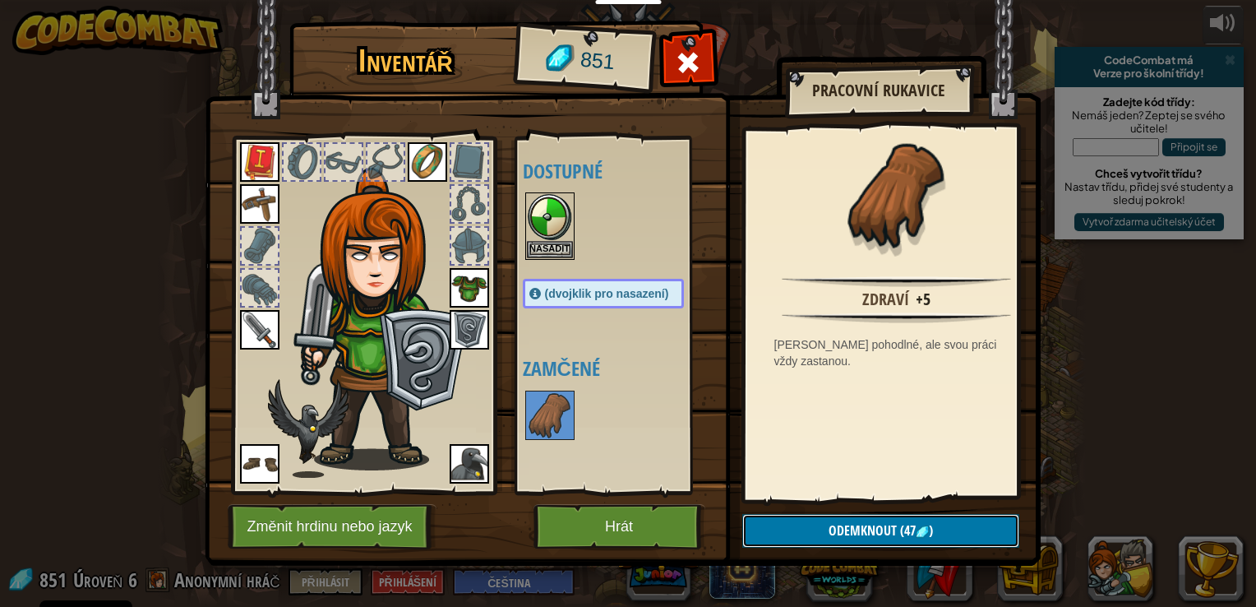
click at [844, 529] on span "Odemknout" at bounding box center [863, 530] width 68 height 18
click at [862, 516] on button "Potvrdit" at bounding box center [880, 531] width 277 height 34
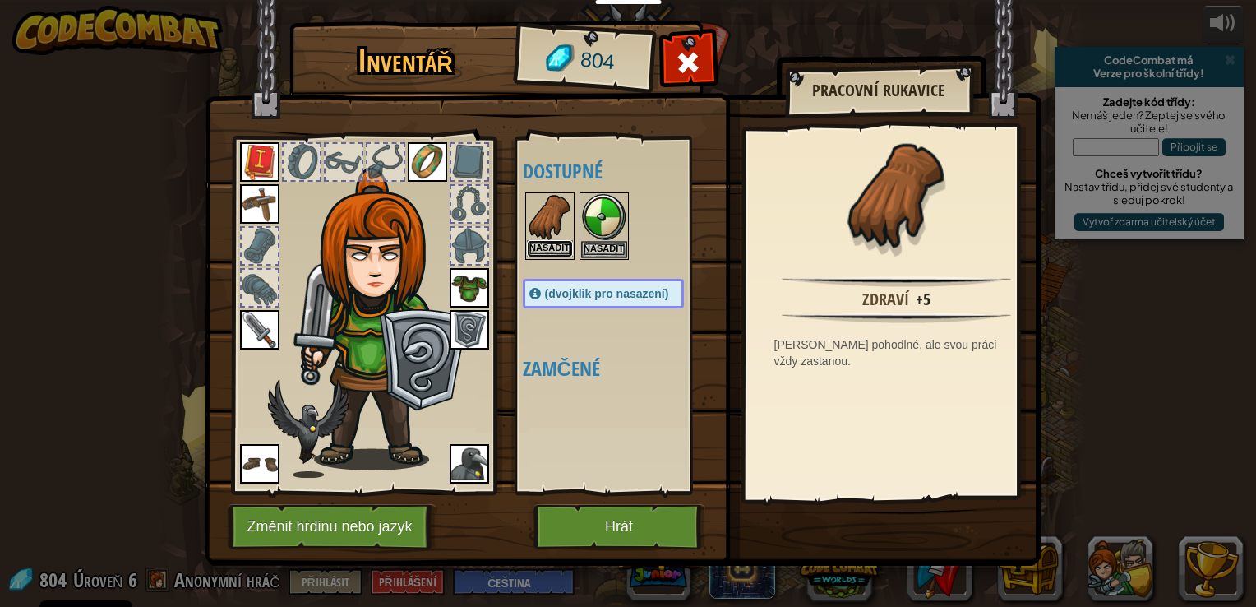
click at [549, 240] on button "Nasadit" at bounding box center [550, 248] width 46 height 17
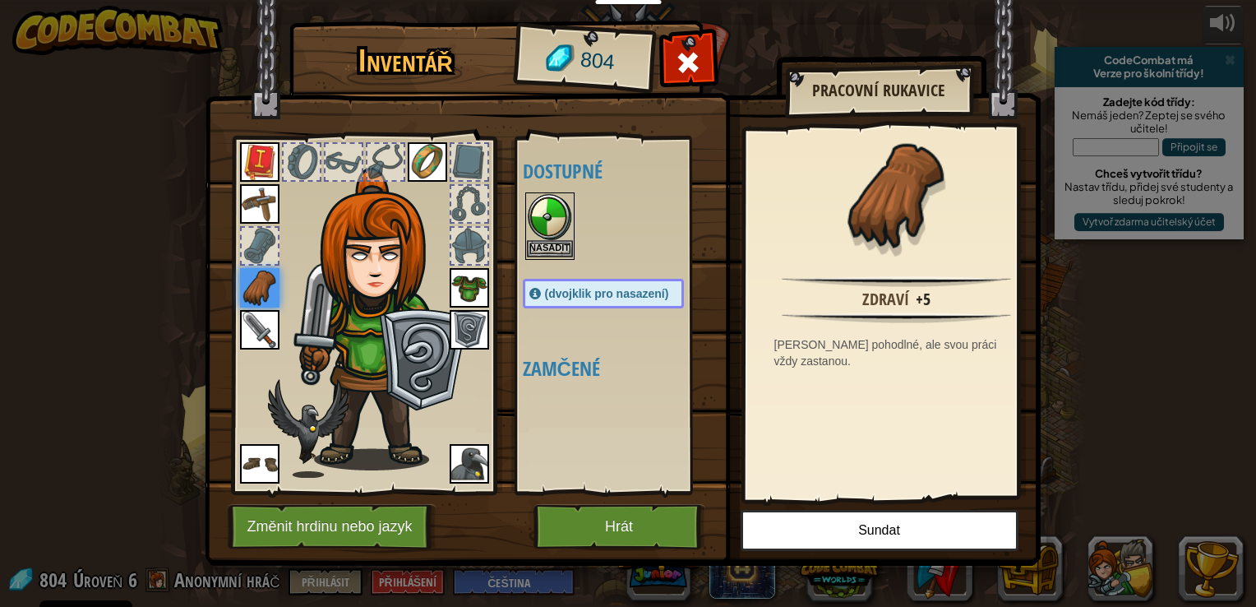
click at [552, 213] on img at bounding box center [550, 217] width 46 height 46
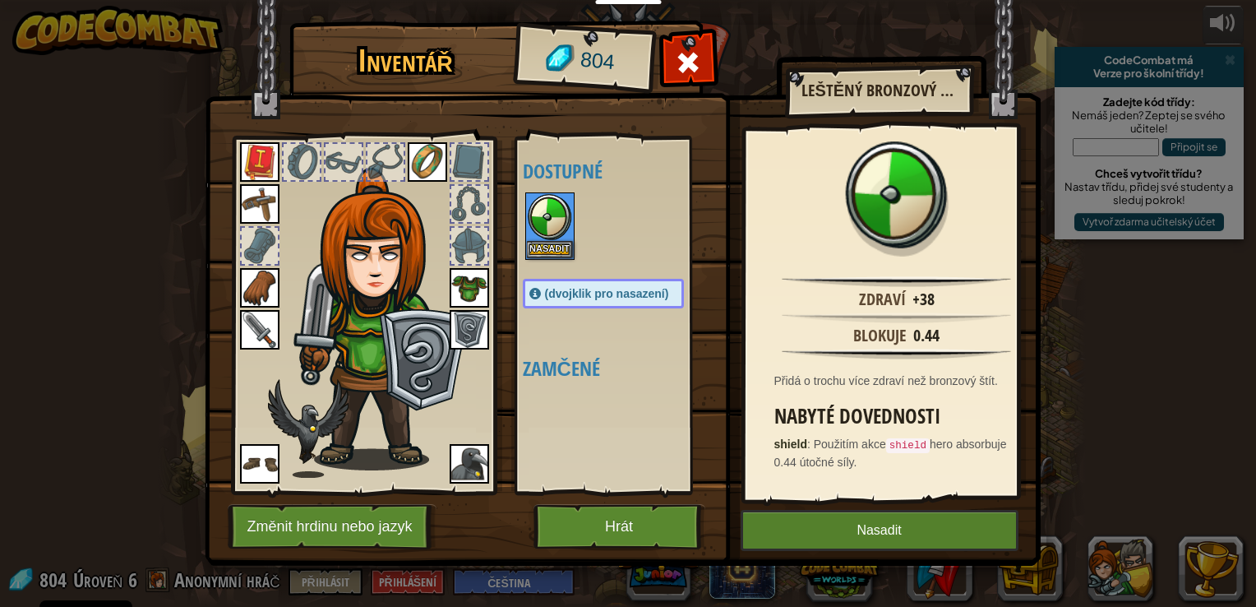
click at [467, 324] on img at bounding box center [469, 329] width 39 height 39
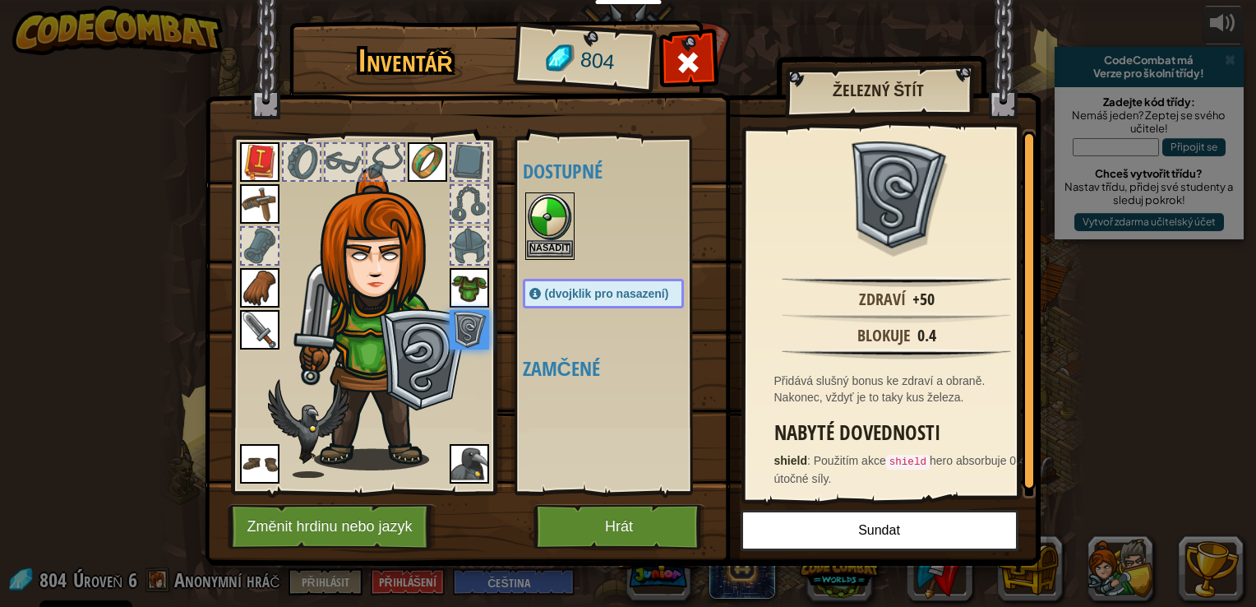
click at [565, 218] on img at bounding box center [550, 217] width 46 height 46
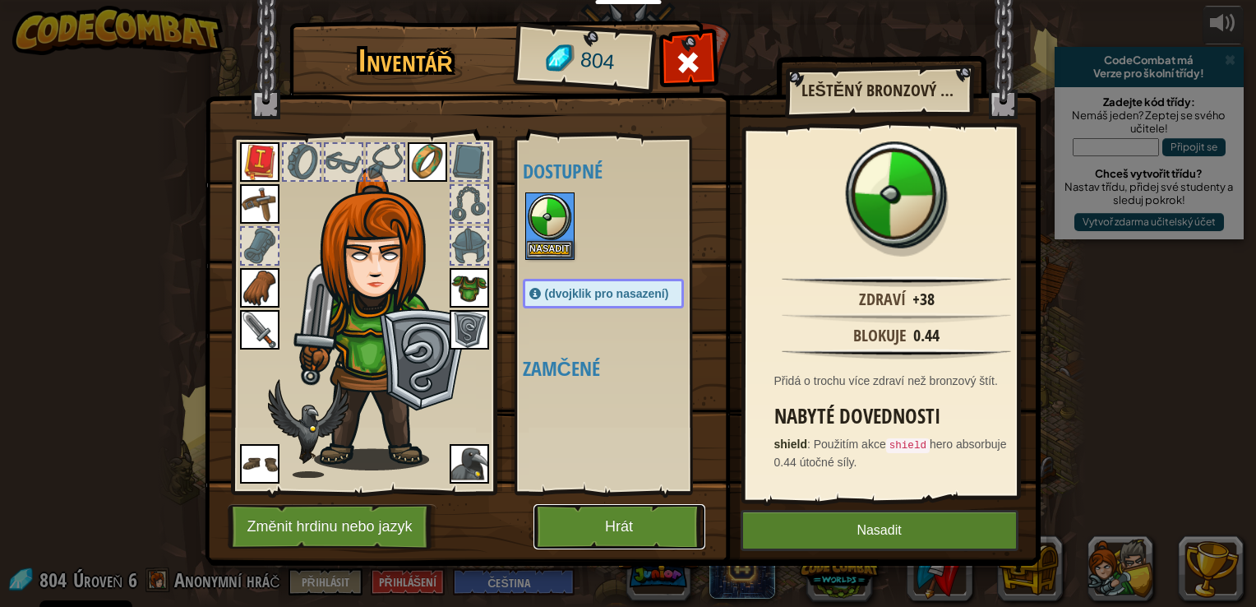
click at [603, 518] on button "Hrát" at bounding box center [619, 526] width 172 height 45
click at [635, 513] on button "Hrát" at bounding box center [619, 526] width 172 height 45
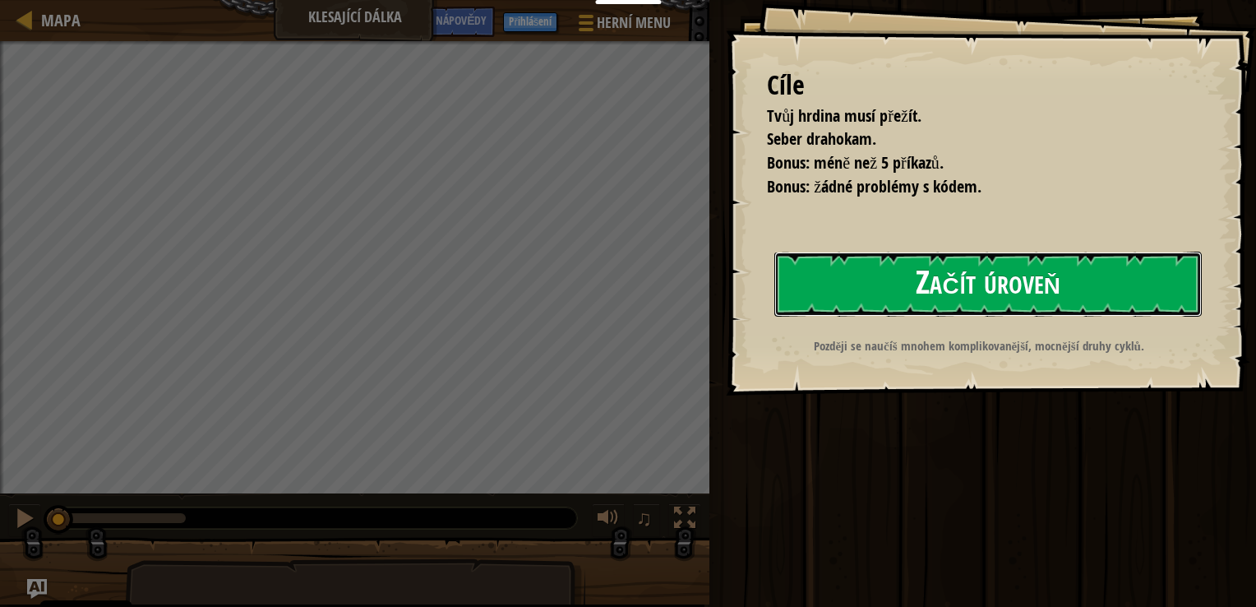
click at [949, 281] on button "Začít úroveň" at bounding box center [987, 284] width 427 height 65
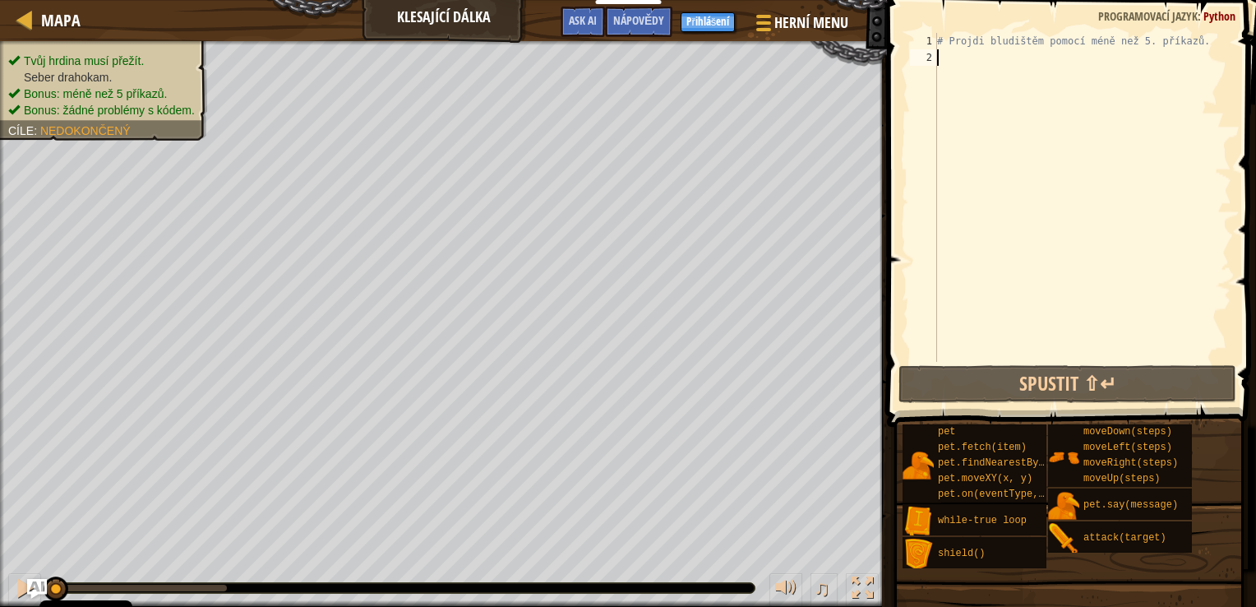
type textarea "m"
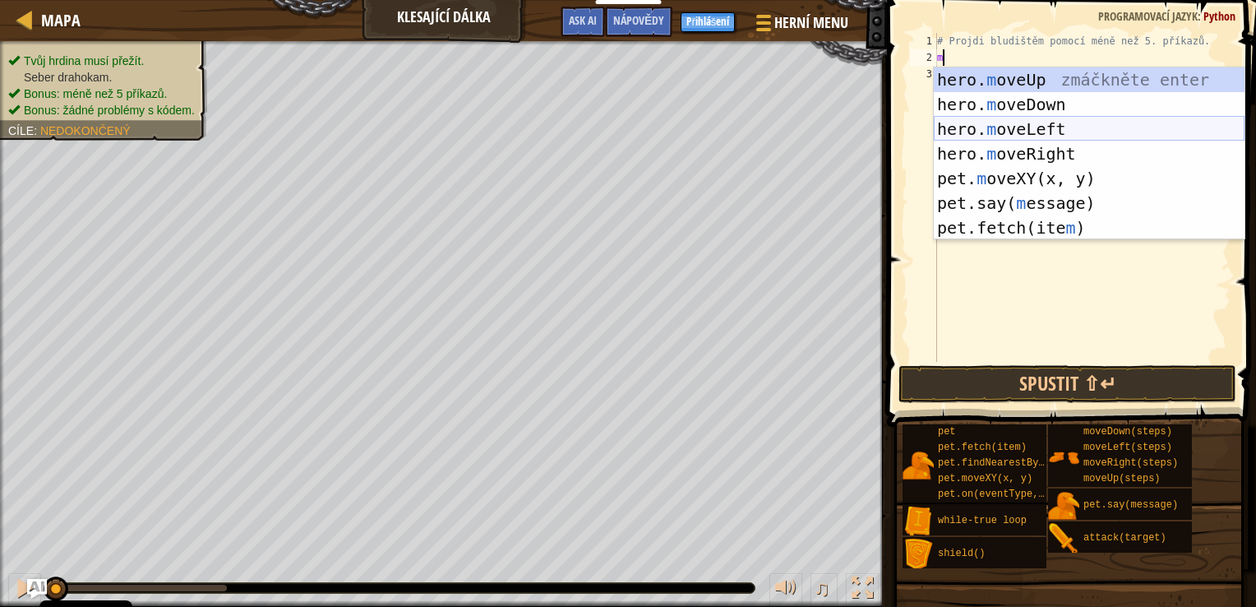
click at [1041, 132] on div "hero. m oveUp zmáčkněte enter hero. m oveDown zmáčkněte enter hero. m oveLeft z…" at bounding box center [1089, 178] width 311 height 222
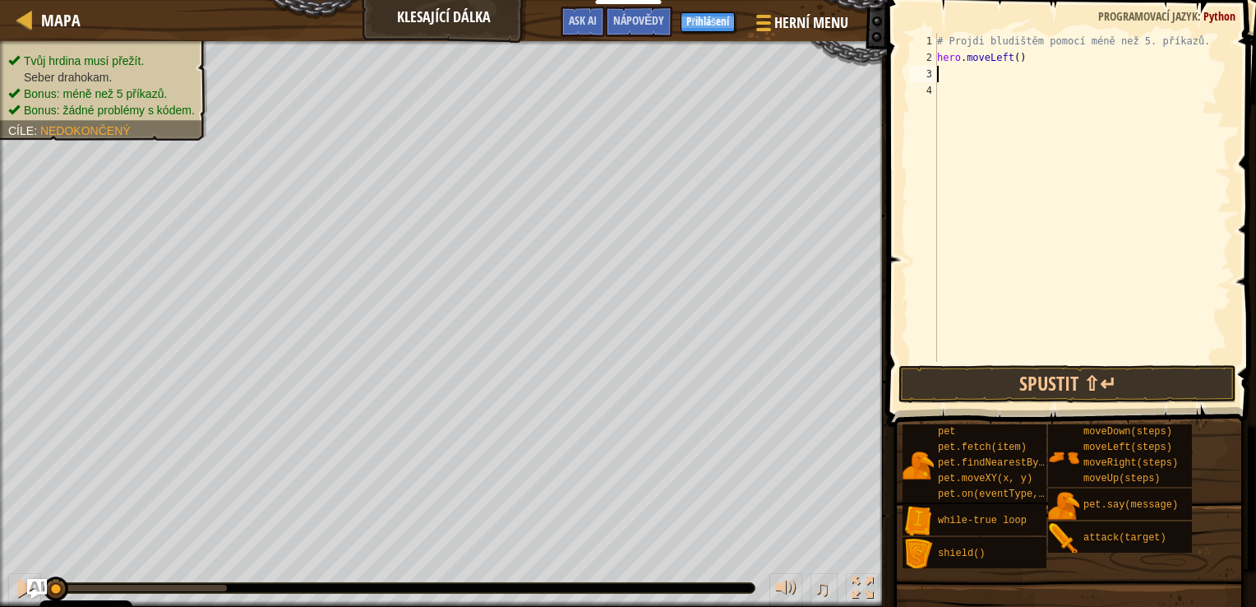
type textarea "m"
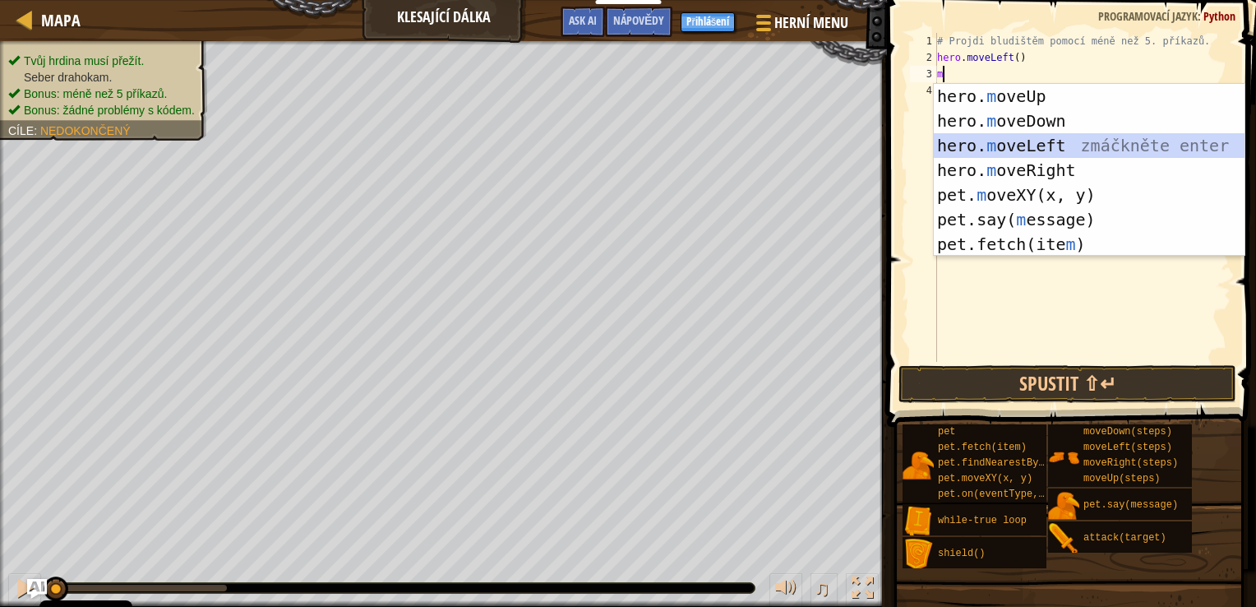
click at [1019, 148] on div "hero. m oveUp zmáčkněte enter hero. m oveDown zmáčkněte enter hero. m oveLeft z…" at bounding box center [1089, 195] width 311 height 222
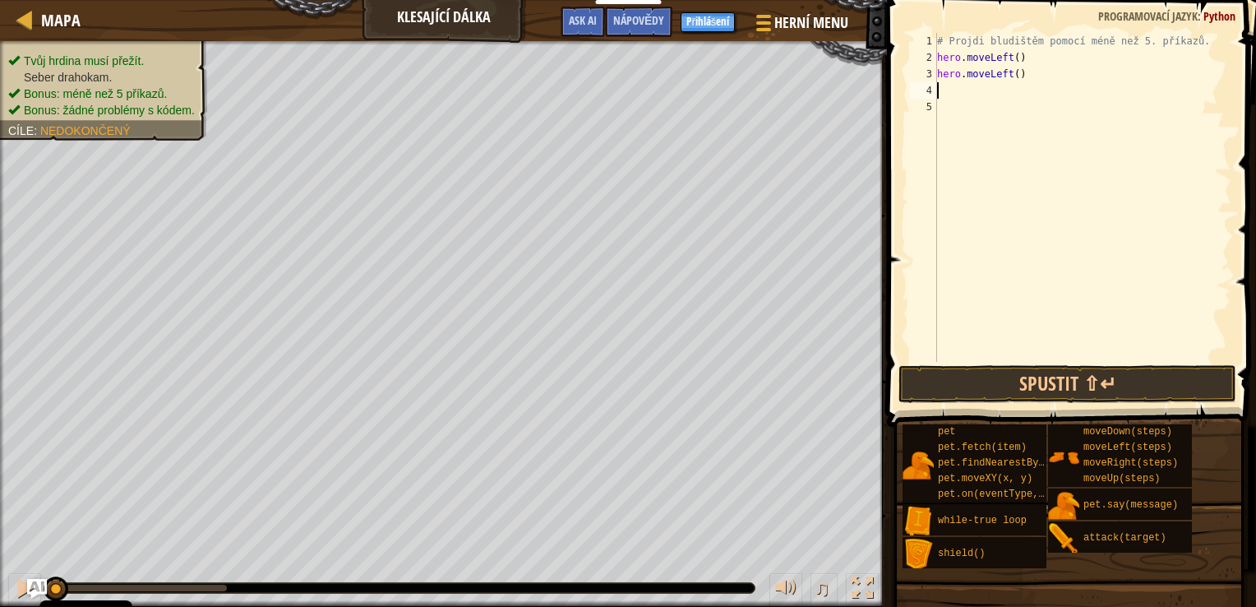
type textarea "m"
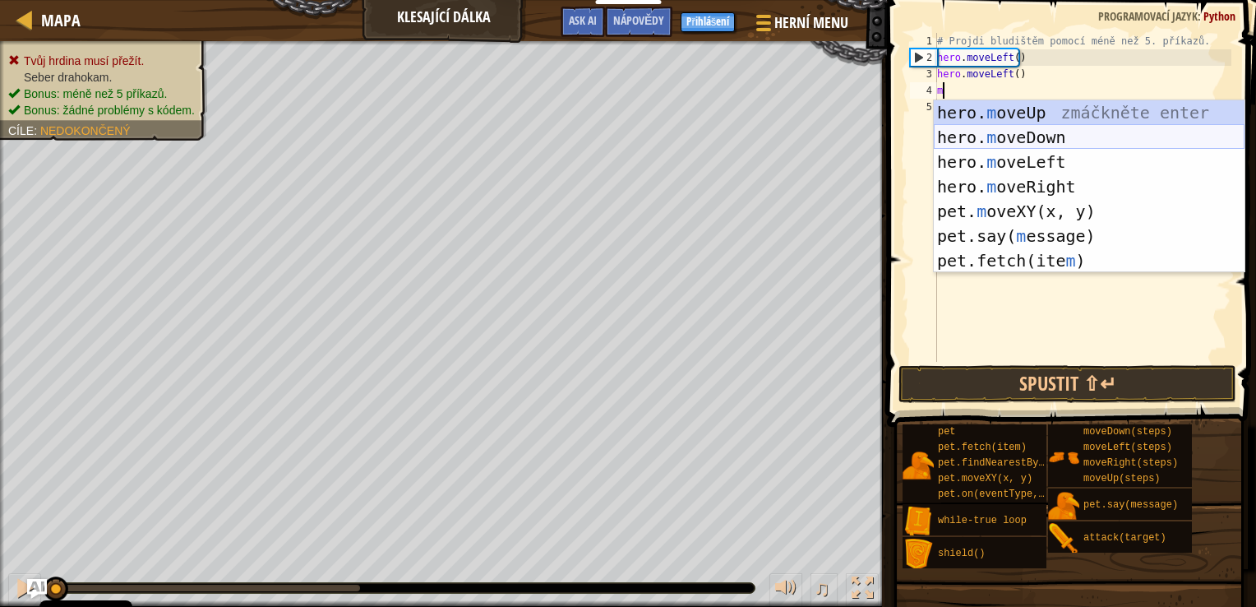
click at [1028, 140] on div "hero. m oveUp zmáčkněte enter hero. m oveDown zmáčkněte enter hero. m oveLeft z…" at bounding box center [1089, 211] width 311 height 222
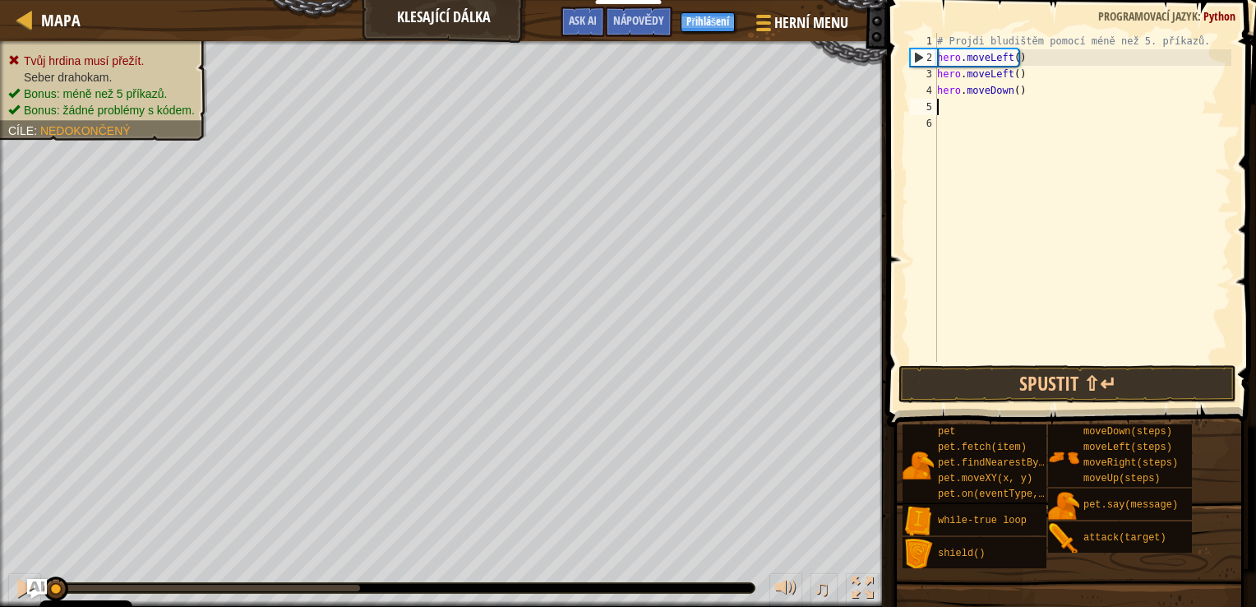
type textarea "m"
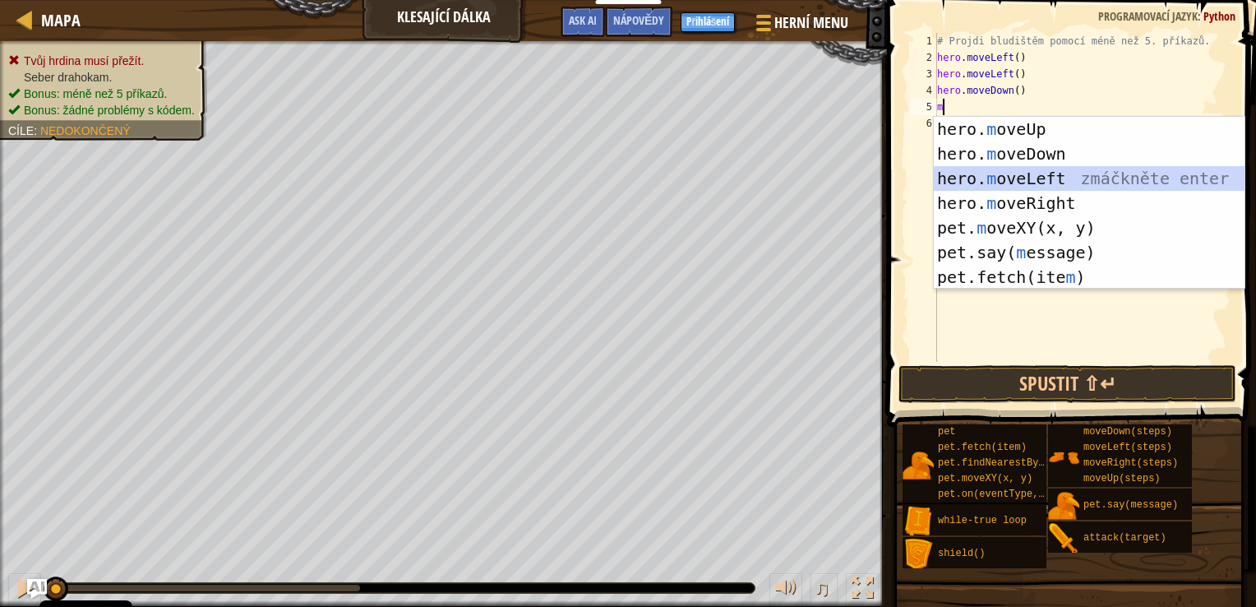
click at [1027, 169] on div "hero. m oveUp zmáčkněte enter hero. m oveDown zmáčkněte enter hero. m oveLeft z…" at bounding box center [1089, 228] width 311 height 222
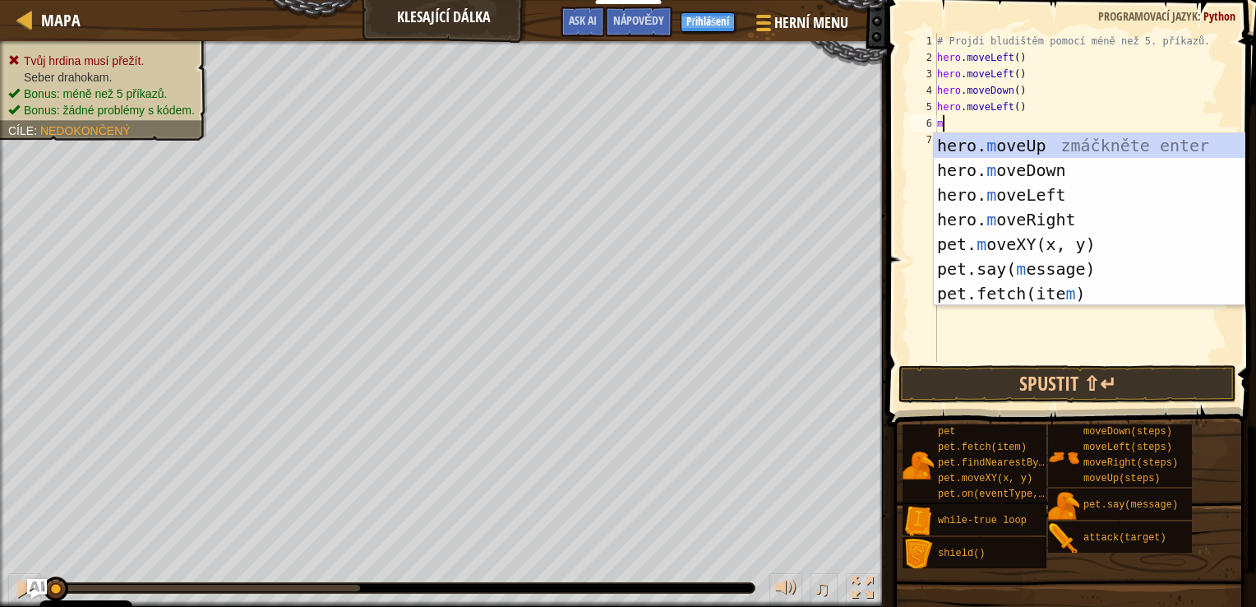
type textarea "m"
click at [1027, 192] on div "hero. m oveUp zmáčkněte enter hero. m oveDown zmáčkněte enter hero. m oveLeft z…" at bounding box center [1089, 244] width 311 height 222
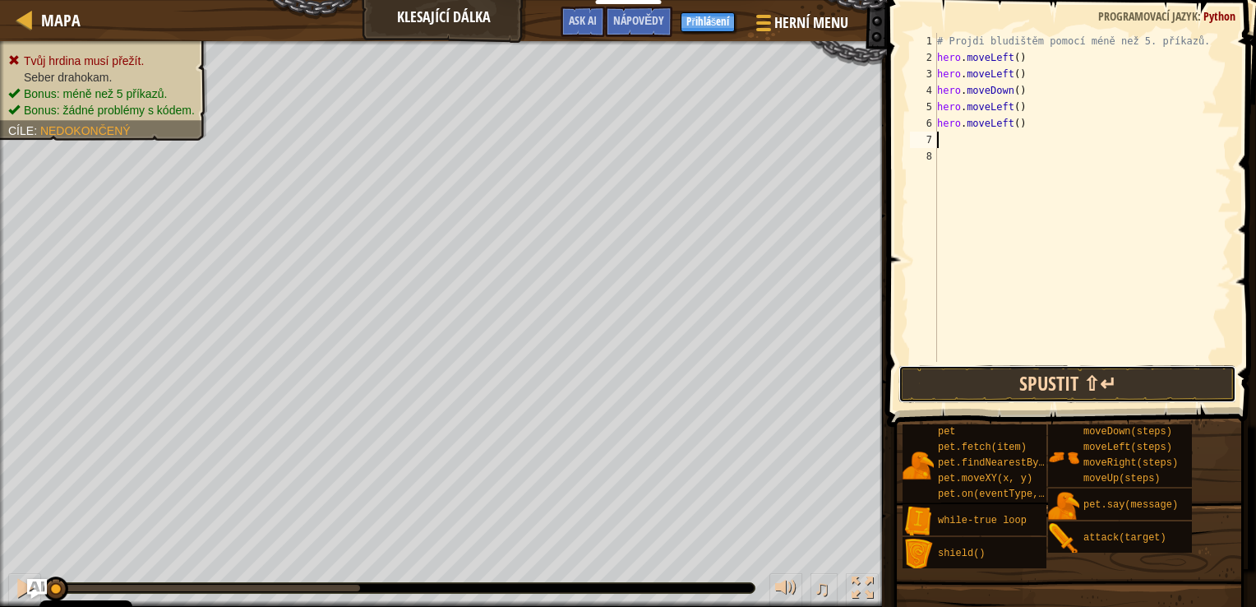
click at [1049, 387] on button "Spustit ⇧↵" at bounding box center [1067, 384] width 339 height 38
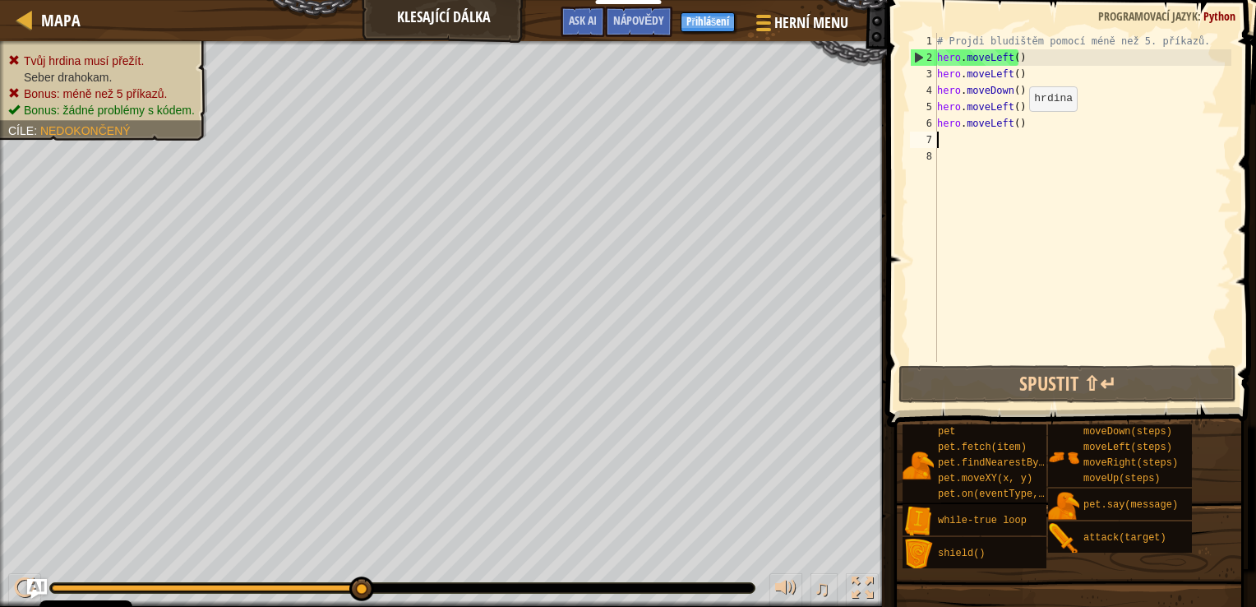
click at [1023, 134] on div "# Projdi bludištěm pomocí méně než 5. příkazů. hero . moveLeft ( ) hero . moveL…" at bounding box center [1083, 214] width 298 height 362
click at [1023, 120] on div "# Projdi bludištěm pomocí méně než 5. příkazů. hero . moveLeft ( ) hero . moveL…" at bounding box center [1083, 214] width 298 height 362
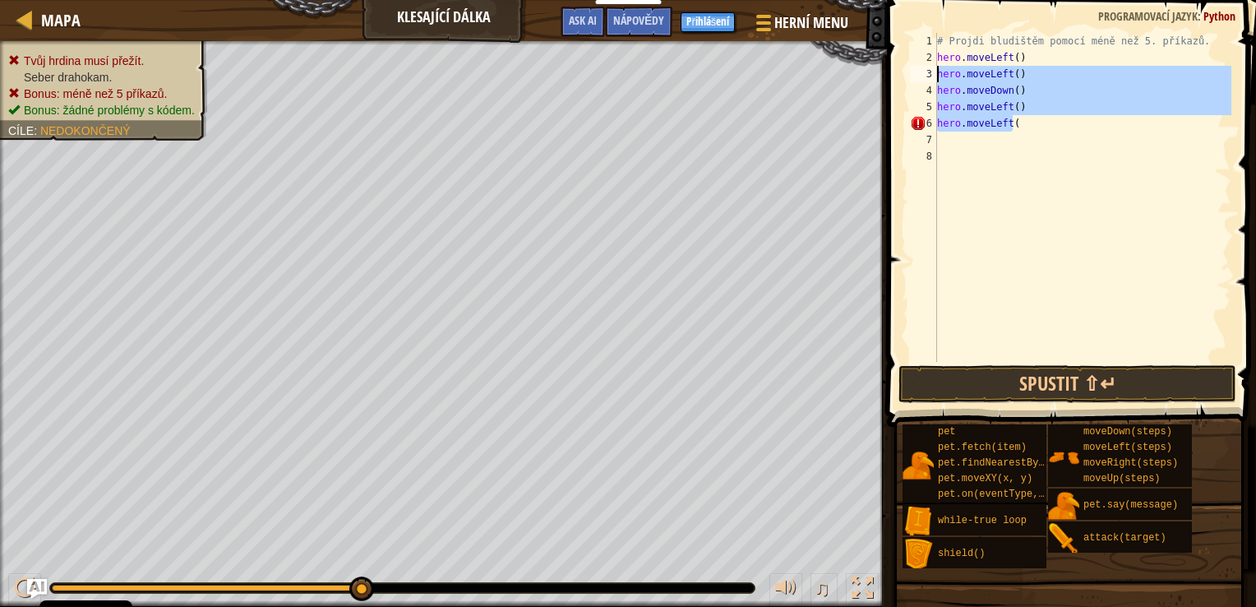
drag, startPoint x: 1009, startPoint y: 130, endPoint x: 898, endPoint y: 63, distance: 129.4
click at [898, 63] on div "hero.moveLeft( 1 2 3 4 5 6 7 8 # Projdi bludištěm pomocí méně než 5. příkazů. h…" at bounding box center [1069, 245] width 374 height 475
type textarea "hero.moveLeft() hero.moveLeft()"
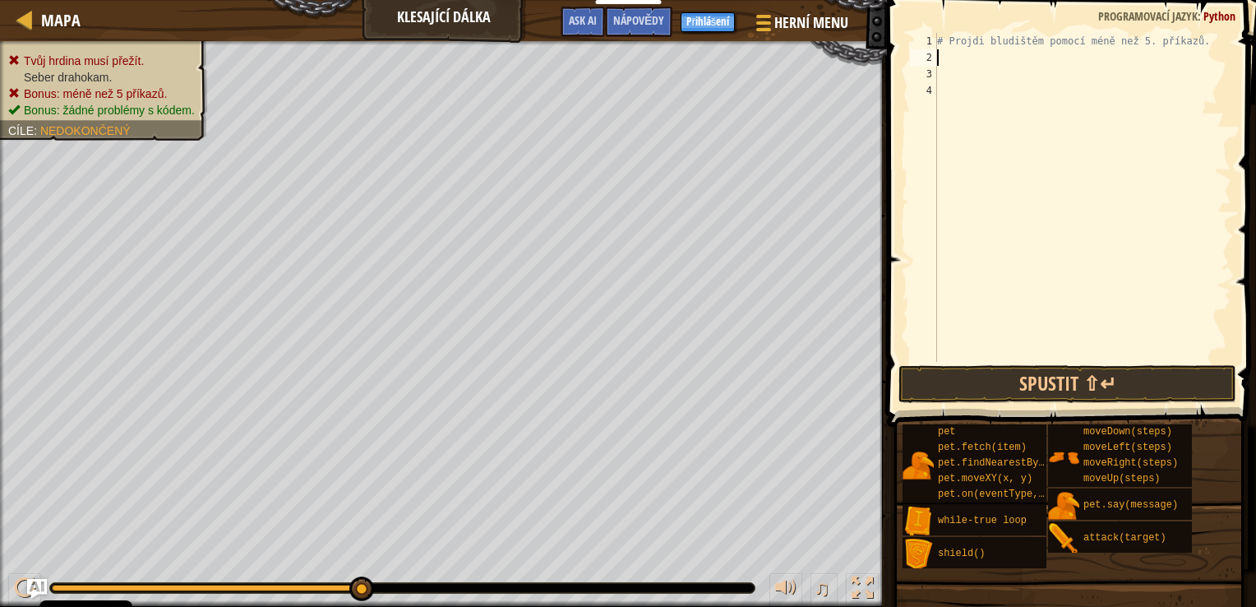
click at [1009, 63] on div "# Projdi bludištěm pomocí méně než 5. příkazů." at bounding box center [1083, 214] width 298 height 362
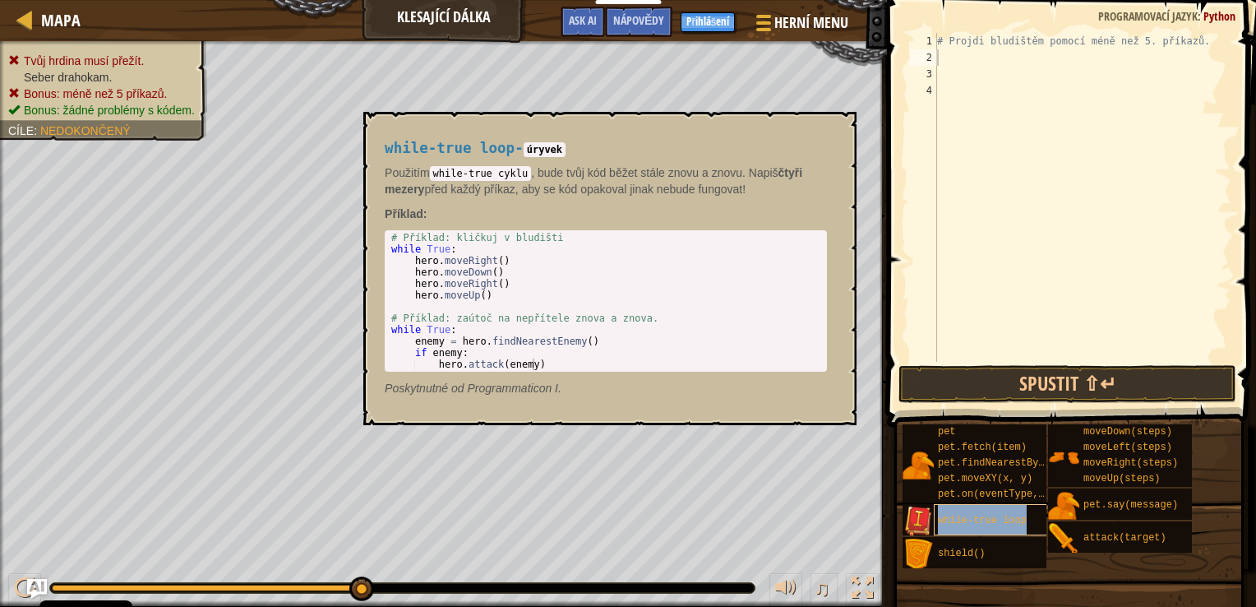
click at [977, 519] on span "while-true loop" at bounding box center [982, 521] width 89 height 12
type textarea "w"
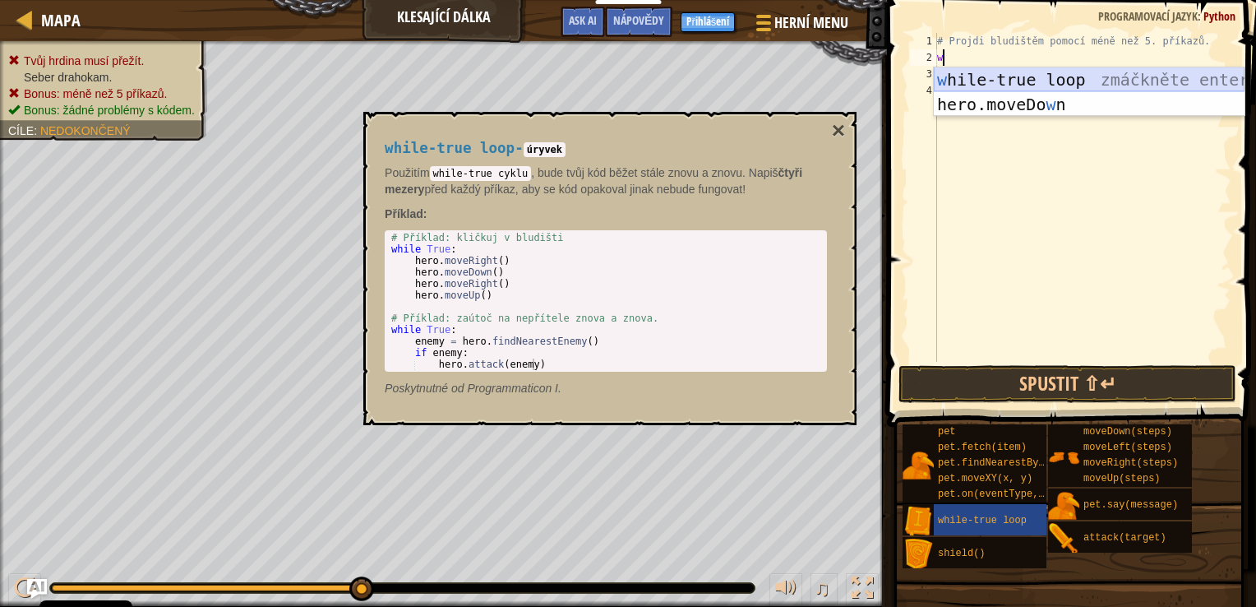
click at [1020, 73] on div "w hile-true loop zmáčkněte enter hero.moveDo w n zmáčkněte enter" at bounding box center [1089, 116] width 311 height 99
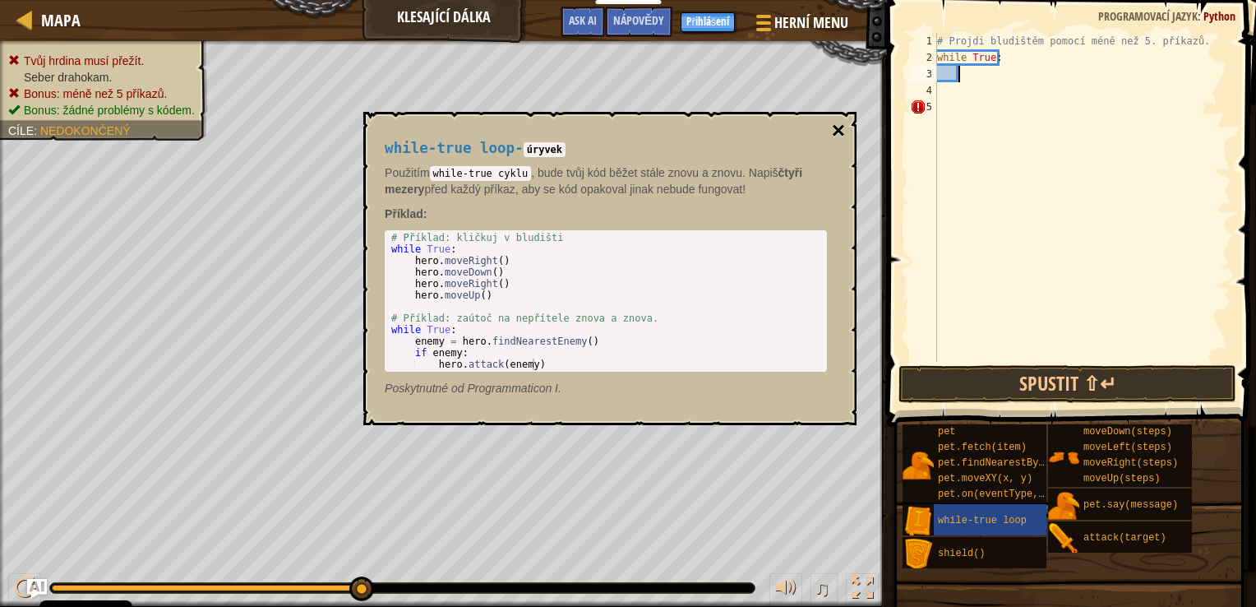
click at [841, 132] on button "×" at bounding box center [838, 130] width 13 height 23
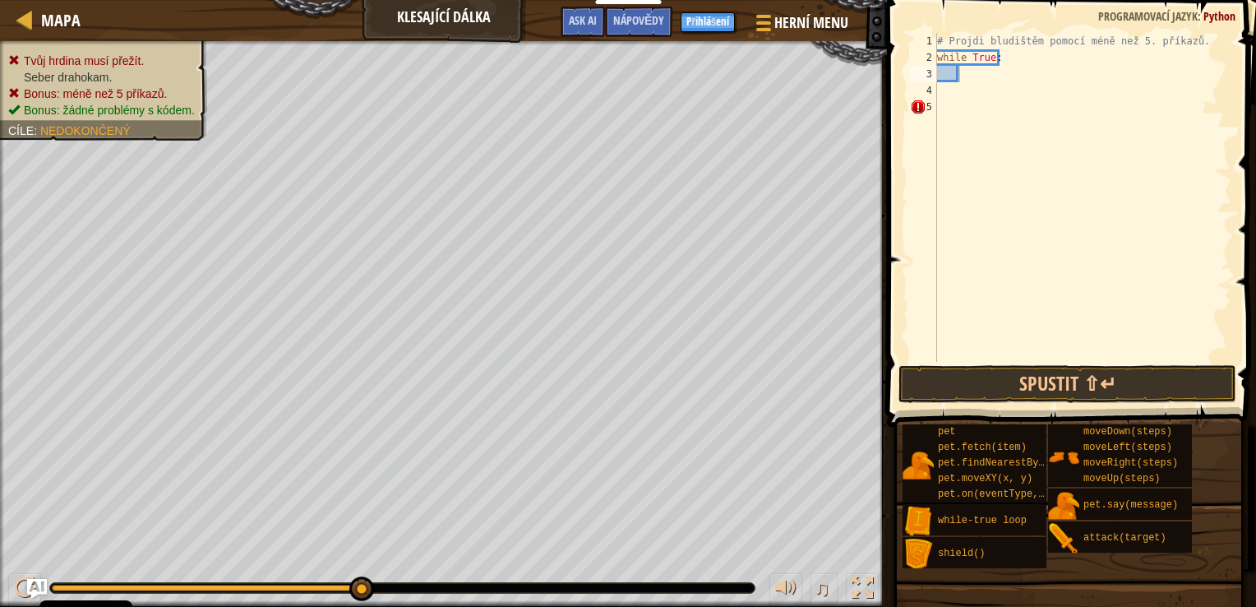
click at [972, 76] on div "# Projdi bludištěm pomocí méně než 5. příkazů. while True :" at bounding box center [1083, 214] width 298 height 362
type textarea "m"
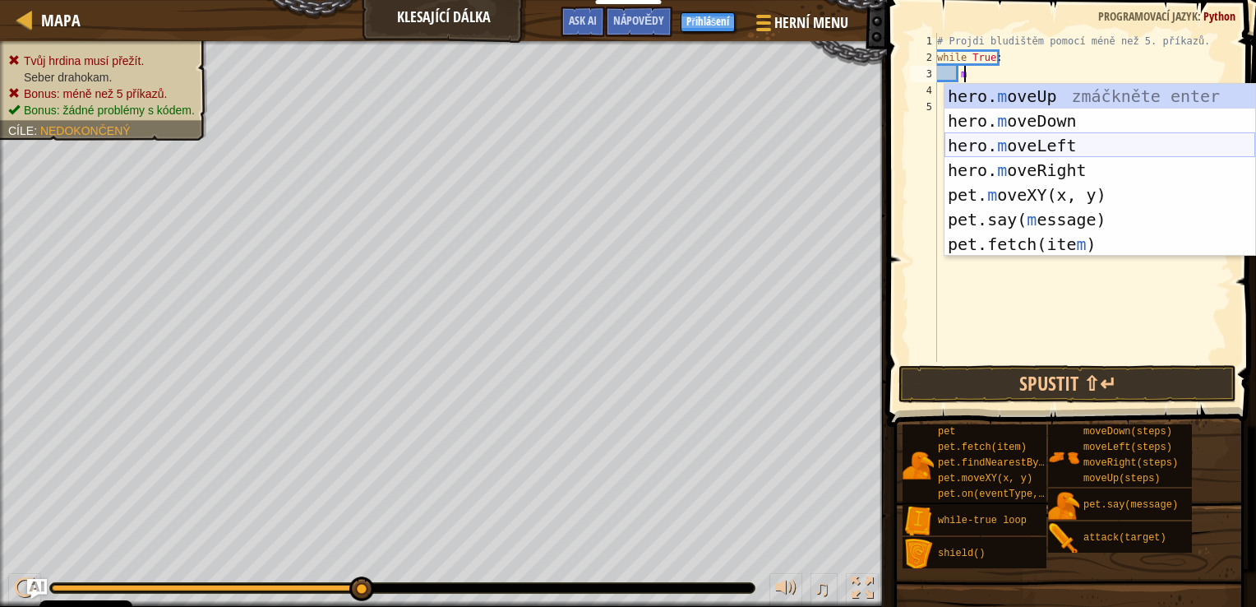
click at [1001, 151] on div "hero. m oveUp zmáčkněte enter hero. m oveDown zmáčkněte enter hero. m oveLeft z…" at bounding box center [1099, 195] width 311 height 222
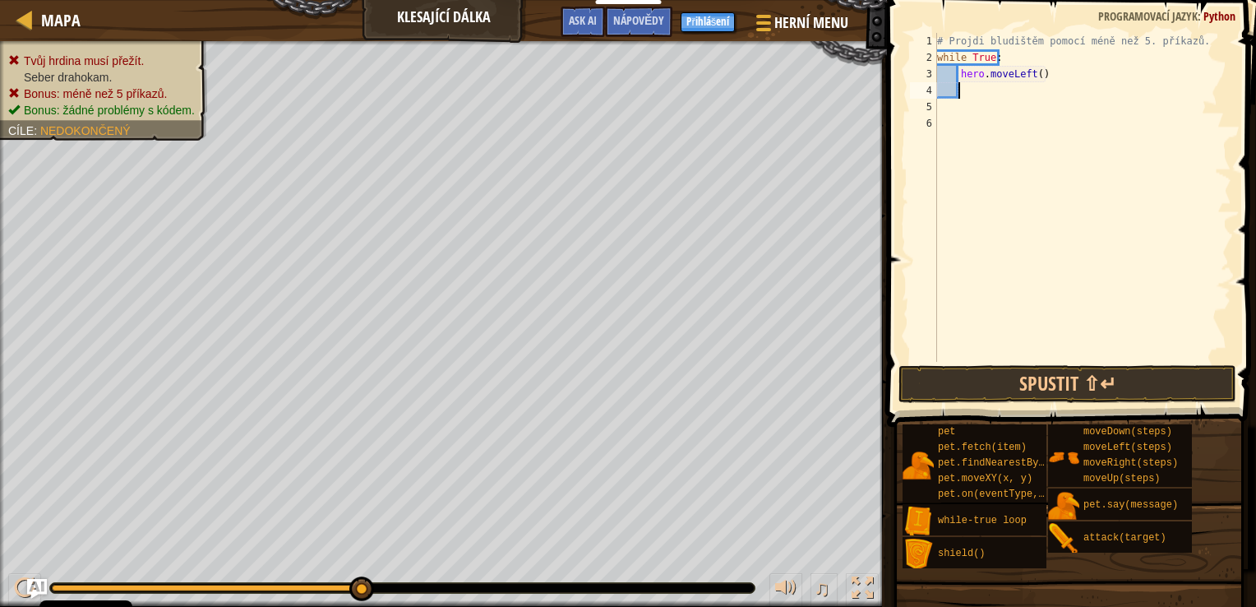
scroll to position [7, 0]
type textarea "m"
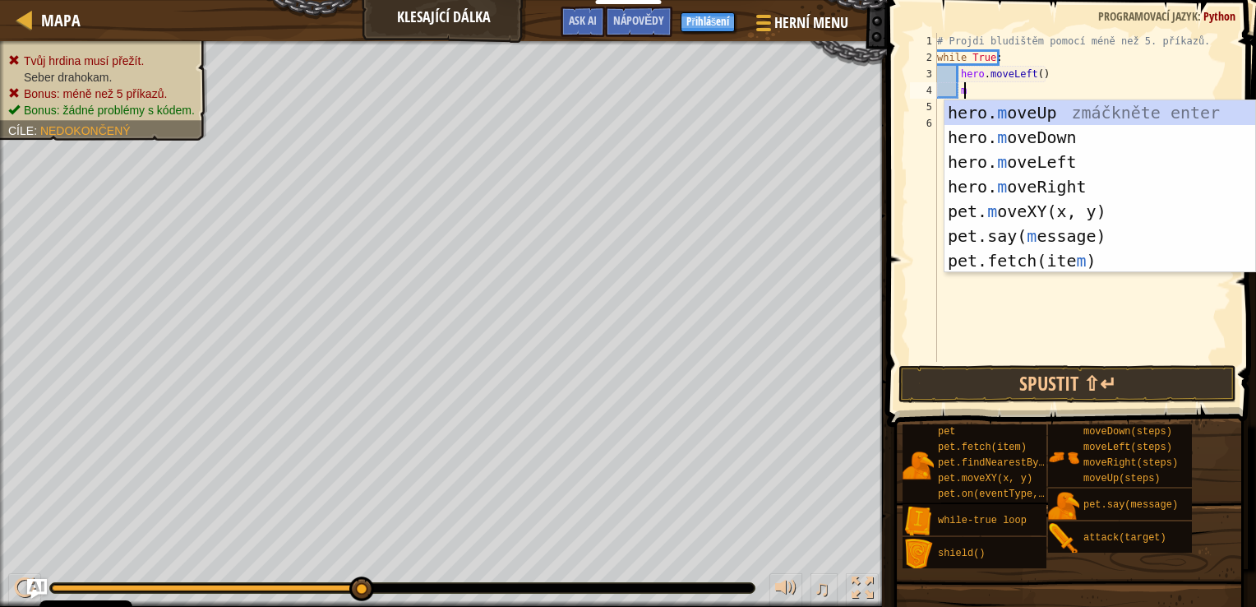
scroll to position [7, 1]
click at [1020, 160] on div "hero. m oveUp zmáčkněte enter hero. m oveDown zmáčkněte enter hero. m oveLeft z…" at bounding box center [1099, 211] width 311 height 222
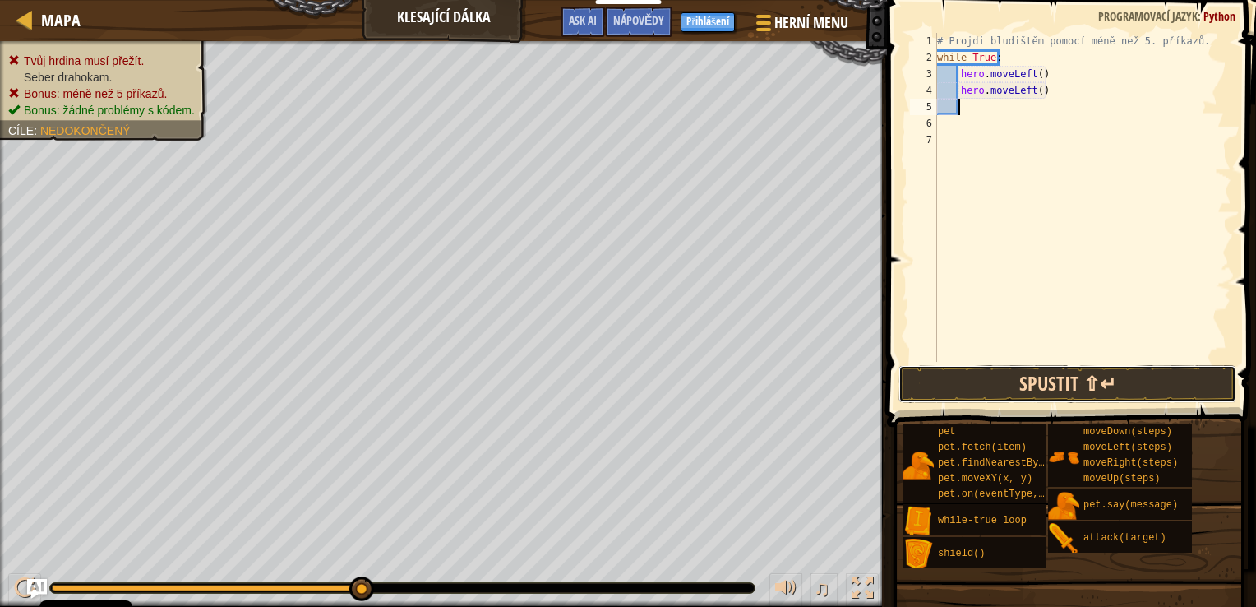
click at [1036, 377] on button "Spustit ⇧↵" at bounding box center [1067, 384] width 339 height 38
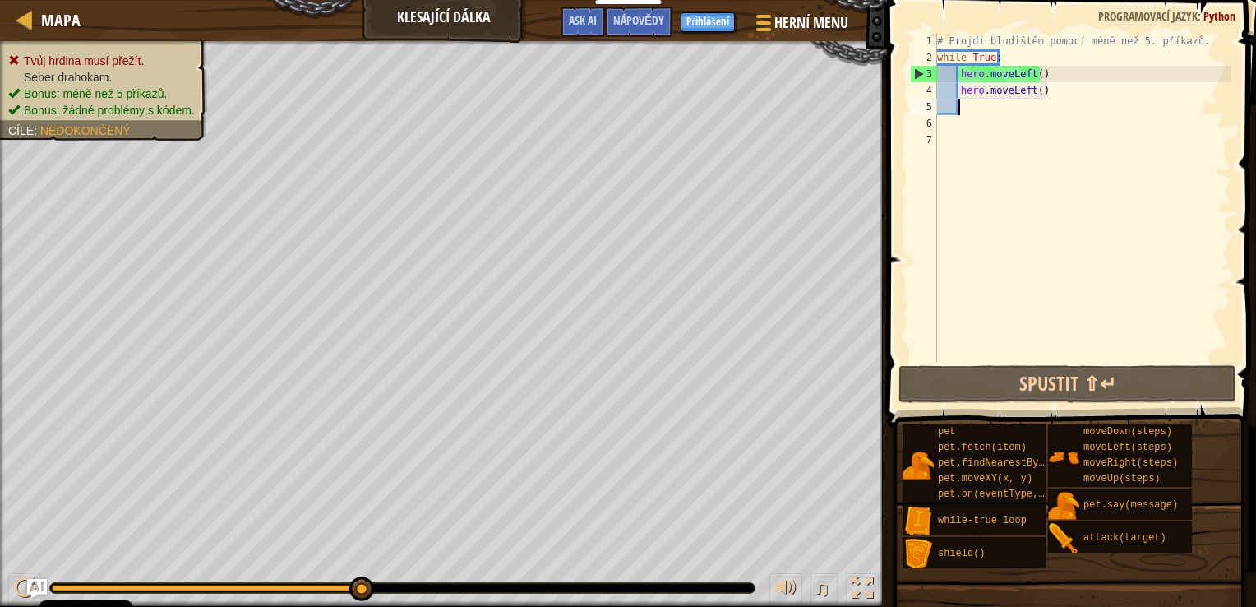
click at [1051, 101] on div "# Projdi bludištěm pomocí méně než 5. příkazů. while True : hero . moveLeft ( )…" at bounding box center [1083, 214] width 298 height 362
drag, startPoint x: 1049, startPoint y: 88, endPoint x: 957, endPoint y: 96, distance: 92.4
click at [957, 96] on div "# Projdi bludištěm pomocí méně než 5. příkazů. while True : hero . moveLeft ( )…" at bounding box center [1083, 214] width 298 height 362
type textarea "hero.moveLeft()"
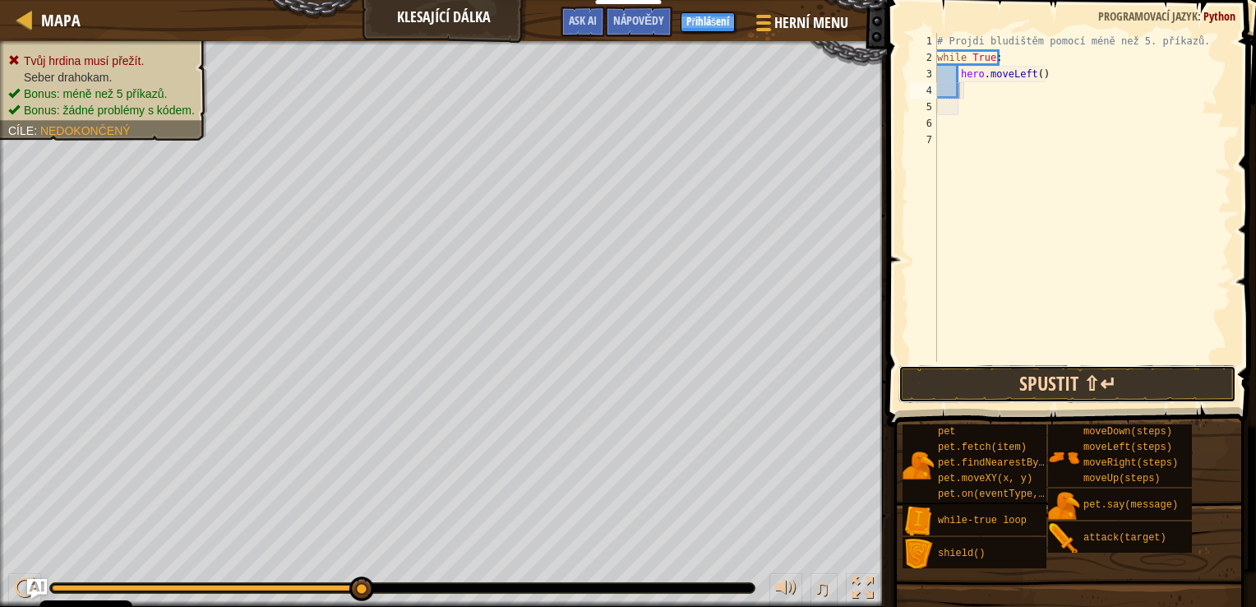
click at [1062, 394] on button "Spustit ⇧↵" at bounding box center [1067, 384] width 339 height 38
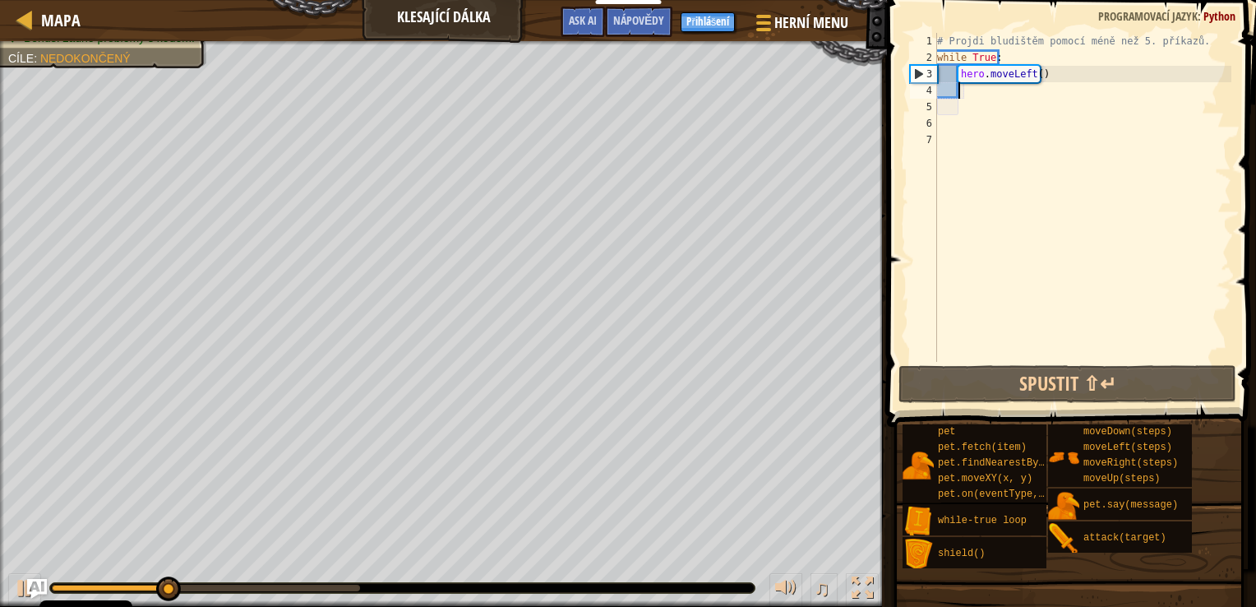
click at [1032, 78] on div "# Projdi bludištěm pomocí méně než 5. příkazů. while True : hero . moveLeft ( )" at bounding box center [1083, 214] width 298 height 362
drag, startPoint x: 1032, startPoint y: 76, endPoint x: 962, endPoint y: 85, distance: 70.5
click at [962, 85] on div "# Projdi bludištěm pomocí méně než 5. příkazů. while True : hero . moveLeft ( )" at bounding box center [1083, 214] width 298 height 362
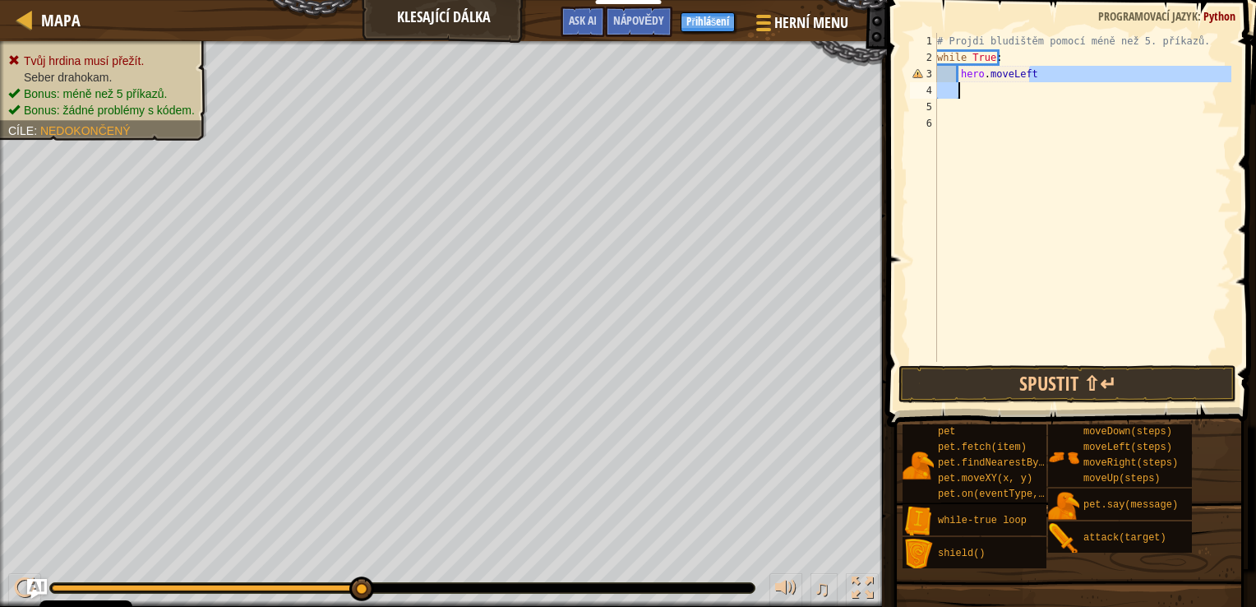
drag, startPoint x: 1043, startPoint y: 79, endPoint x: 963, endPoint y: 84, distance: 79.9
click at [963, 84] on div "# Projdi bludištěm pomocí méně než 5. příkazů. while True : hero . moveLeft" at bounding box center [1083, 214] width 298 height 362
drag, startPoint x: 968, startPoint y: 75, endPoint x: 1088, endPoint y: 81, distance: 121.0
click at [1088, 81] on div "# Projdi bludištěm pomocí méně než 5. příkazů. while True : hero . moveLeft" at bounding box center [1083, 214] width 298 height 362
drag, startPoint x: 1028, startPoint y: 81, endPoint x: 934, endPoint y: 82, distance: 94.5
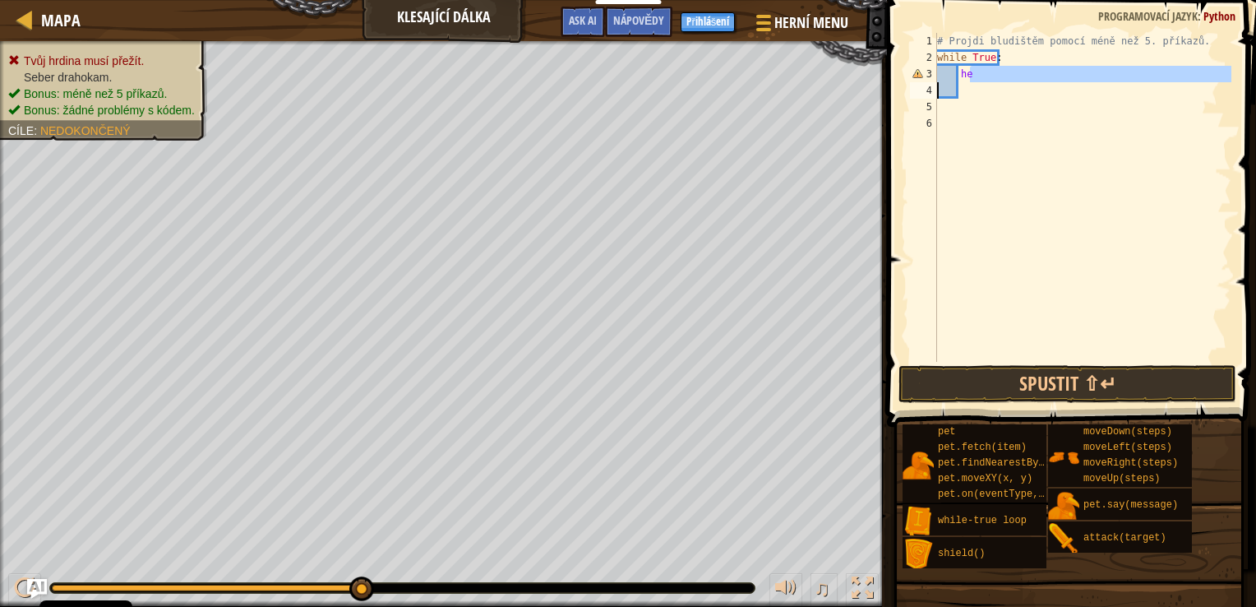
click at [935, 82] on div "he 1 2 3 4 5 6 # Projdi bludištěm pomocí méně než 5. příkazů. while True : he ה…" at bounding box center [1069, 197] width 325 height 329
type textarea "he"
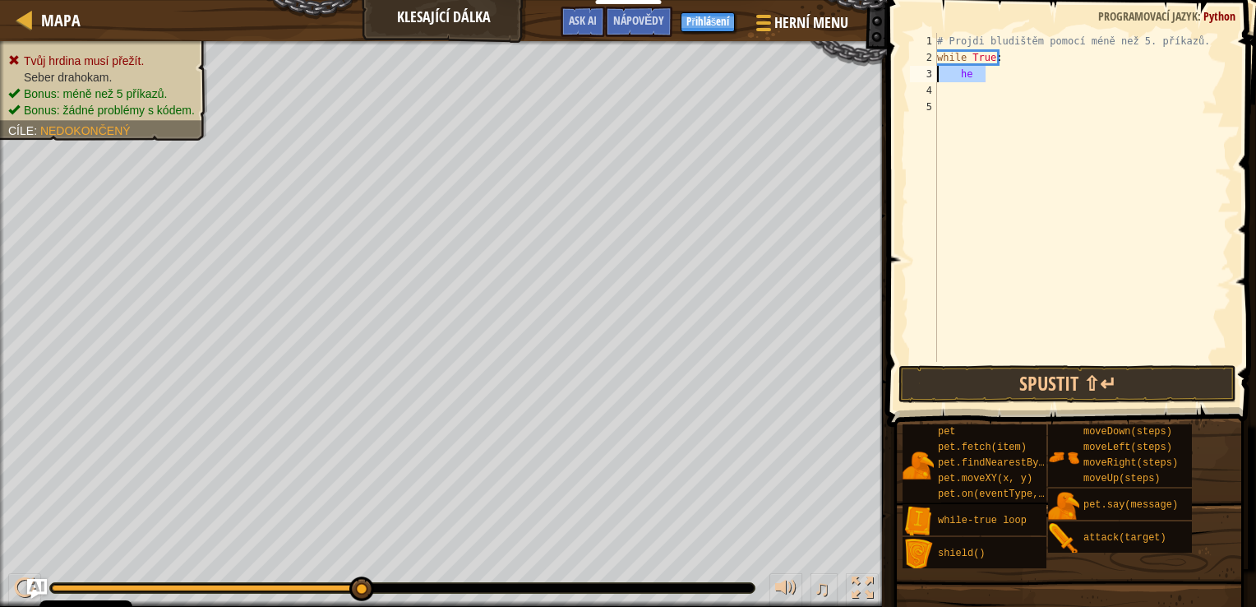
drag, startPoint x: 988, startPoint y: 70, endPoint x: 903, endPoint y: 78, distance: 85.1
click at [903, 78] on div "he 1 2 3 4 5 # Projdi bludištěm pomocí méně než 5. příkazů. while True : he ההה…" at bounding box center [1069, 245] width 374 height 475
drag, startPoint x: 981, startPoint y: 74, endPoint x: 887, endPoint y: 25, distance: 105.9
click at [887, 25] on div "Mapa Klesající dálka Herní menu Hotovo Přihlášení Nápovědy Ask AI 1 ההההההההההה…" at bounding box center [628, 303] width 1256 height 607
type textarea "# Projdi bludištěm pomocí méně než 5. příkazů. while True:"
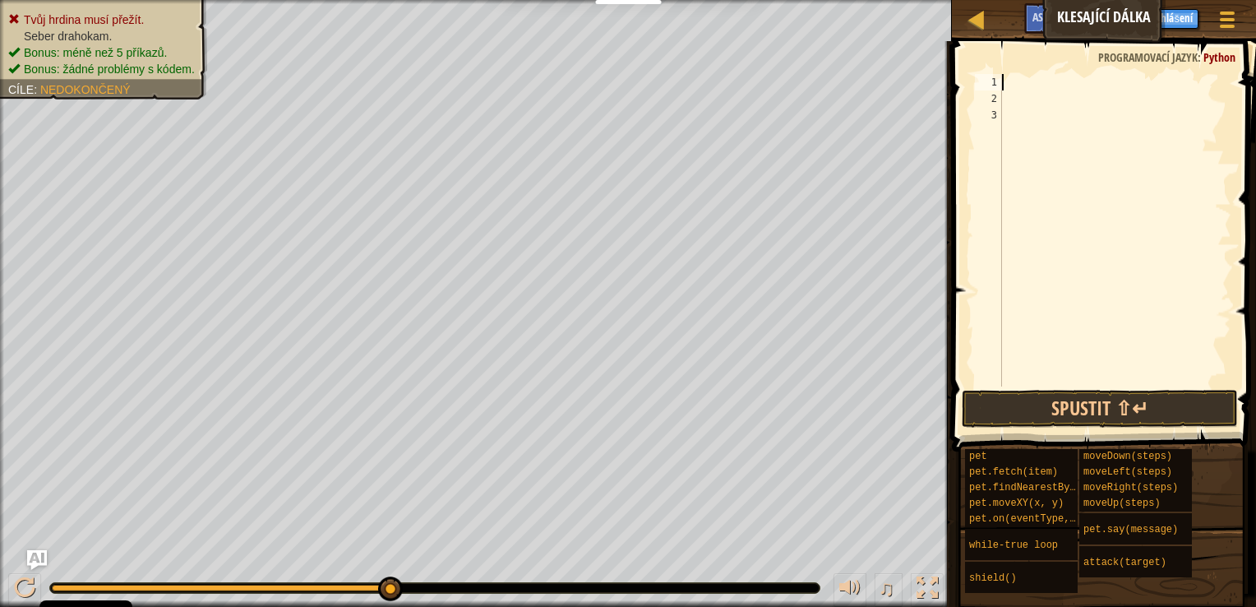
type textarea "m"
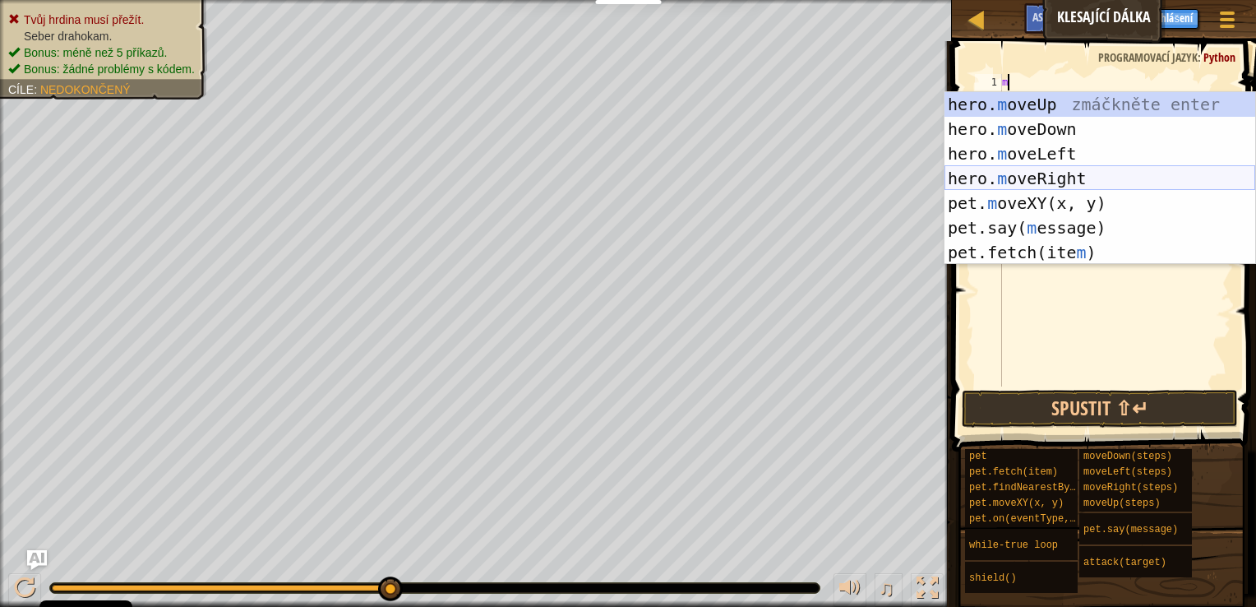
click at [1046, 179] on div "hero. m oveUp zmáčkněte enter hero. m oveDown zmáčkněte enter hero. m oveLeft z…" at bounding box center [1099, 203] width 311 height 222
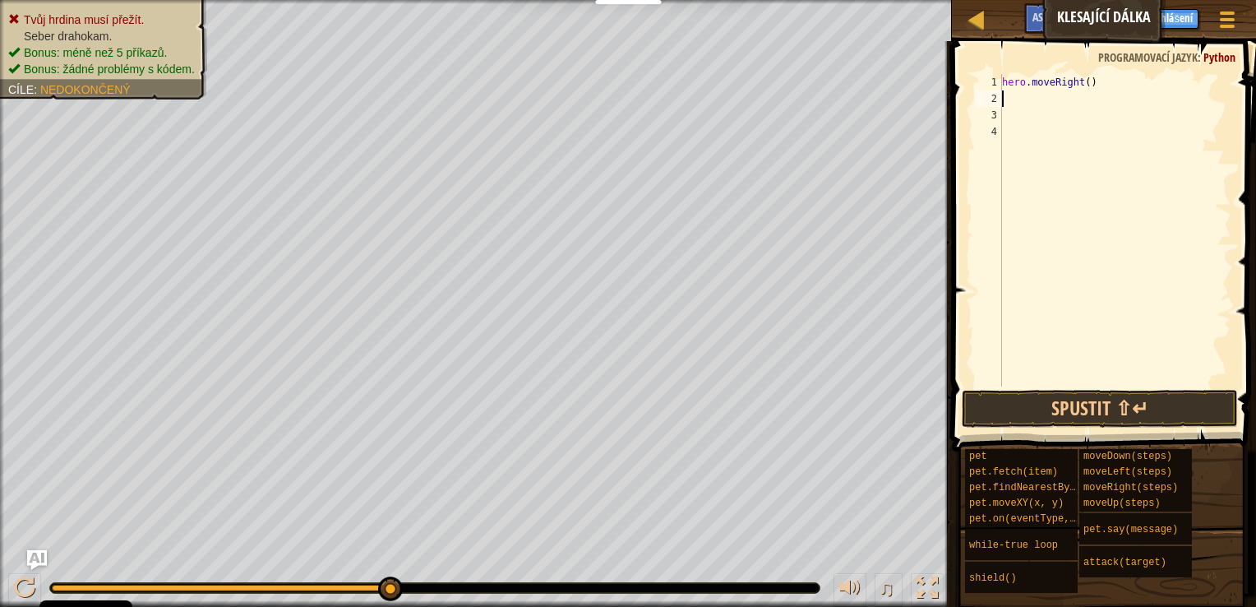
type textarea "m"
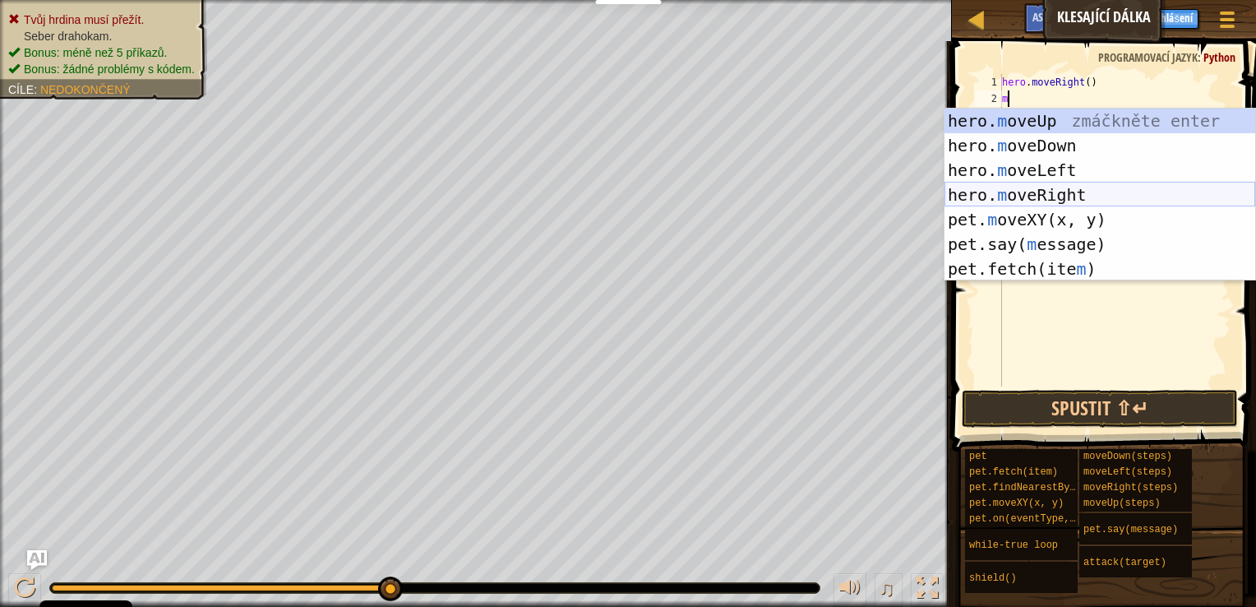
click at [1039, 189] on div "hero. m oveUp zmáčkněte enter hero. m oveDown zmáčkněte enter hero. m oveLeft z…" at bounding box center [1099, 220] width 311 height 222
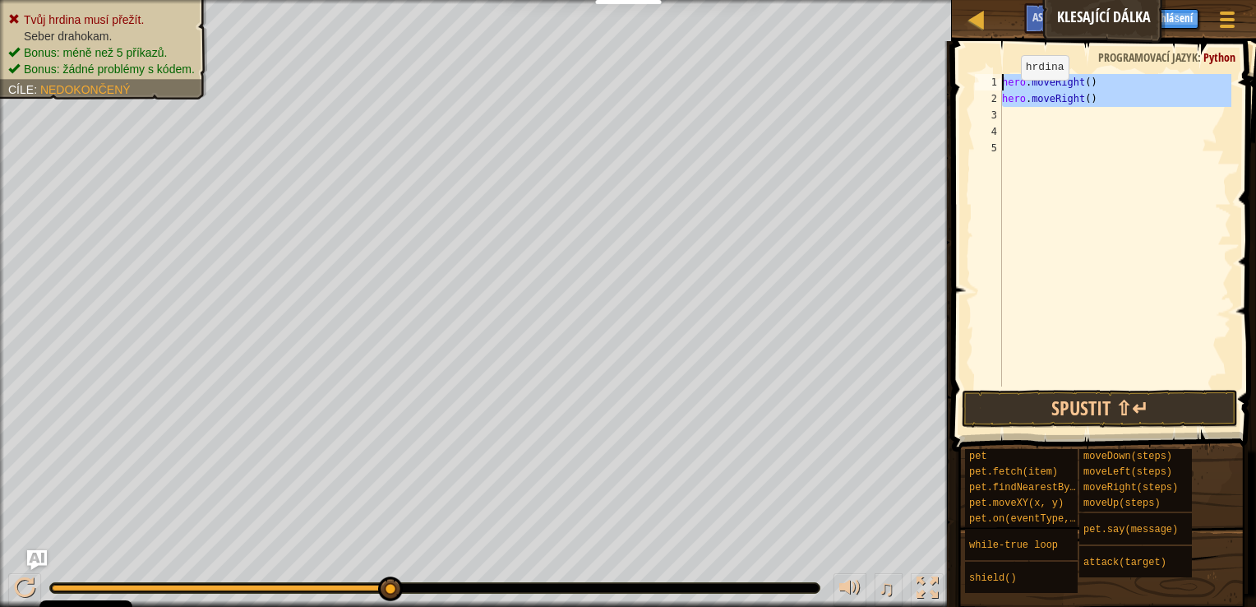
drag, startPoint x: 1088, startPoint y: 114, endPoint x: 970, endPoint y: 69, distance: 125.9
click at [970, 69] on div "1 2 3 4 5 hero . moveRight ( ) hero . moveRight ( ) ההההההההההההההההההההההההההה…" at bounding box center [1101, 278] width 309 height 459
type textarea "hero.moveRight() hero.moveRight()"
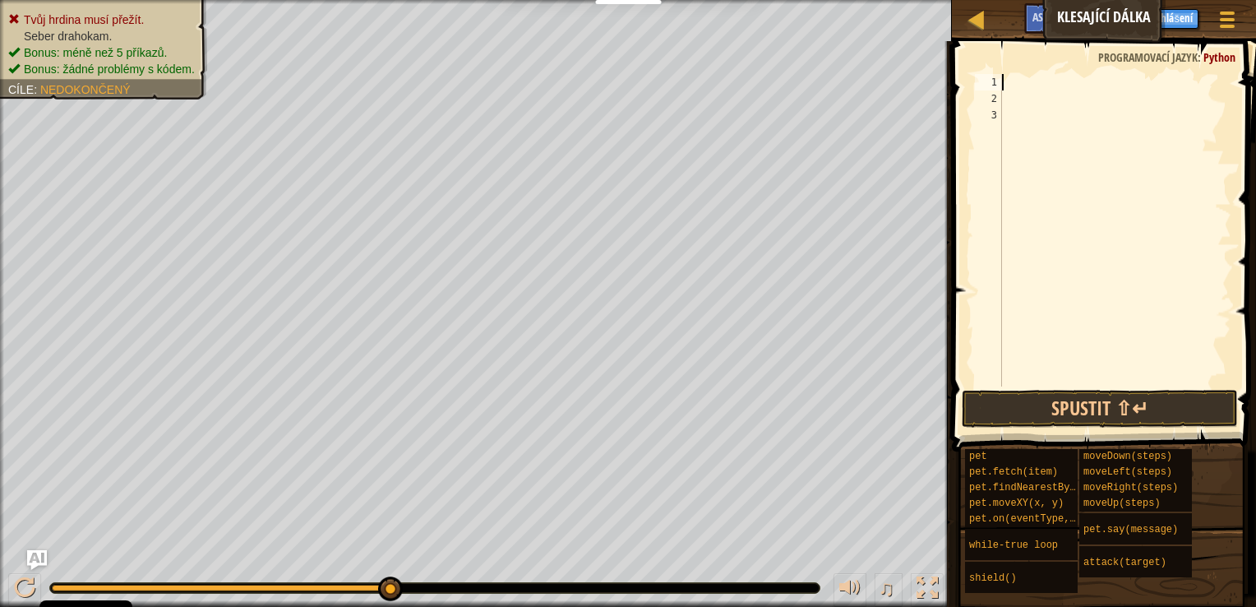
type textarea "t"
type textarea "w"
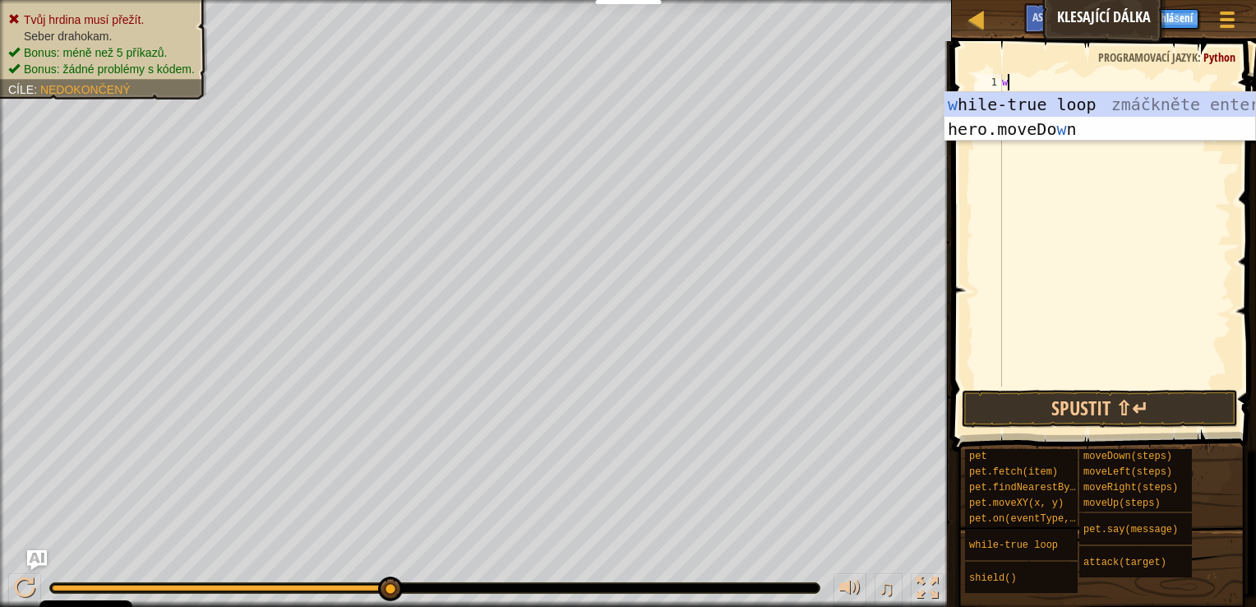
click at [1064, 109] on div "w hile-true loop zmáčkněte enter hero.moveDo w n zmáčkněte enter" at bounding box center [1099, 141] width 311 height 99
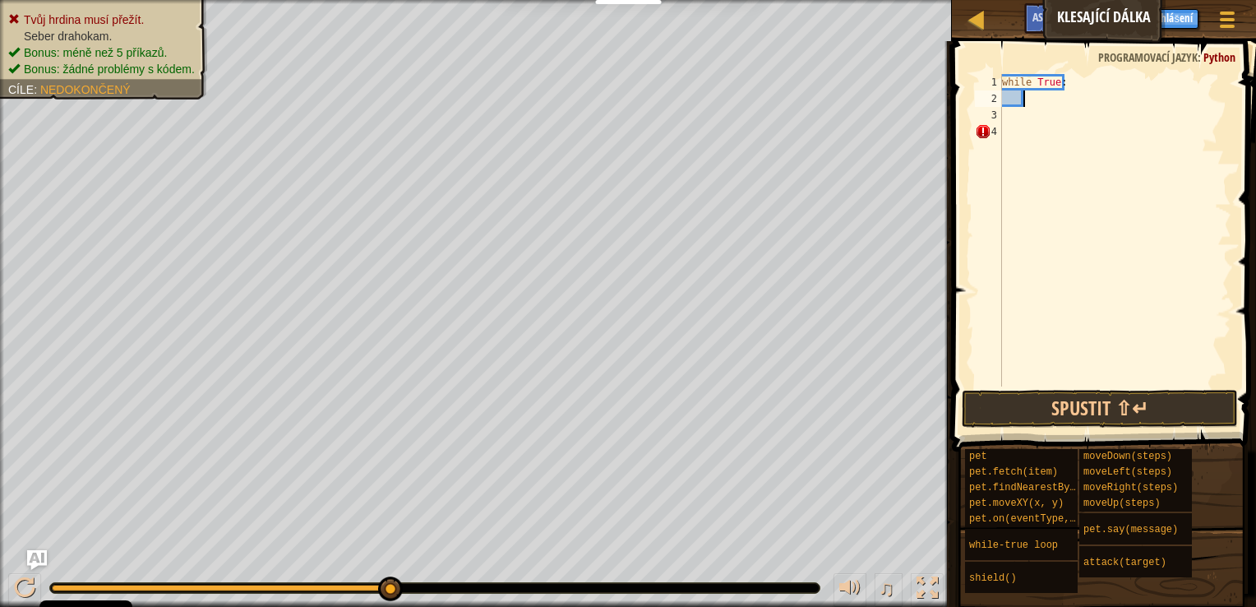
type textarea "m"
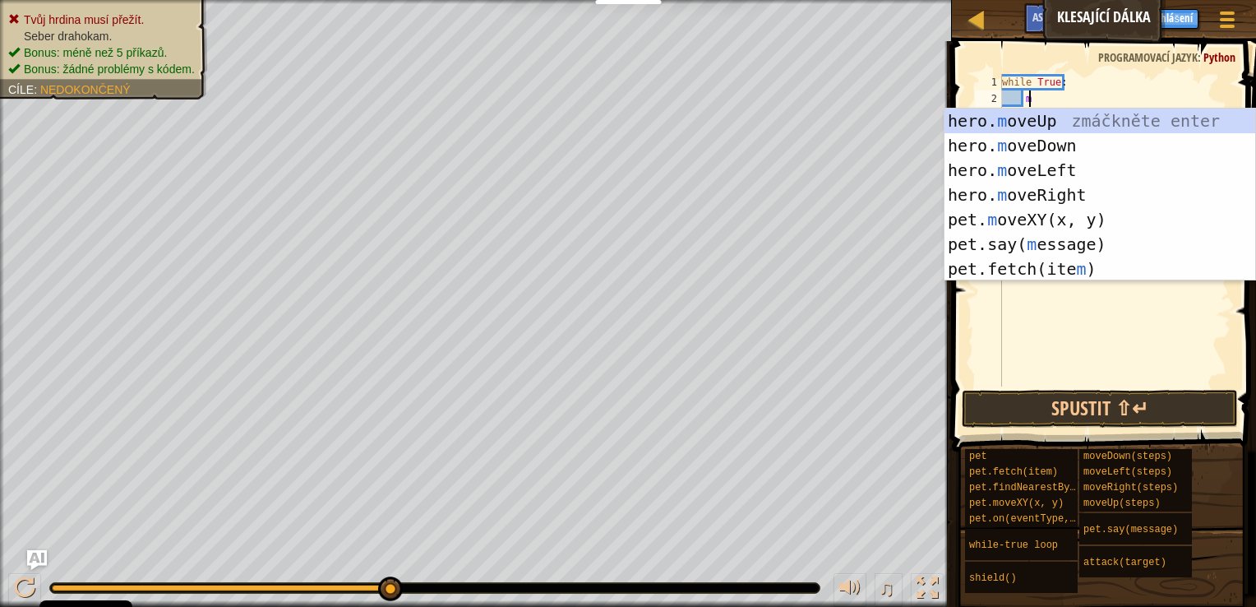
scroll to position [7, 1]
click at [1052, 188] on div "hero. m oveUp zmáčkněte enter hero. m oveDown zmáčkněte enter hero. m oveLeft z…" at bounding box center [1099, 220] width 311 height 222
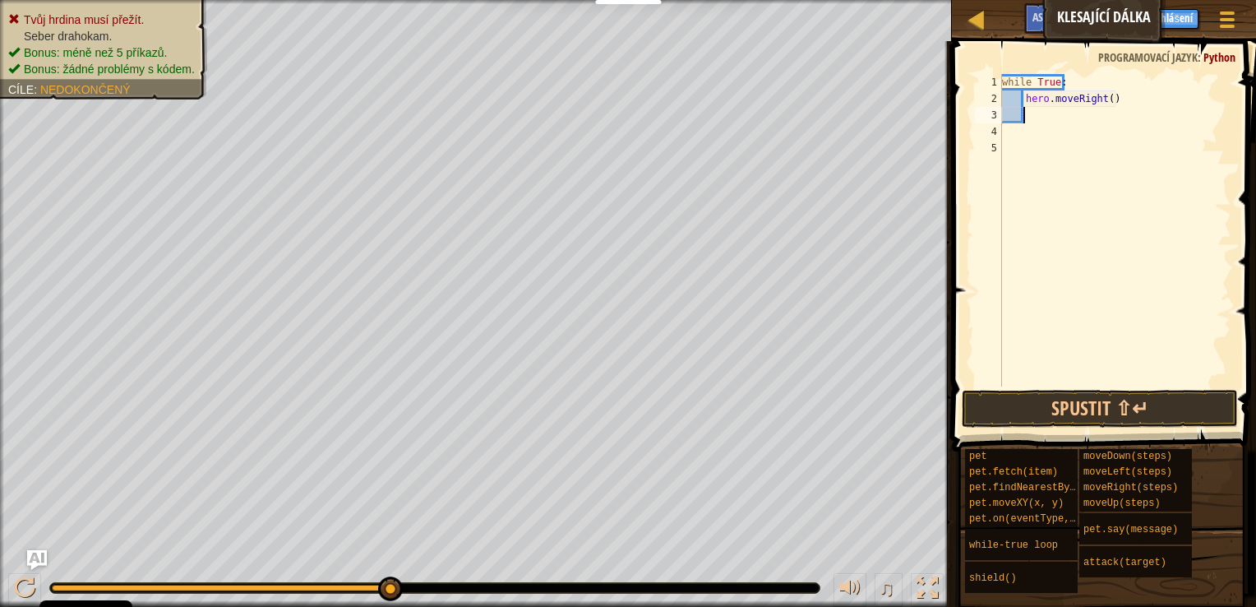
scroll to position [7, 0]
type textarea "m"
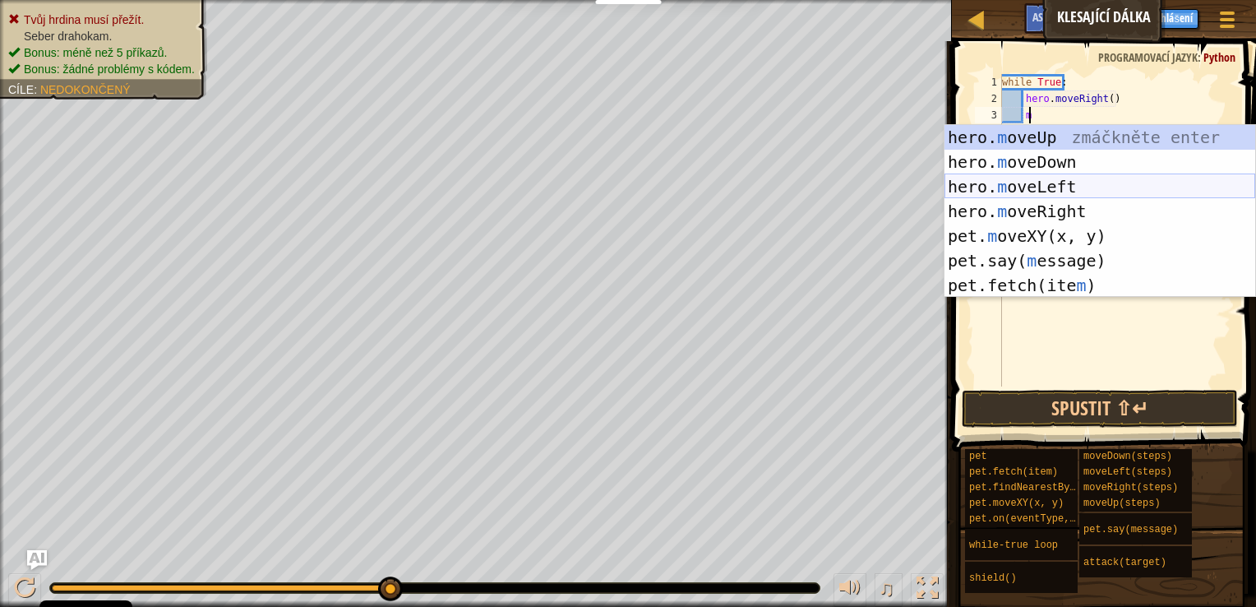
scroll to position [7, 1]
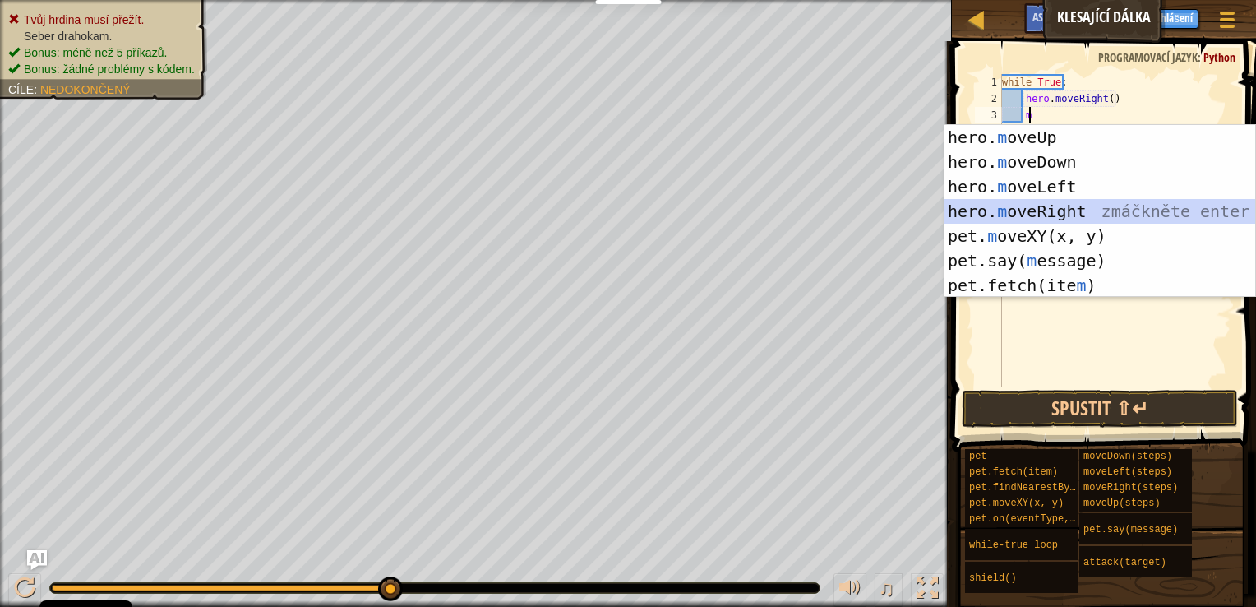
click at [1053, 208] on div "hero. m oveUp zmáčkněte enter hero. m oveDown zmáčkněte enter hero. m oveLeft z…" at bounding box center [1099, 236] width 311 height 222
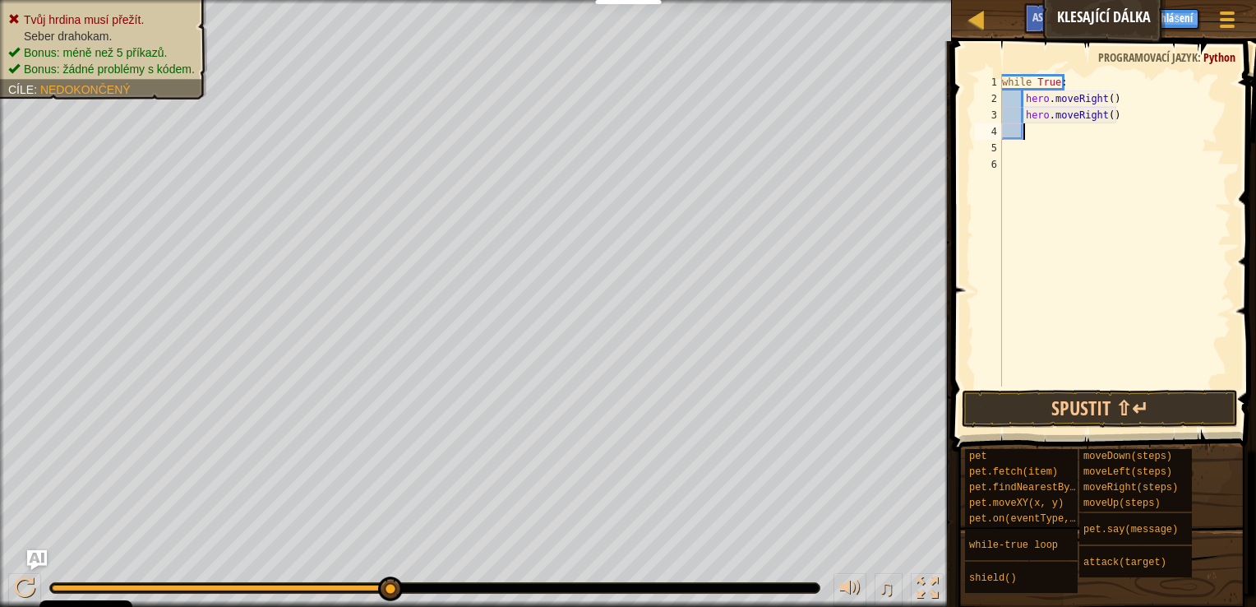
type textarea "m"
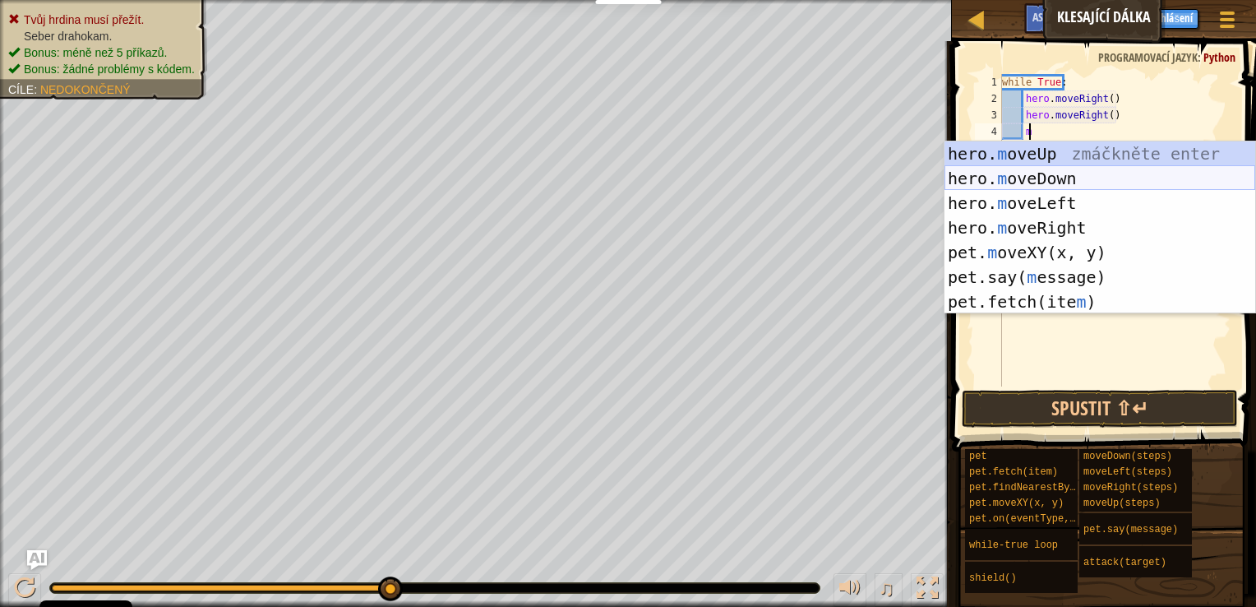
click at [1051, 173] on div "hero. m oveUp zmáčkněte enter hero. m oveDown zmáčkněte enter hero. m oveLeft z…" at bounding box center [1099, 252] width 311 height 222
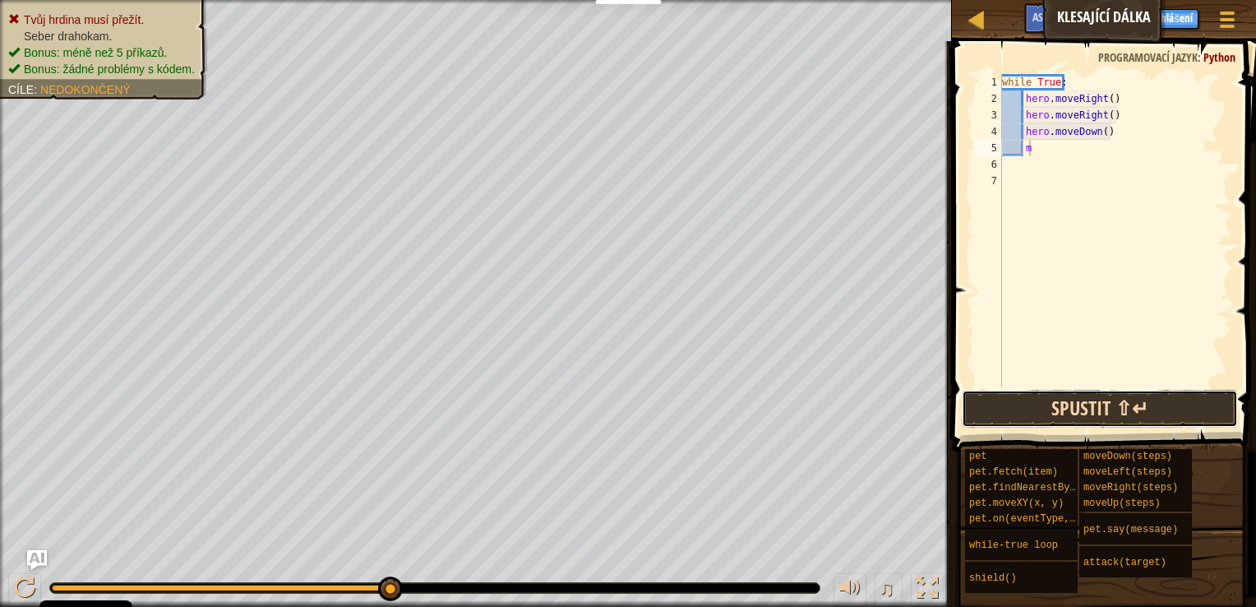
click at [1097, 406] on button "Spustit ⇧↵" at bounding box center [1100, 409] width 276 height 38
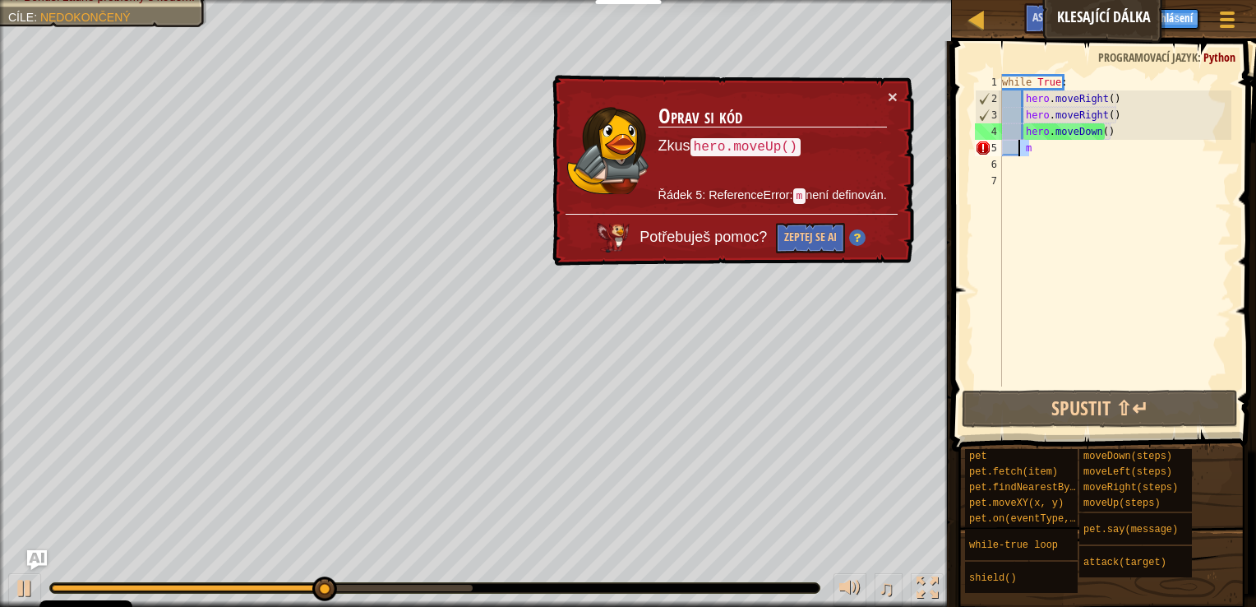
drag, startPoint x: 1035, startPoint y: 145, endPoint x: 1018, endPoint y: 146, distance: 16.5
click at [1018, 146] on div "while True : hero . moveRight ( ) hero . moveRight ( ) hero . moveDown ( ) m" at bounding box center [1115, 246] width 233 height 345
type textarea "m"
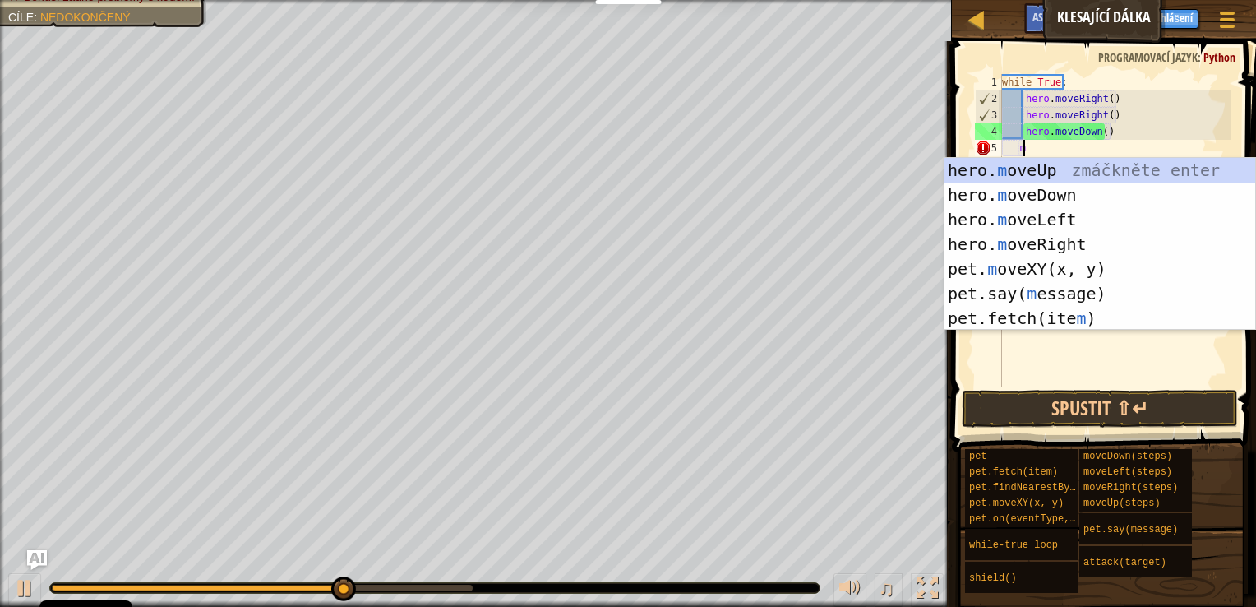
scroll to position [7, 0]
click at [1059, 233] on div "hero. m oveUp zmáčkněte enter hero. m oveDown zmáčkněte enter hero. m oveLeft z…" at bounding box center [1099, 269] width 311 height 222
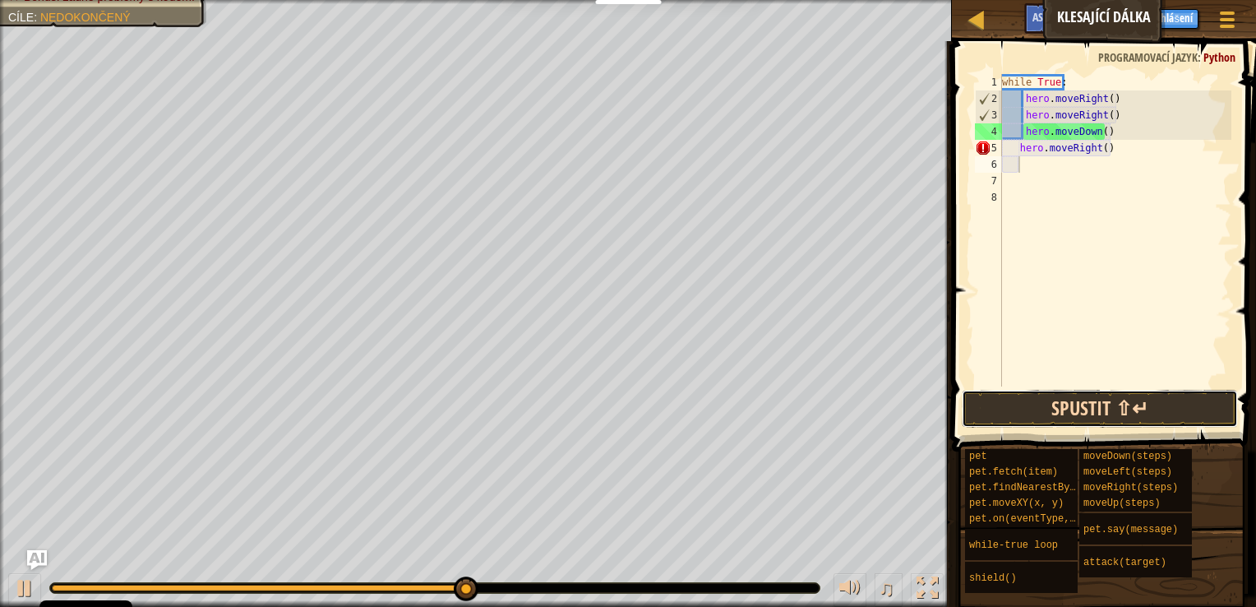
click at [1089, 408] on button "Spustit ⇧↵" at bounding box center [1100, 409] width 276 height 38
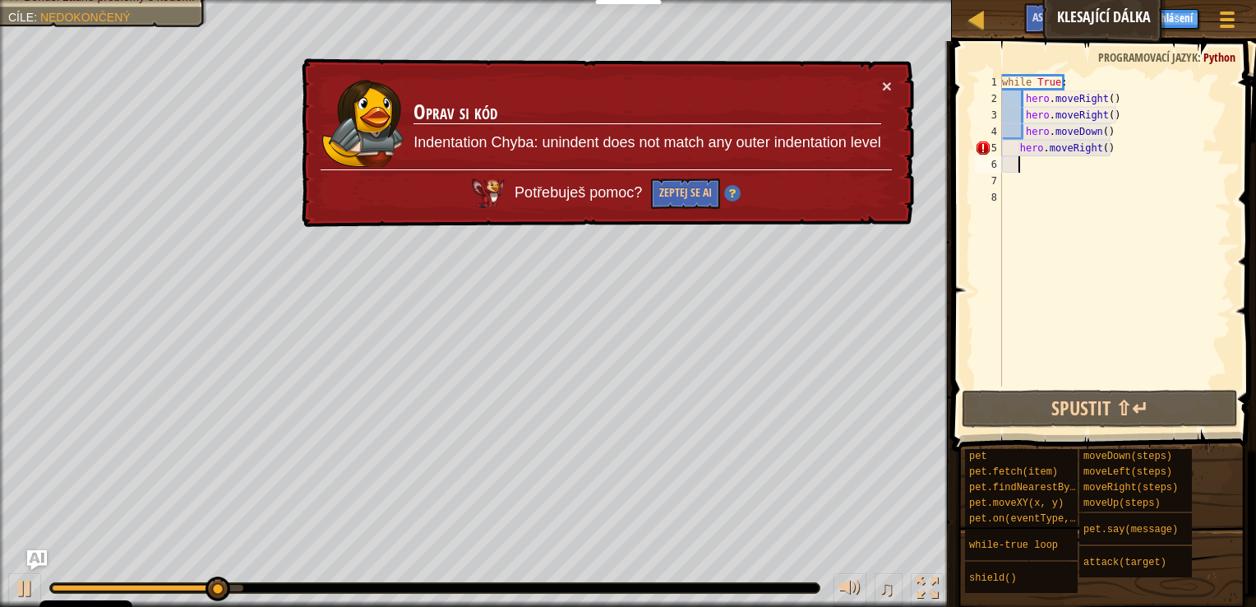
click at [894, 78] on div "× Oprav si kód Indentation Chyba: unindent does not match any outer indentation…" at bounding box center [606, 142] width 616 height 169
click at [887, 84] on button "×" at bounding box center [887, 85] width 10 height 17
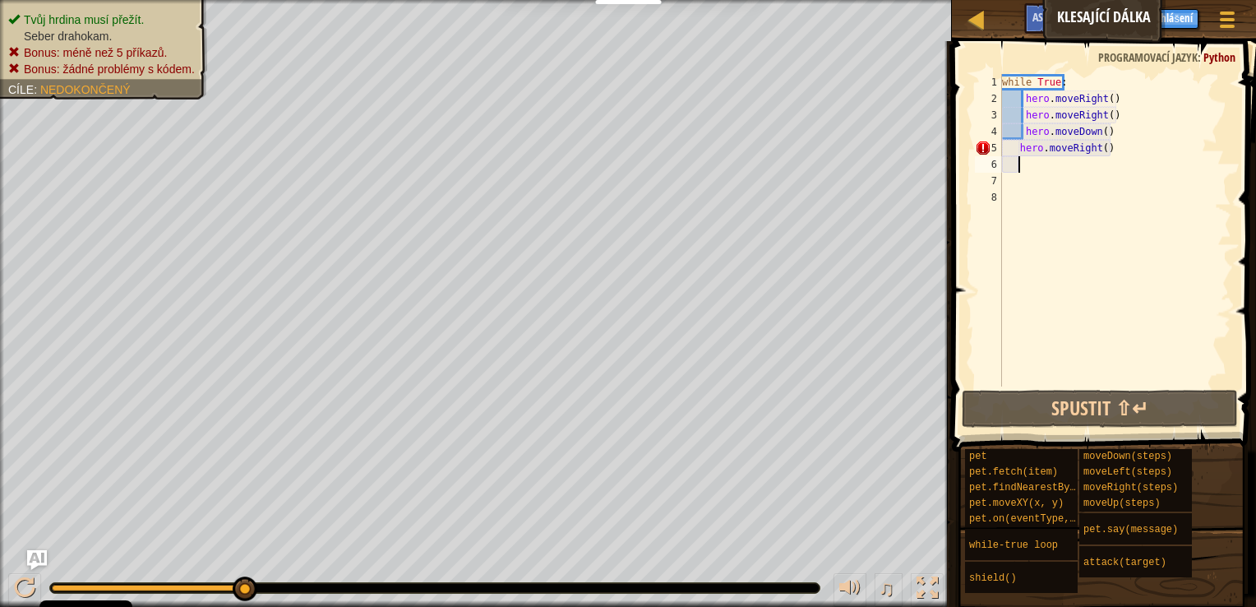
click at [1145, 152] on div "while True : hero . moveRight ( ) hero . moveRight ( ) hero . moveDown ( ) hero…" at bounding box center [1115, 246] width 233 height 345
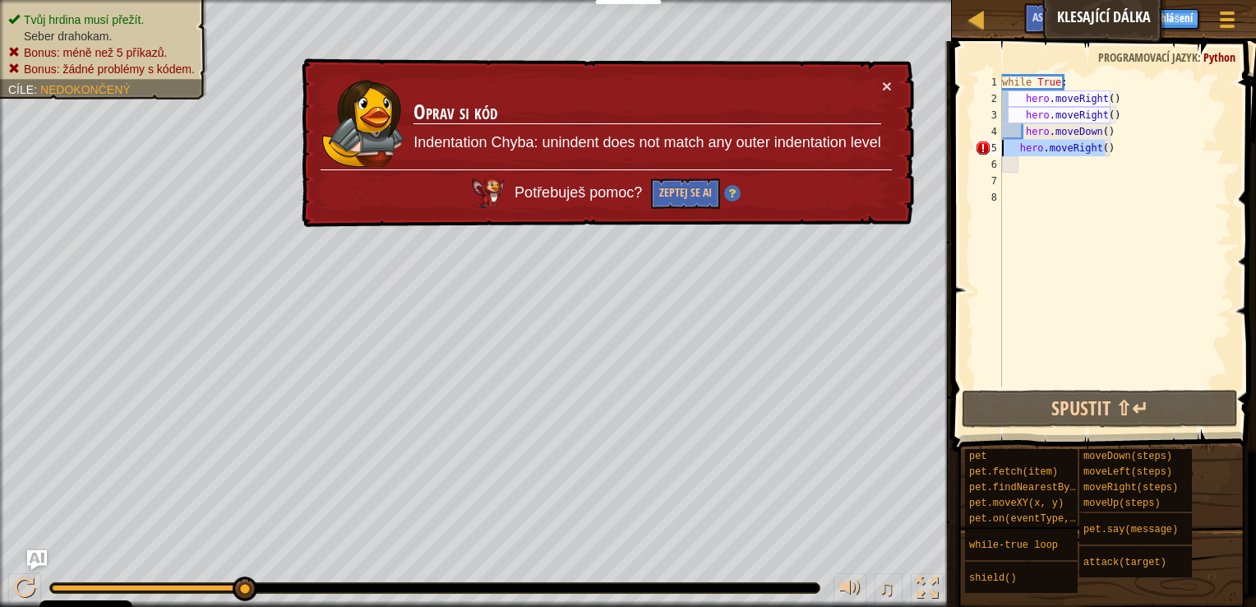
drag, startPoint x: 1131, startPoint y: 150, endPoint x: 997, endPoint y: 146, distance: 134.0
click at [997, 146] on div "hero.moveRight() 1 2 3 4 5 6 7 8 while True : hero . moveRight ( ) hero . moveR…" at bounding box center [1102, 230] width 260 height 312
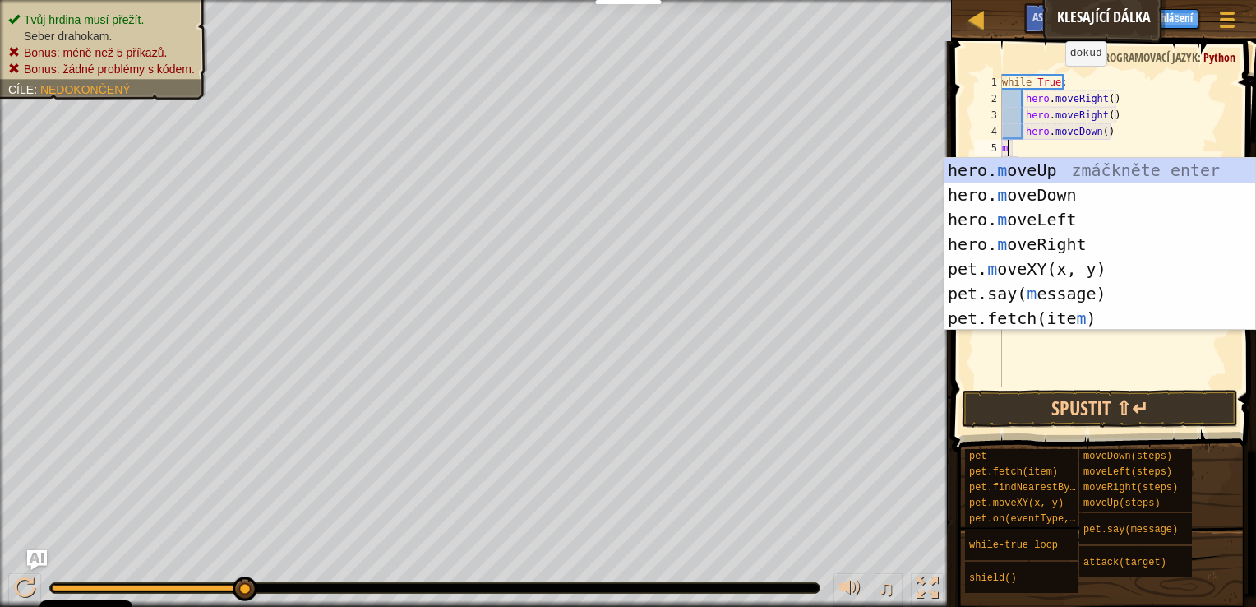
click at [1051, 82] on div "while True : hero . moveRight ( ) hero . moveRight ( ) hero . moveDown ( ) m" at bounding box center [1115, 246] width 233 height 345
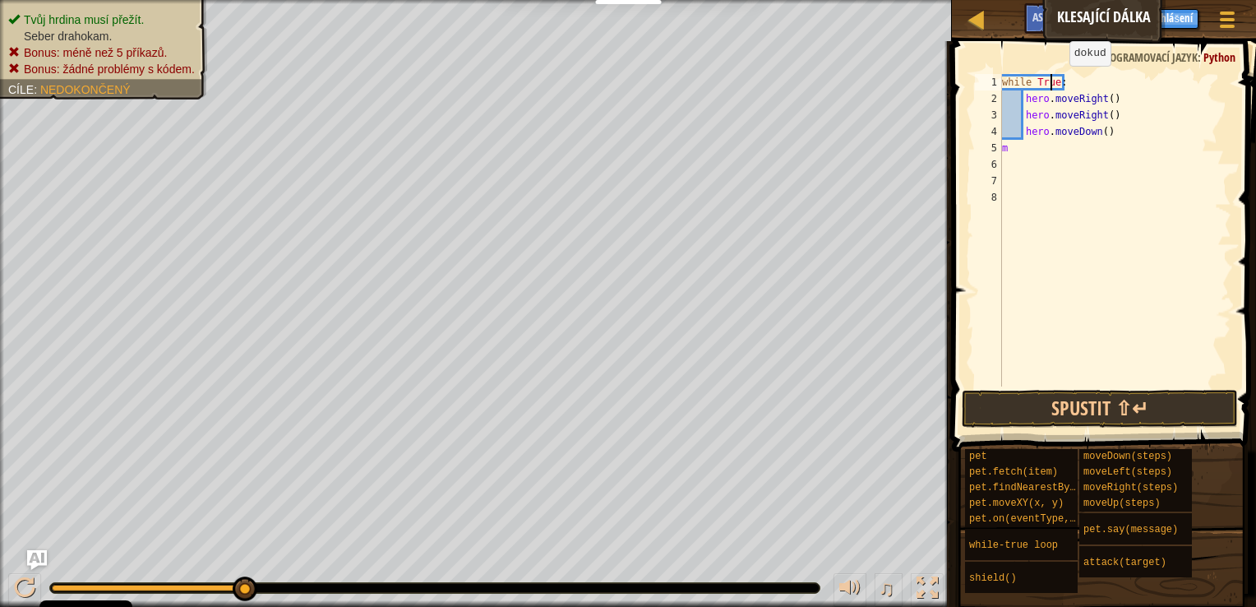
click at [1055, 82] on div "while True : hero . moveRight ( ) hero . moveRight ( ) hero . moveDown ( ) m" at bounding box center [1115, 246] width 233 height 345
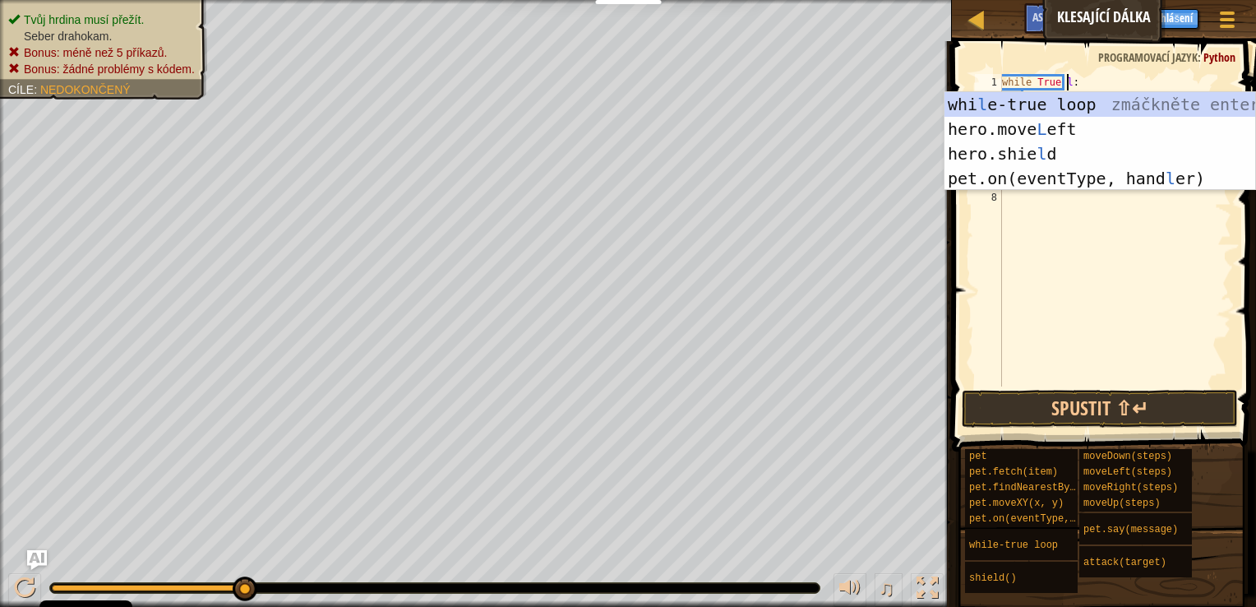
scroll to position [7, 6]
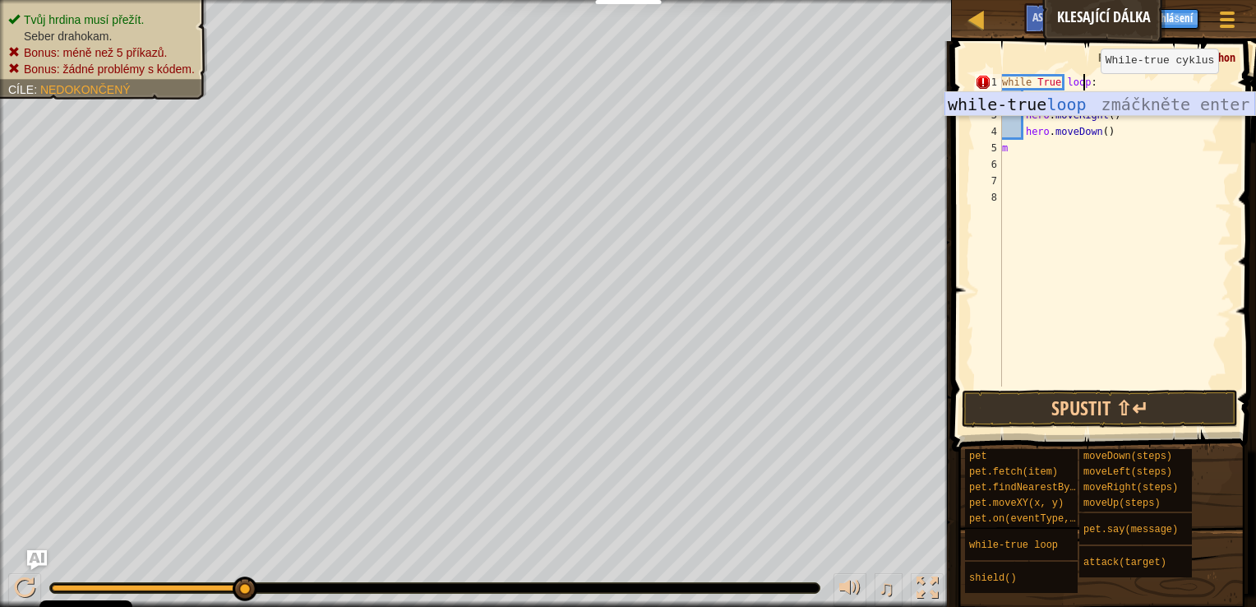
click at [1086, 98] on div "while-true loop zmáčkněte enter" at bounding box center [1099, 129] width 311 height 74
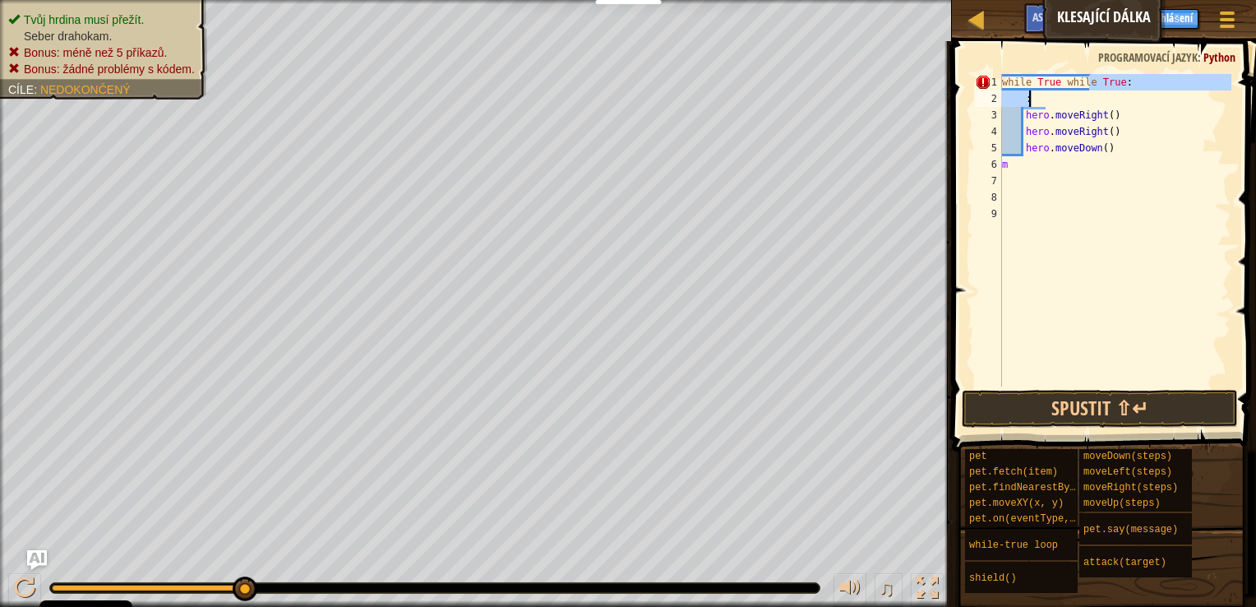
drag, startPoint x: 1088, startPoint y: 81, endPoint x: 1060, endPoint y: 89, distance: 29.1
click at [1060, 90] on div "while True while True : : hero . moveRight ( ) hero . moveRight ( ) hero . move…" at bounding box center [1115, 246] width 233 height 345
drag, startPoint x: 1106, startPoint y: 84, endPoint x: 1064, endPoint y: 88, distance: 42.1
click at [1064, 88] on div "while True True : : hero . moveRight ( ) hero . moveRight ( ) hero . moveDown (…" at bounding box center [1115, 246] width 233 height 345
type textarea "while True"
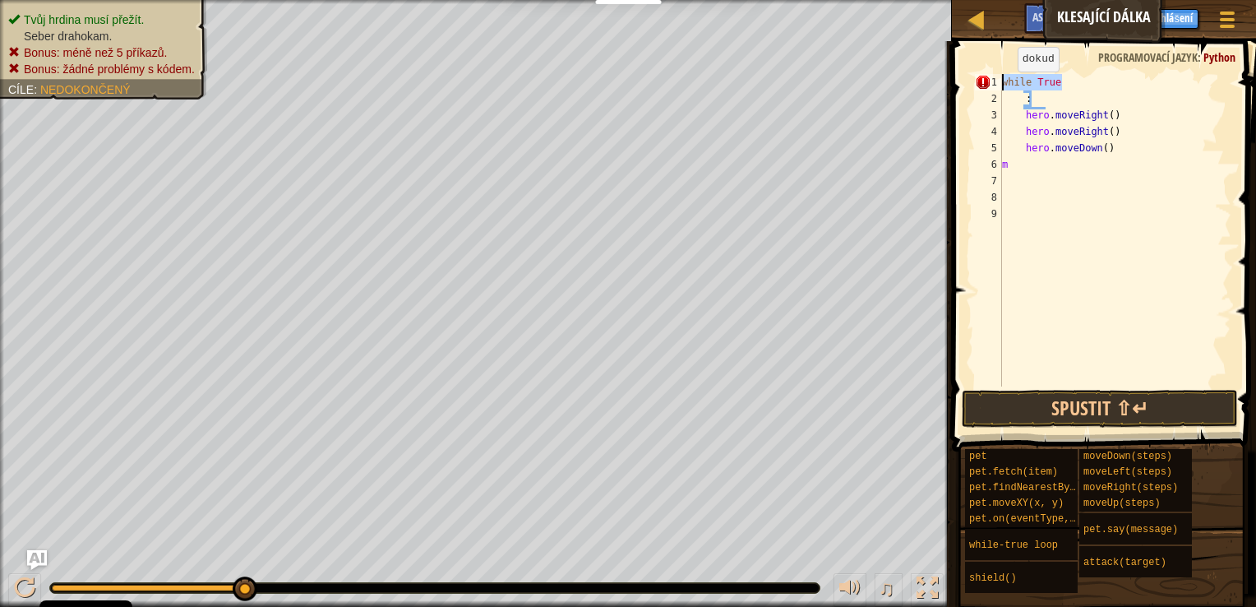
drag, startPoint x: 1072, startPoint y: 84, endPoint x: 990, endPoint y: 87, distance: 82.3
click at [993, 87] on div "while True 1 2 3 4 5 6 7 8 9 while True : hero . moveRight ( ) hero . moveRight…" at bounding box center [1102, 230] width 260 height 312
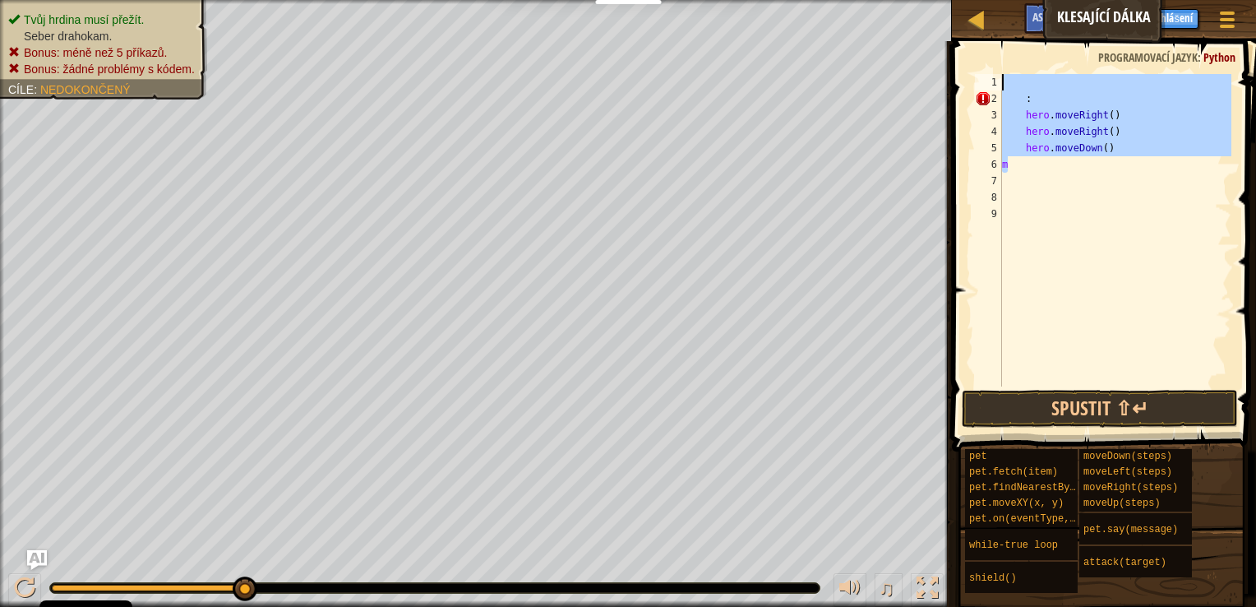
drag, startPoint x: 1061, startPoint y: 146, endPoint x: 987, endPoint y: 74, distance: 103.5
click at [987, 74] on div "1 2 3 4 5 6 7 8 9 : hero . moveRight ( ) hero . moveRight ( ) hero . moveDown (…" at bounding box center [1102, 230] width 260 height 312
type textarea ":"
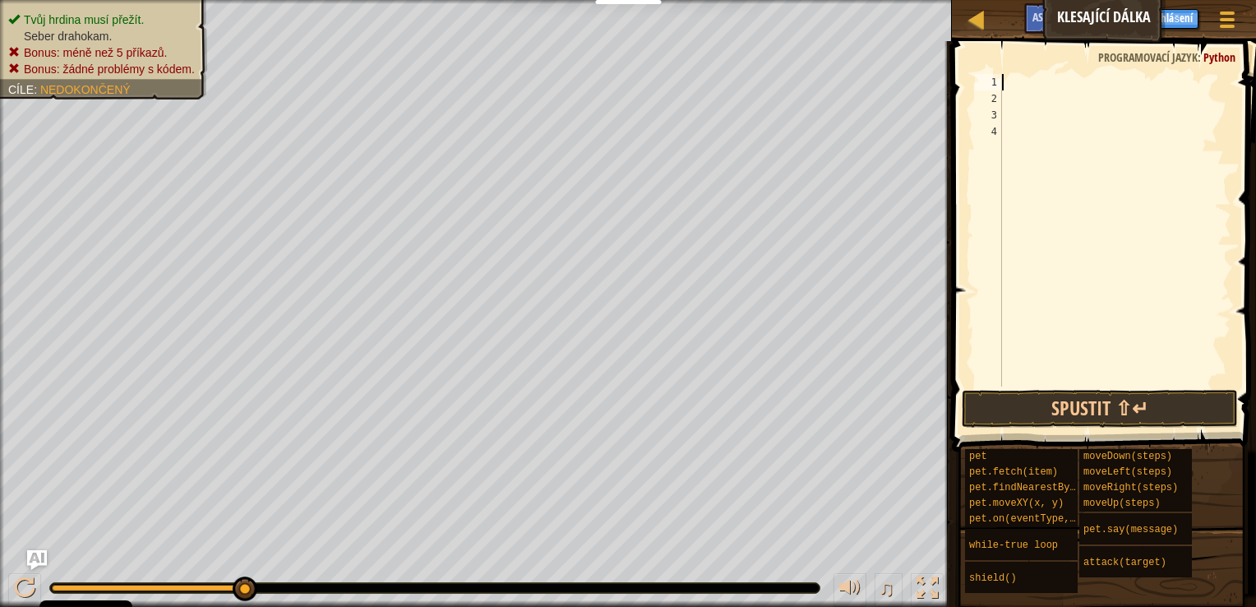
click at [1029, 84] on div at bounding box center [1115, 246] width 233 height 345
type textarea "m"
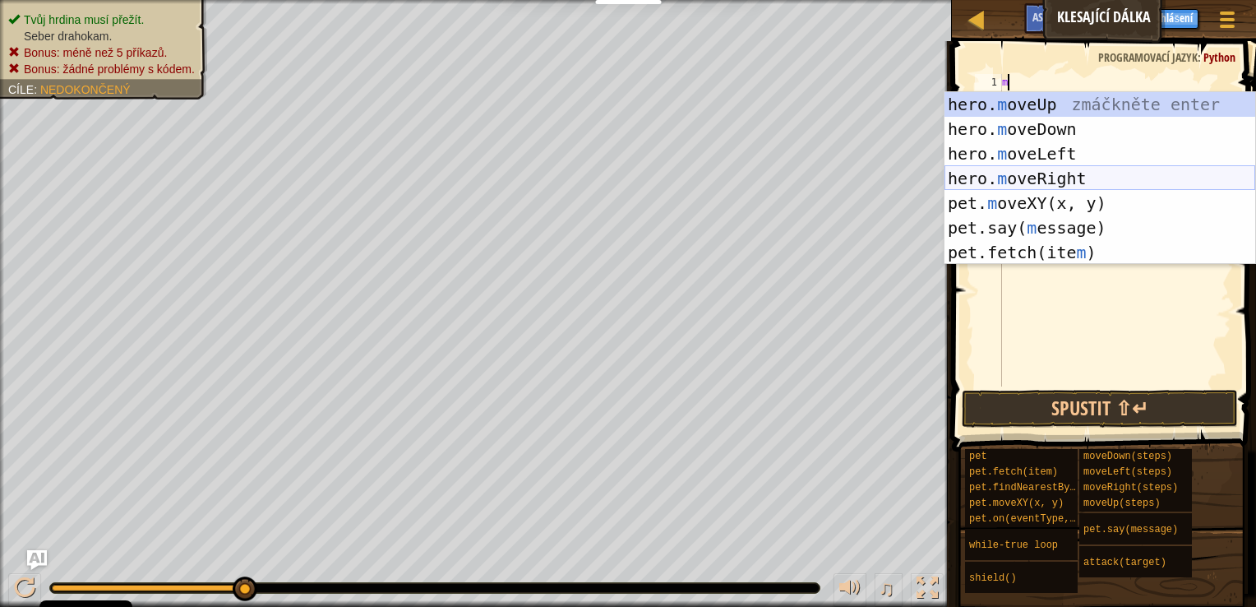
click at [1031, 171] on div "hero. m oveUp zmáčkněte enter hero. m oveDown zmáčkněte enter hero. m oveLeft z…" at bounding box center [1099, 203] width 311 height 222
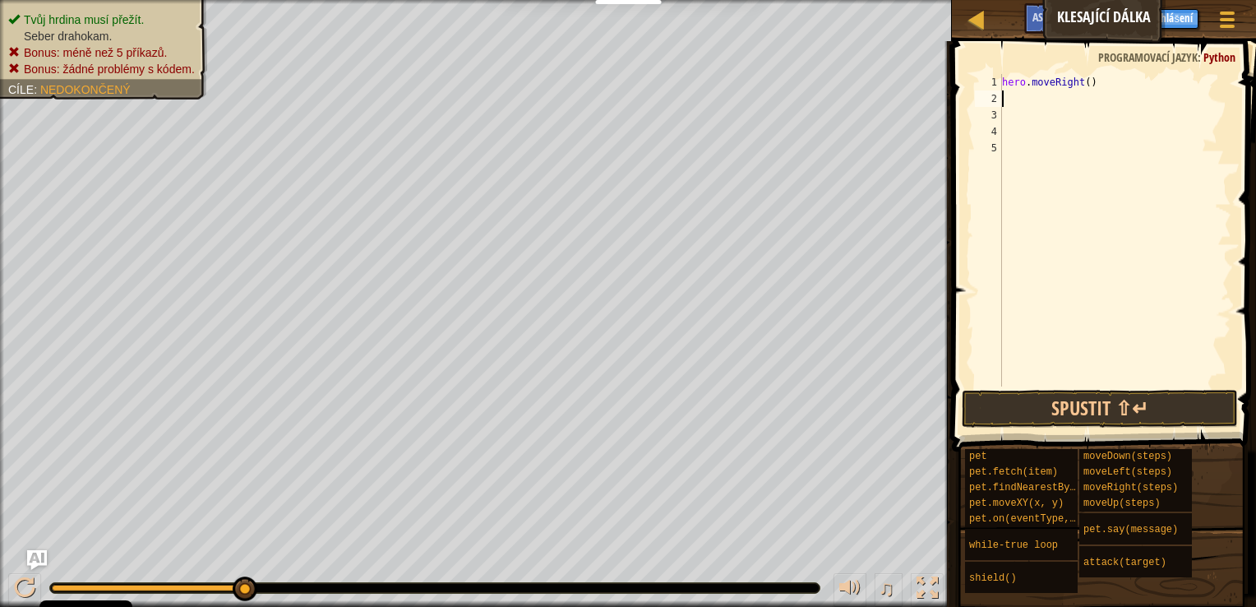
type textarea "m"
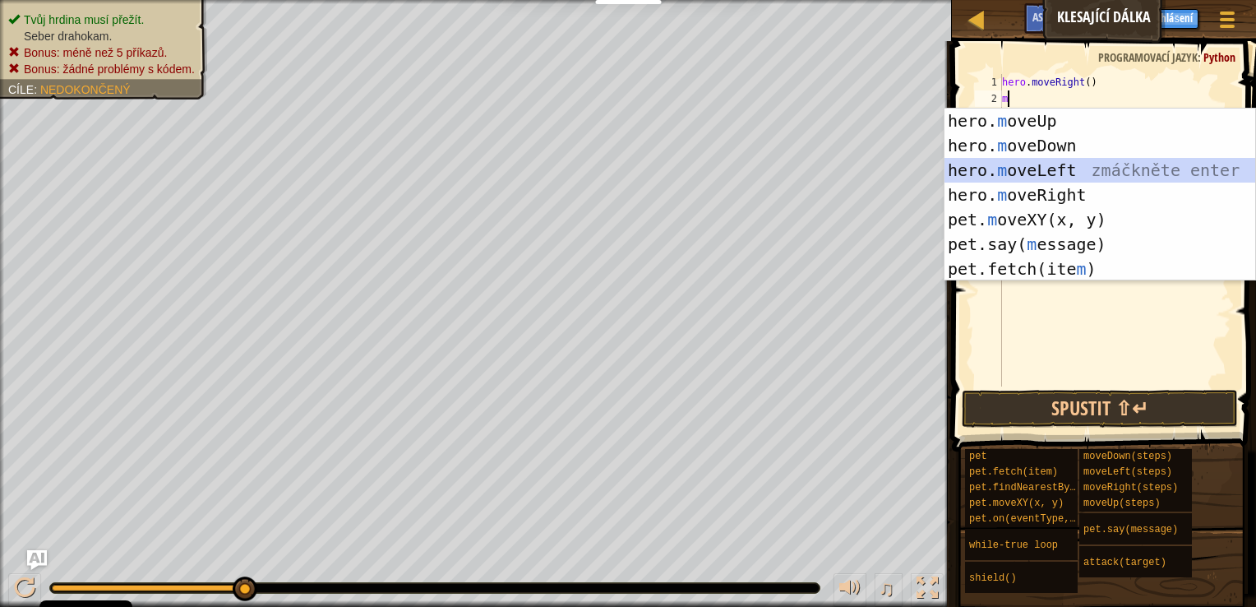
click at [1052, 166] on div "hero. m oveUp zmáčkněte enter hero. m oveDown zmáčkněte enter hero. m oveLeft z…" at bounding box center [1099, 220] width 311 height 222
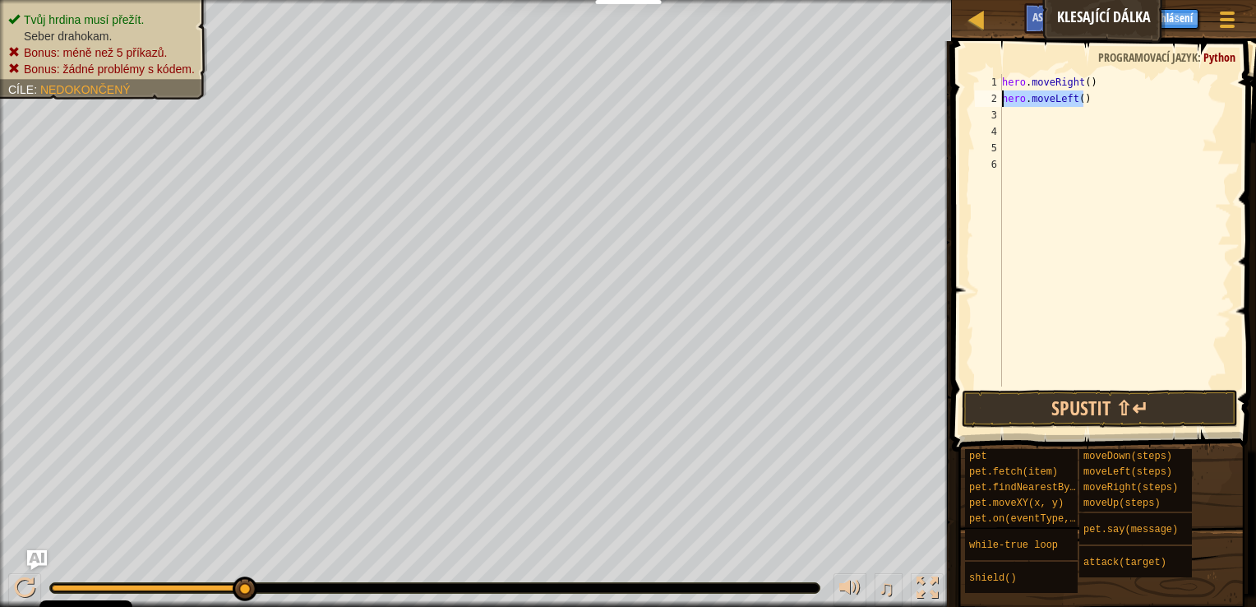
drag, startPoint x: 1082, startPoint y: 102, endPoint x: 996, endPoint y: 103, distance: 85.5
click at [996, 103] on div "1 2 3 4 5 6 hero . moveRight ( ) hero . moveLeft ( ) הההההההההההההההההההההההההה…" at bounding box center [1102, 230] width 260 height 312
type textarea "hero.moveLeft()"
type textarea "m"
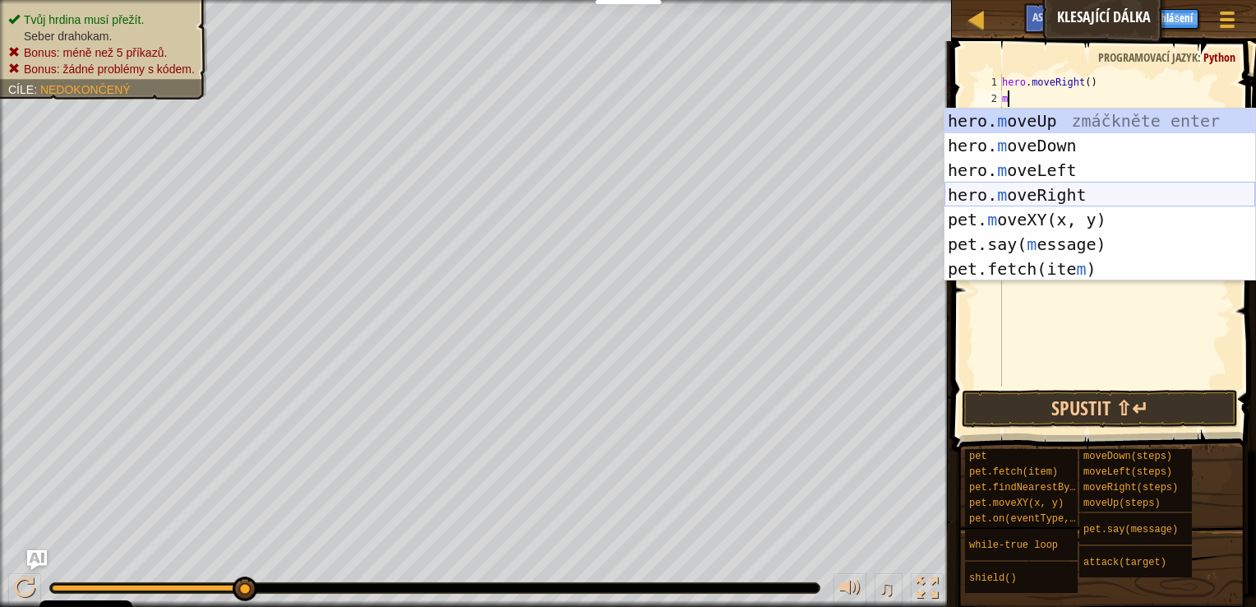
click at [1059, 191] on div "hero. m oveUp zmáčkněte enter hero. m oveDown zmáčkněte enter hero. m oveLeft z…" at bounding box center [1099, 220] width 311 height 222
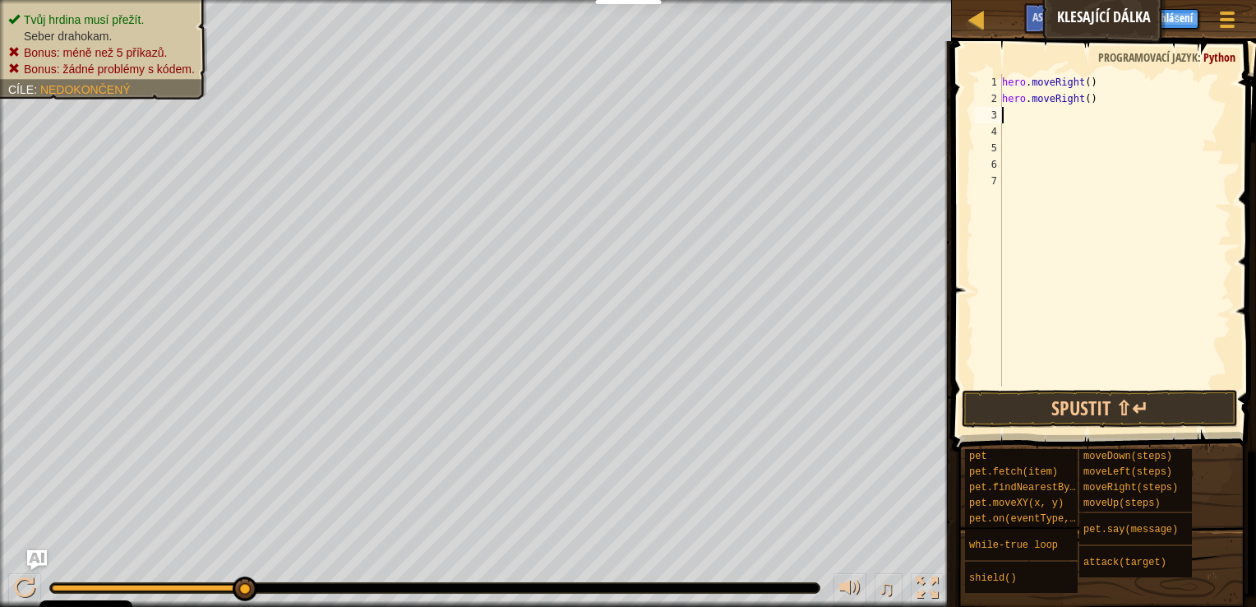
type textarea "m"
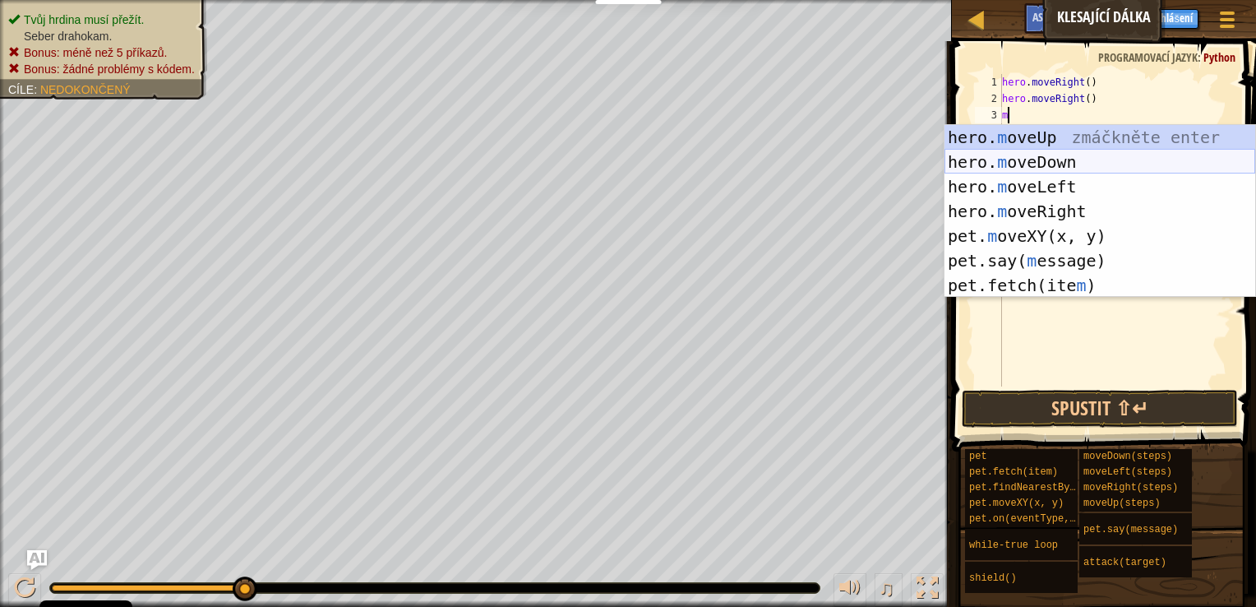
click at [1059, 162] on div "hero. m oveUp zmáčkněte enter hero. m oveDown zmáčkněte enter hero. m oveLeft z…" at bounding box center [1099, 236] width 311 height 222
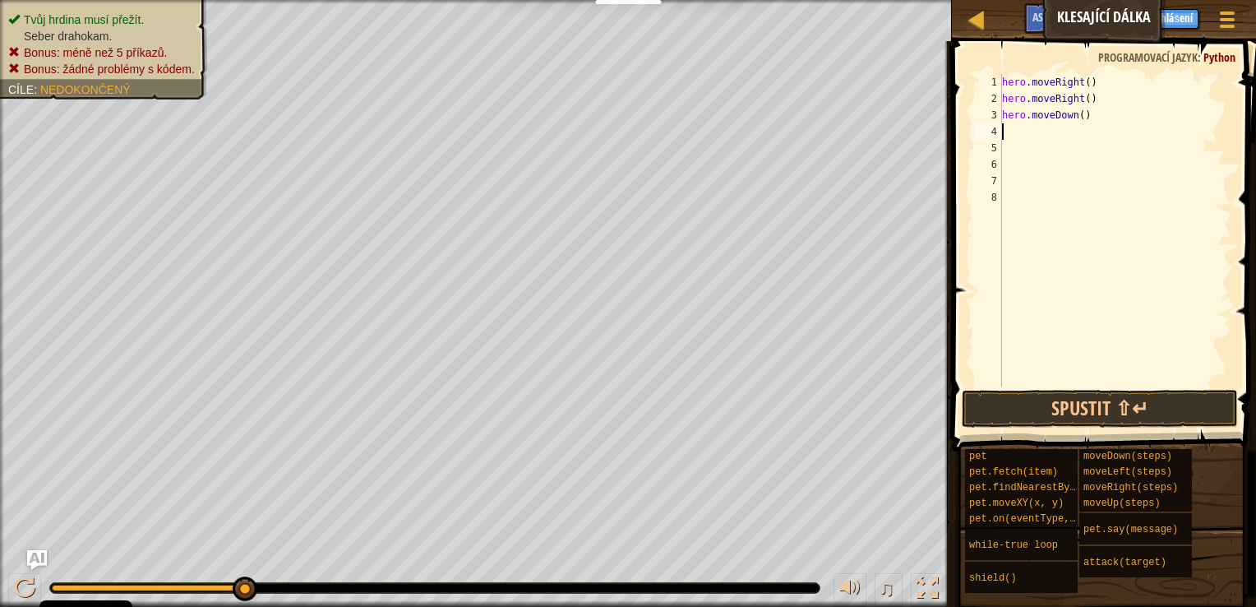
type textarea "m"
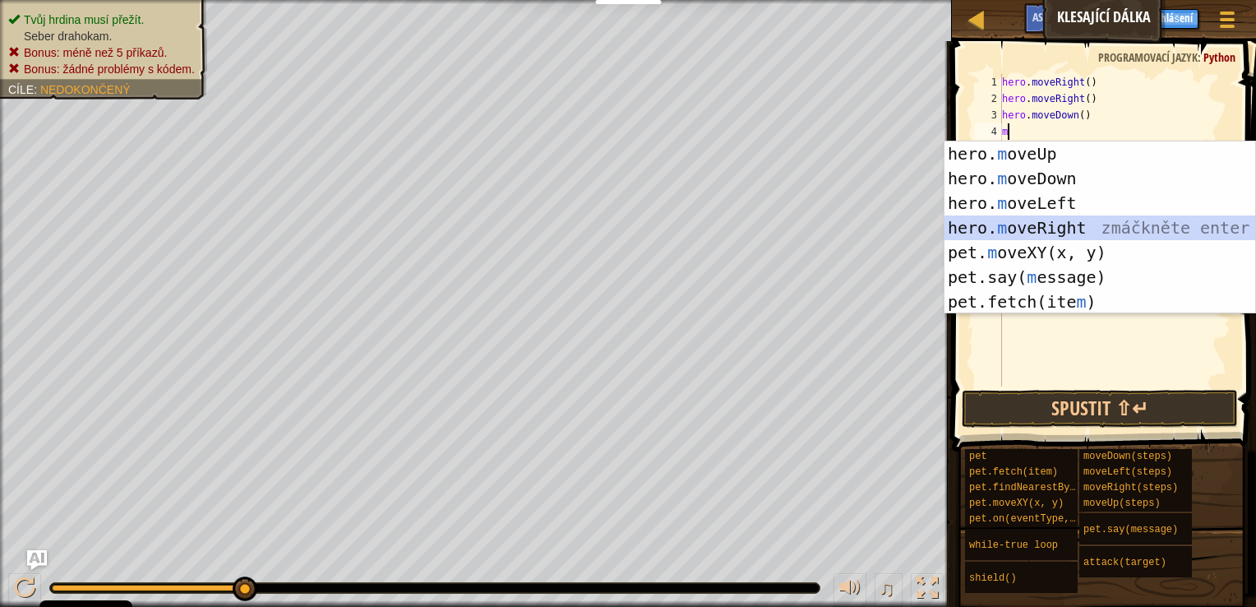
click at [1058, 229] on div "hero. m oveUp zmáčkněte enter hero. m oveDown zmáčkněte enter hero. m oveLeft z…" at bounding box center [1099, 252] width 311 height 222
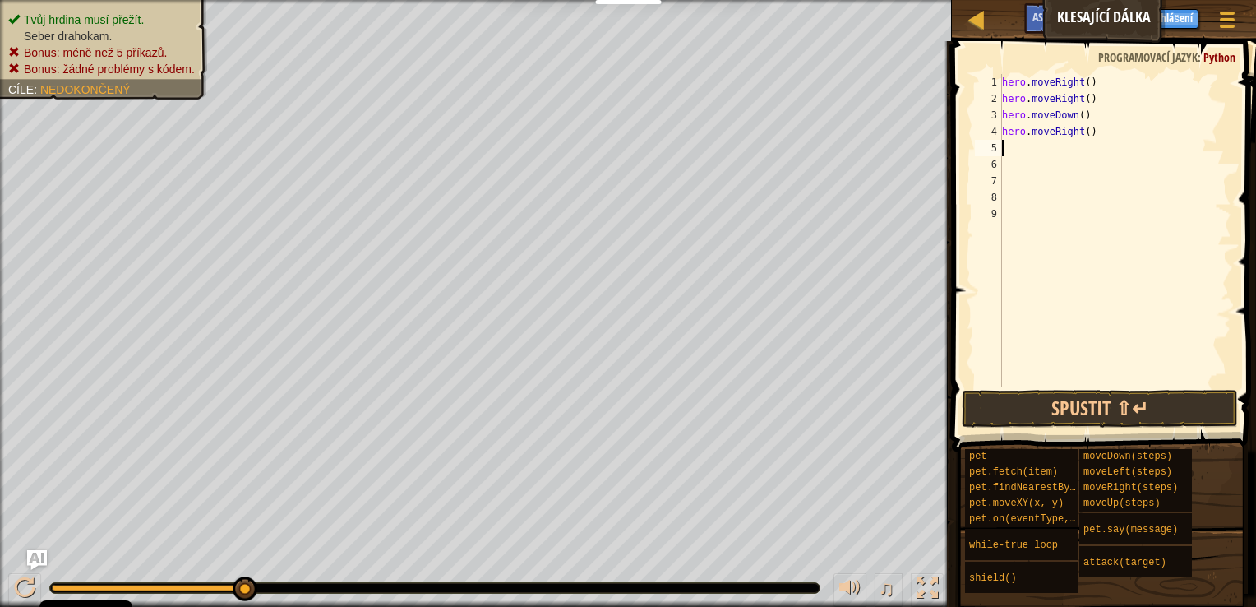
type textarea "m"
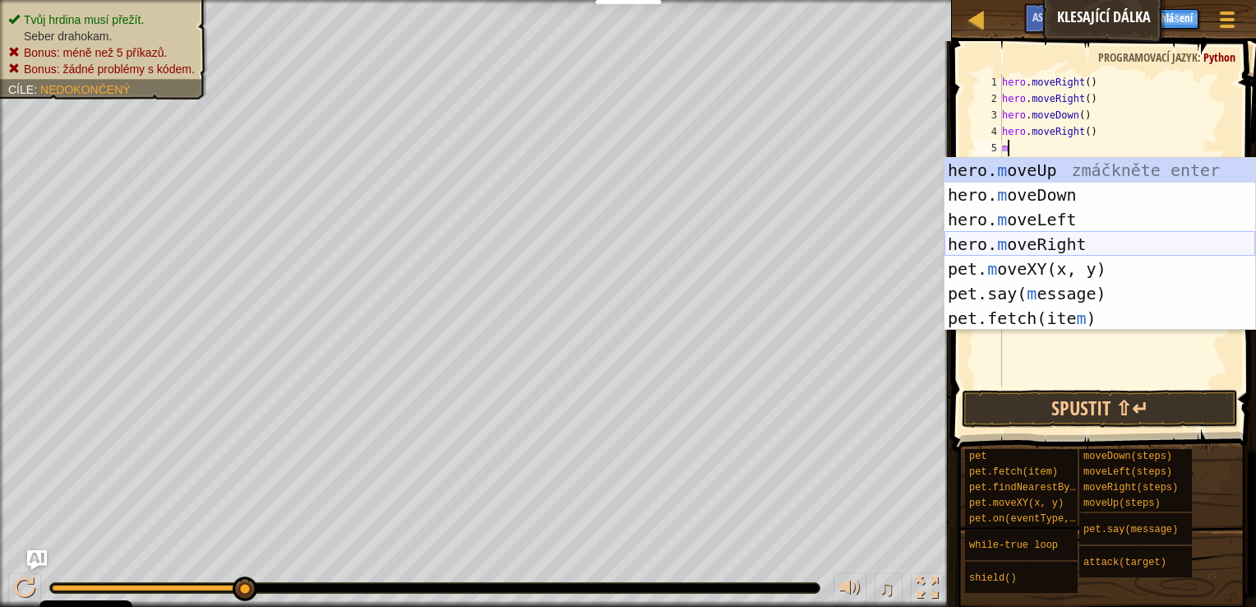
click at [1062, 242] on div "hero. m oveUp zmáčkněte enter hero. m oveDown zmáčkněte enter hero. m oveLeft z…" at bounding box center [1099, 269] width 311 height 222
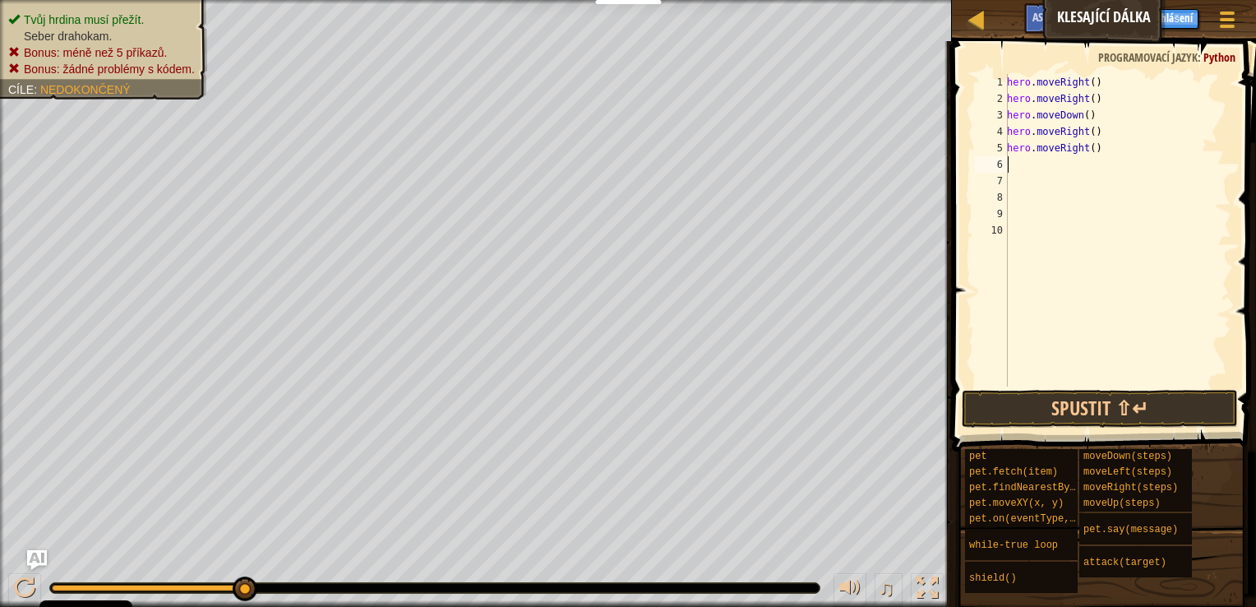
type textarea "m"
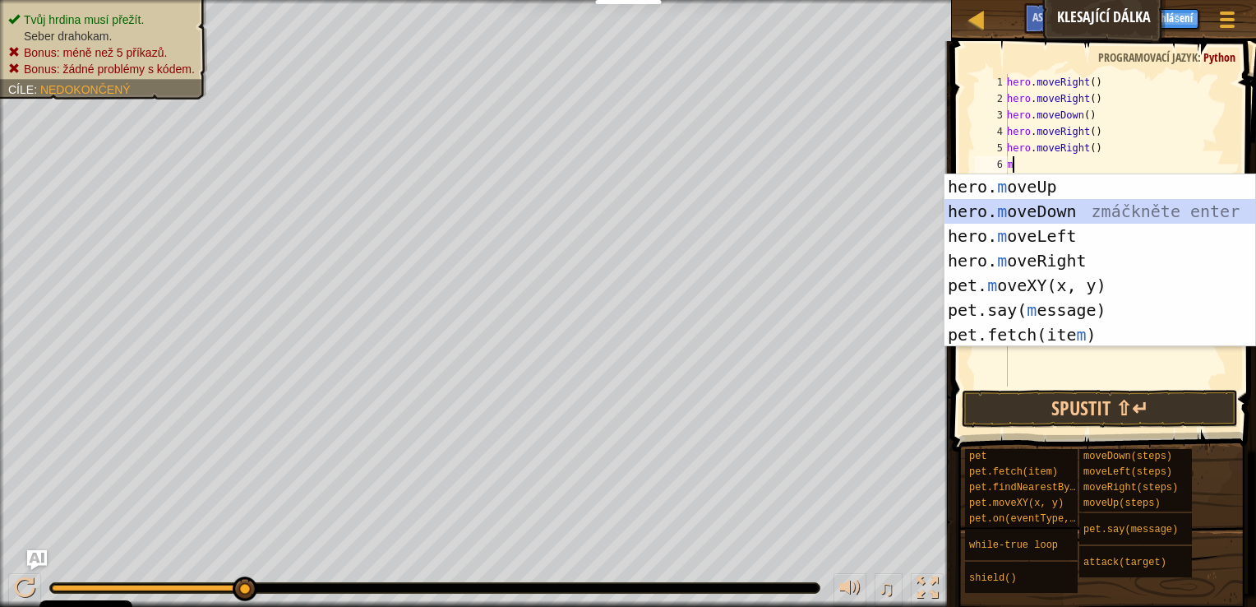
click at [1055, 212] on div "hero. m oveUp zmáčkněte enter hero. m oveDown zmáčkněte enter hero. m oveLeft z…" at bounding box center [1099, 285] width 311 height 222
type textarea "m"
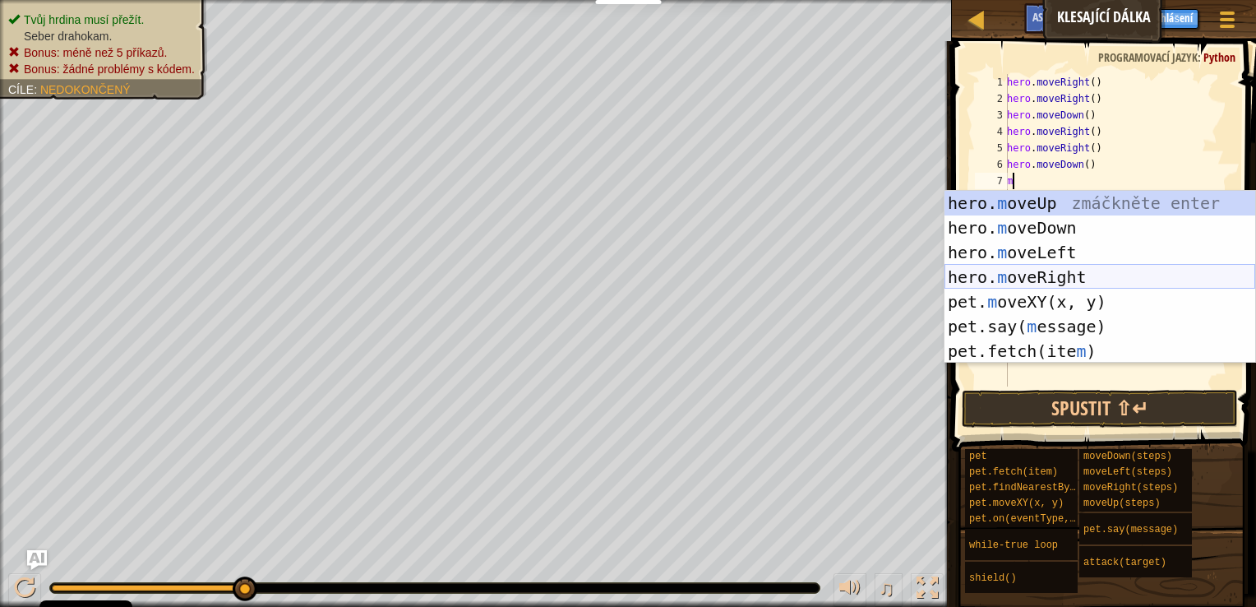
click at [1069, 268] on div "hero. m oveUp zmáčkněte enter hero. m oveDown zmáčkněte enter hero. m oveLeft z…" at bounding box center [1099, 302] width 311 height 222
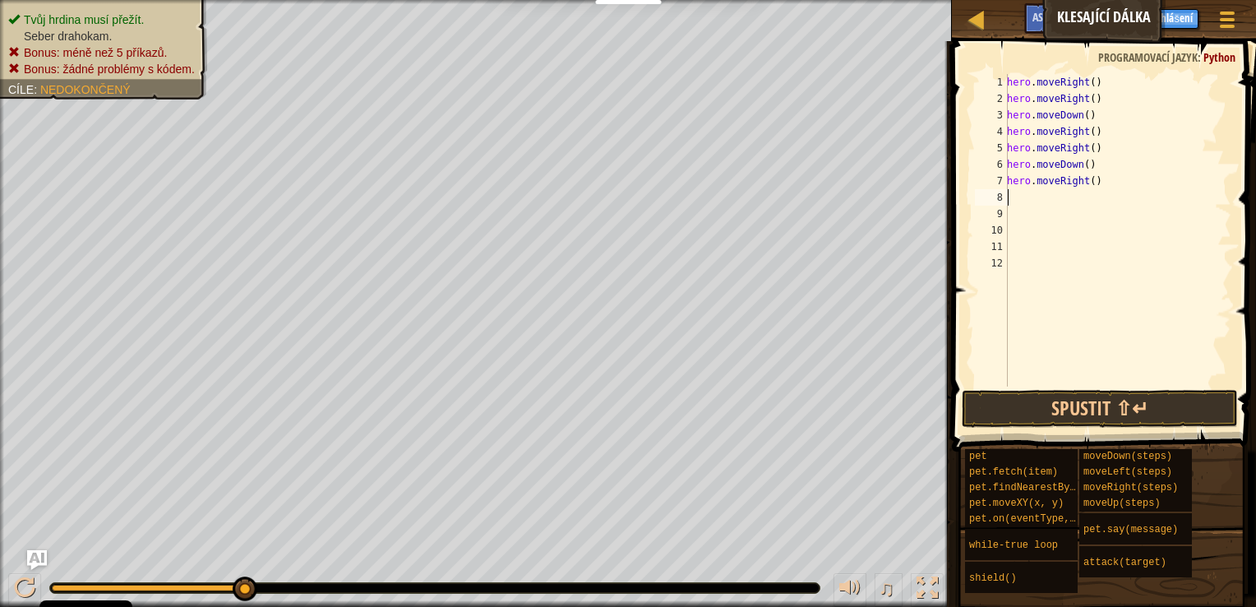
type textarea "m"
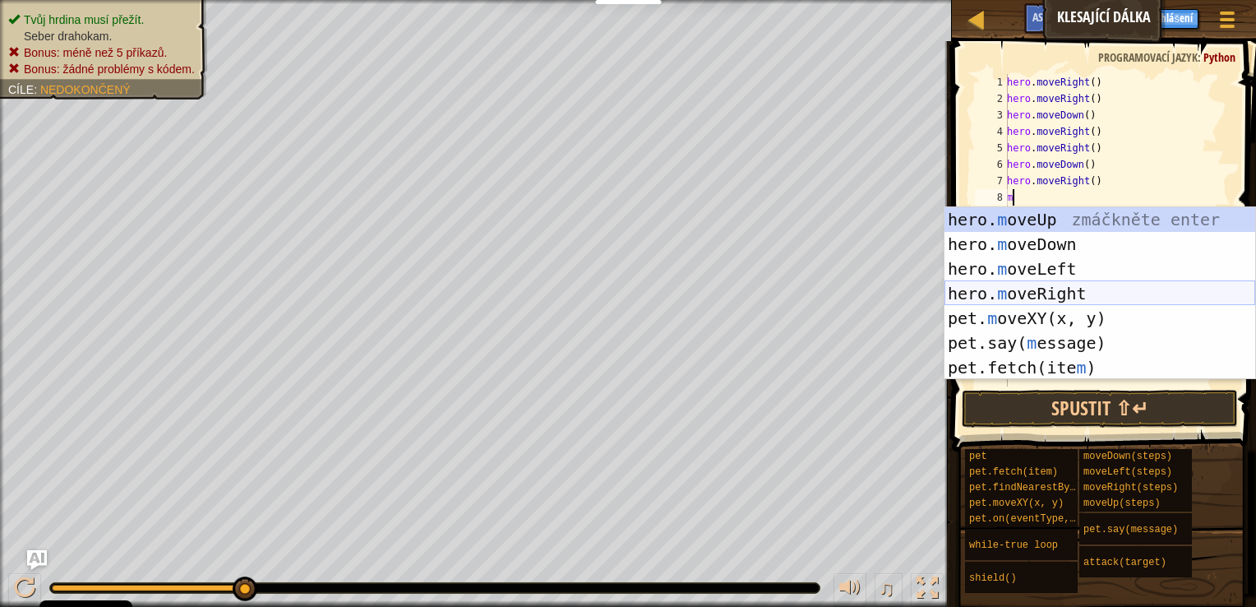
click at [1070, 285] on div "hero. m oveUp zmáčkněte enter hero. m oveDown zmáčkněte enter hero. m oveLeft z…" at bounding box center [1099, 318] width 311 height 222
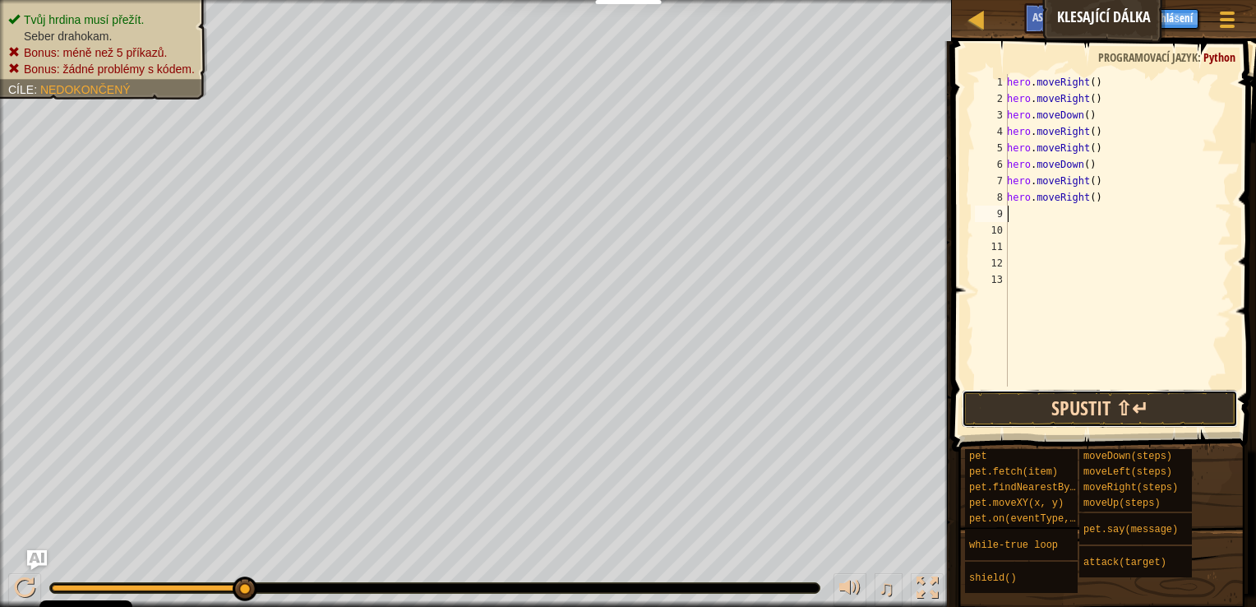
click at [1106, 404] on button "Spustit ⇧↵" at bounding box center [1100, 409] width 276 height 38
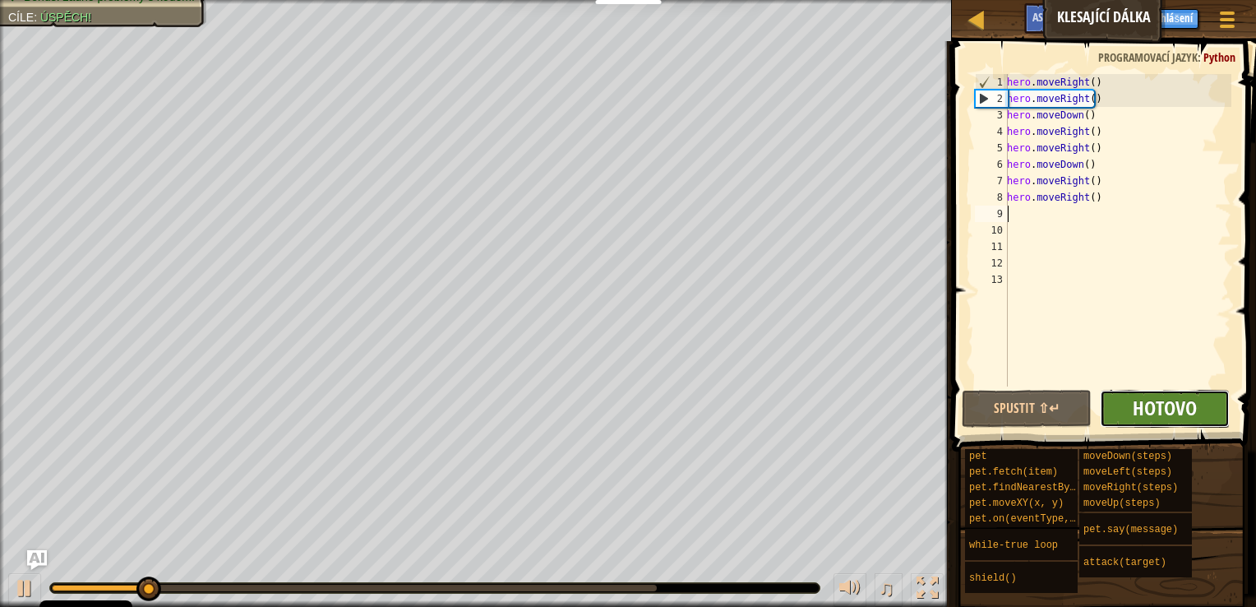
click at [1142, 401] on span "Hotovo" at bounding box center [1165, 408] width 64 height 26
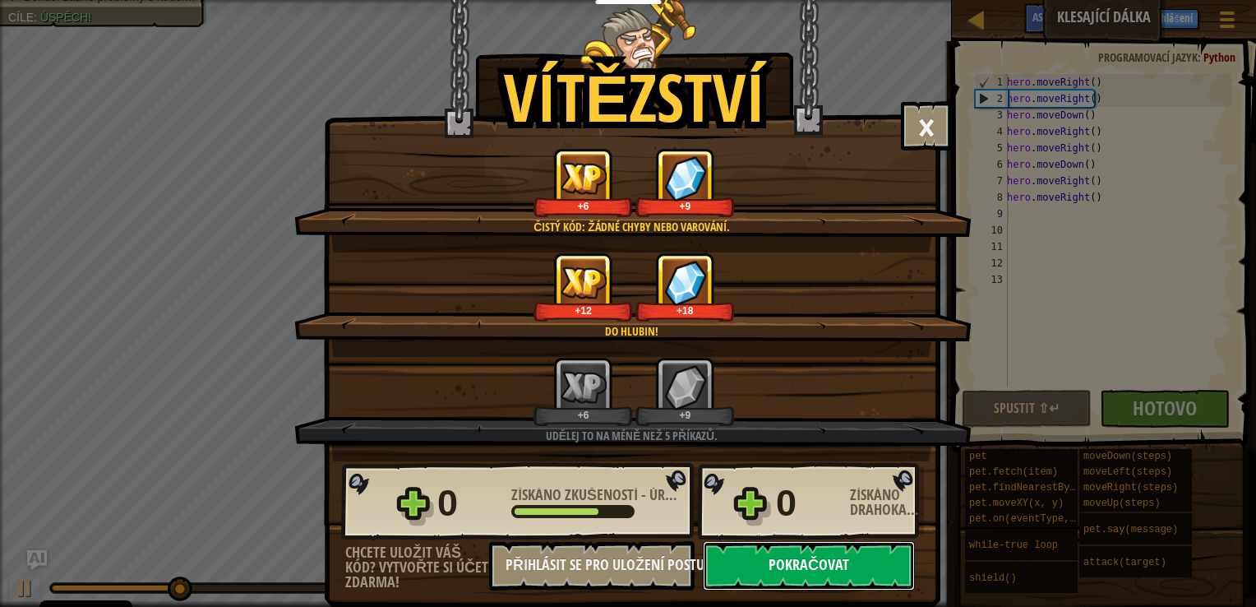
click at [834, 566] on button "Pokračovat" at bounding box center [809, 565] width 212 height 49
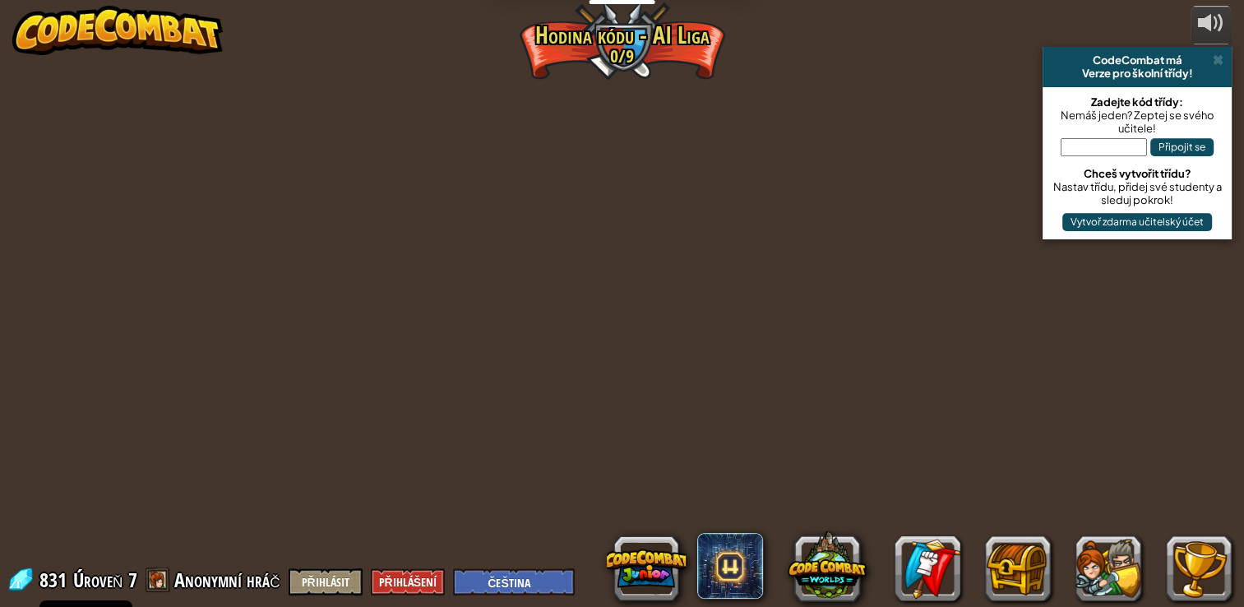
select select "cs"
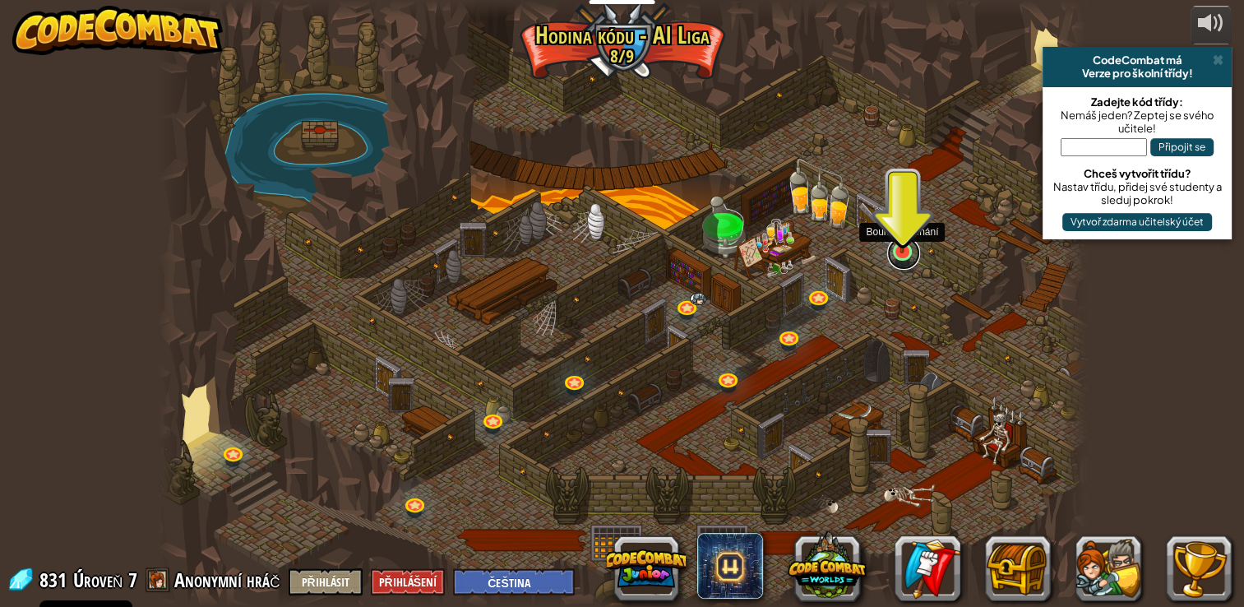
click at [893, 261] on link at bounding box center [903, 253] width 33 height 33
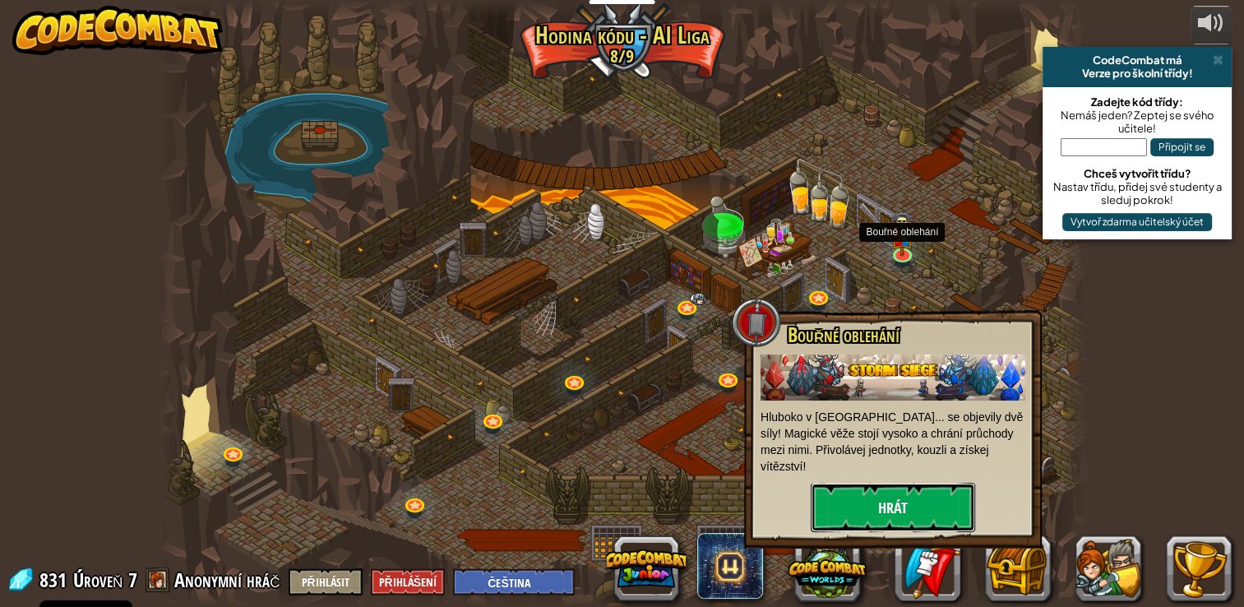
click at [888, 493] on button "Hrát" at bounding box center [892, 507] width 164 height 49
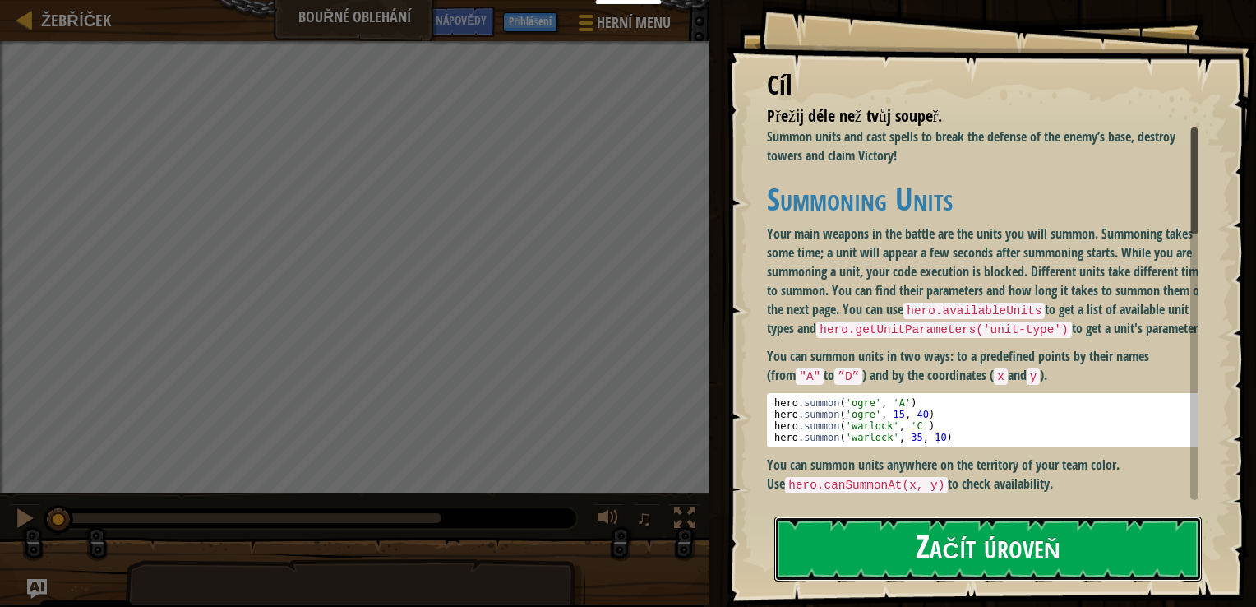
click at [937, 552] on button "Začít úroveň" at bounding box center [987, 548] width 427 height 65
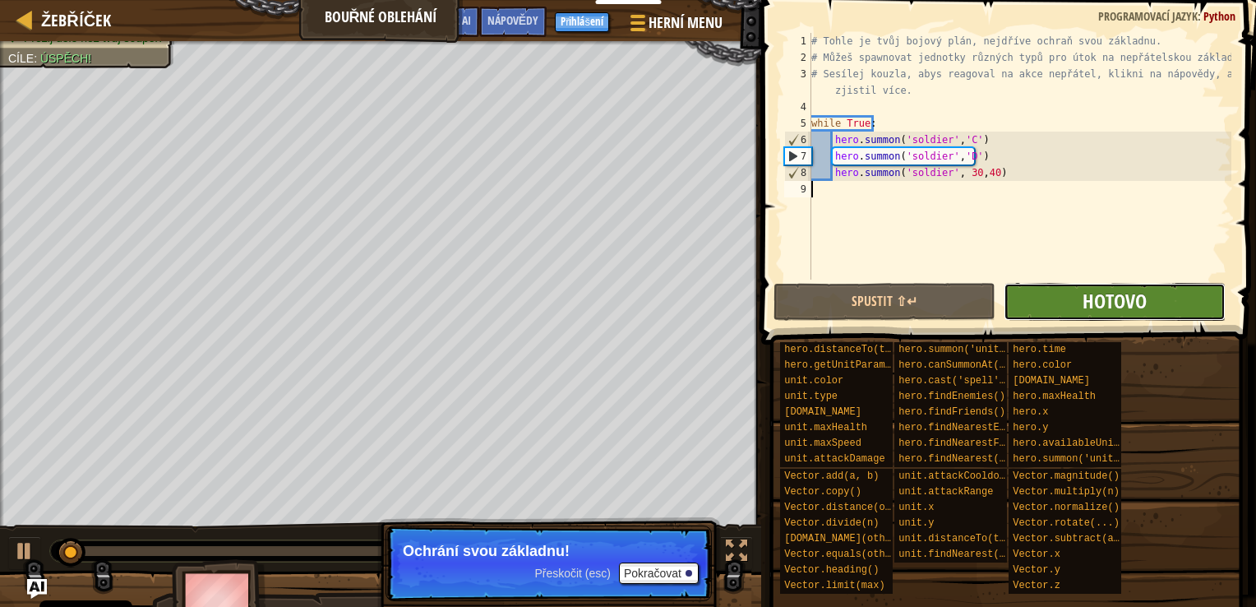
click at [1101, 302] on span "Hotovo" at bounding box center [1115, 301] width 64 height 26
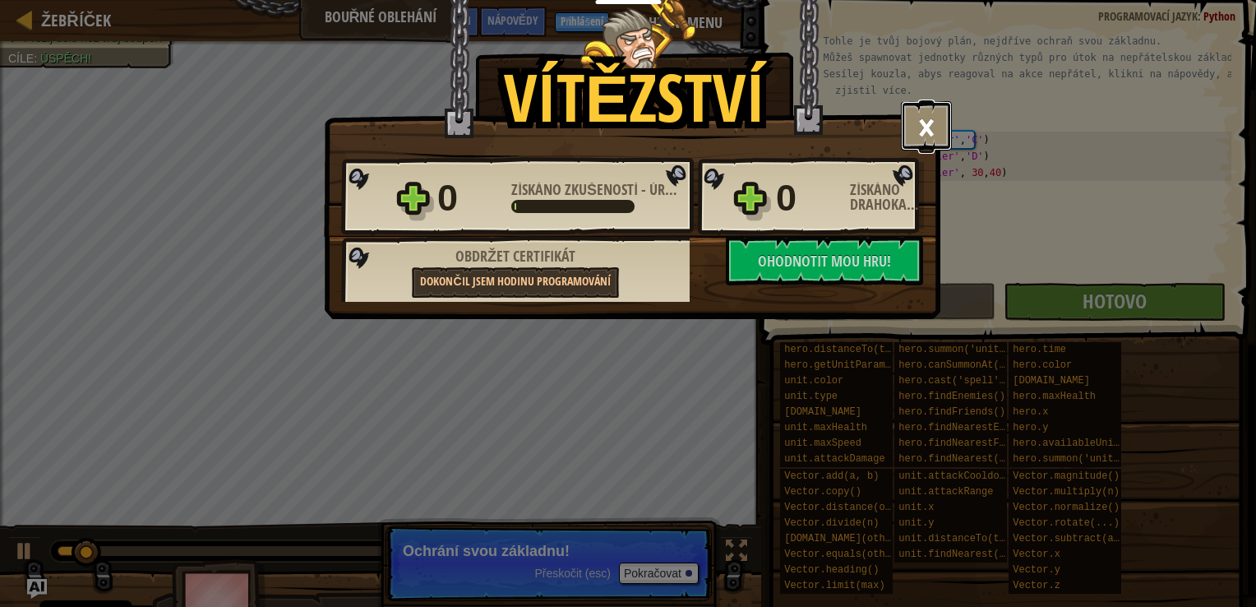
click at [944, 120] on button "×" at bounding box center [926, 125] width 51 height 49
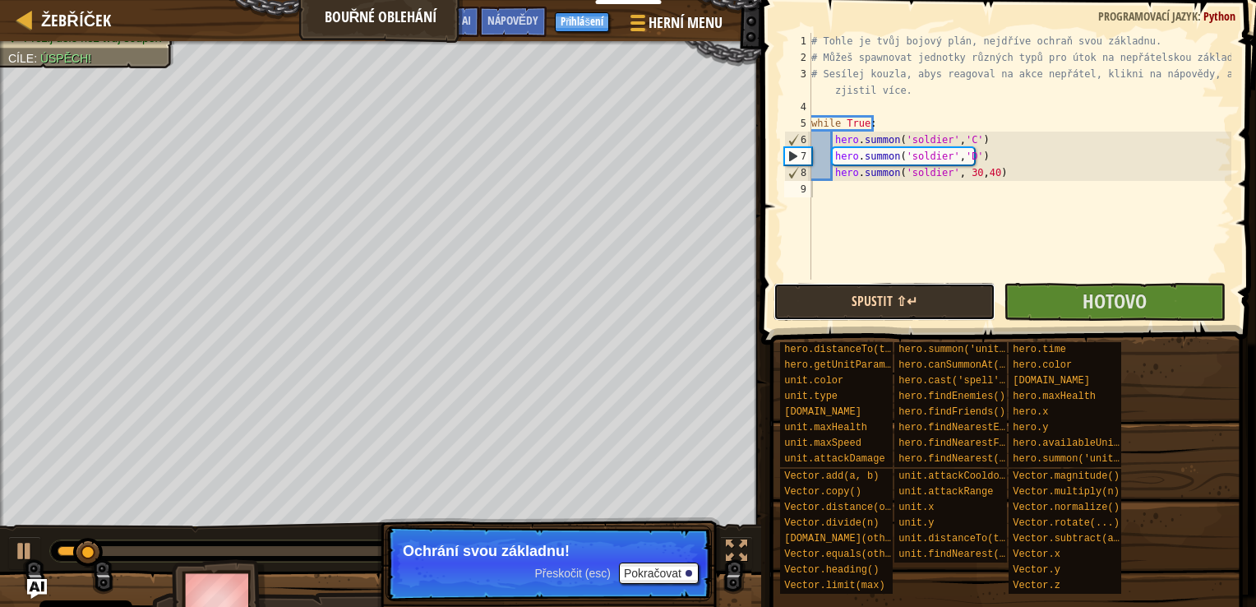
click at [942, 298] on button "Spustit ⇧↵" at bounding box center [885, 302] width 222 height 38
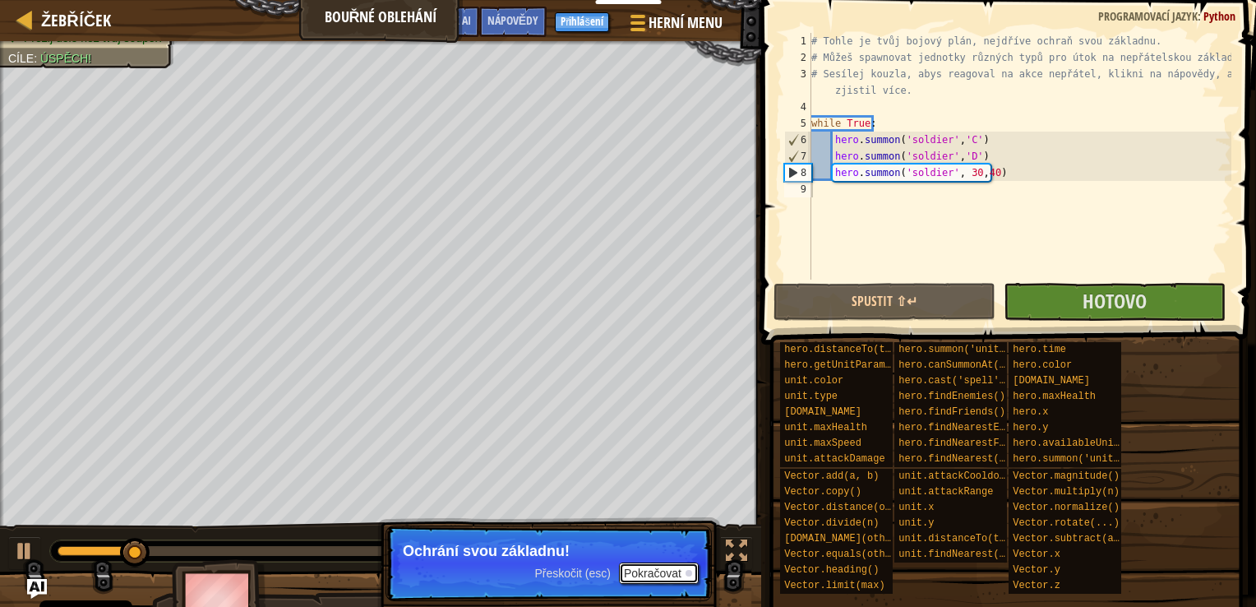
click at [658, 577] on button "Pokračovat" at bounding box center [659, 572] width 80 height 21
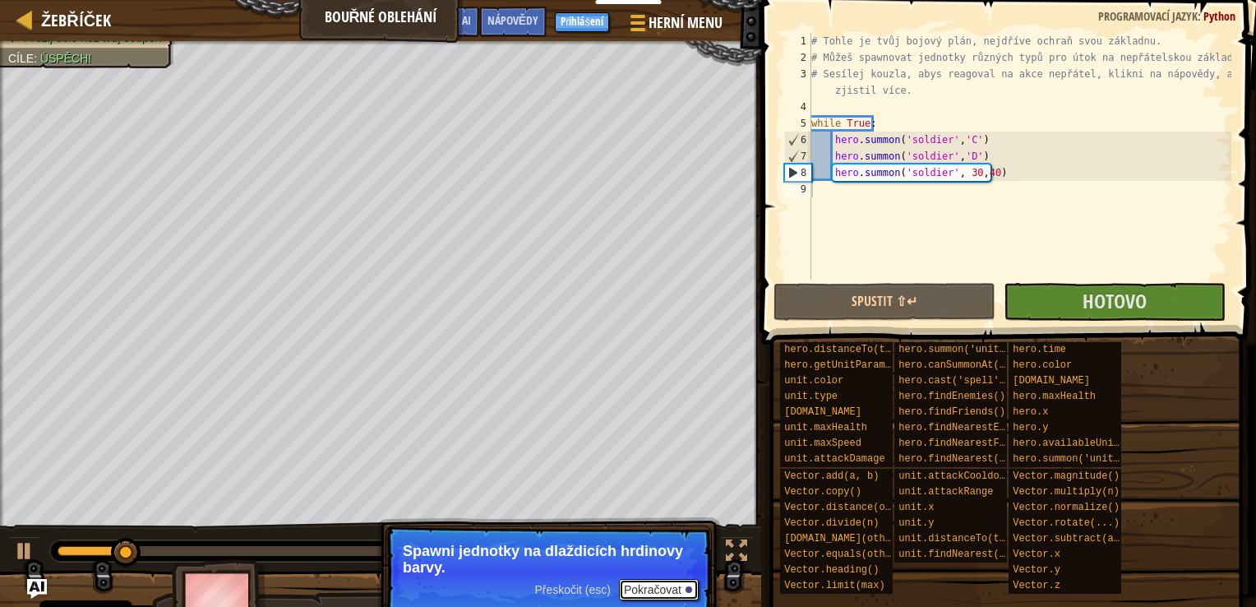
click at [654, 589] on button "Pokračovat" at bounding box center [659, 589] width 80 height 21
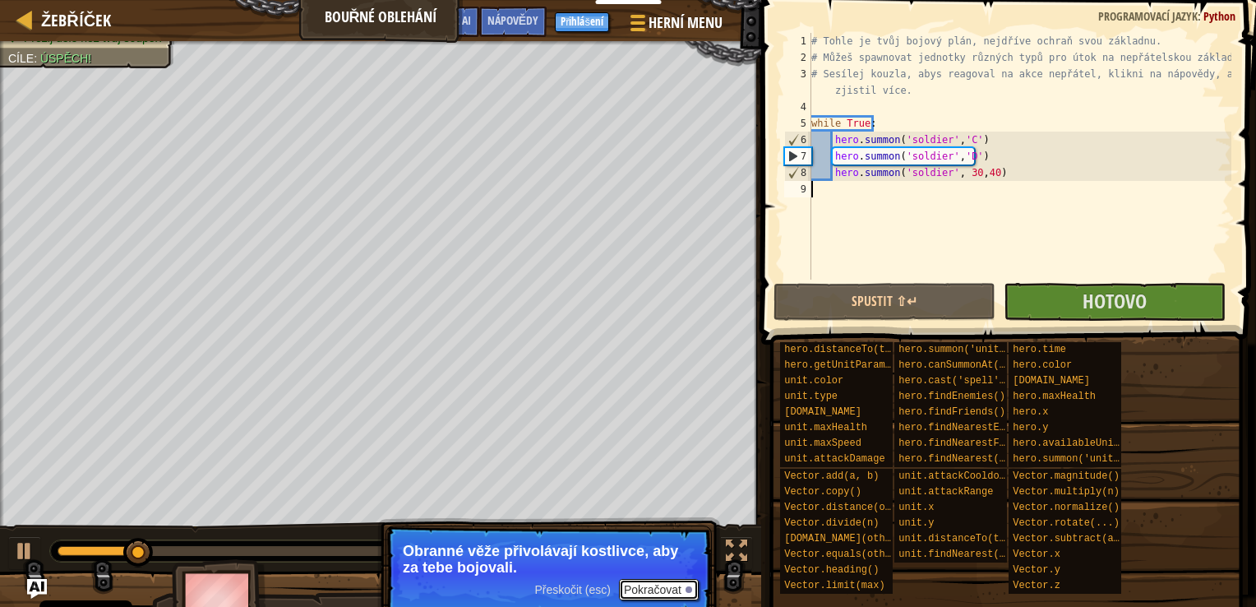
click at [663, 589] on button "Pokračovat" at bounding box center [659, 589] width 80 height 21
click at [658, 590] on button "Pokračovat" at bounding box center [659, 589] width 80 height 21
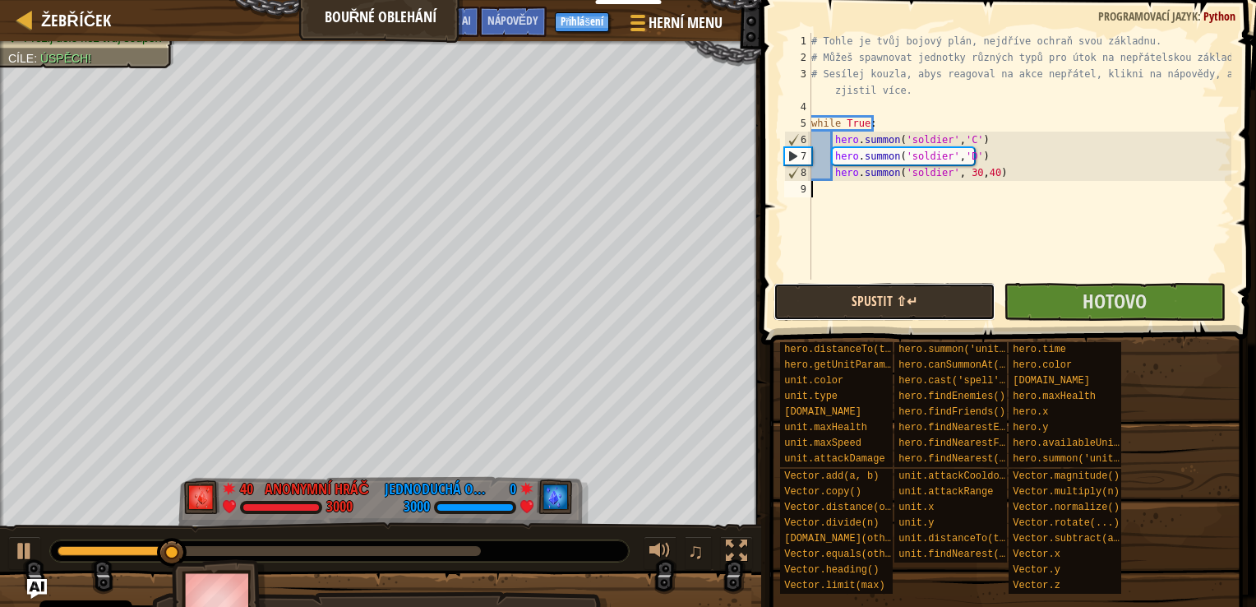
click at [885, 302] on button "Spustit ⇧↵" at bounding box center [885, 302] width 222 height 38
click at [885, 302] on button "Spuštěné" at bounding box center [885, 302] width 222 height 38
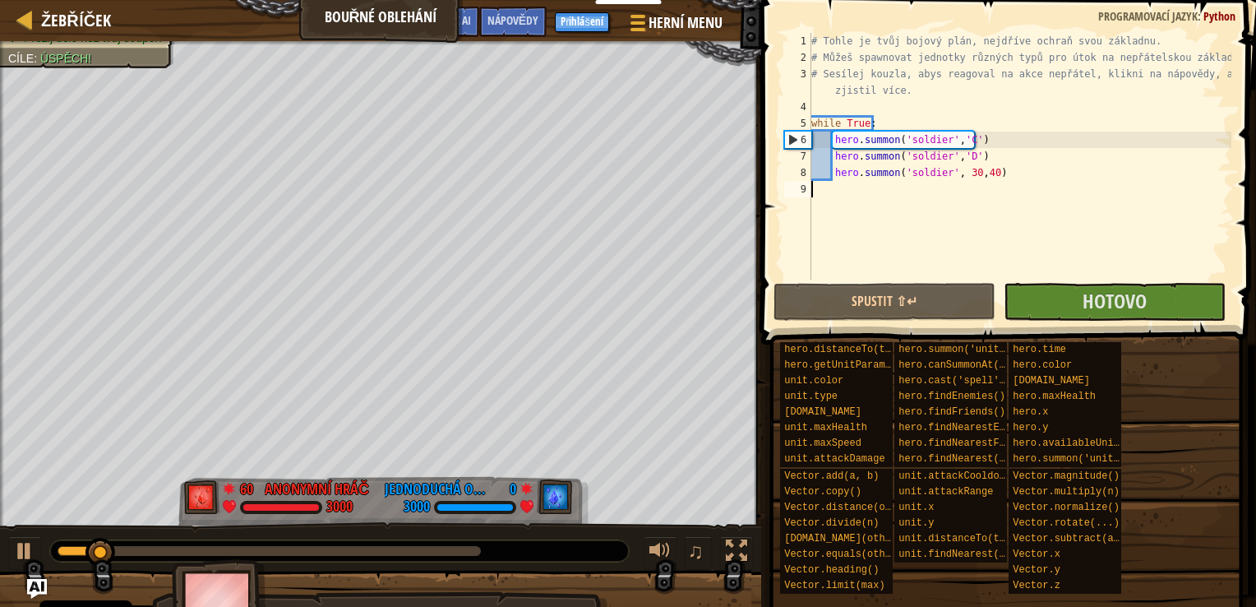
scroll to position [7, 0]
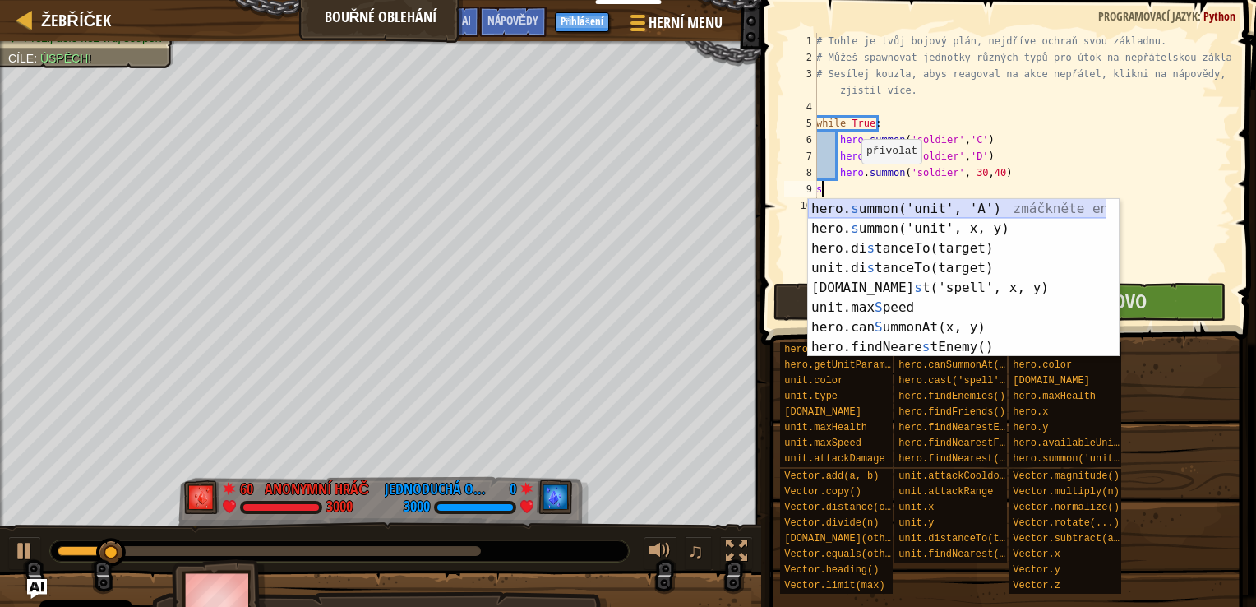
click at [947, 213] on div "hero. s ummon('unit', 'A') zmáčkněte enter hero. s ummon('unit', x, y) zmáčknět…" at bounding box center [957, 297] width 298 height 197
type textarea "hero.summon("soldier", "A")"
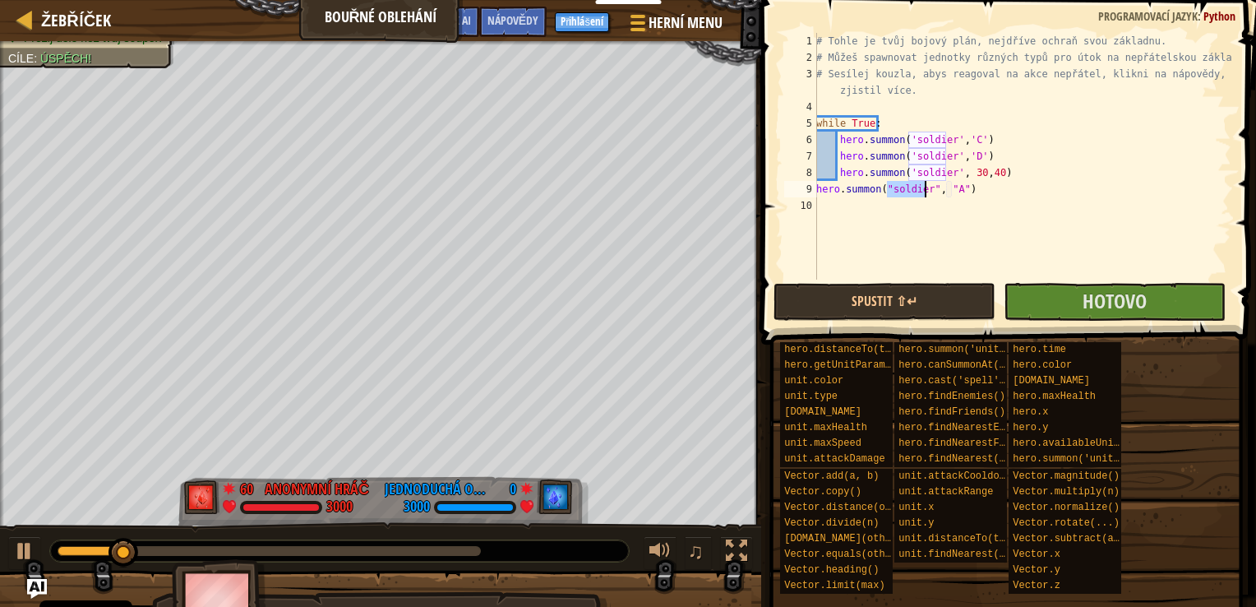
click at [845, 218] on div "# Tohle je tvůj bojový plán, nejdříve ochraň svou základnu. # Můžeš spawnovat j…" at bounding box center [1022, 172] width 418 height 279
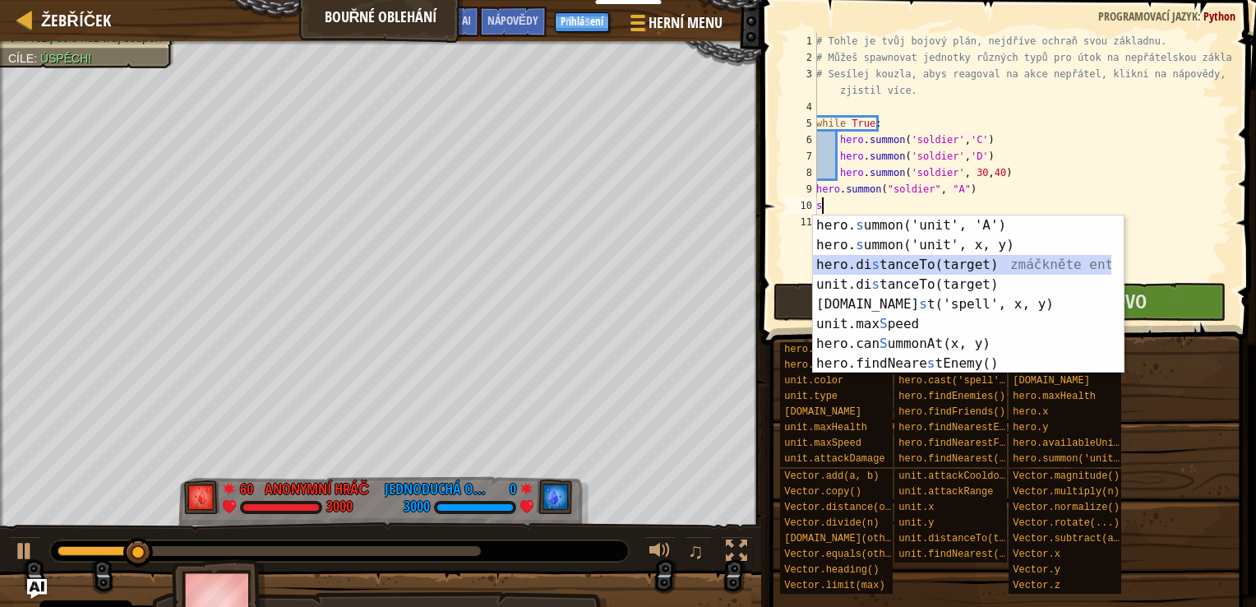
click at [865, 264] on div "hero. s ummon('unit', 'A') zmáčkněte enter hero. s ummon('unit', x, y) zmáčknět…" at bounding box center [962, 313] width 298 height 197
type textarea "hero.distanceTo(target)"
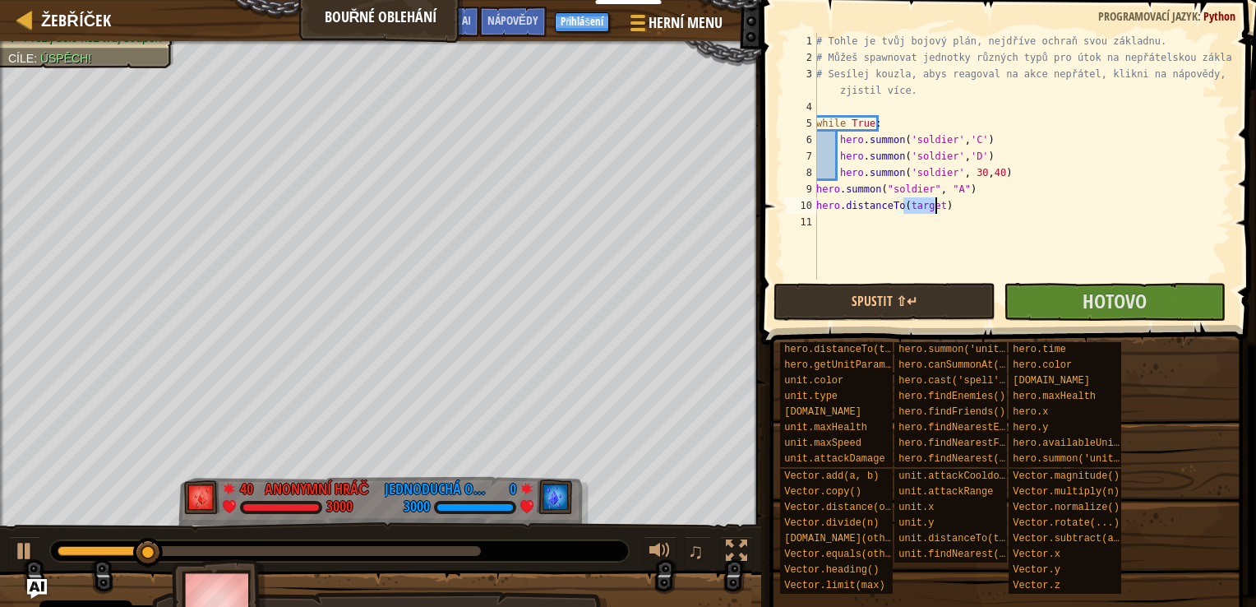
click at [852, 224] on div "# Tohle je tvůj bojový plán, nejdříve ochraň svou základnu. # Můžeš spawnovat j…" at bounding box center [1022, 172] width 418 height 279
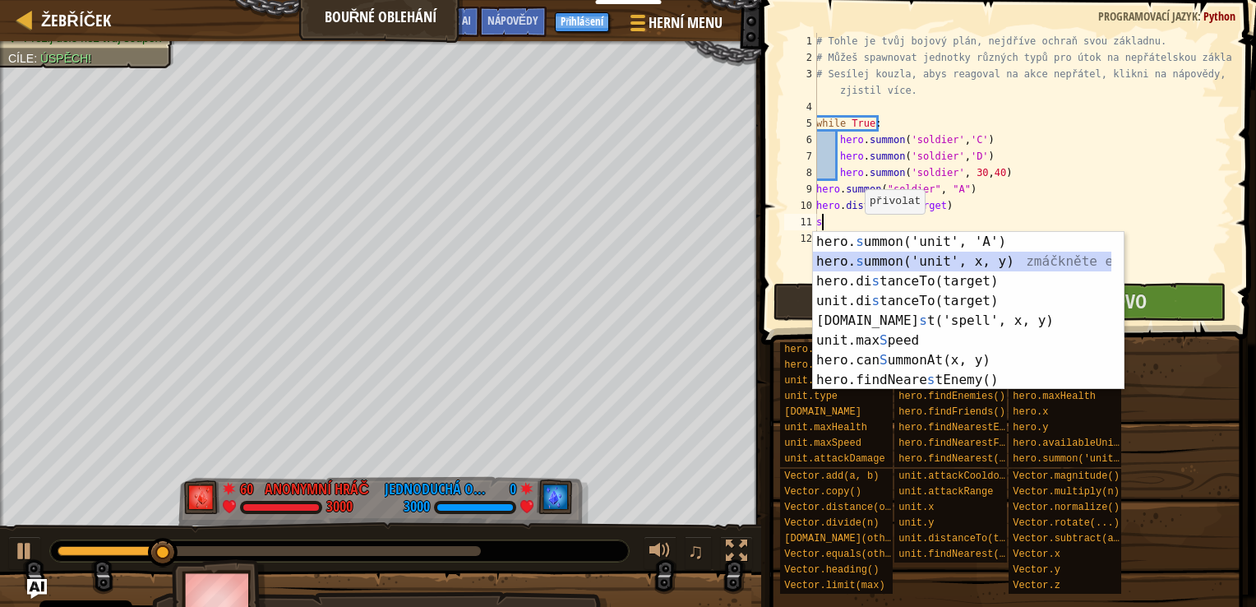
click at [894, 262] on div "hero. s ummon('unit', 'A') zmáčkněte enter hero. s ummon('unit', x, y) zmáčknět…" at bounding box center [962, 330] width 298 height 197
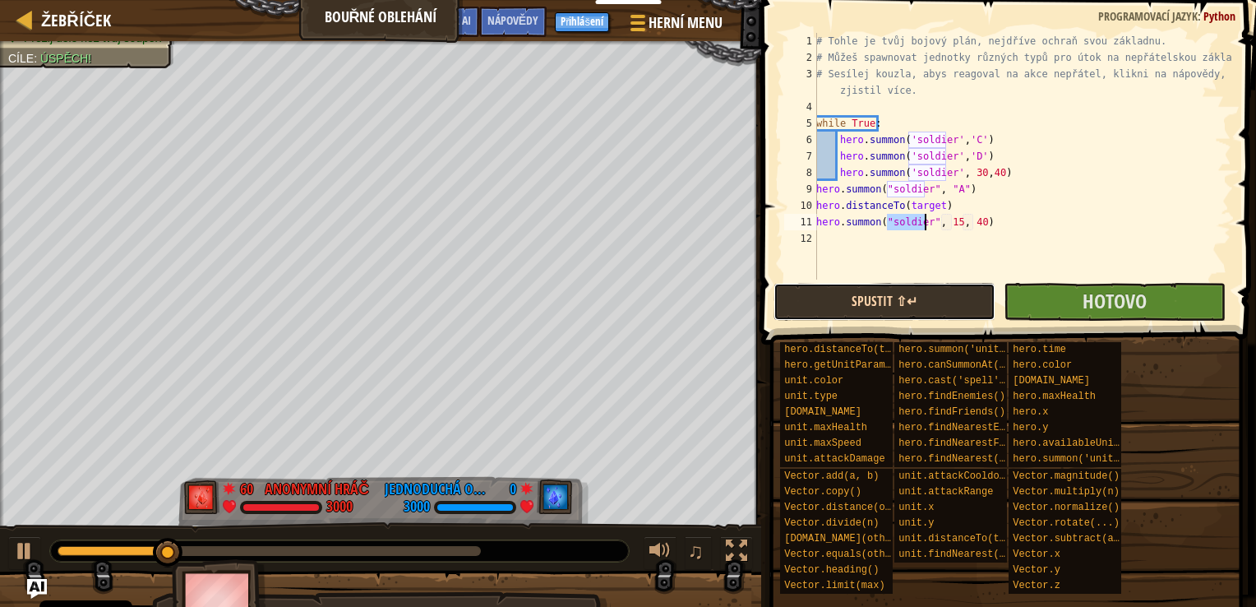
click at [944, 298] on button "Spustit ⇧↵" at bounding box center [885, 302] width 222 height 38
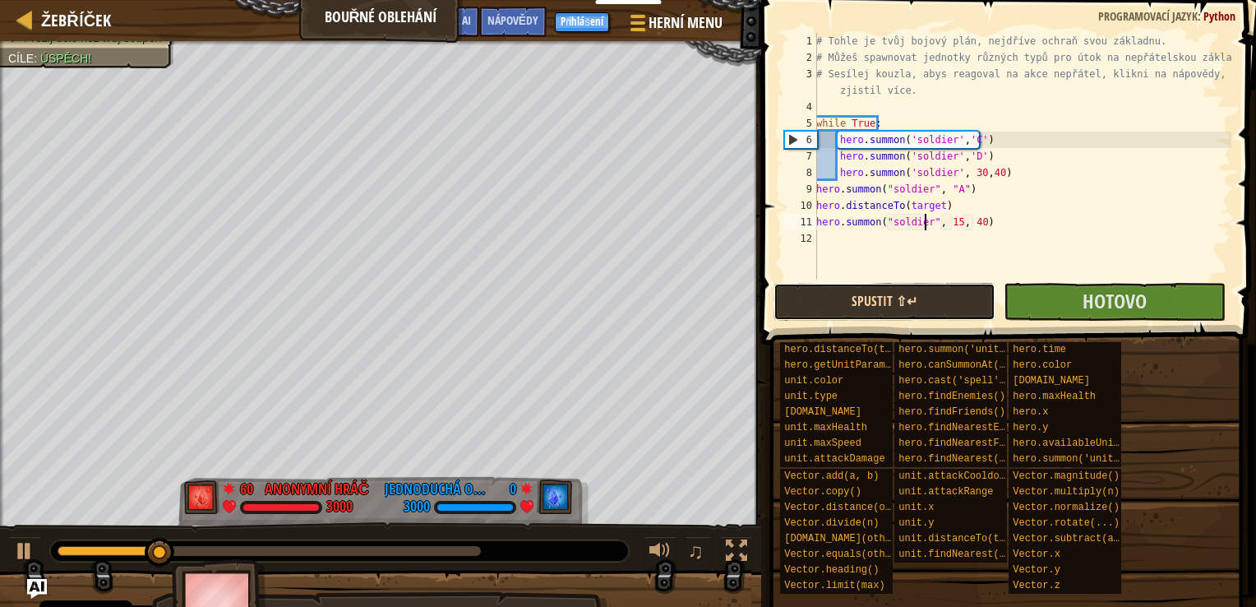
click at [937, 298] on button "Spustit ⇧↵" at bounding box center [885, 302] width 222 height 38
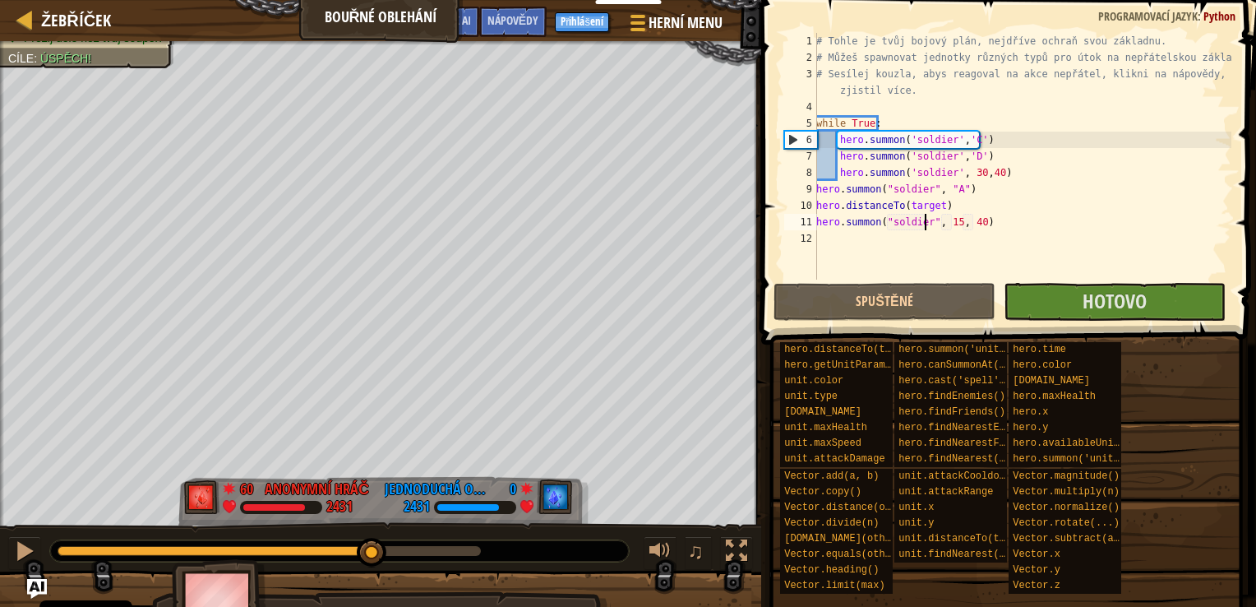
drag, startPoint x: 226, startPoint y: 551, endPoint x: 632, endPoint y: 552, distance: 406.1
click at [632, 552] on div "♫" at bounding box center [380, 546] width 761 height 49
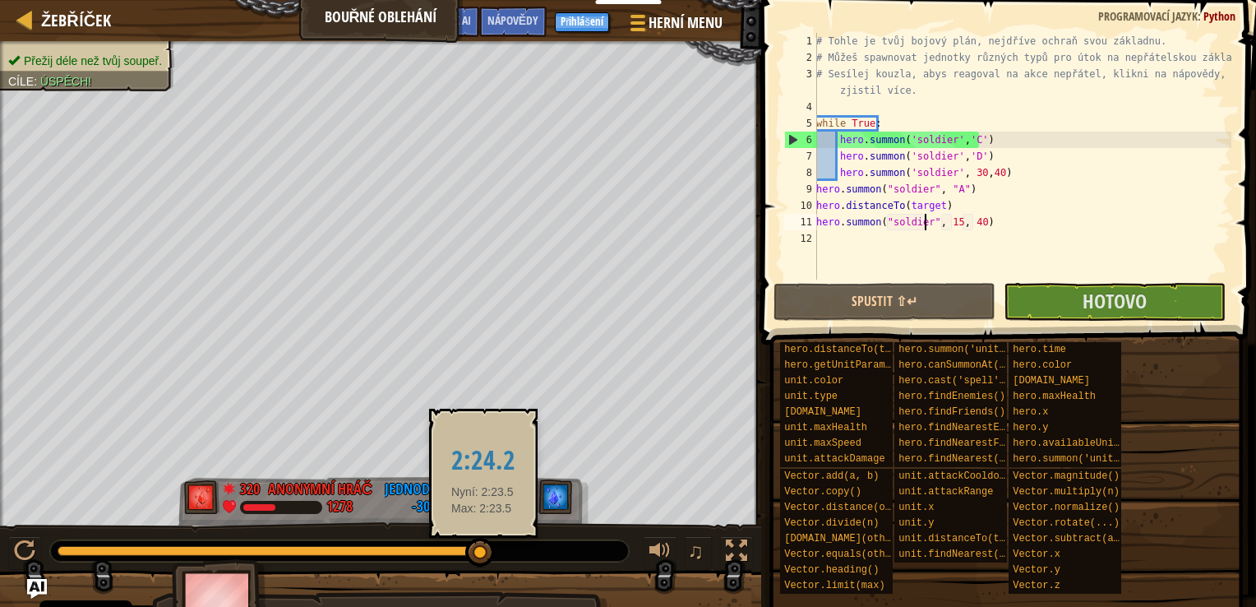
drag, startPoint x: 460, startPoint y: 548, endPoint x: 487, endPoint y: 548, distance: 27.9
click at [481, 548] on div at bounding box center [269, 551] width 423 height 10
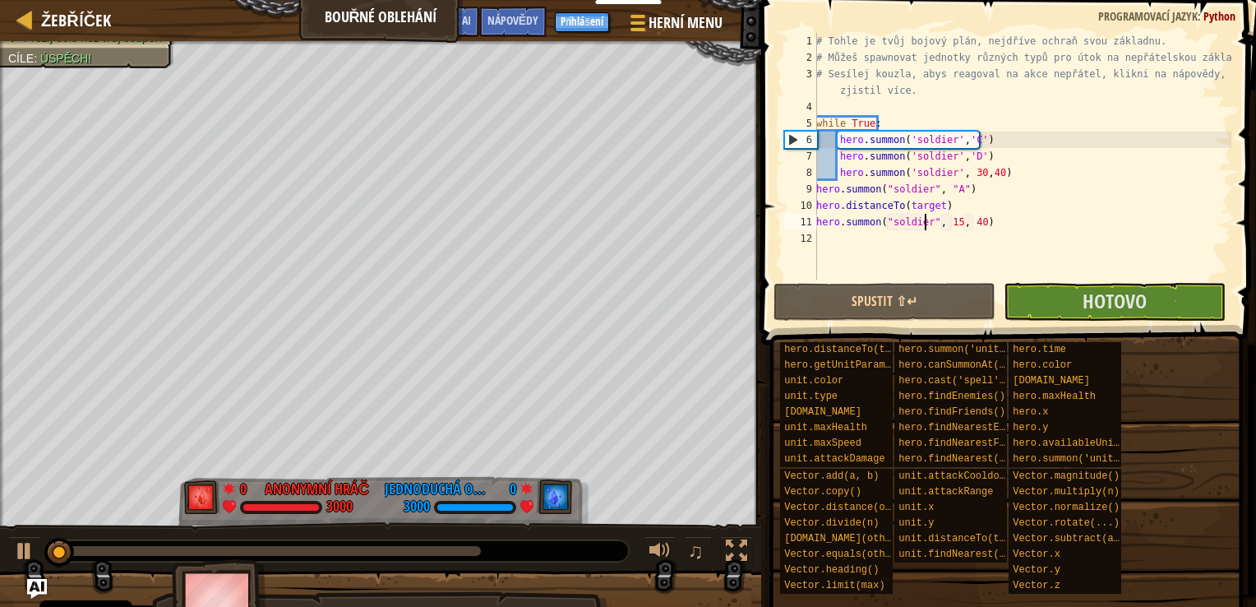
click at [458, 551] on div at bounding box center [269, 551] width 423 height 10
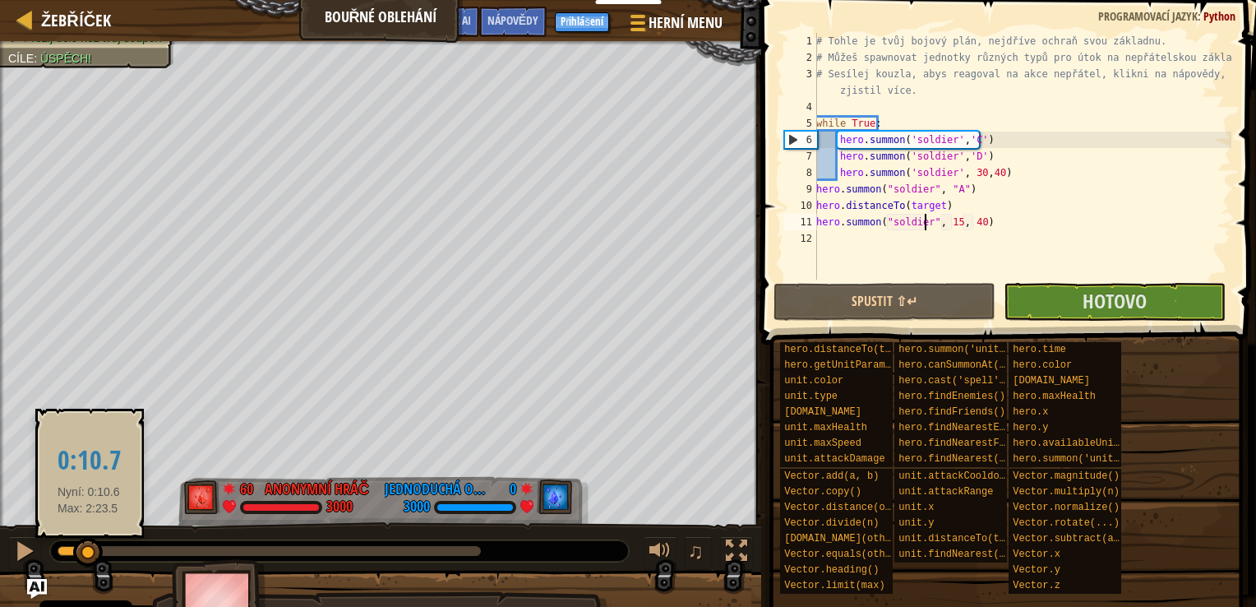
drag, startPoint x: 451, startPoint y: 547, endPoint x: 85, endPoint y: 554, distance: 366.7
click at [85, 554] on div at bounding box center [88, 553] width 30 height 30
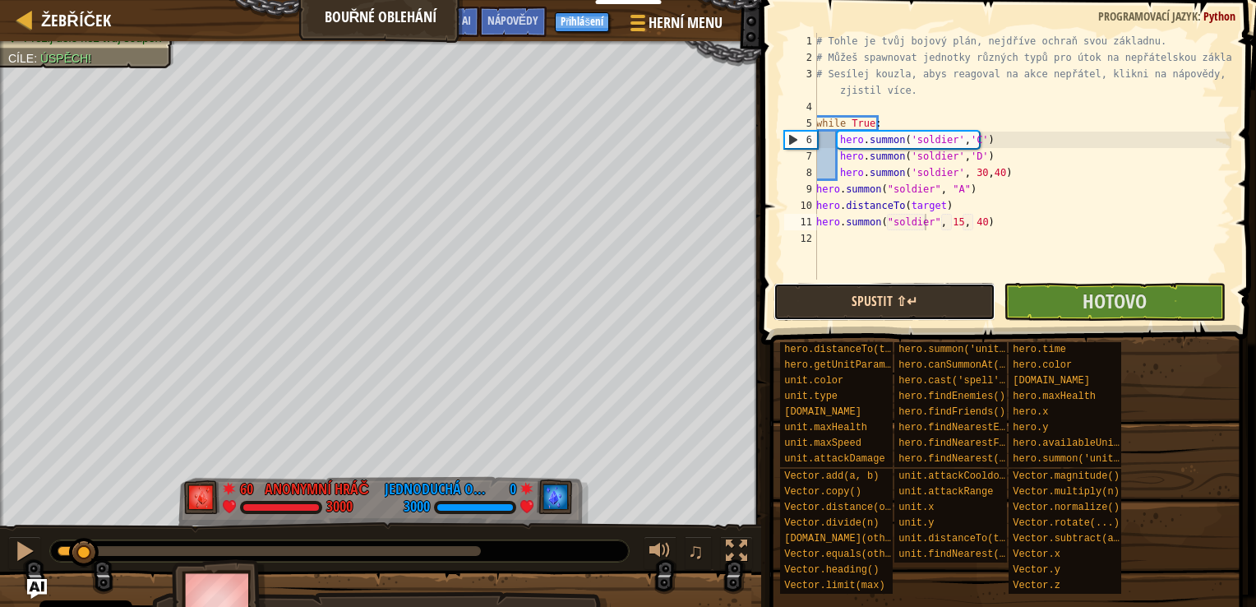
click at [875, 299] on button "Spustit ⇧↵" at bounding box center [885, 302] width 222 height 38
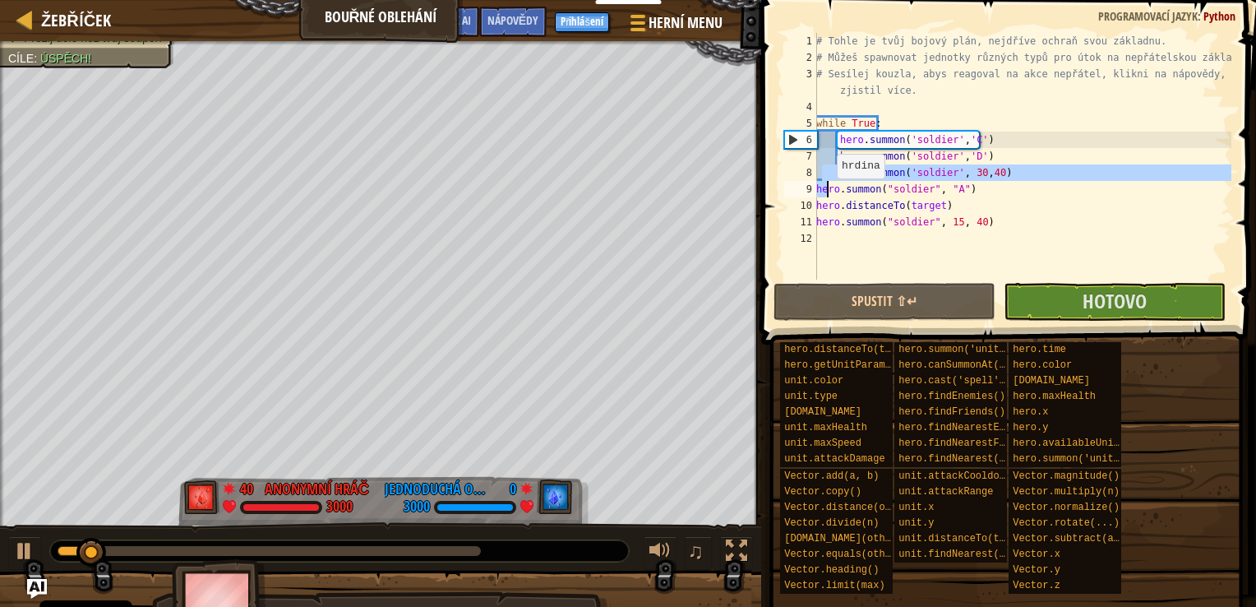
drag, startPoint x: 824, startPoint y: 177, endPoint x: 828, endPoint y: 195, distance: 18.4
click at [828, 195] on div "# Tohle je tvůj bojový plán, nejdříve ochraň svou základnu. # Můžeš spawnovat j…" at bounding box center [1022, 172] width 418 height 279
click at [861, 229] on div "# Tohle je tvůj bojový plán, nejdříve ochraň svou základnu. # Můžeš spawnovat j…" at bounding box center [1022, 172] width 418 height 279
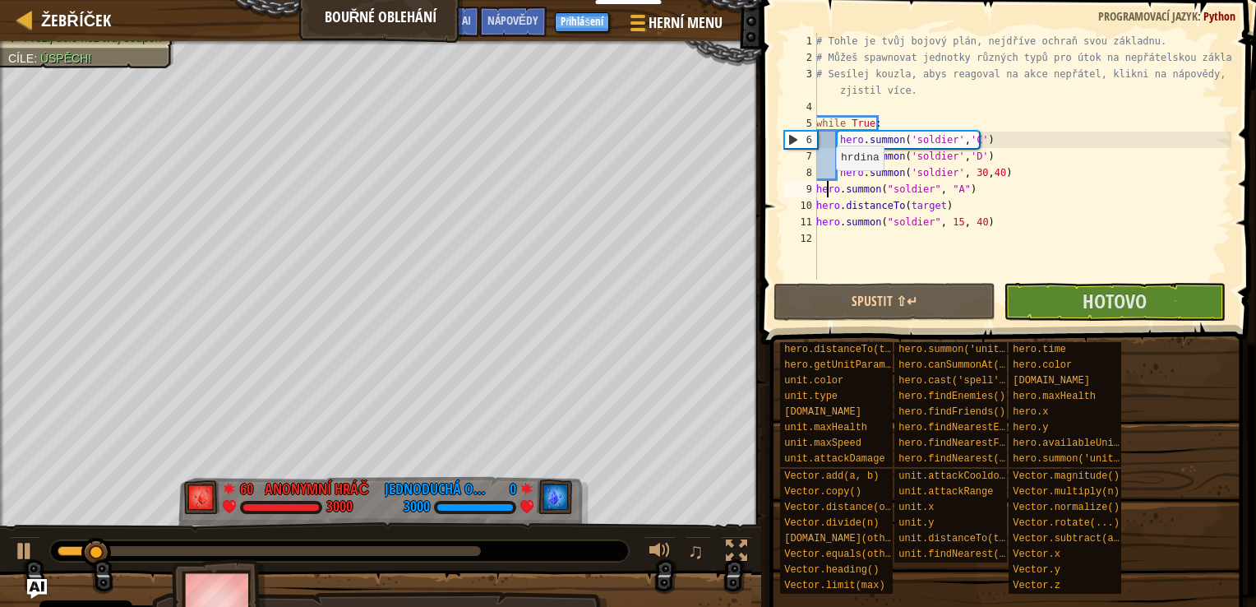
click at [827, 186] on div "# Tohle je tvůj bojový plán, nejdříve ochraň svou základnu. # Můžeš spawnovat j…" at bounding box center [1022, 172] width 418 height 279
click at [815, 189] on div "9" at bounding box center [800, 189] width 33 height 16
click at [820, 188] on div "# Tohle je tvůj bojový plán, nejdříve ochraň svou základnu. # Můžeš spawnovat j…" at bounding box center [1022, 172] width 418 height 279
click at [818, 188] on div "# Tohle je tvůj bojový plán, nejdříve ochraň svou základnu. # Můžeš spawnovat j…" at bounding box center [1022, 172] width 418 height 279
drag, startPoint x: 958, startPoint y: 196, endPoint x: 817, endPoint y: 192, distance: 140.6
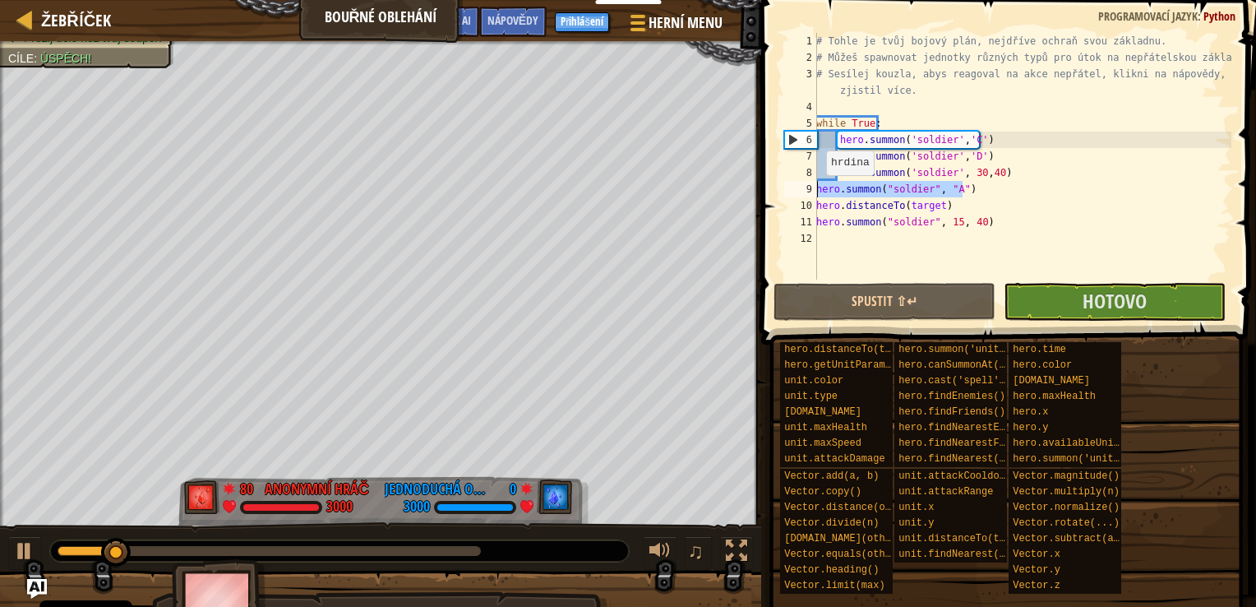
click at [817, 192] on div "# Tohle je tvůj bojový plán, nejdříve ochraň svou základnu. # Můžeš spawnovat j…" at bounding box center [1022, 172] width 418 height 279
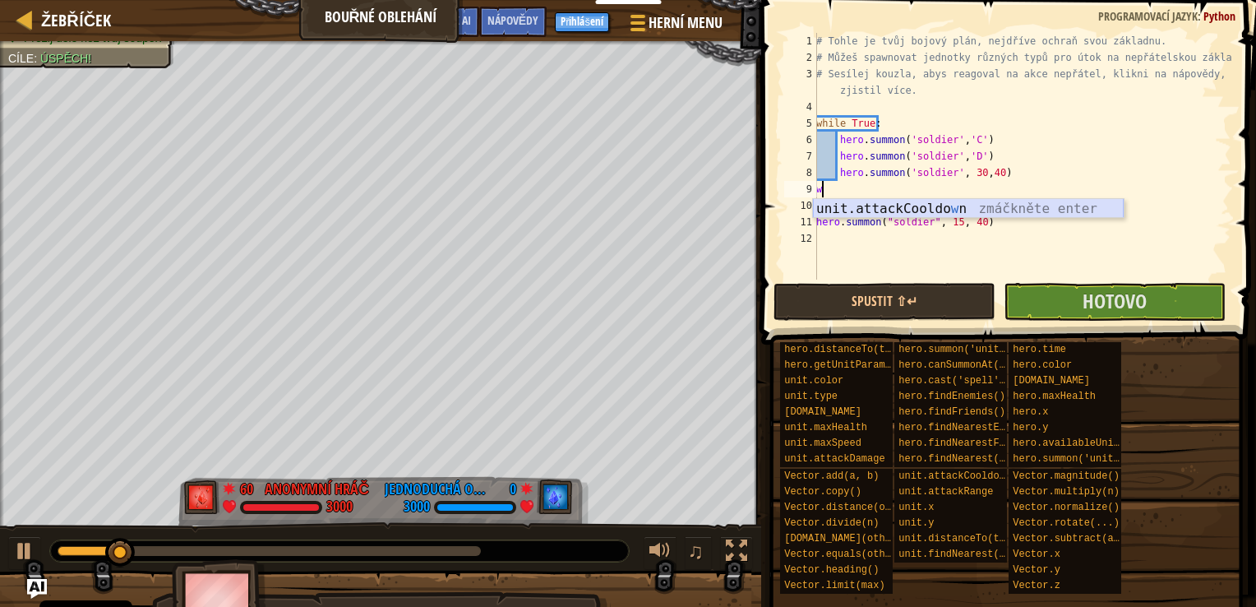
click at [884, 209] on div "unit.attackCooldo w n zmáčkněte enter" at bounding box center [968, 228] width 311 height 59
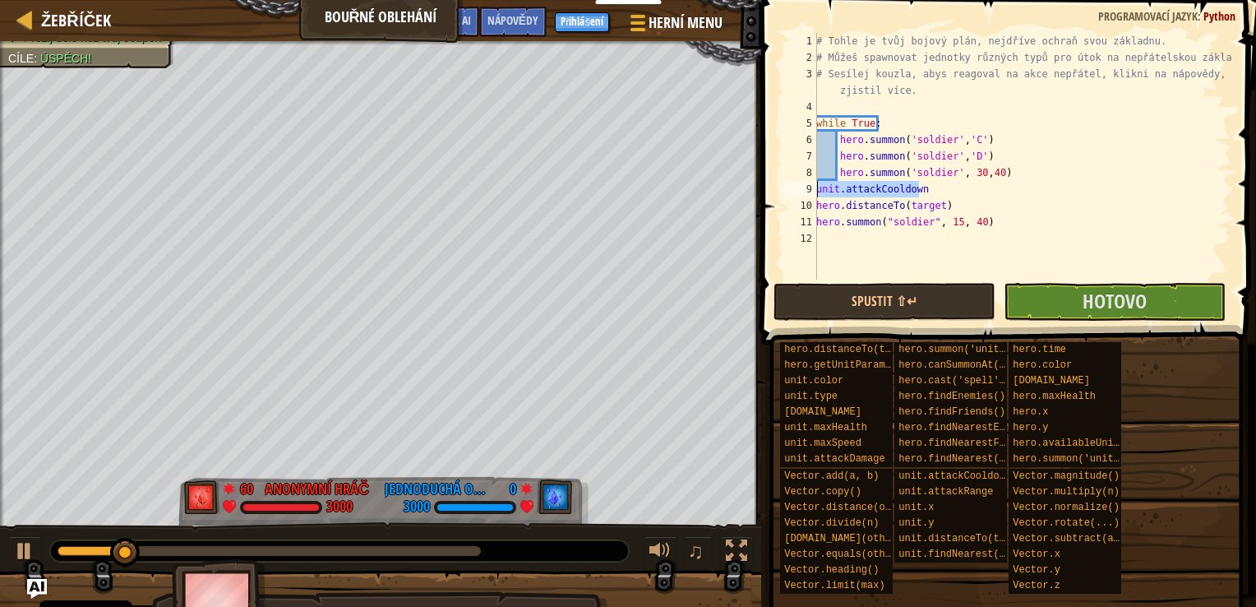
drag, startPoint x: 891, startPoint y: 190, endPoint x: 817, endPoint y: 193, distance: 74.1
click at [817, 193] on div "# Tohle je tvůj bojový plán, nejdříve ochraň svou základnu. # Můžeš spawnovat j…" at bounding box center [1022, 172] width 418 height 279
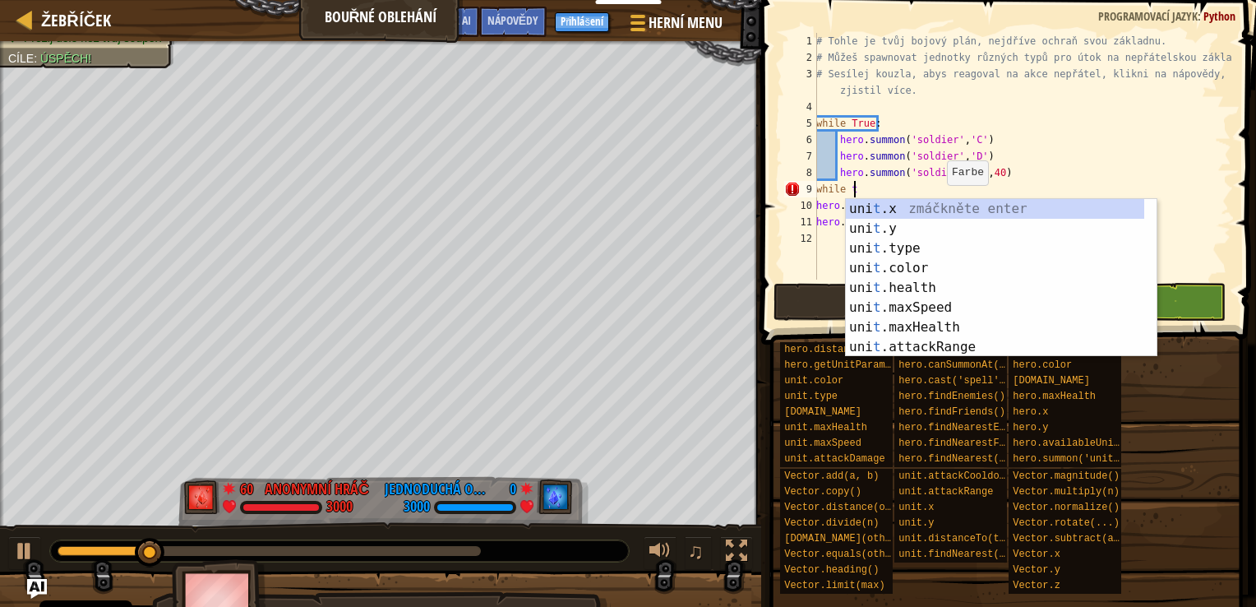
type textarea "w"
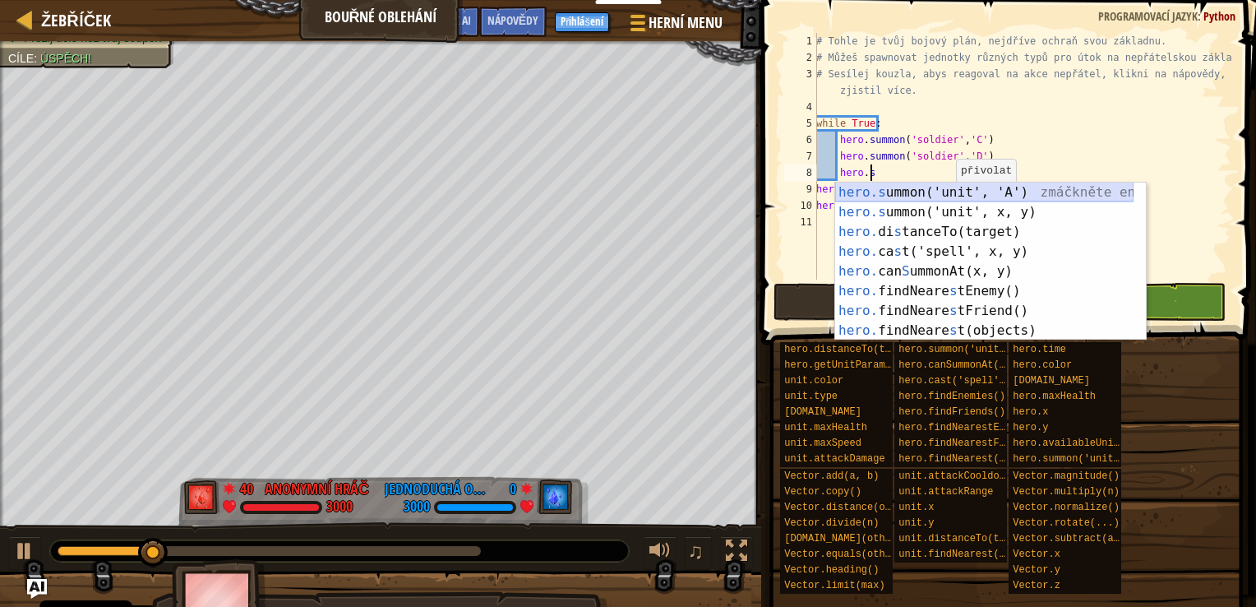
drag, startPoint x: 994, startPoint y: 197, endPoint x: 943, endPoint y: 197, distance: 51.0
click at [943, 197] on div "hero.s ummon('unit', 'A') zmáčkněte enter hero.s ummon('unit', x, y) zmáčkněte …" at bounding box center [984, 280] width 298 height 197
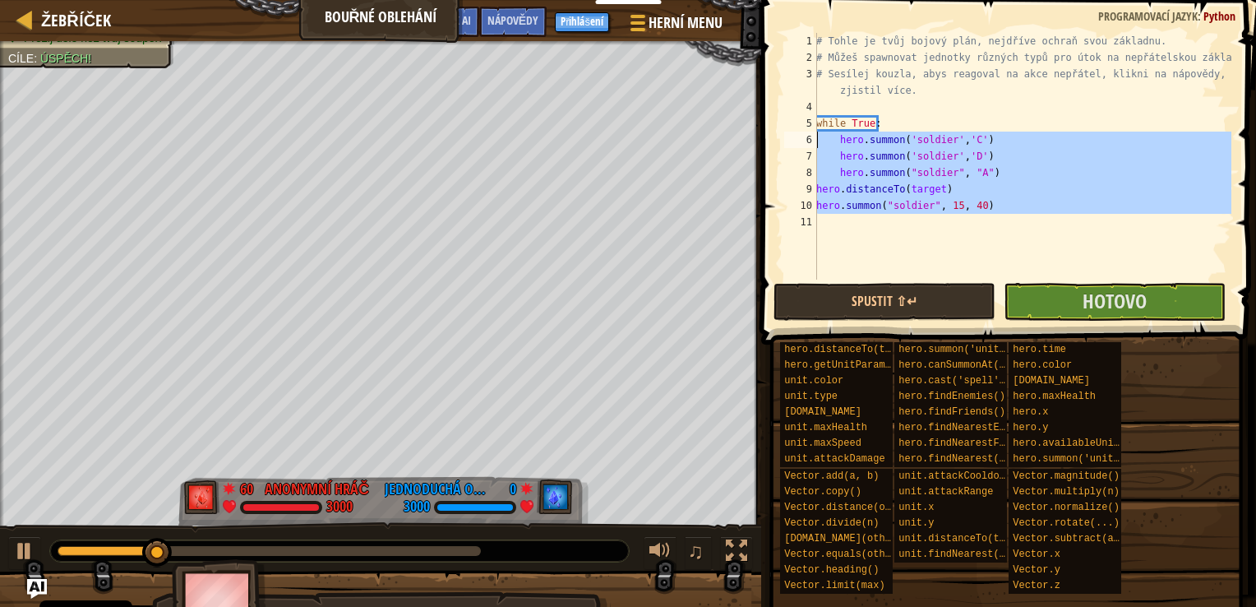
drag, startPoint x: 887, startPoint y: 212, endPoint x: 773, endPoint y: 106, distance: 155.9
click at [773, 106] on div "hero.summon("soldier", "A") 1 2 3 4 5 6 7 8 9 10 11 # Tohle je tvůj bojový plán…" at bounding box center [1006, 204] width 500 height 393
type textarea "while True:"
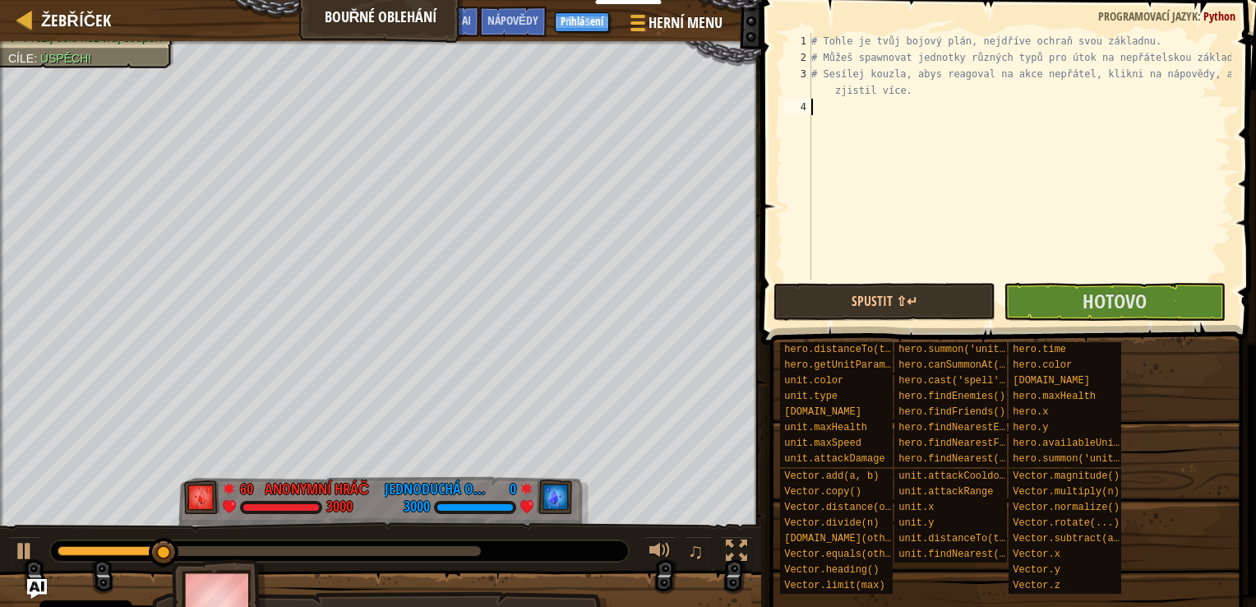
drag, startPoint x: 817, startPoint y: 110, endPoint x: 837, endPoint y: 131, distance: 28.5
click at [837, 131] on div "# Tohle je tvůj bojový plán, nejdříve ochraň svou základnu. # Můžeš spawnovat j…" at bounding box center [1019, 172] width 423 height 279
click at [822, 311] on button "Spustit ⇧↵" at bounding box center [885, 302] width 222 height 38
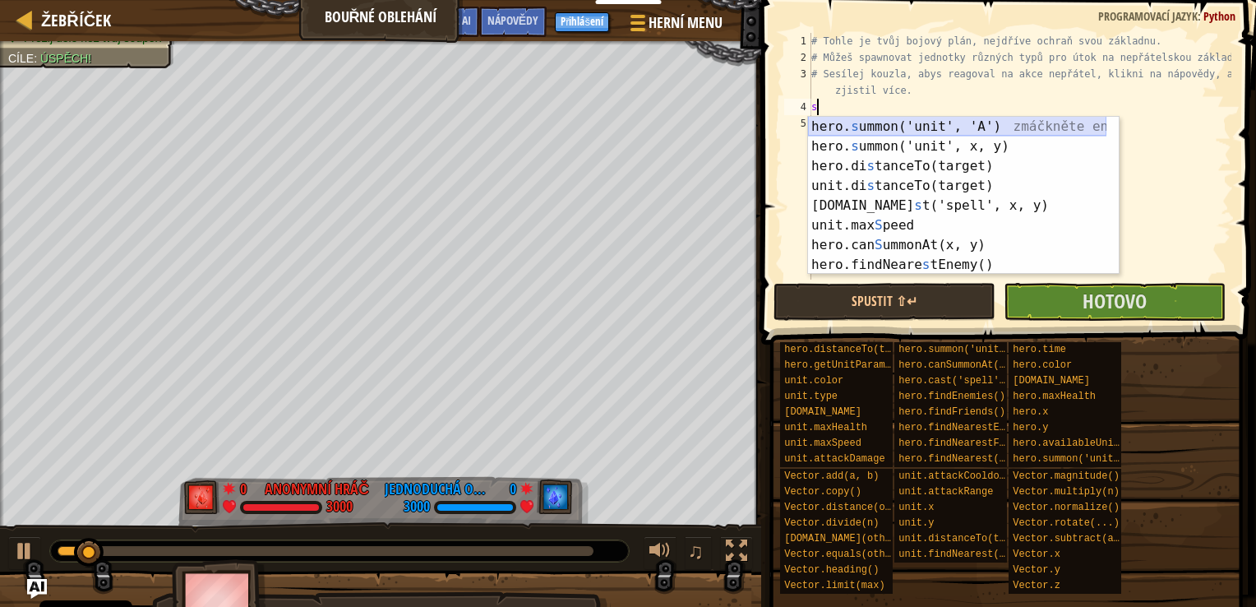
click at [868, 127] on div "hero. s ummon('unit', 'A') zmáčkněte enter hero. s ummon('unit', x, y) zmáčknět…" at bounding box center [957, 215] width 298 height 197
type textarea "hero.summon("soldier", "A")"
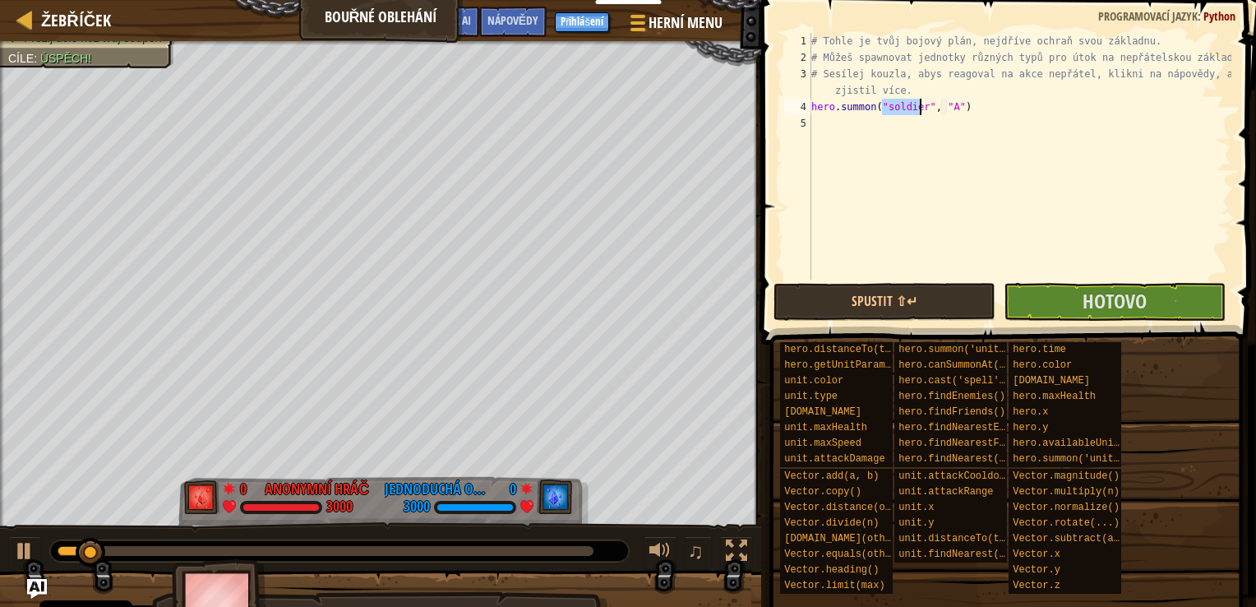
click at [865, 128] on div "# Tohle je tvůj bojový plán, nejdříve ochraň svou základnu. # Můžeš spawnovat j…" at bounding box center [1019, 172] width 423 height 279
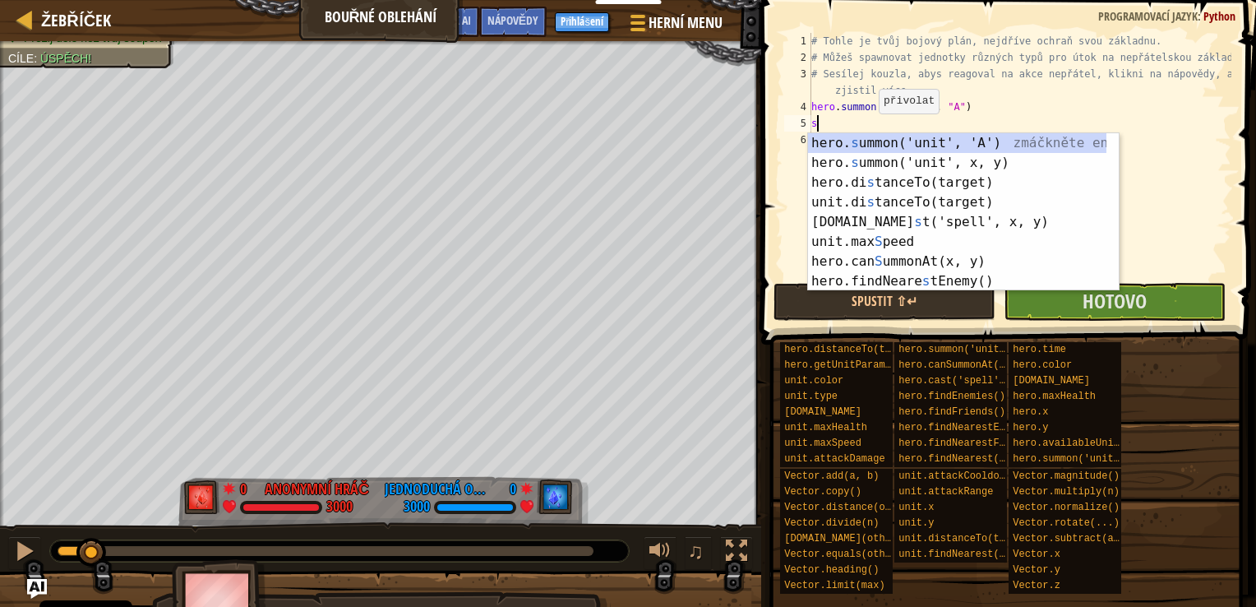
click at [879, 160] on div "hero. s ummon('unit', 'A') zmáčkněte enter hero. s ummon('unit', x, y) zmáčknět…" at bounding box center [957, 231] width 298 height 197
type textarea "hero.[PERSON_NAME]("soldier", 15, 40)"
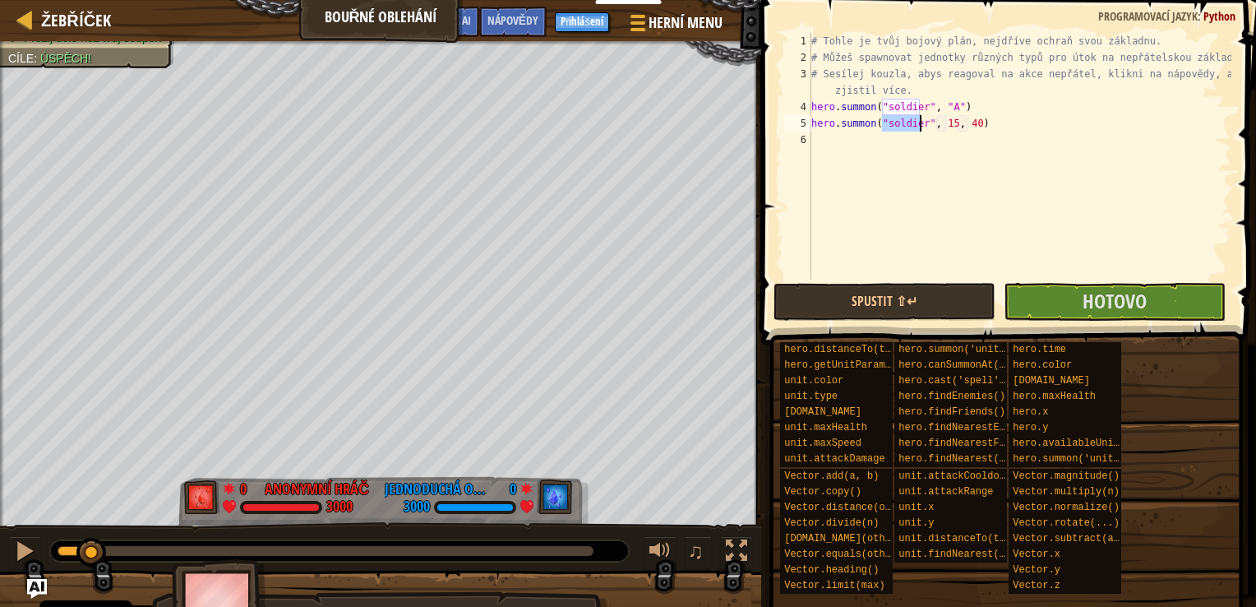
click at [863, 140] on div "# Tohle je tvůj bojový plán, nejdříve ochraň svou základnu. # Můžeš spawnovat j…" at bounding box center [1019, 172] width 423 height 279
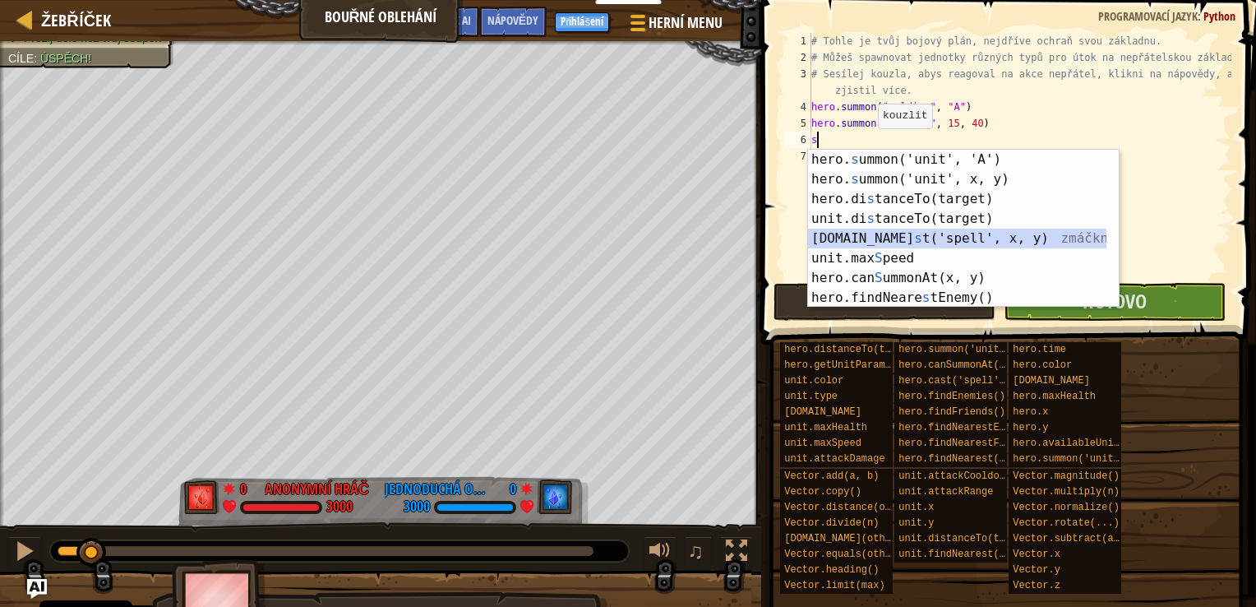
click at [875, 233] on div "hero. s ummon('unit', 'A') zmáčkněte enter hero. s ummon('unit', x, y) zmáčknět…" at bounding box center [957, 248] width 298 height 197
type textarea "hero.cast("lightning", 15, 40)"
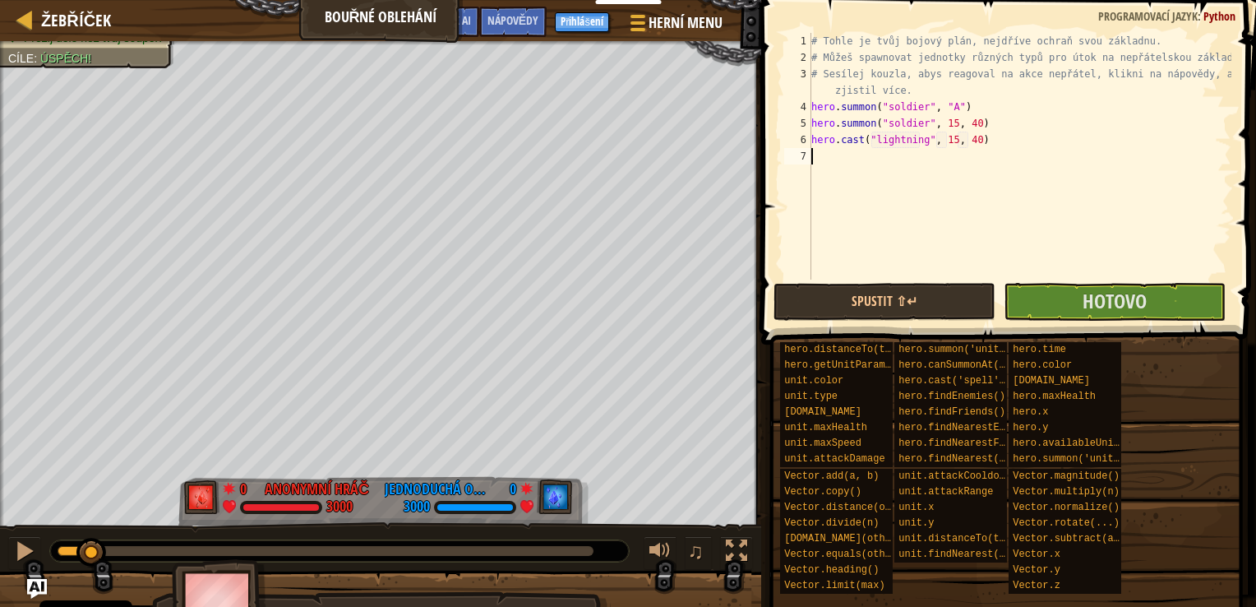
click at [849, 162] on div "# Tohle je tvůj bojový plán, nejdříve ochraň svou základnu. # Můžeš spawnovat j…" at bounding box center [1019, 172] width 423 height 279
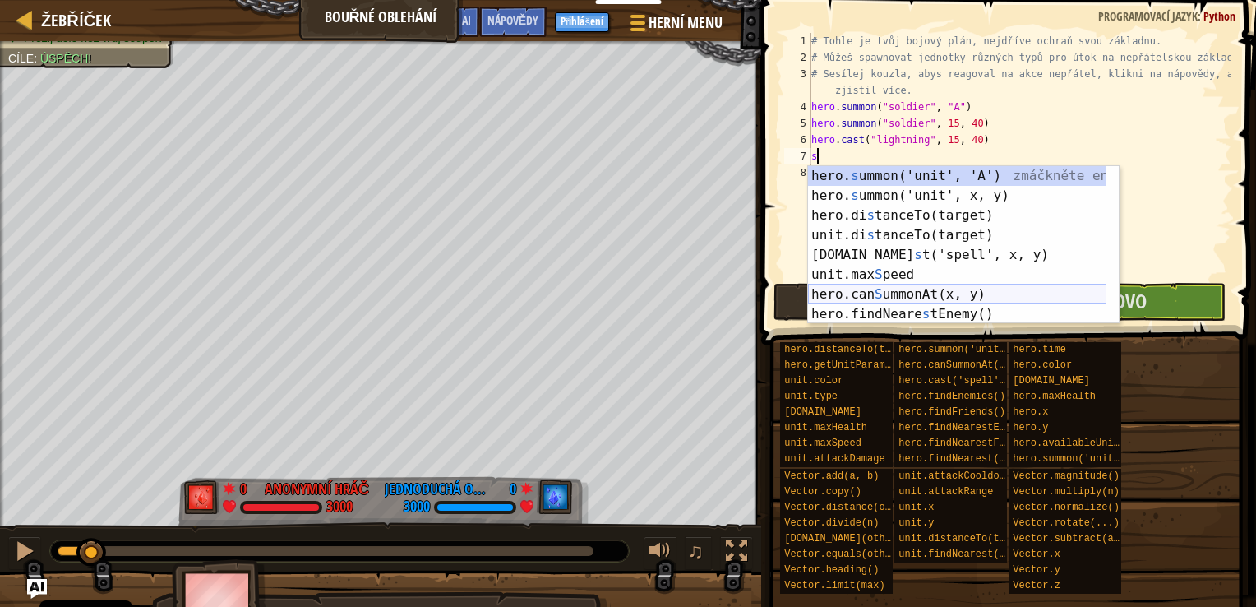
click at [875, 291] on div "hero. s ummon('unit', 'A') zmáčkněte enter hero. s ummon('unit', x, y) zmáčknět…" at bounding box center [957, 264] width 298 height 197
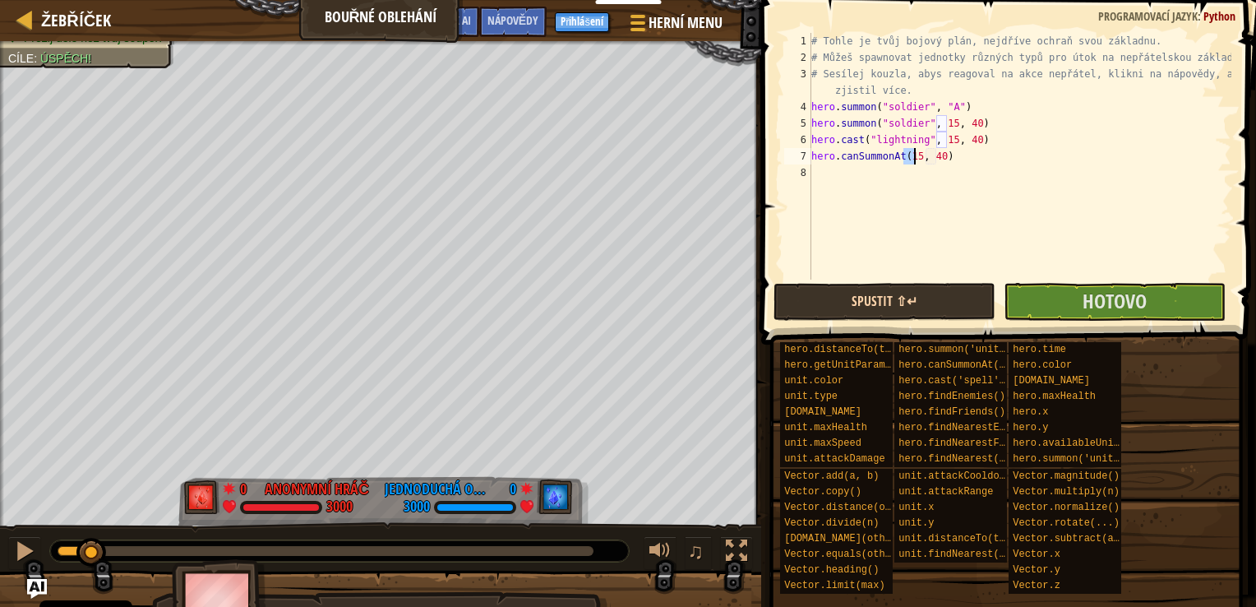
type textarea "hero.canSummonAt(15, 40)"
click at [887, 306] on button "Spustit ⇧↵" at bounding box center [885, 302] width 222 height 38
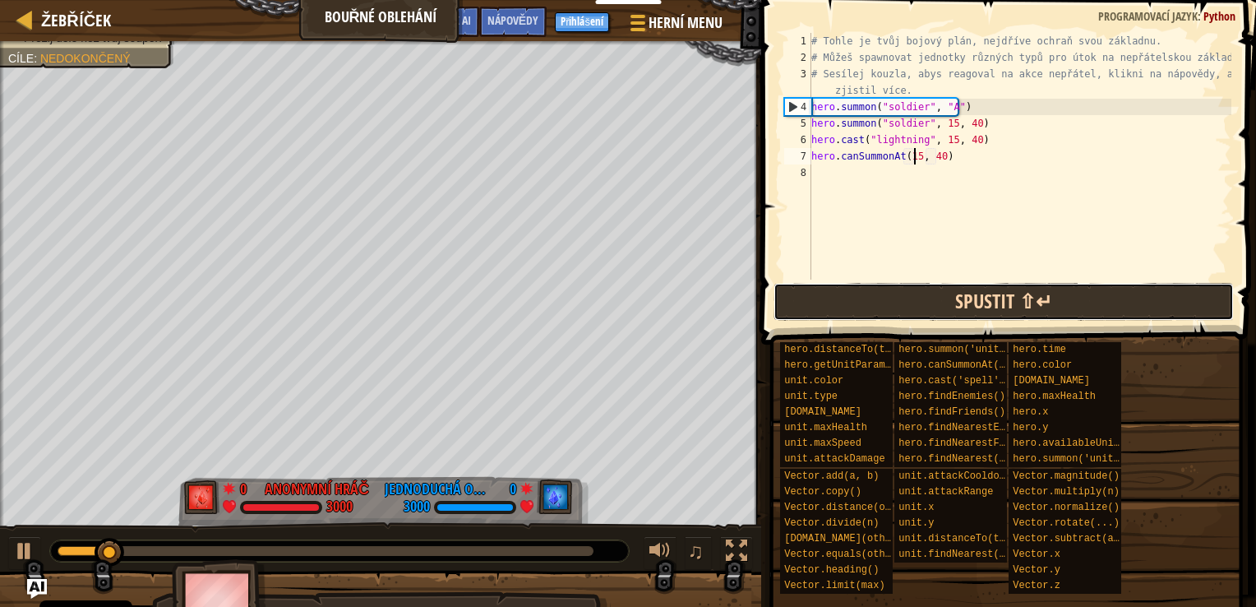
click at [974, 308] on button "Spustit ⇧↵" at bounding box center [1004, 302] width 461 height 38
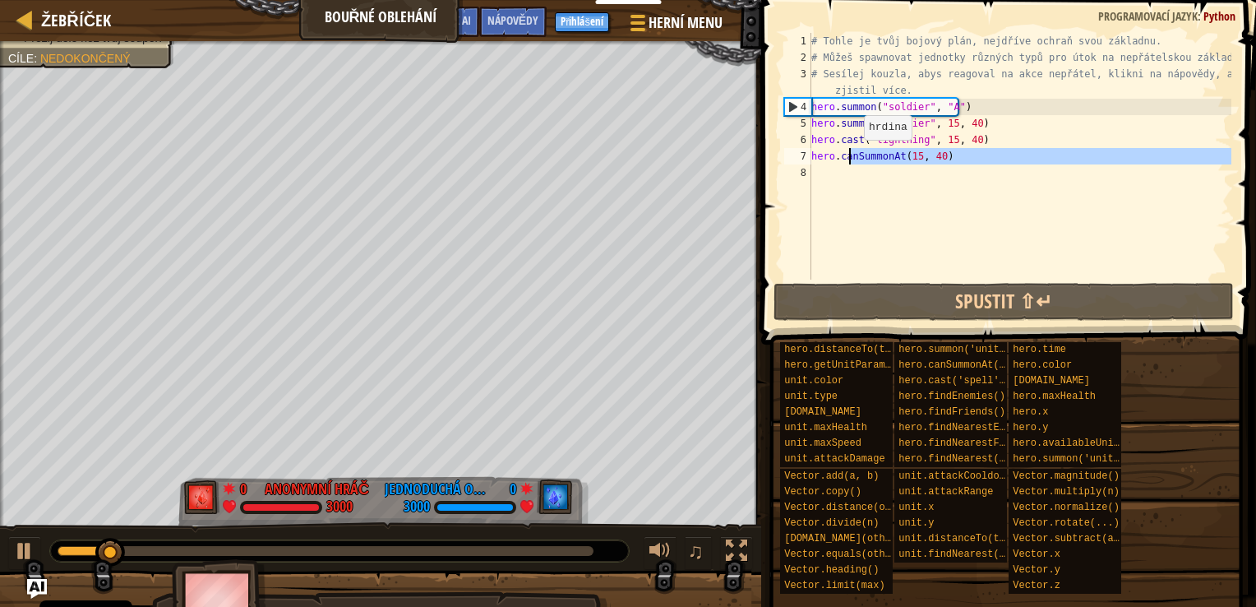
drag, startPoint x: 969, startPoint y: 183, endPoint x: 863, endPoint y: 176, distance: 106.3
click at [861, 173] on div "# Tohle je tvůj bojový plán, nejdříve ochraň svou základnu. # Můžeš spawnovat j…" at bounding box center [1019, 172] width 423 height 279
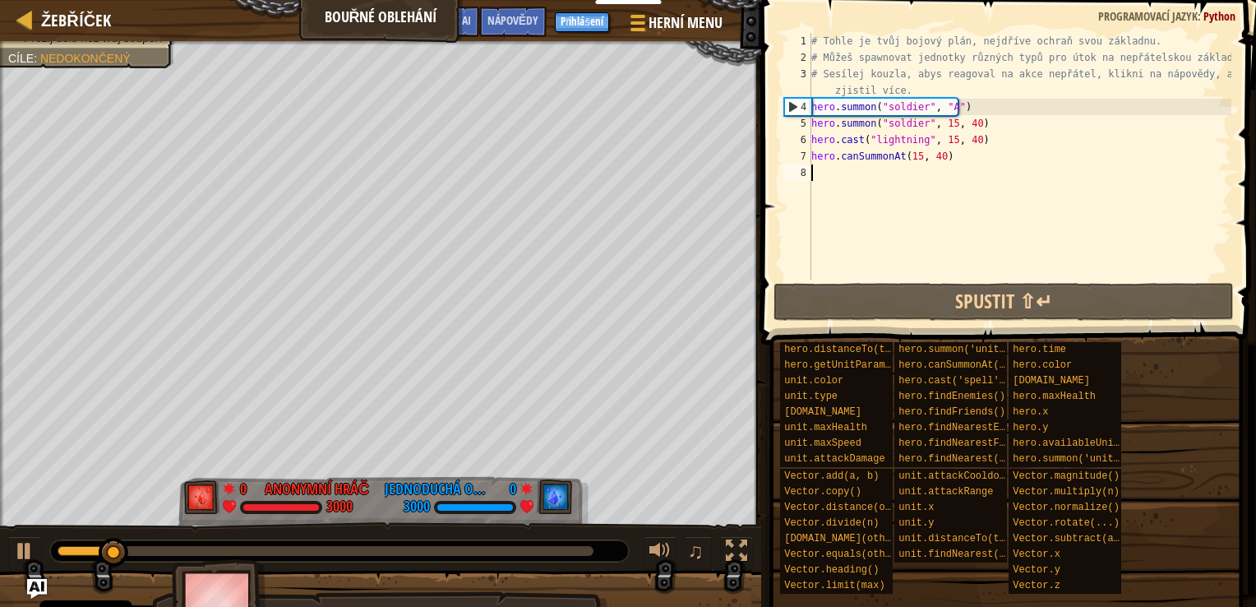
click at [959, 224] on div "# Tohle je tvůj bojový plán, nejdříve ochraň svou základnu. # Můžeš spawnovat j…" at bounding box center [1019, 172] width 423 height 279
drag, startPoint x: 980, startPoint y: 186, endPoint x: 950, endPoint y: 214, distance: 40.7
click at [945, 210] on div "# Tohle je tvůj bojový plán, nejdříve ochraň svou základnu. # Můžeš spawnovat j…" at bounding box center [1019, 172] width 423 height 279
click at [954, 218] on div "# Tohle je tvůj bojový plán, nejdříve ochraň svou základnu. # Můžeš spawnovat j…" at bounding box center [1019, 172] width 423 height 279
